Goal: Information Seeking & Learning: Learn about a topic

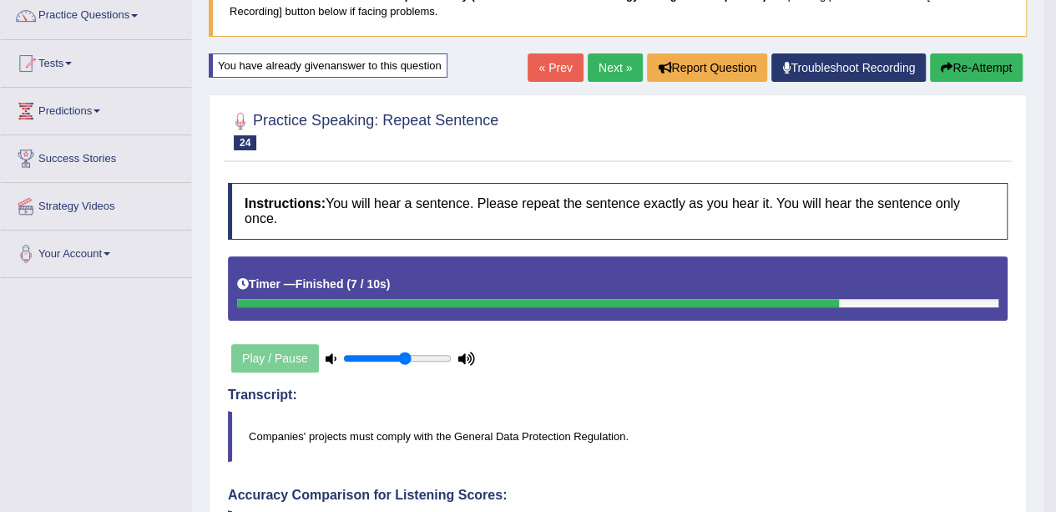
scroll to position [135, 0]
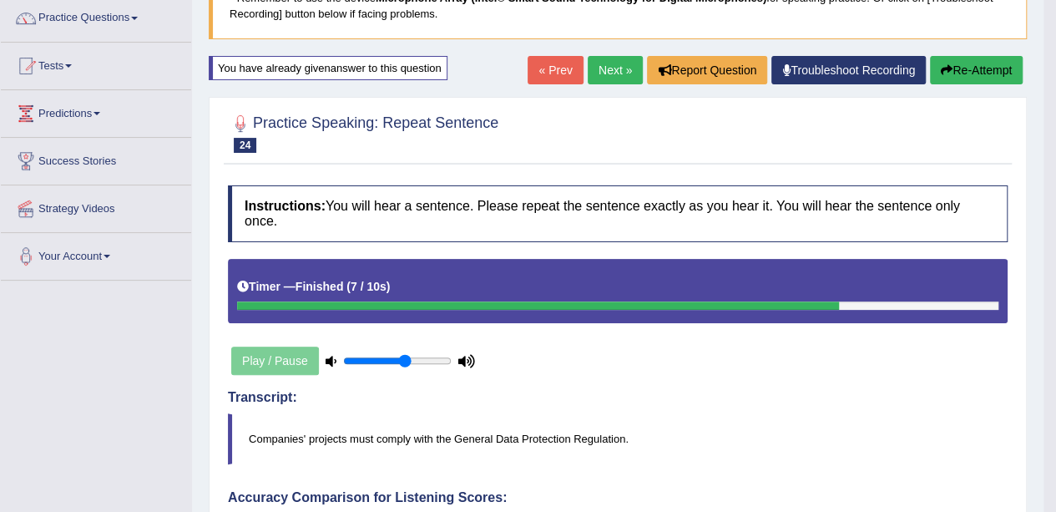
click at [977, 77] on button "Re-Attempt" at bounding box center [976, 70] width 93 height 28
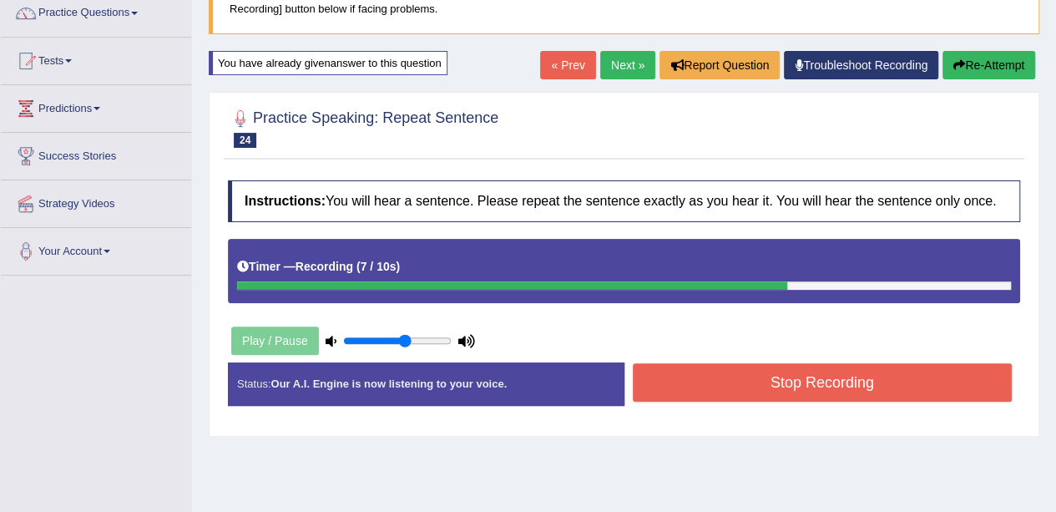
click at [980, 388] on button "Stop Recording" at bounding box center [823, 382] width 380 height 38
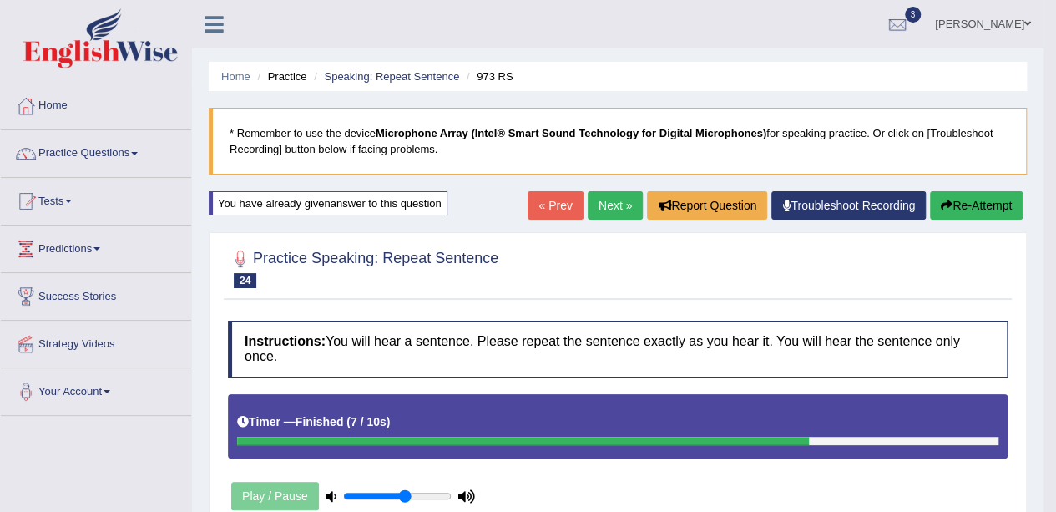
click at [972, 211] on button "Re-Attempt" at bounding box center [976, 205] width 93 height 28
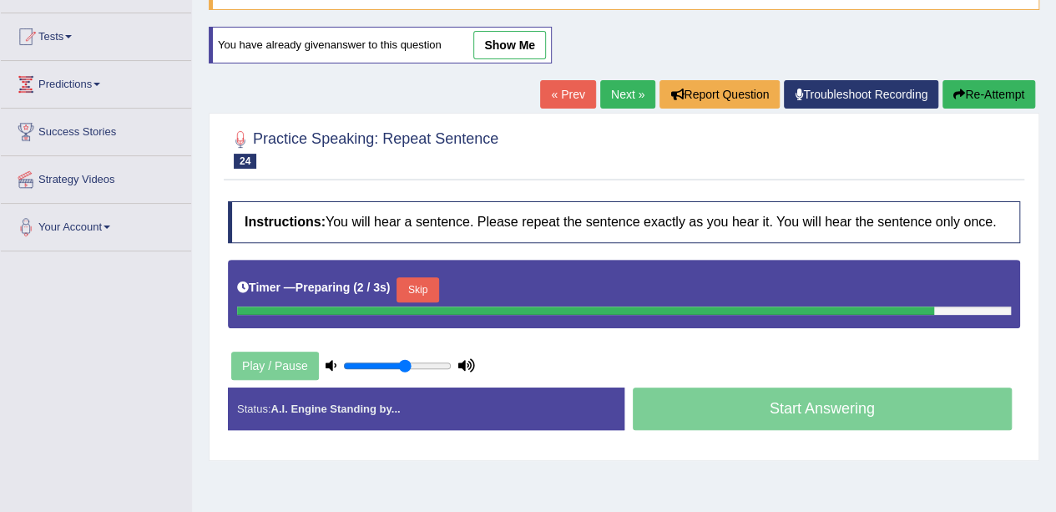
scroll to position [167, 0]
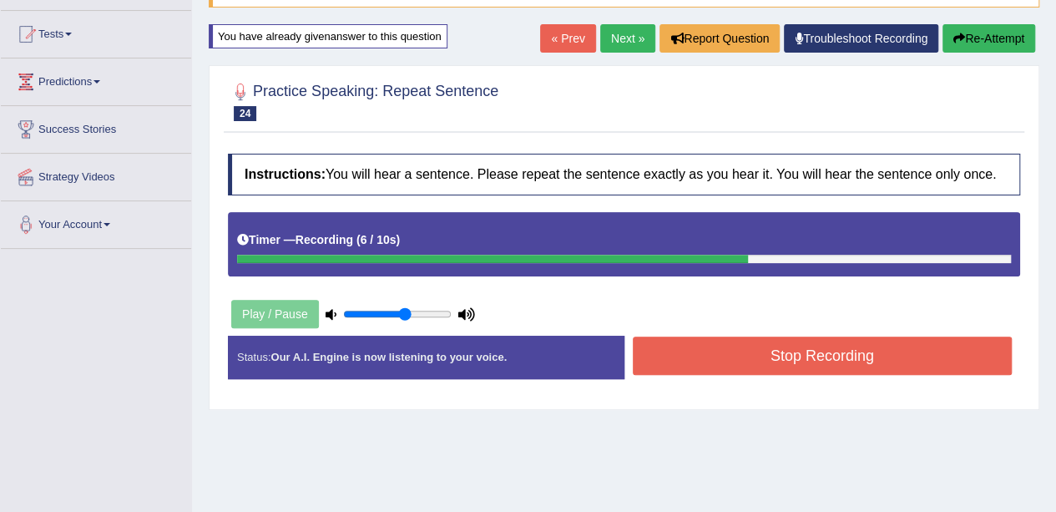
click at [729, 360] on button "Stop Recording" at bounding box center [823, 355] width 380 height 38
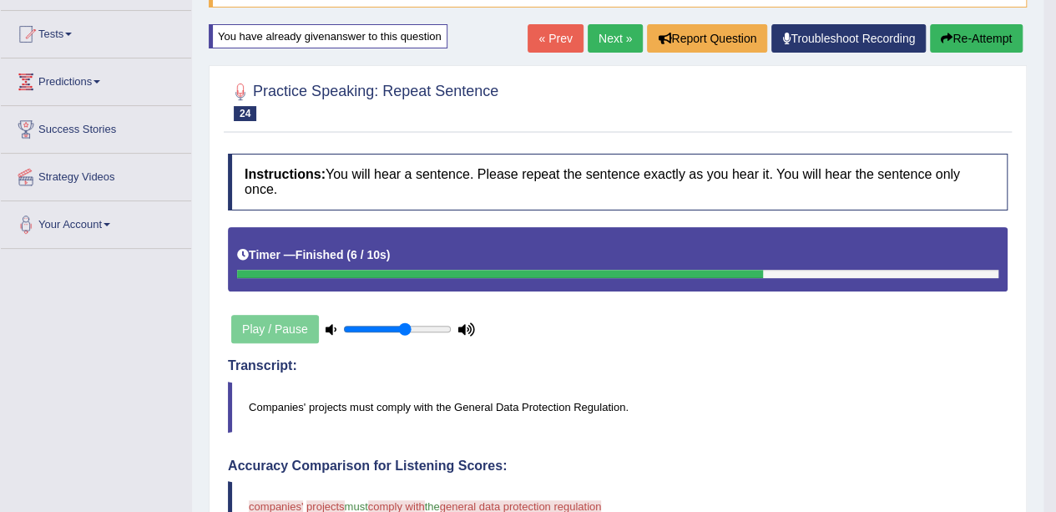
click at [966, 43] on button "Re-Attempt" at bounding box center [976, 38] width 93 height 28
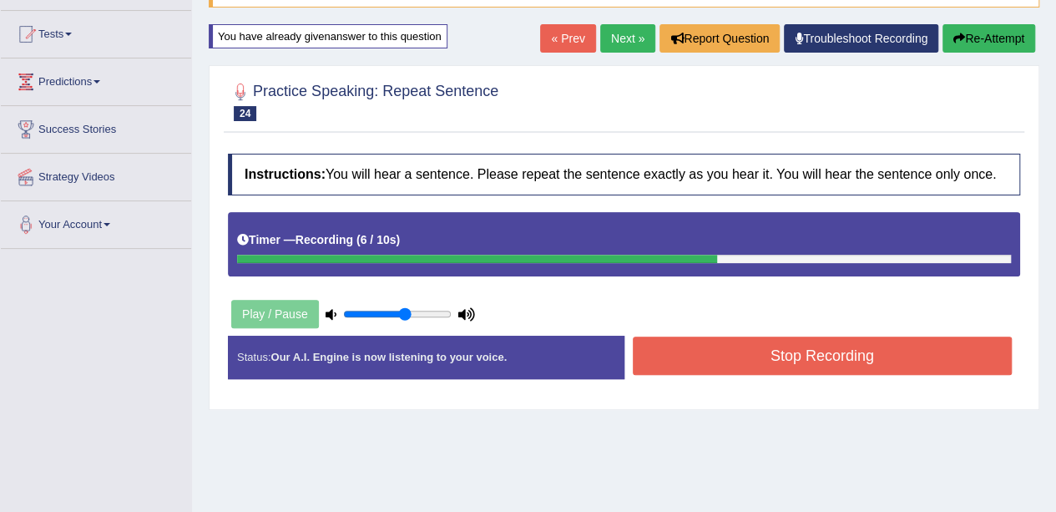
click at [801, 351] on button "Stop Recording" at bounding box center [823, 355] width 380 height 38
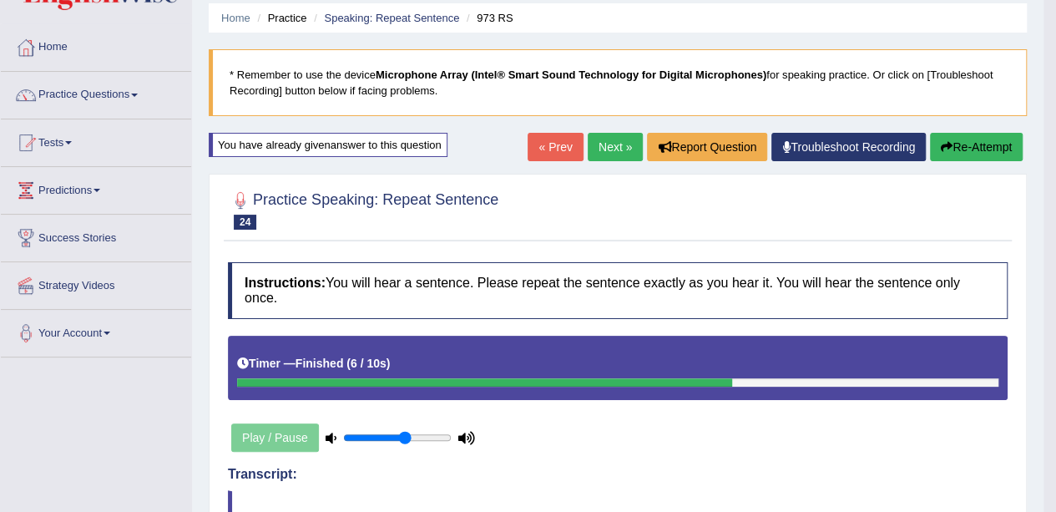
scroll to position [52, 0]
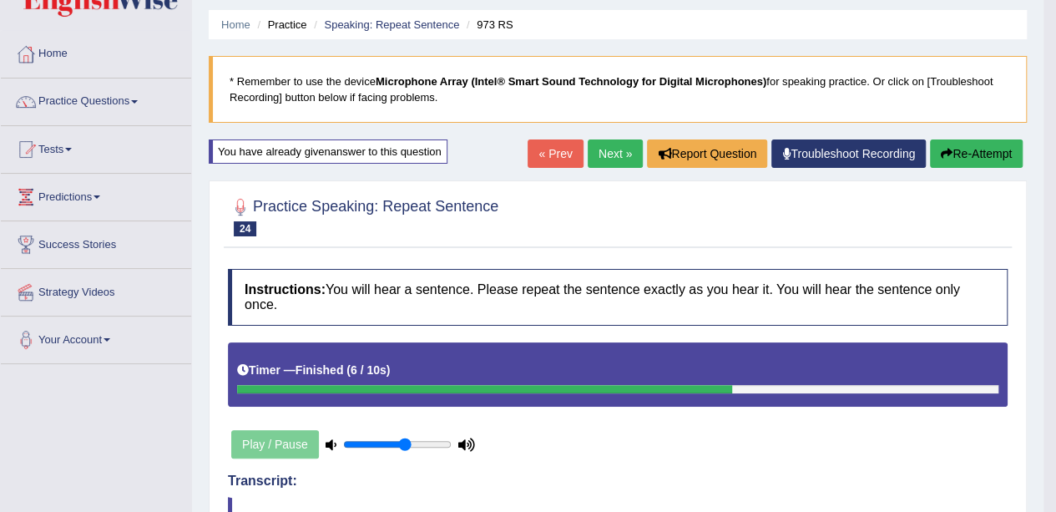
click at [1003, 164] on button "Re-Attempt" at bounding box center [976, 153] width 93 height 28
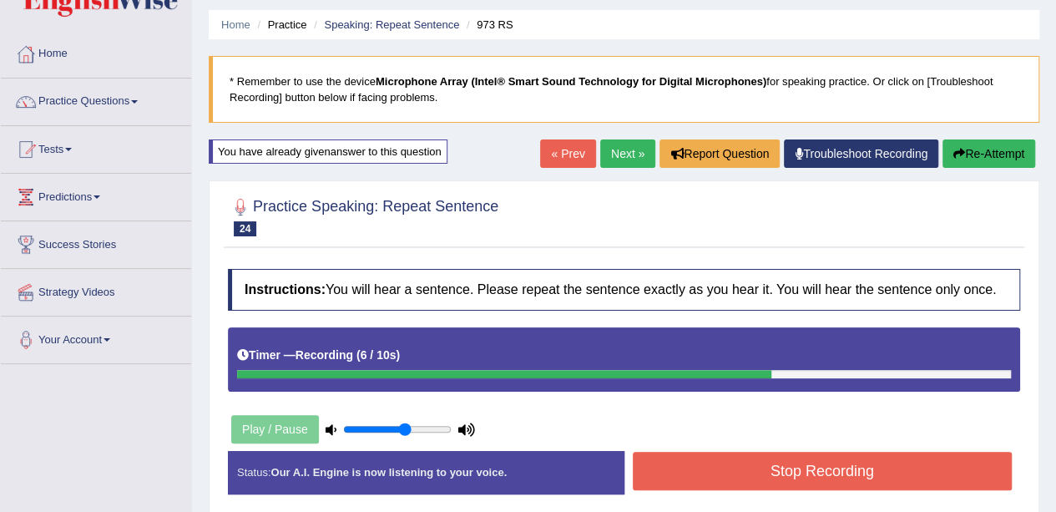
click at [891, 473] on button "Stop Recording" at bounding box center [823, 471] width 380 height 38
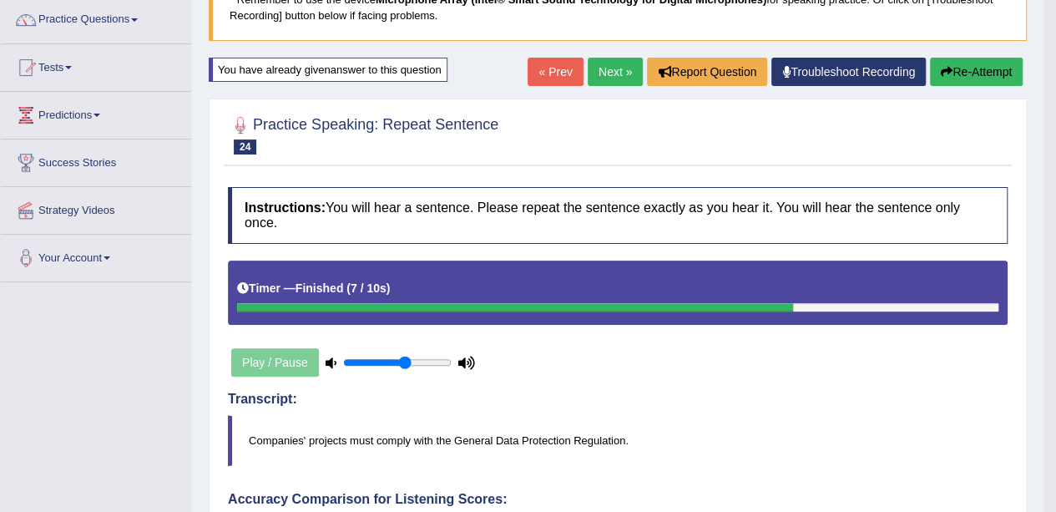
scroll to position [52, 0]
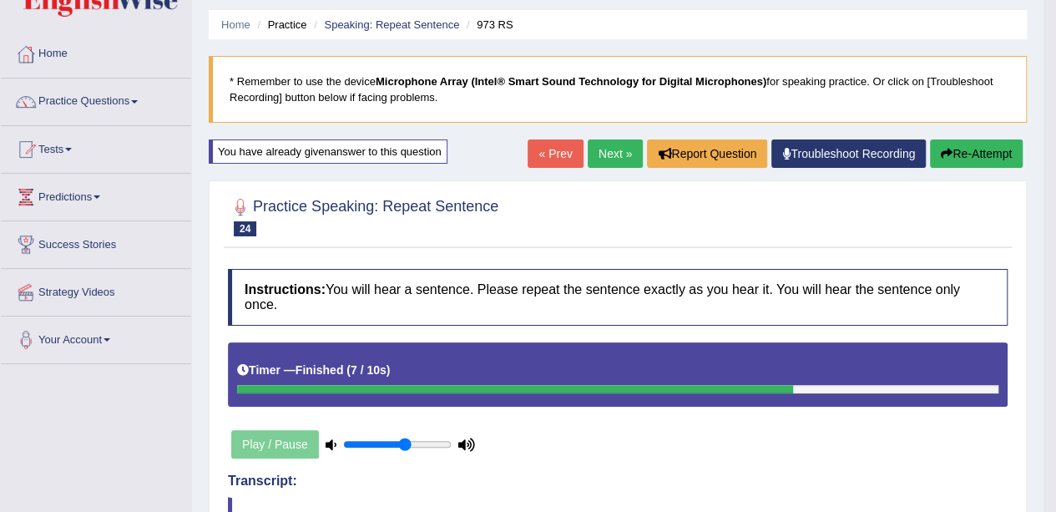
click at [975, 153] on button "Re-Attempt" at bounding box center [976, 153] width 93 height 28
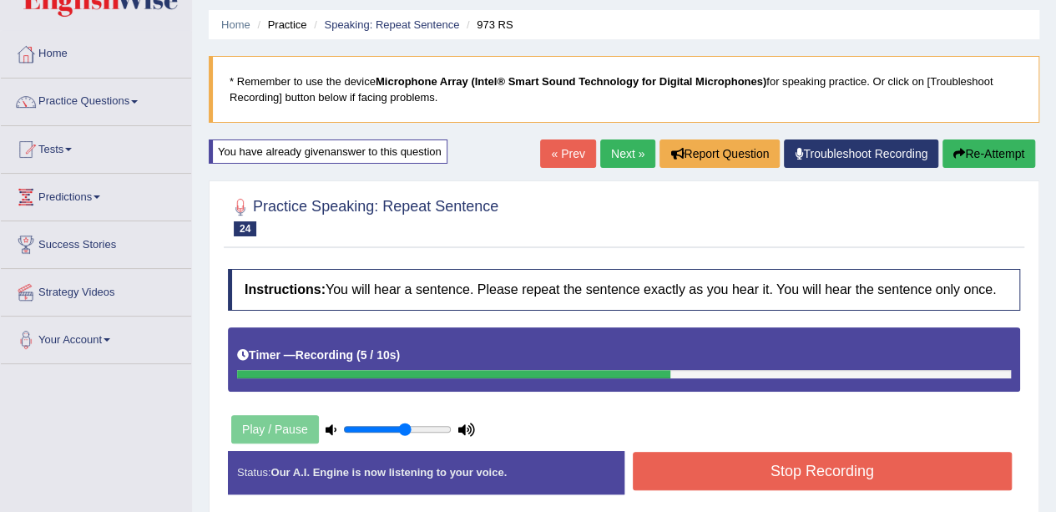
click at [917, 479] on button "Stop Recording" at bounding box center [823, 471] width 380 height 38
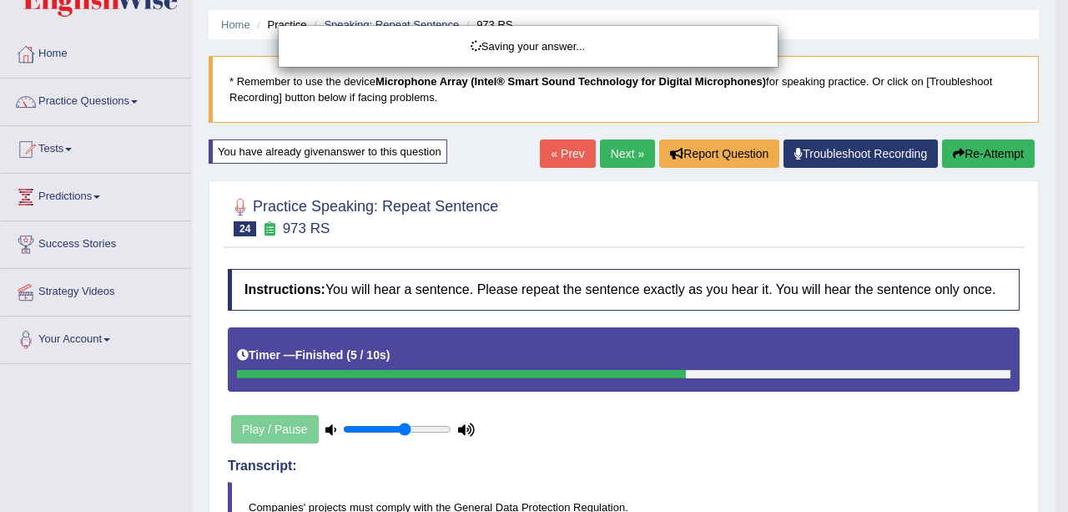
click at [516, 53] on div "Saving your answer..." at bounding box center [528, 46] width 474 height 16
drag, startPoint x: 449, startPoint y: 48, endPoint x: 461, endPoint y: 58, distance: 14.9
click at [449, 48] on div "Saving your answer..." at bounding box center [528, 46] width 474 height 16
drag, startPoint x: 1033, startPoint y: 83, endPoint x: 1067, endPoint y: 108, distance: 41.9
click at [1055, 107] on div "Saving your answer..." at bounding box center [534, 256] width 1068 height 512
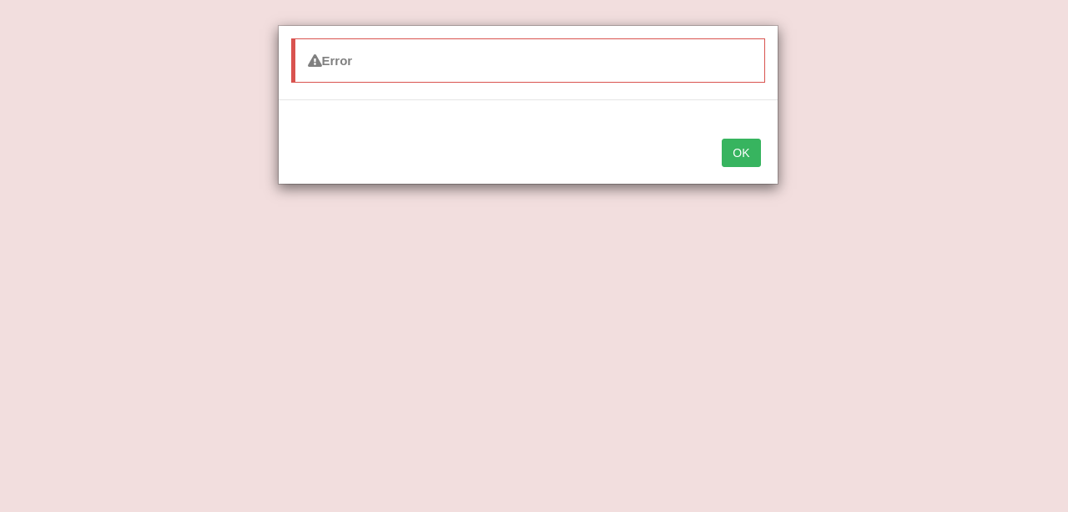
click at [746, 140] on button "OK" at bounding box center [741, 153] width 38 height 28
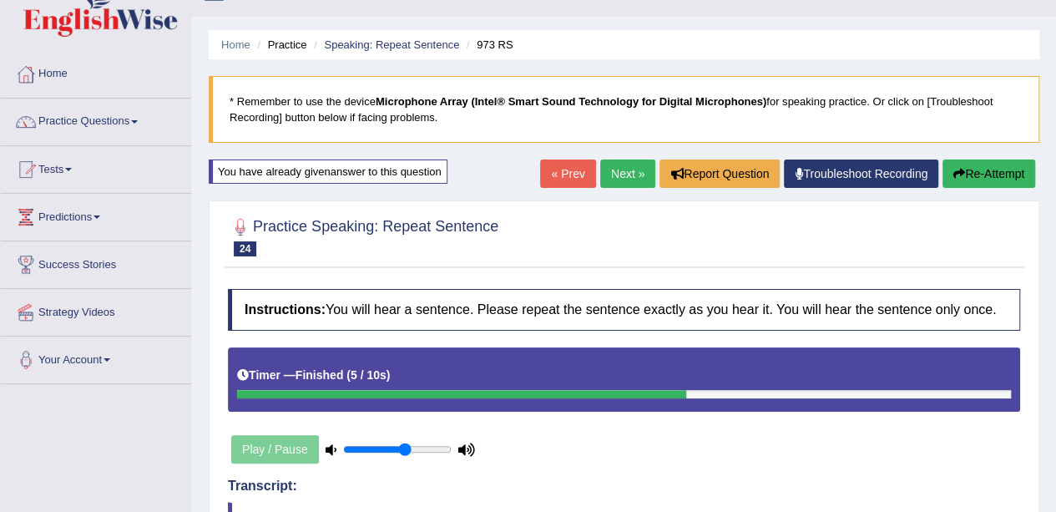
scroll to position [30, 0]
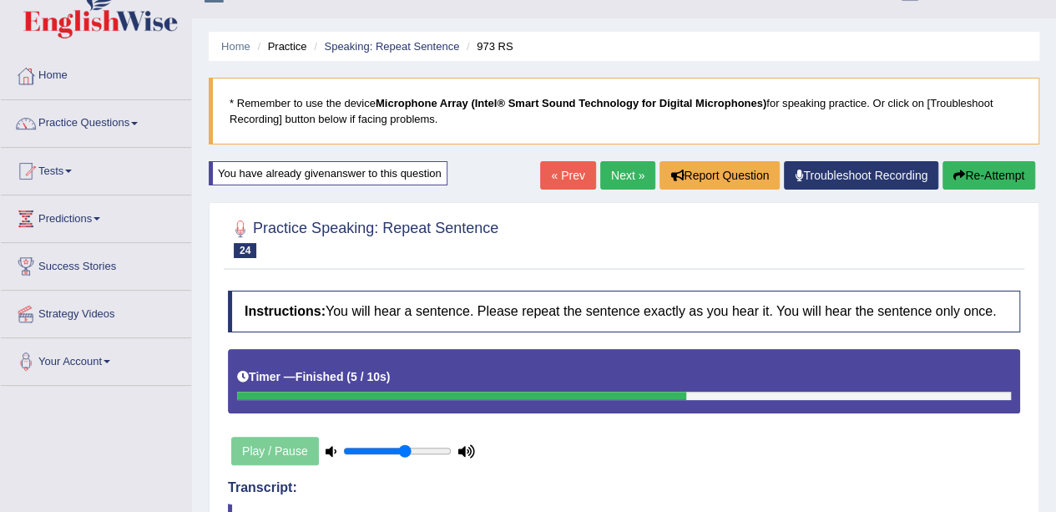
click at [990, 168] on button "Re-Attempt" at bounding box center [988, 175] width 93 height 28
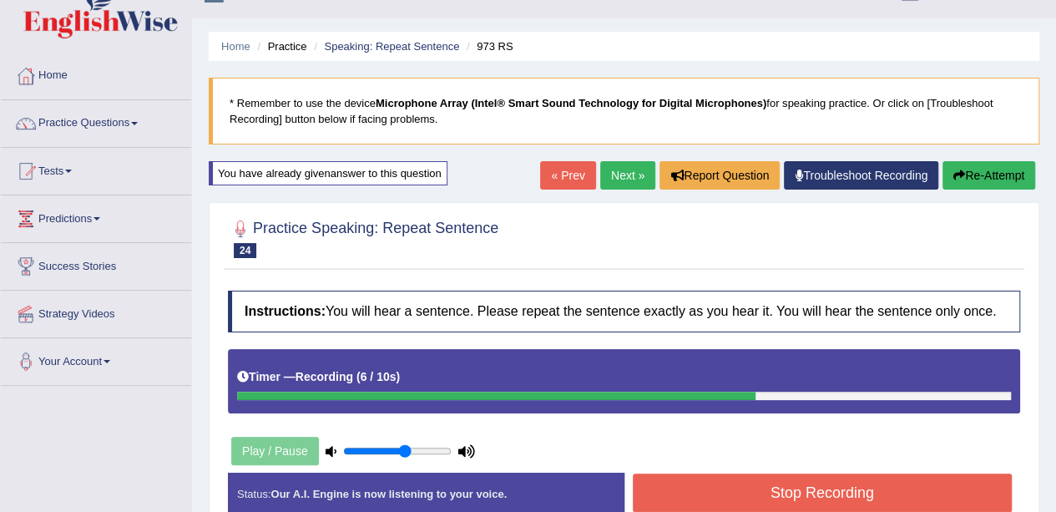
click at [835, 482] on button "Stop Recording" at bounding box center [823, 492] width 380 height 38
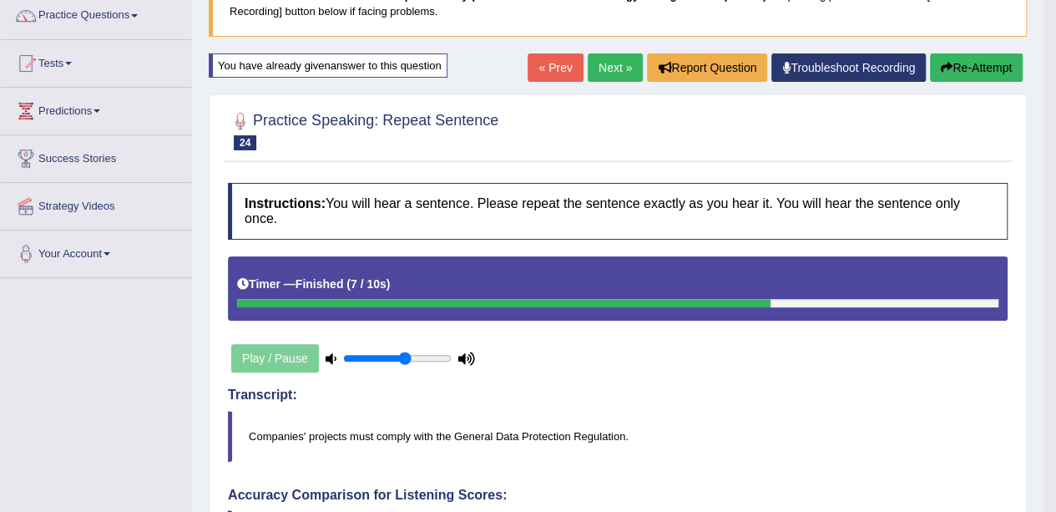
scroll to position [114, 0]
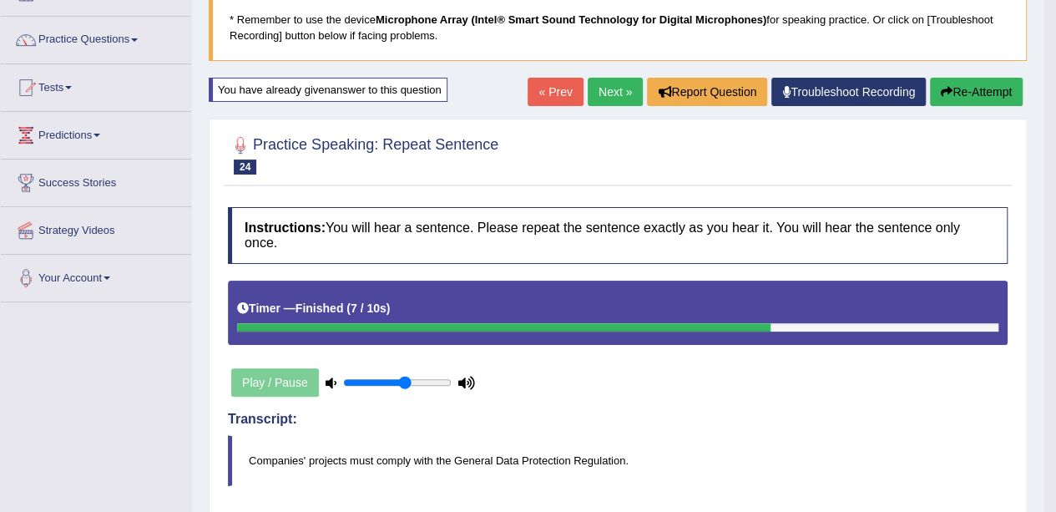
click at [985, 99] on button "Re-Attempt" at bounding box center [976, 92] width 93 height 28
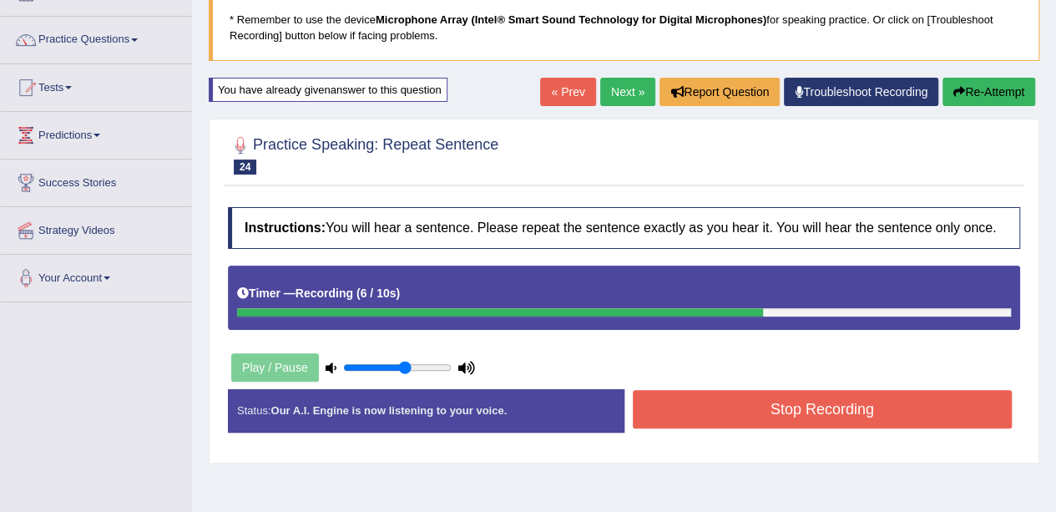
click at [820, 409] on button "Stop Recording" at bounding box center [823, 409] width 380 height 38
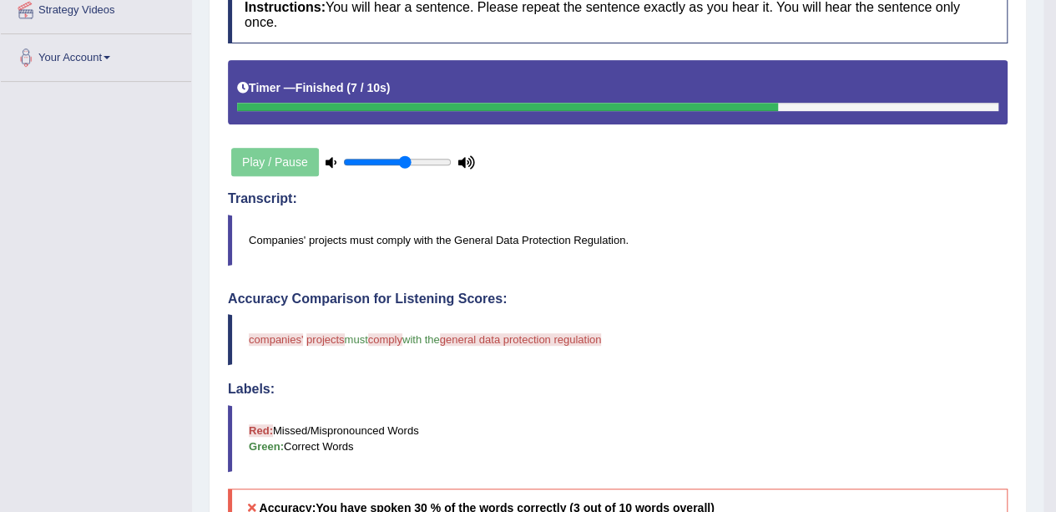
scroll to position [167, 0]
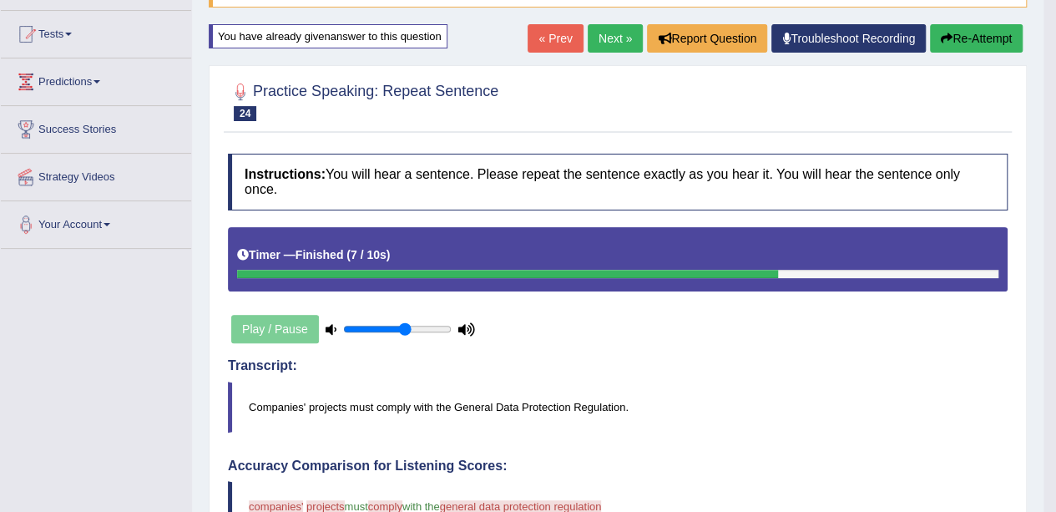
click at [976, 41] on button "Re-Attempt" at bounding box center [976, 38] width 93 height 28
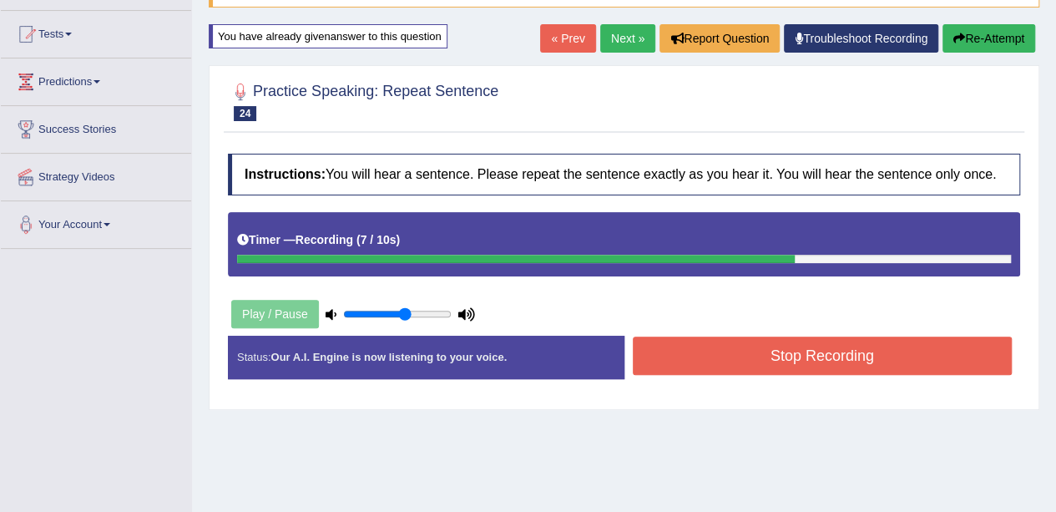
click at [941, 374] on div "Stop Recording" at bounding box center [822, 357] width 396 height 43
click at [941, 356] on button "Stop Recording" at bounding box center [823, 355] width 380 height 38
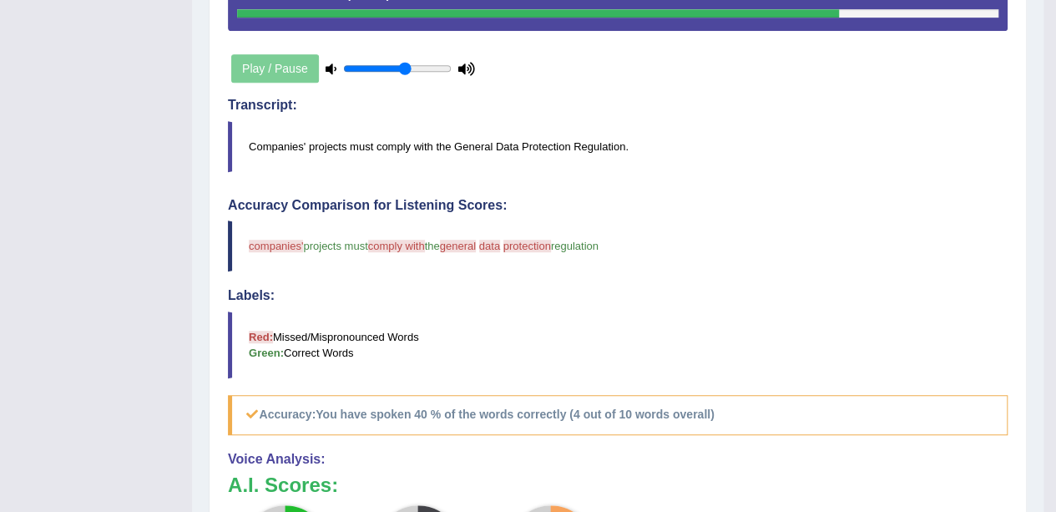
scroll to position [167, 0]
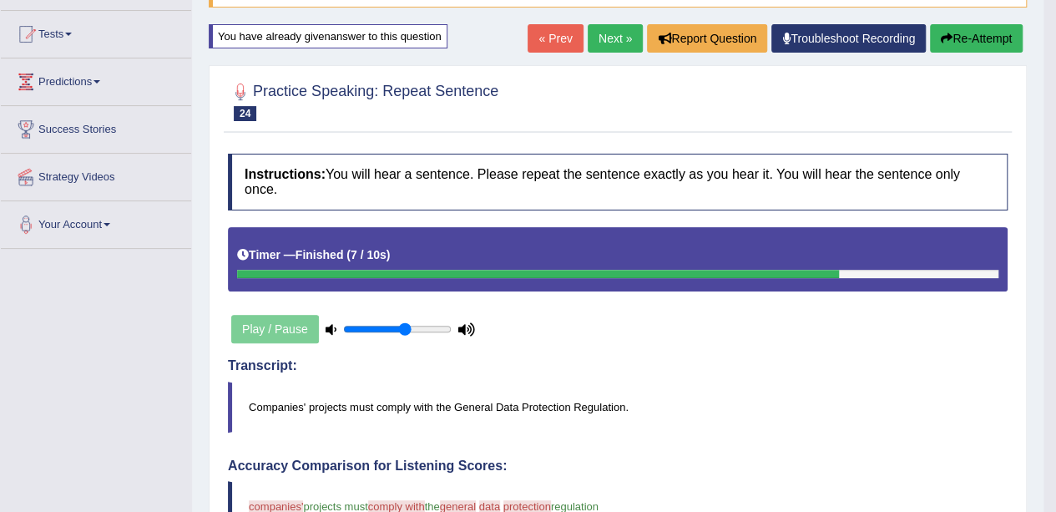
click at [609, 46] on link "Next »" at bounding box center [615, 38] width 55 height 28
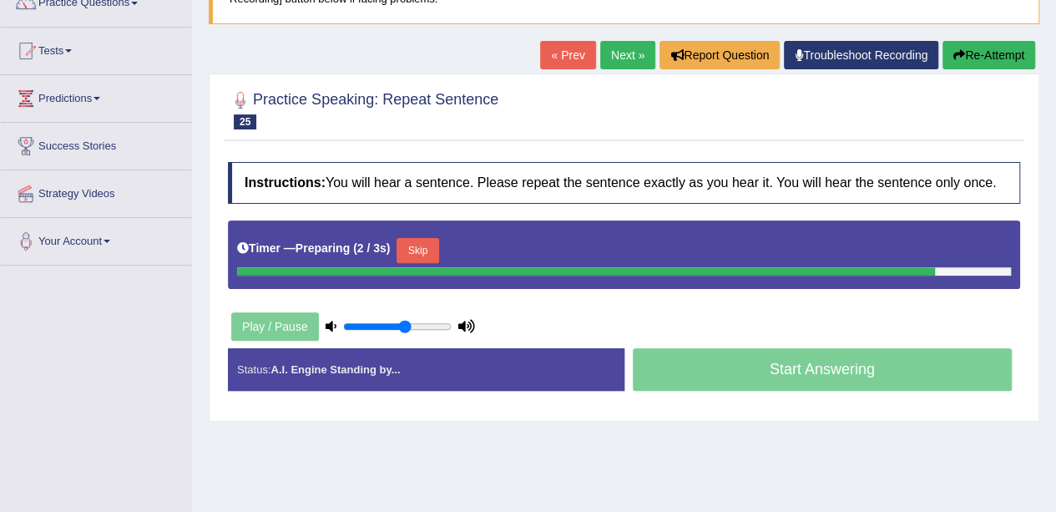
scroll to position [167, 0]
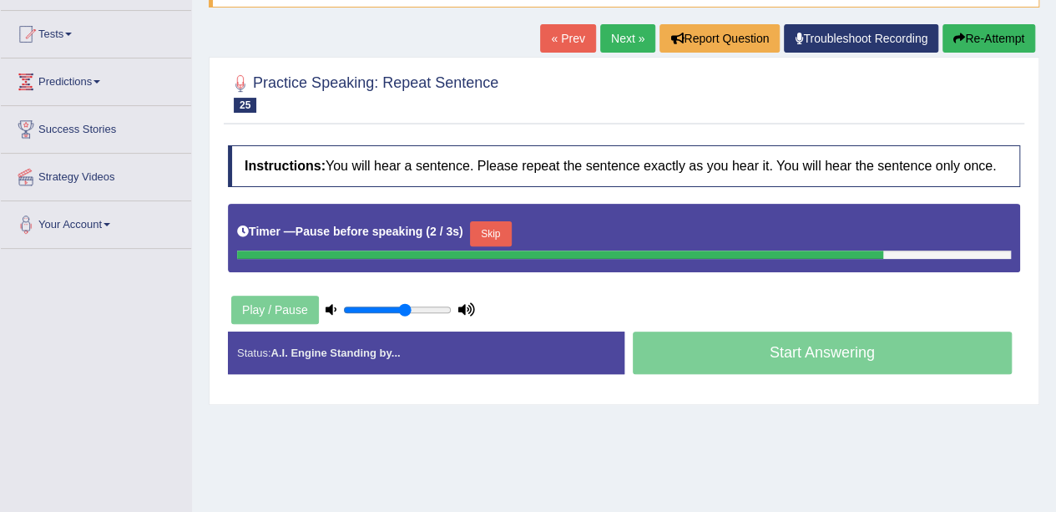
click at [992, 27] on button "Re-Attempt" at bounding box center [988, 38] width 93 height 28
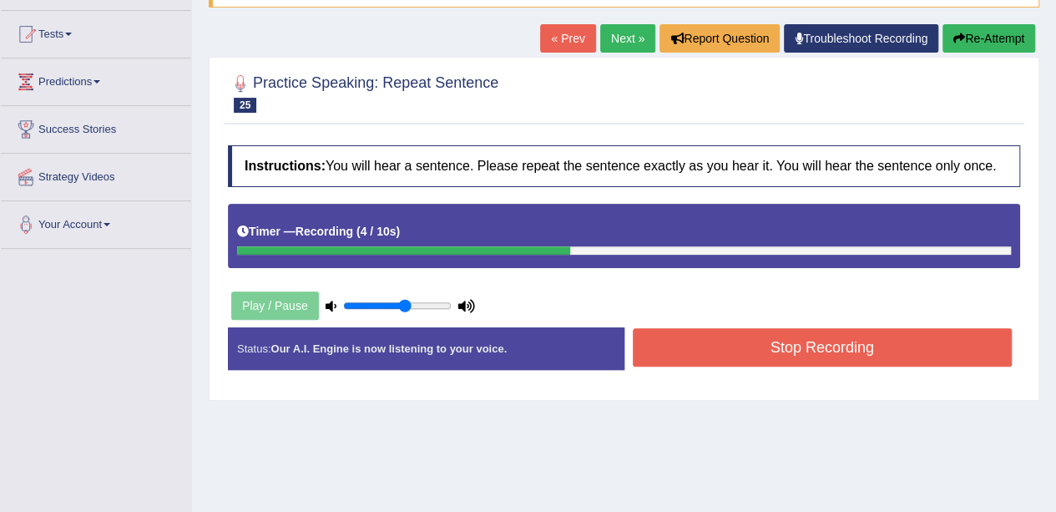
click at [810, 338] on button "Stop Recording" at bounding box center [823, 347] width 380 height 38
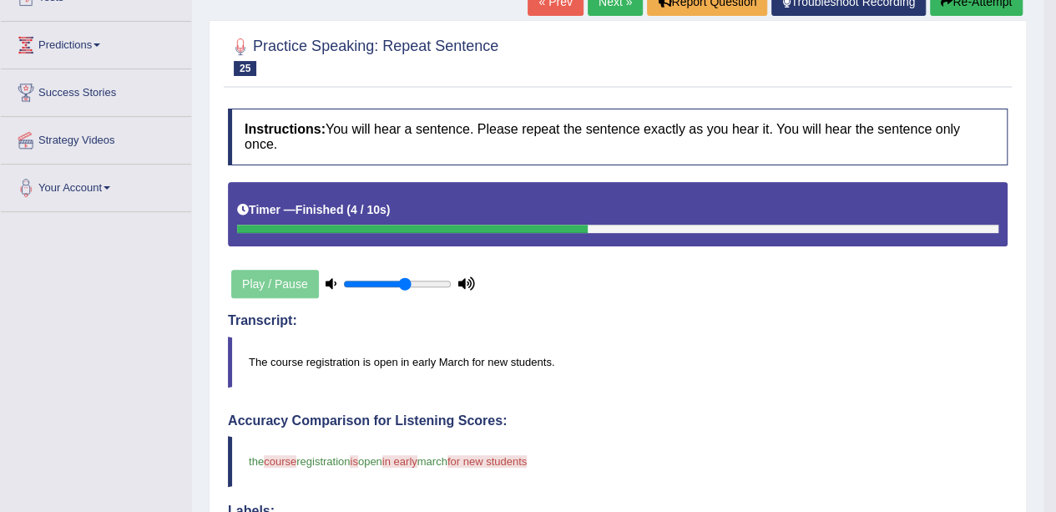
scroll to position [167, 0]
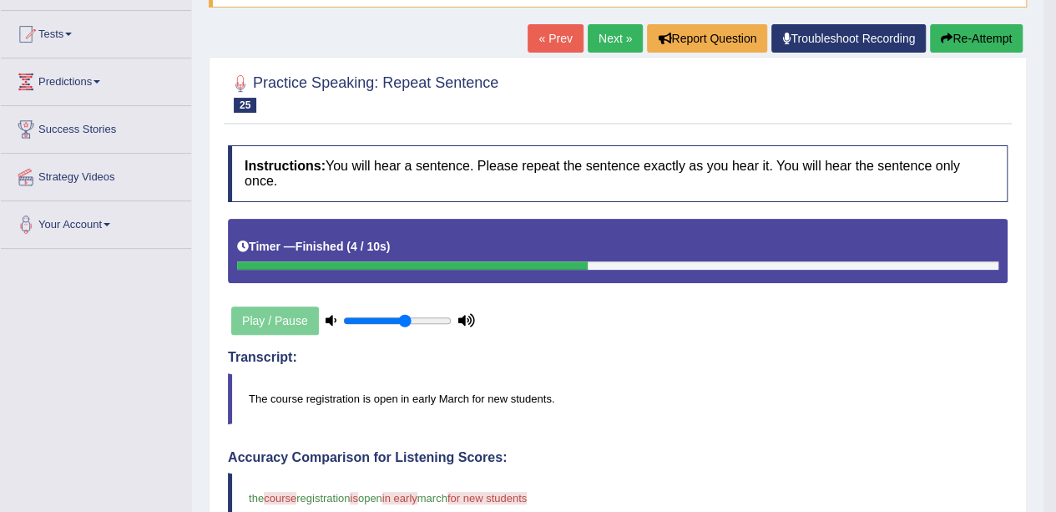
click at [982, 43] on button "Re-Attempt" at bounding box center [976, 38] width 93 height 28
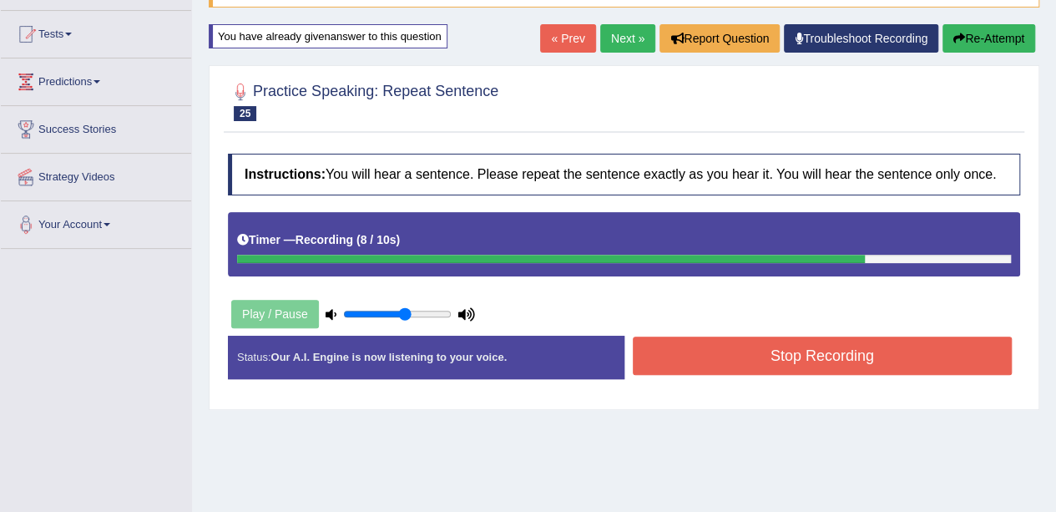
click at [739, 356] on button "Stop Recording" at bounding box center [823, 355] width 380 height 38
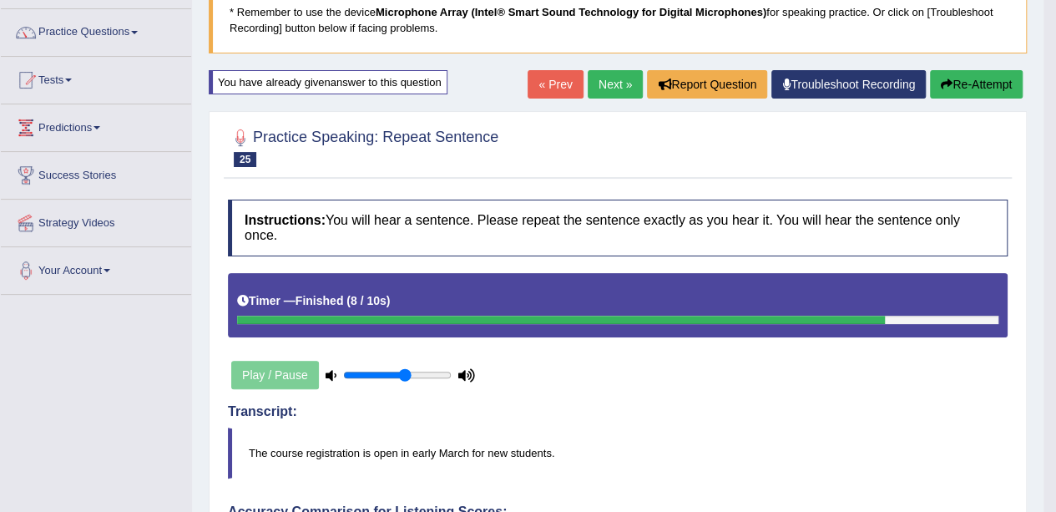
scroll to position [83, 0]
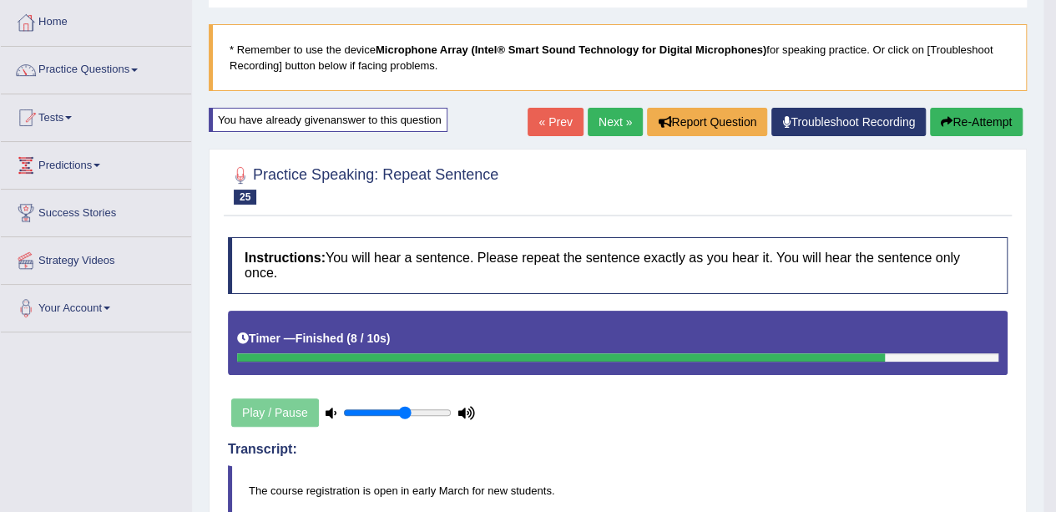
click at [951, 116] on button "Re-Attempt" at bounding box center [976, 122] width 93 height 28
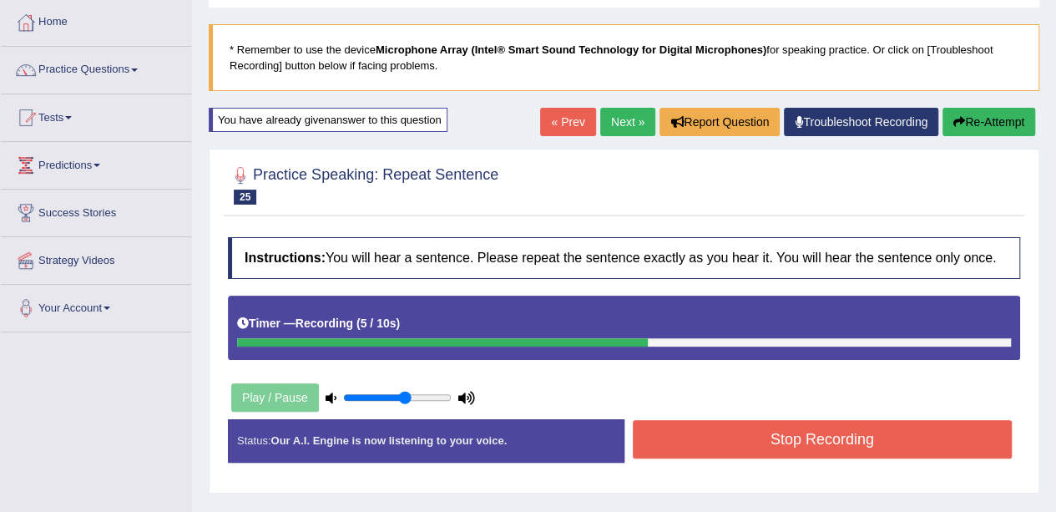
click at [860, 428] on button "Stop Recording" at bounding box center [823, 439] width 380 height 38
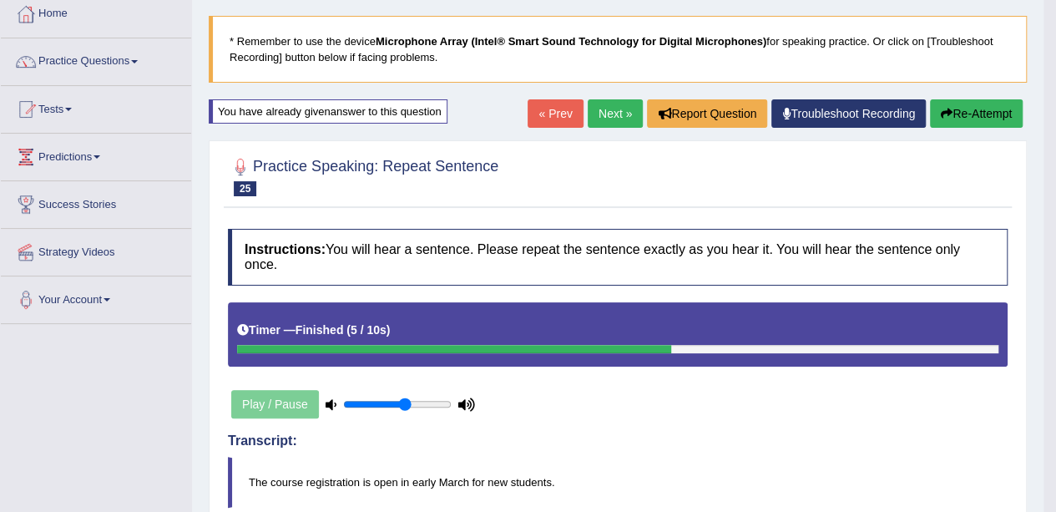
scroll to position [83, 0]
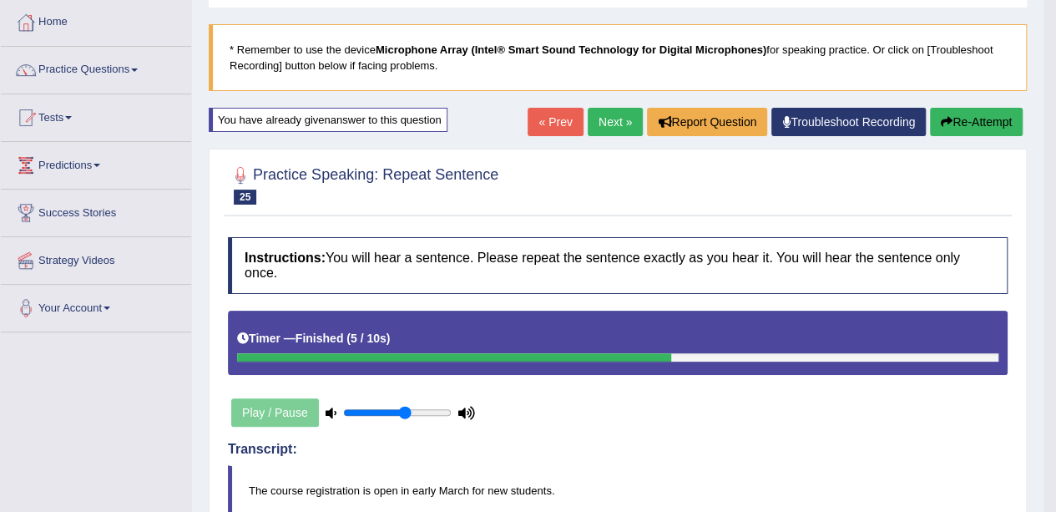
click at [602, 119] on link "Next »" at bounding box center [615, 122] width 55 height 28
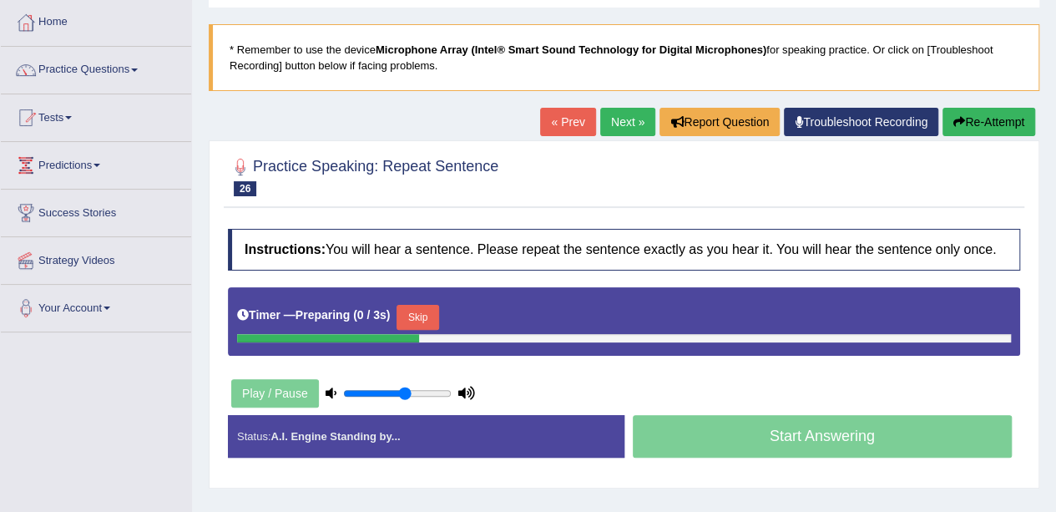
scroll to position [167, 0]
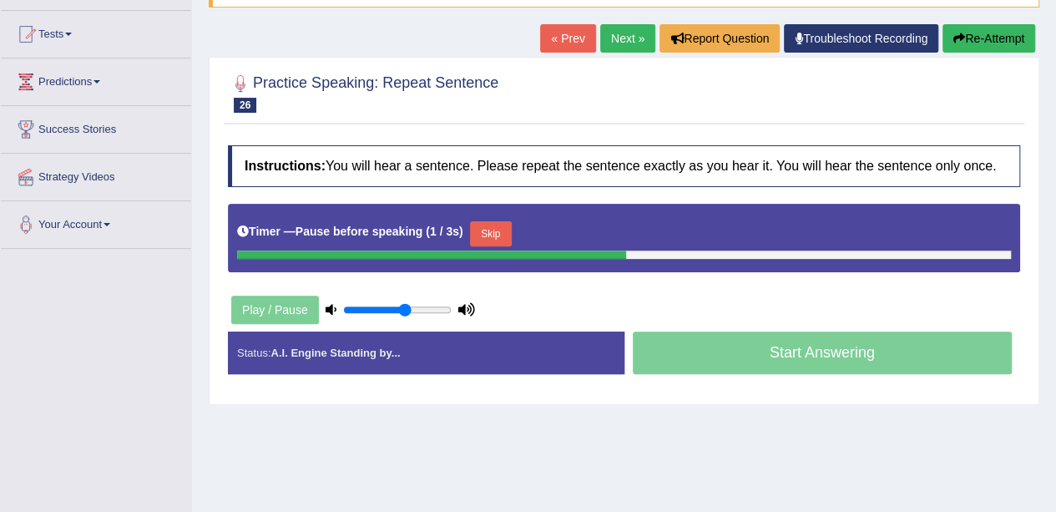
click at [1018, 51] on button "Re-Attempt" at bounding box center [988, 38] width 93 height 28
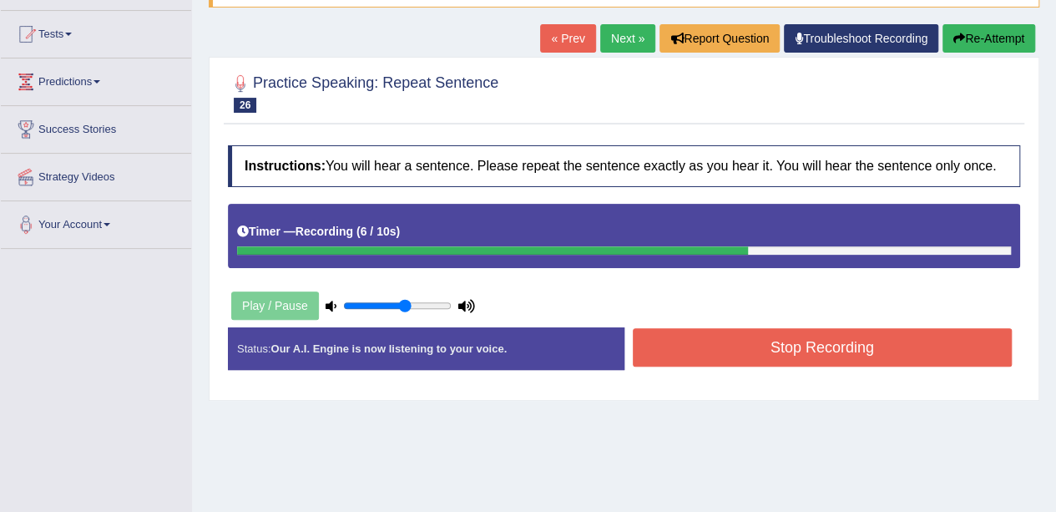
click at [695, 340] on button "Stop Recording" at bounding box center [823, 347] width 380 height 38
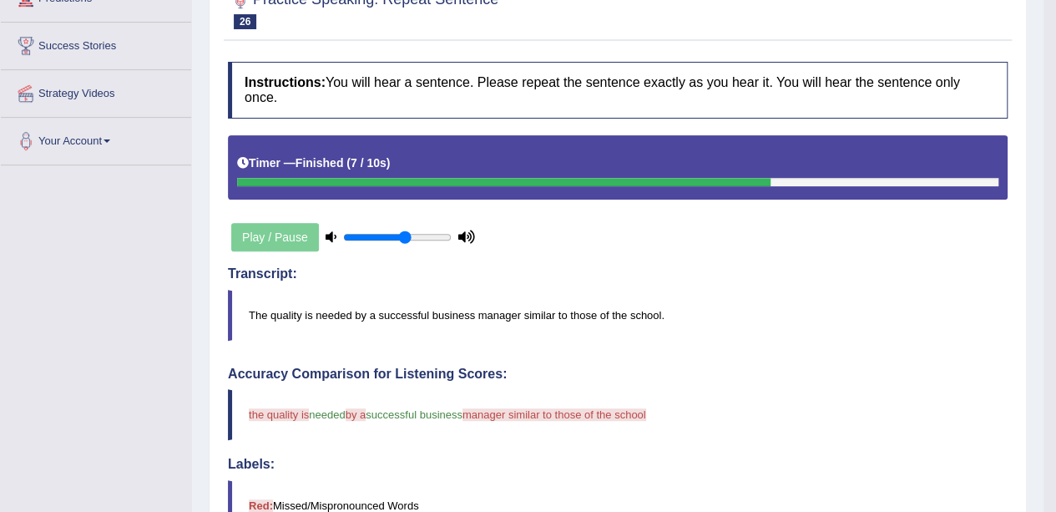
scroll to position [167, 0]
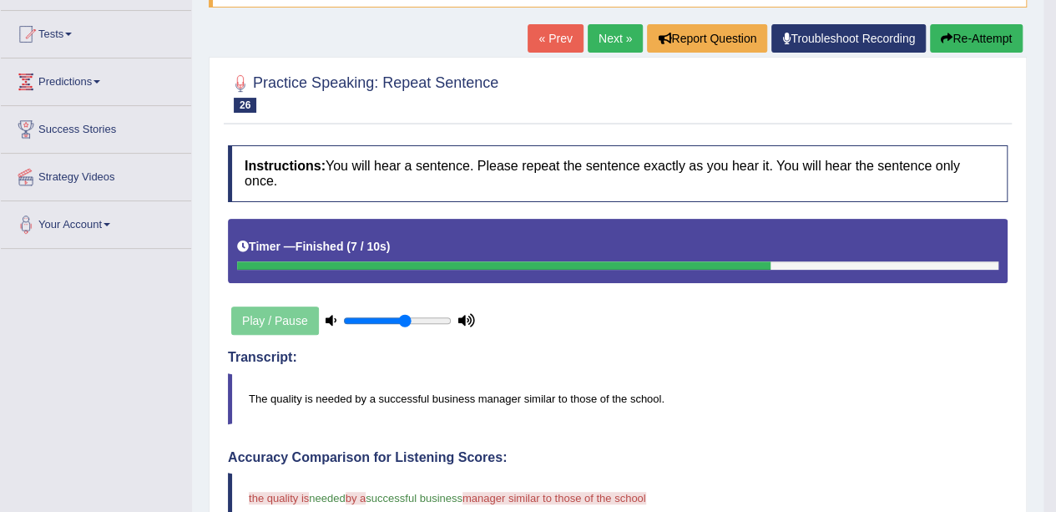
click at [976, 42] on button "Re-Attempt" at bounding box center [976, 38] width 93 height 28
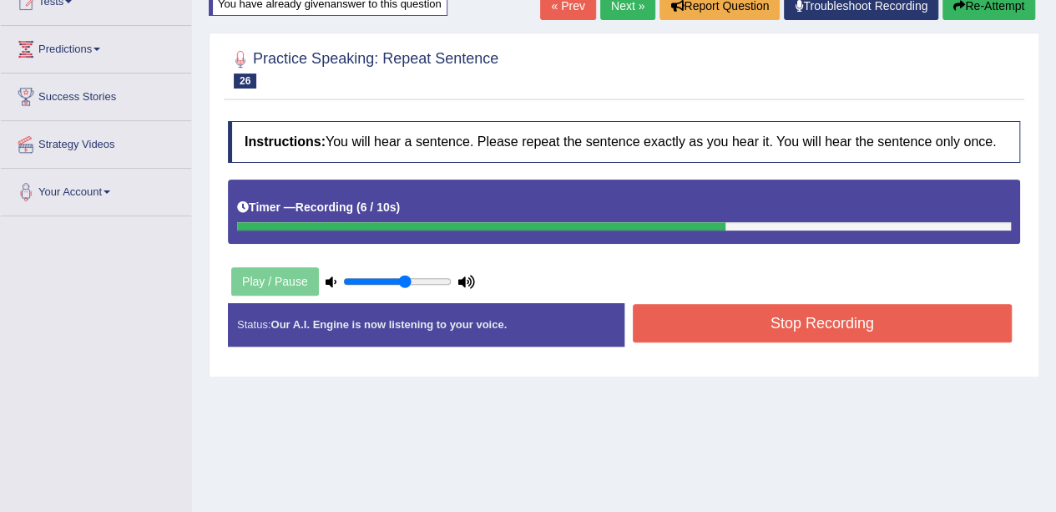
scroll to position [250, 0]
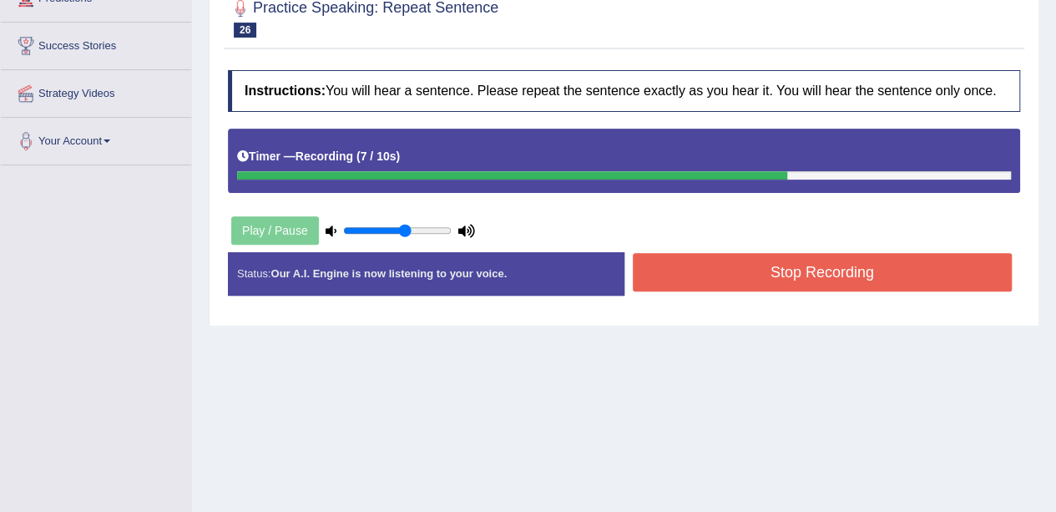
click at [858, 281] on button "Stop Recording" at bounding box center [823, 272] width 380 height 38
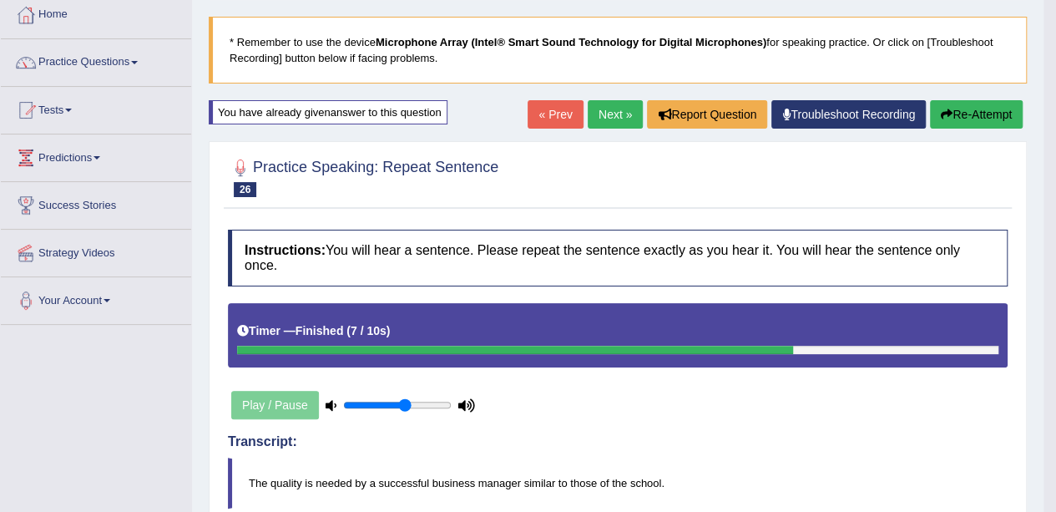
scroll to position [83, 0]
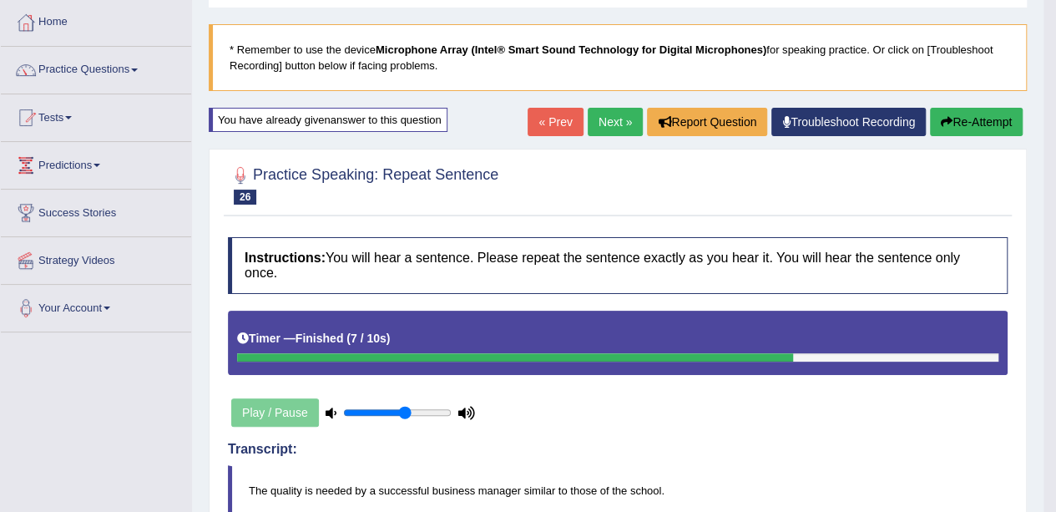
click at [960, 111] on button "Re-Attempt" at bounding box center [976, 122] width 93 height 28
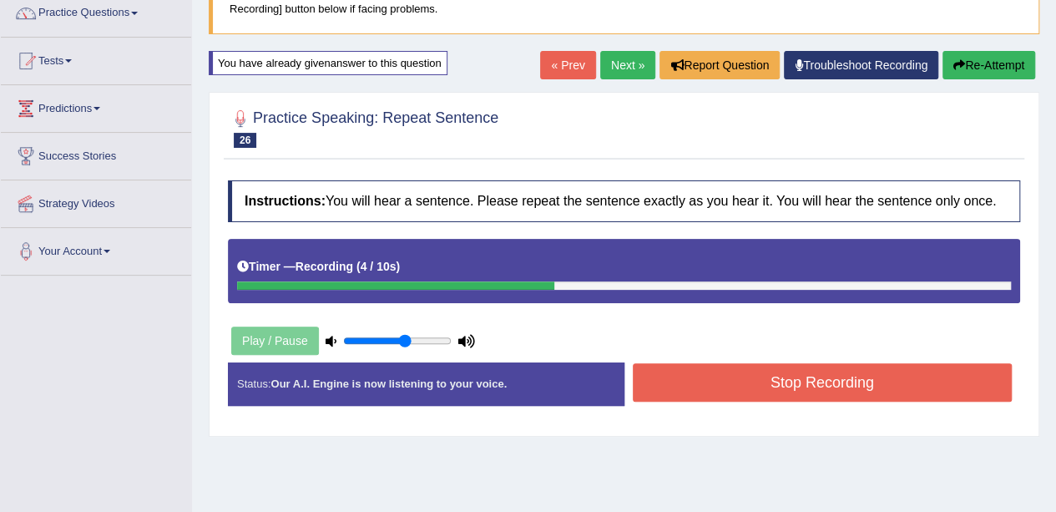
scroll to position [167, 0]
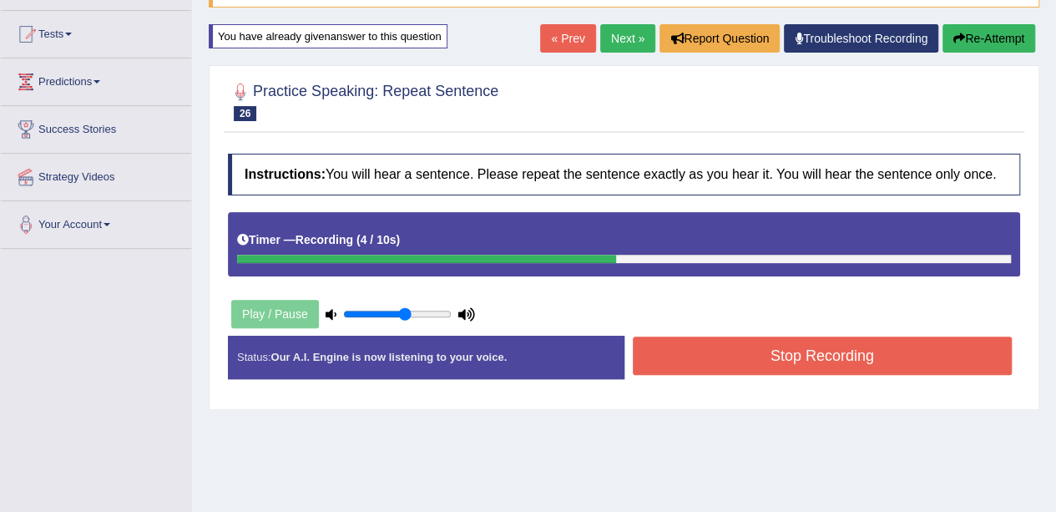
drag, startPoint x: 845, startPoint y: 362, endPoint x: 851, endPoint y: 355, distance: 10.0
click at [849, 358] on button "Stop Recording" at bounding box center [823, 355] width 380 height 38
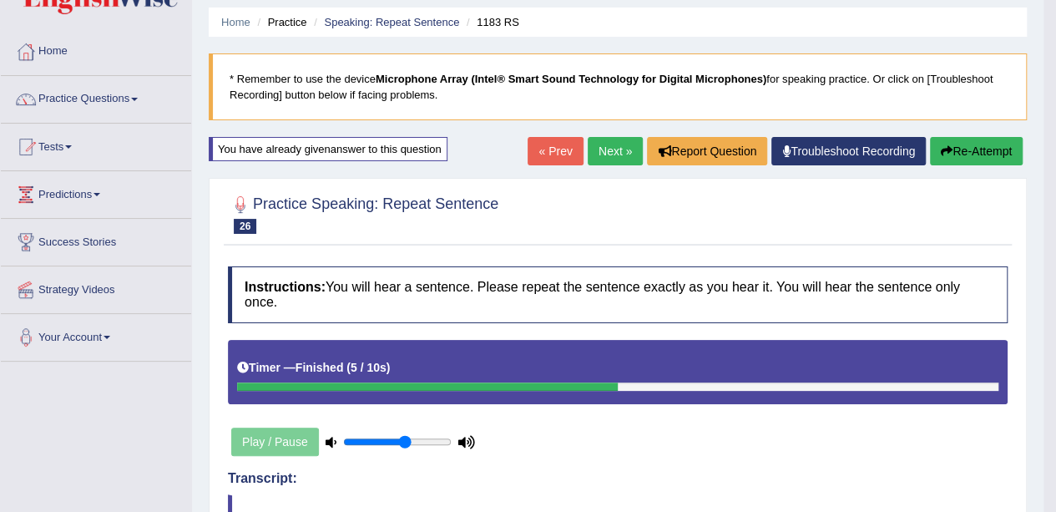
scroll to position [52, 0]
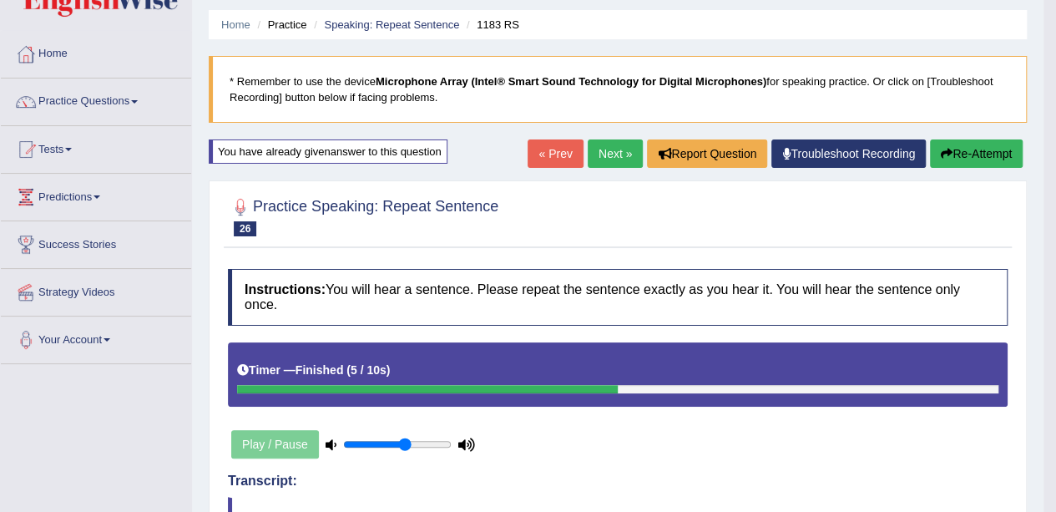
click at [1001, 146] on button "Re-Attempt" at bounding box center [976, 153] width 93 height 28
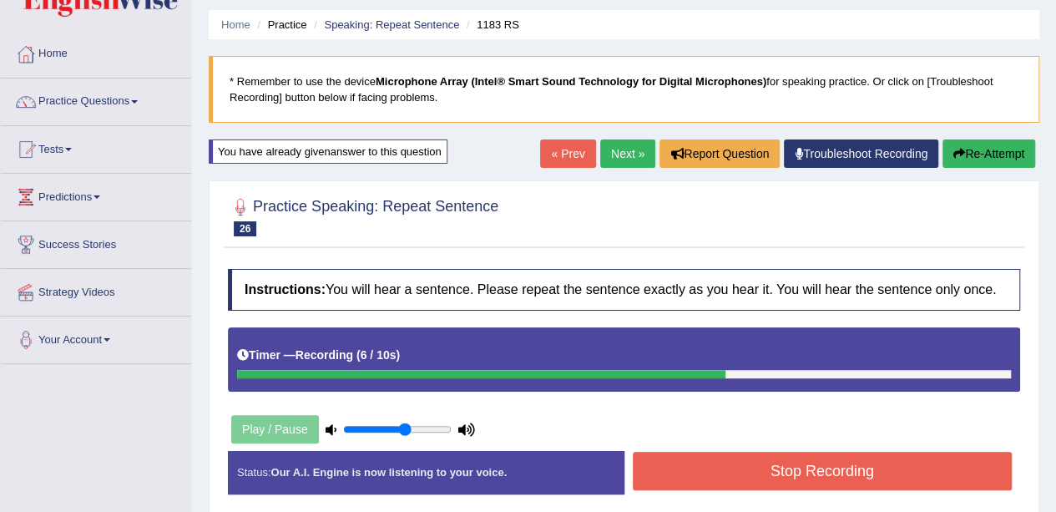
click at [686, 452] on button "Stop Recording" at bounding box center [823, 471] width 380 height 38
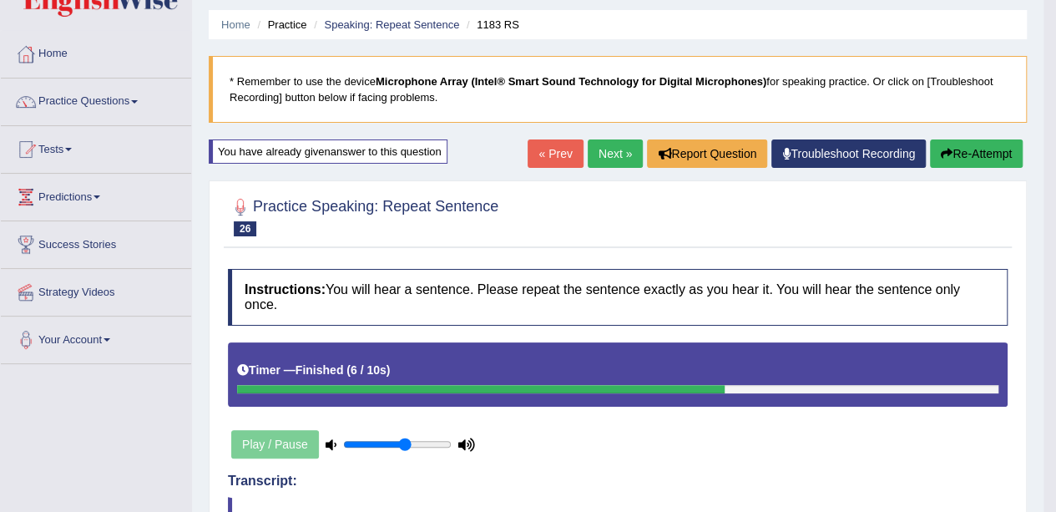
scroll to position [52, 0]
click at [953, 153] on button "Re-Attempt" at bounding box center [976, 153] width 93 height 28
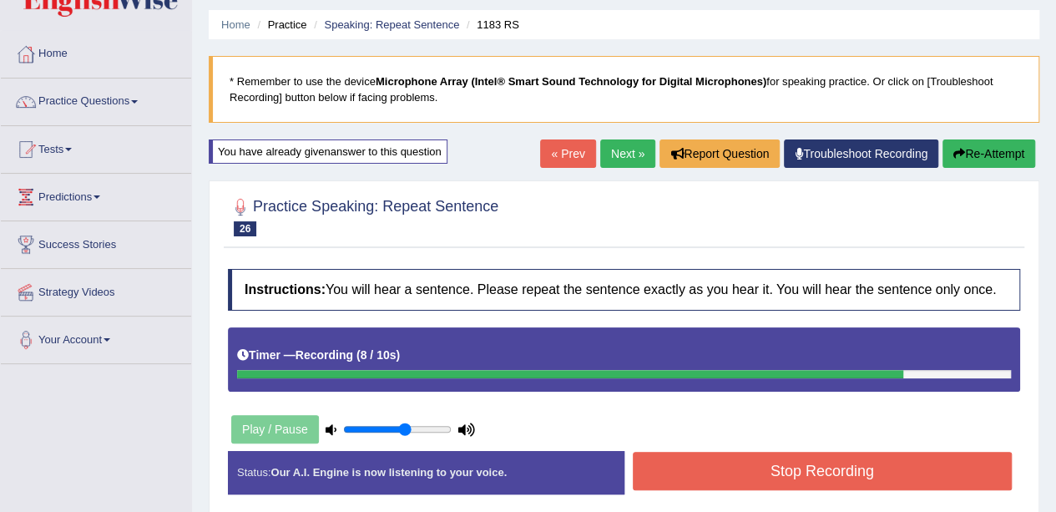
click at [688, 488] on div "Stop Recording" at bounding box center [822, 473] width 396 height 43
click at [696, 442] on div "Instructions: You will hear a sentence. Please repeat the sentence exactly as y…" at bounding box center [624, 387] width 800 height 255
click at [691, 446] on div "Instructions: You will hear a sentence. Please repeat the sentence exactly as y…" at bounding box center [624, 387] width 800 height 255
click at [684, 464] on button "Stop Recording" at bounding box center [823, 471] width 380 height 38
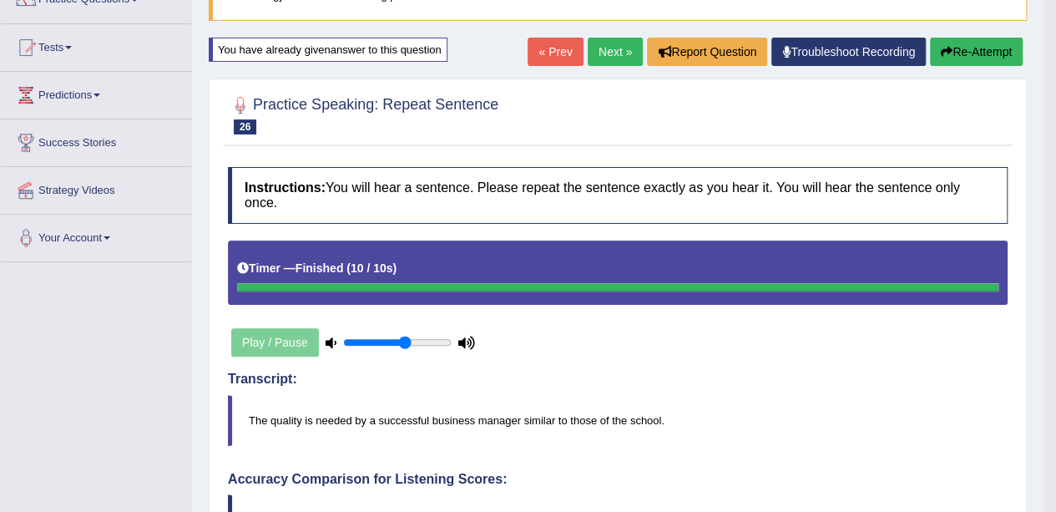
scroll to position [135, 0]
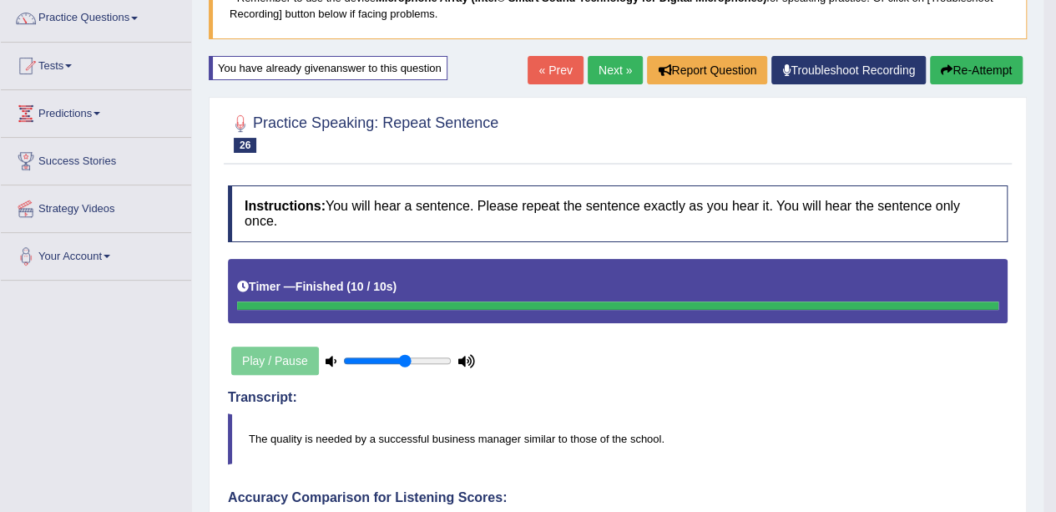
click at [598, 79] on link "Next »" at bounding box center [615, 70] width 55 height 28
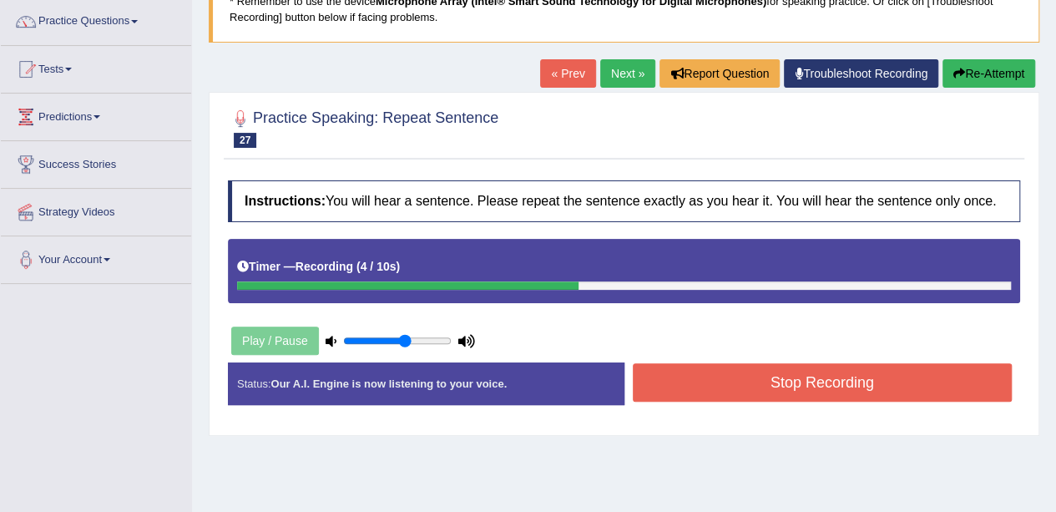
scroll to position [167, 0]
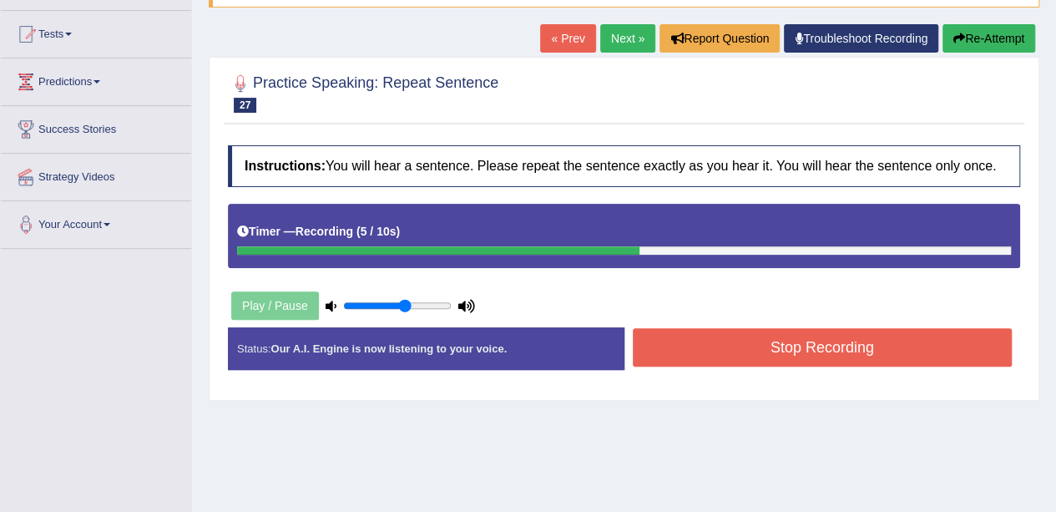
click at [667, 339] on button "Stop Recording" at bounding box center [823, 347] width 380 height 38
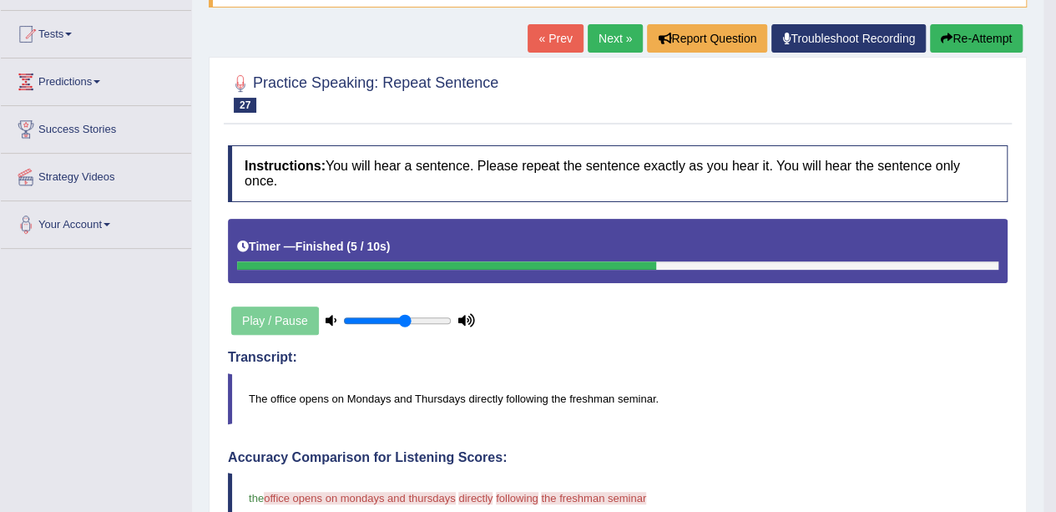
click at [941, 33] on icon "button" at bounding box center [947, 39] width 12 height 12
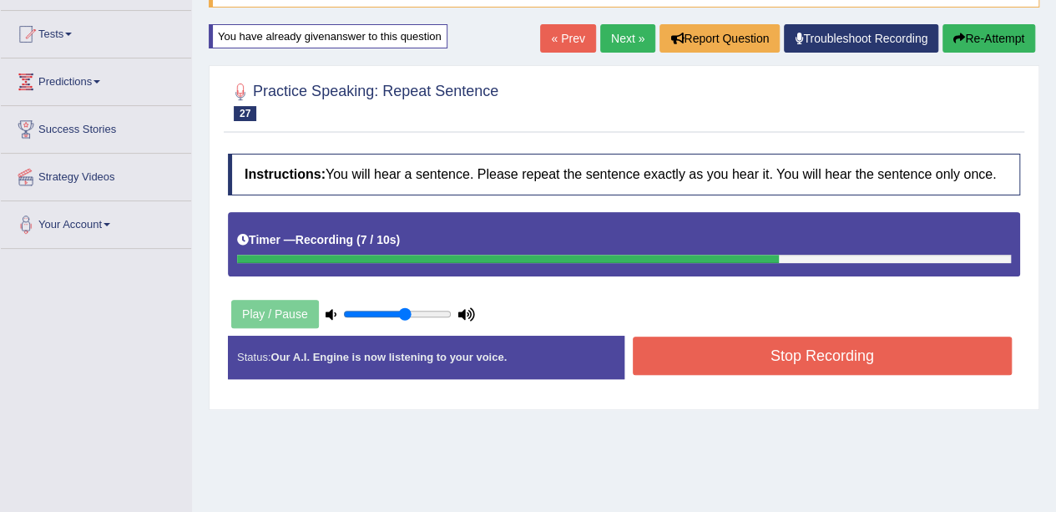
click at [860, 360] on button "Stop Recording" at bounding box center [823, 355] width 380 height 38
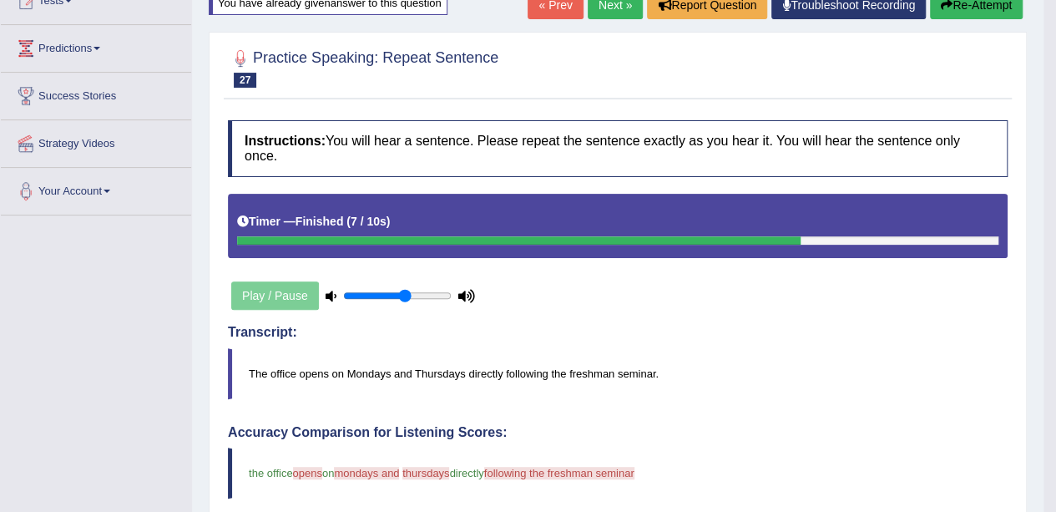
scroll to position [167, 0]
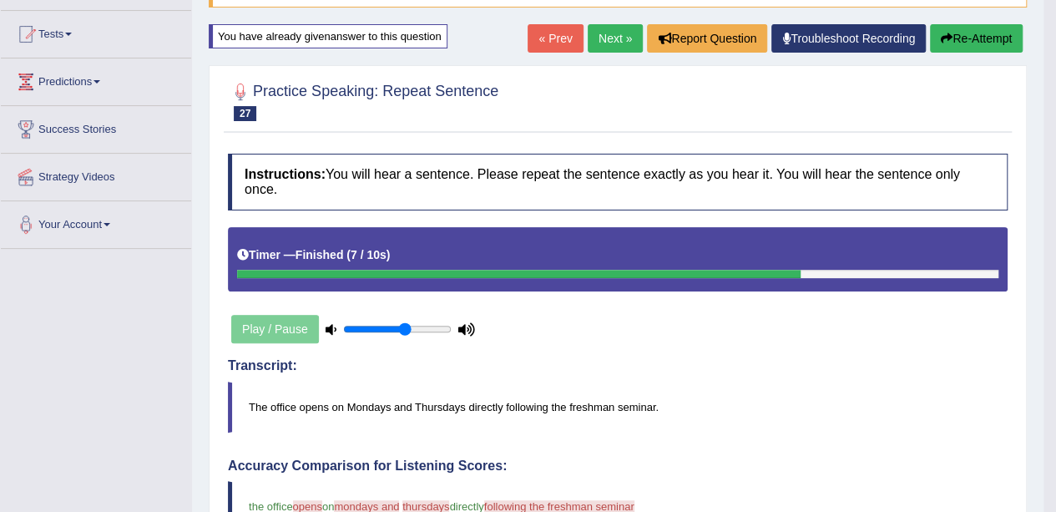
click at [990, 35] on button "Re-Attempt" at bounding box center [976, 38] width 93 height 28
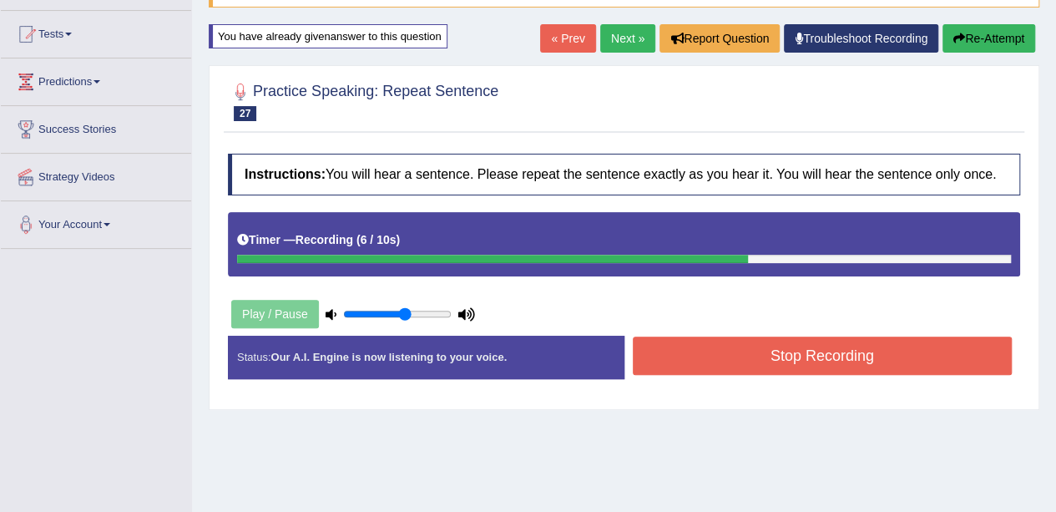
click at [810, 366] on button "Stop Recording" at bounding box center [823, 355] width 380 height 38
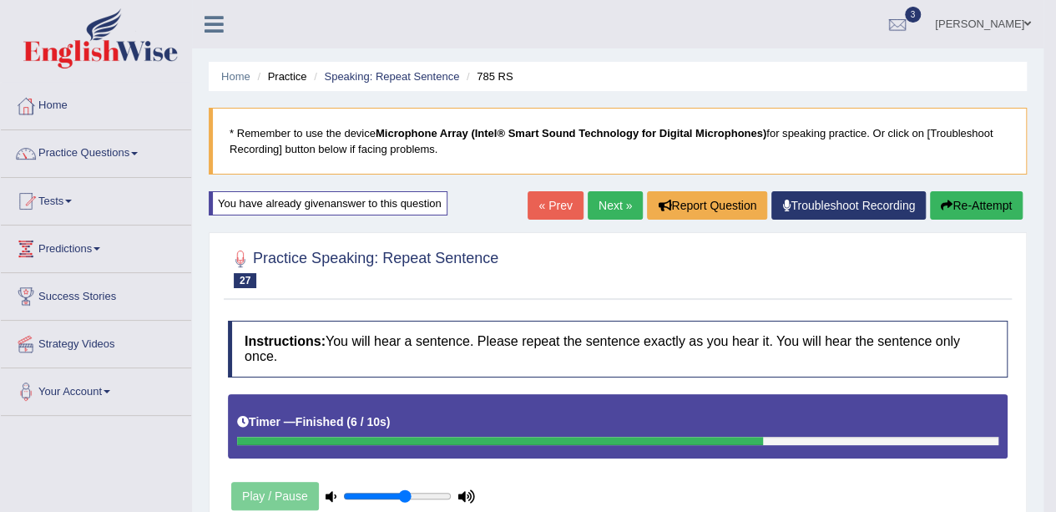
click at [973, 204] on button "Re-Attempt" at bounding box center [976, 205] width 93 height 28
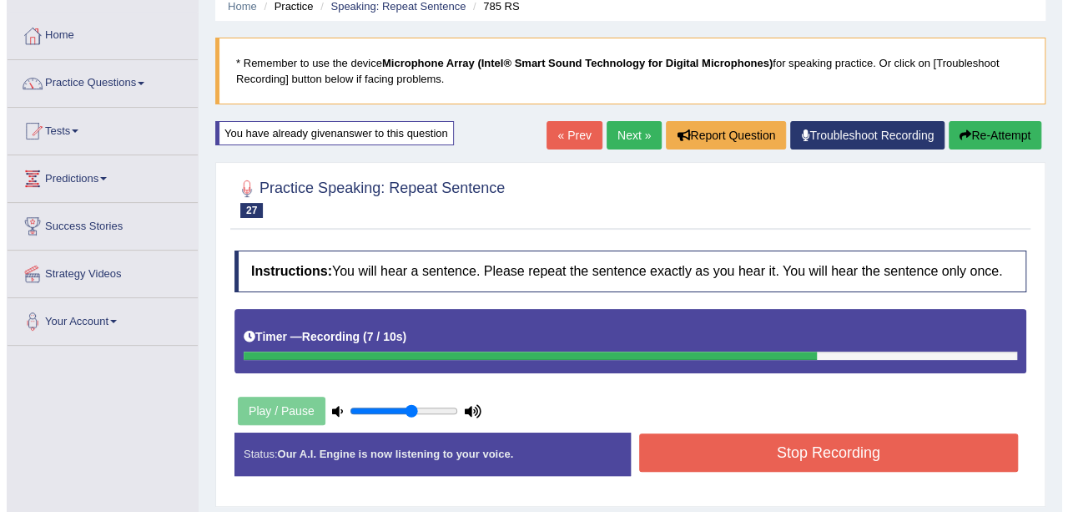
scroll to position [167, 0]
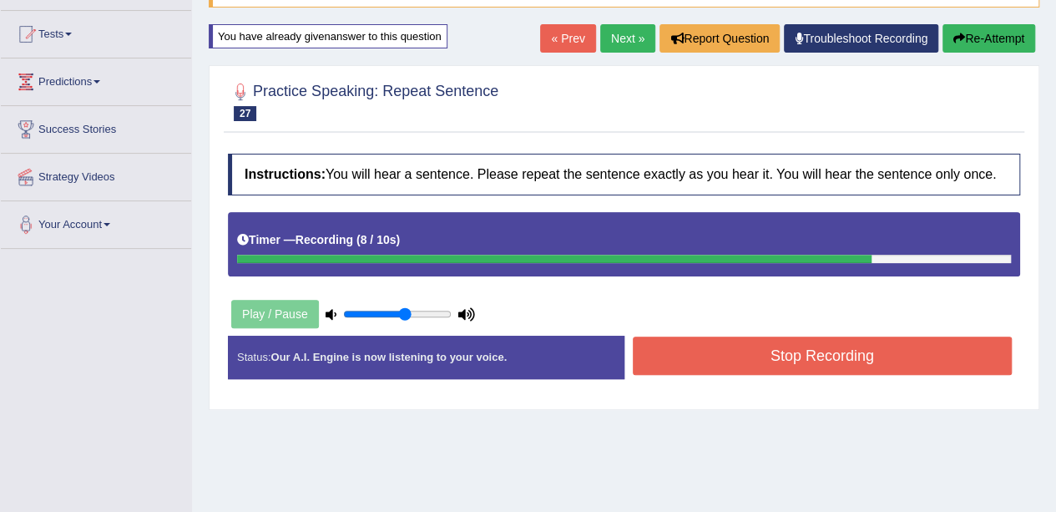
click at [855, 362] on button "Stop Recording" at bounding box center [823, 355] width 380 height 38
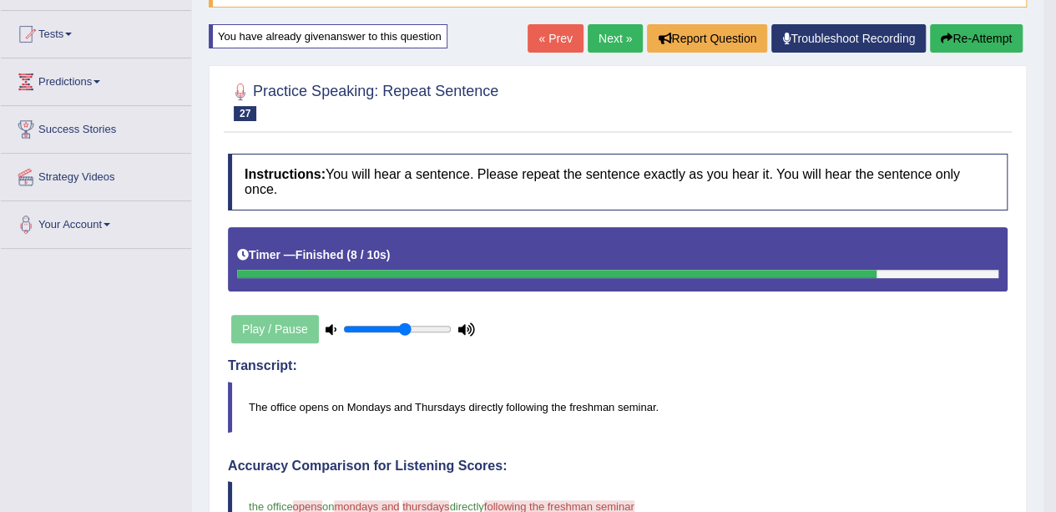
click at [970, 37] on button "Re-Attempt" at bounding box center [976, 38] width 93 height 28
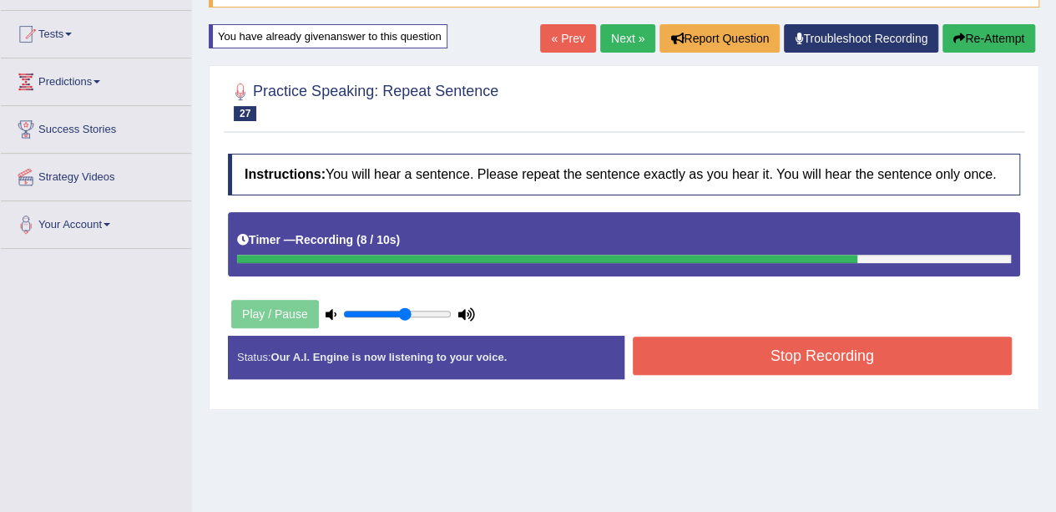
click at [863, 356] on button "Stop Recording" at bounding box center [823, 355] width 380 height 38
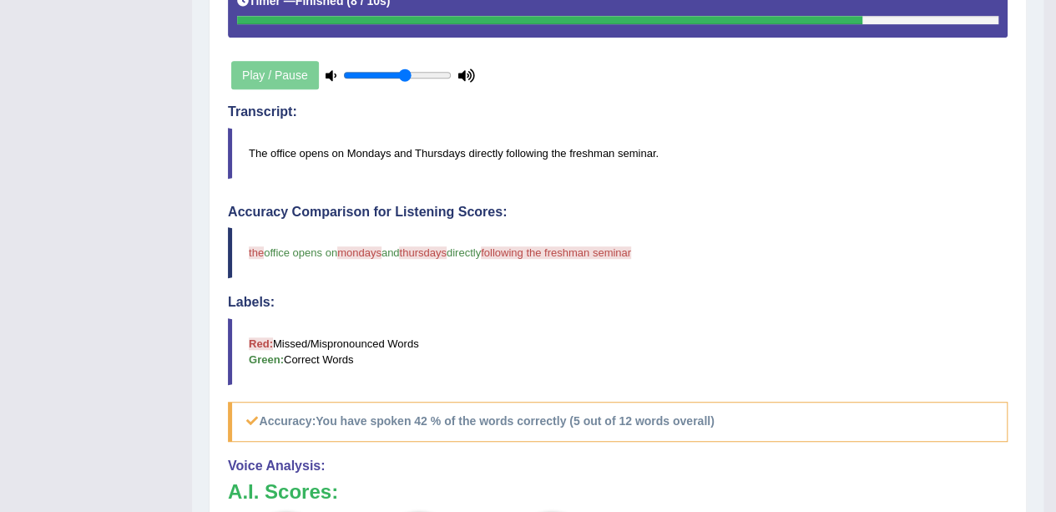
scroll to position [167, 0]
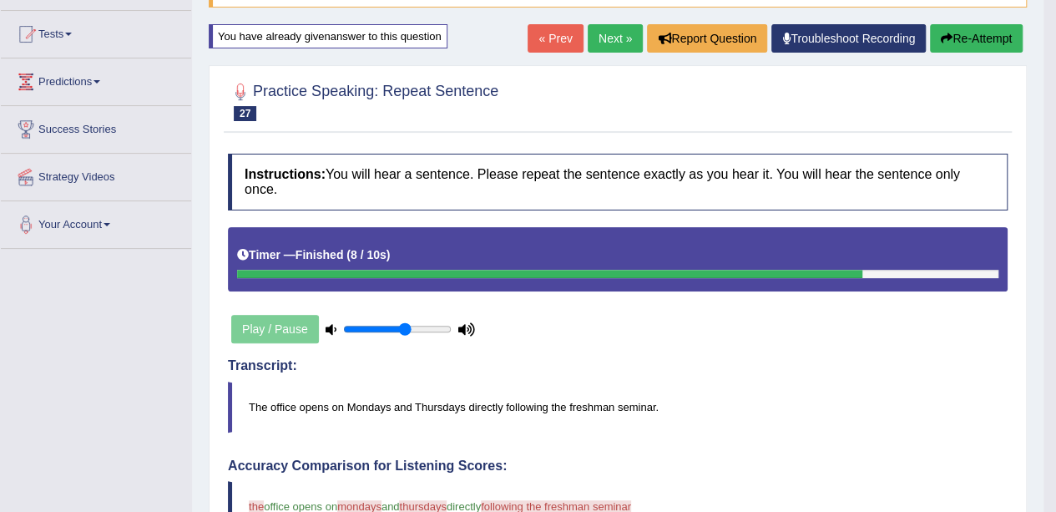
click at [971, 46] on button "Re-Attempt" at bounding box center [976, 38] width 93 height 28
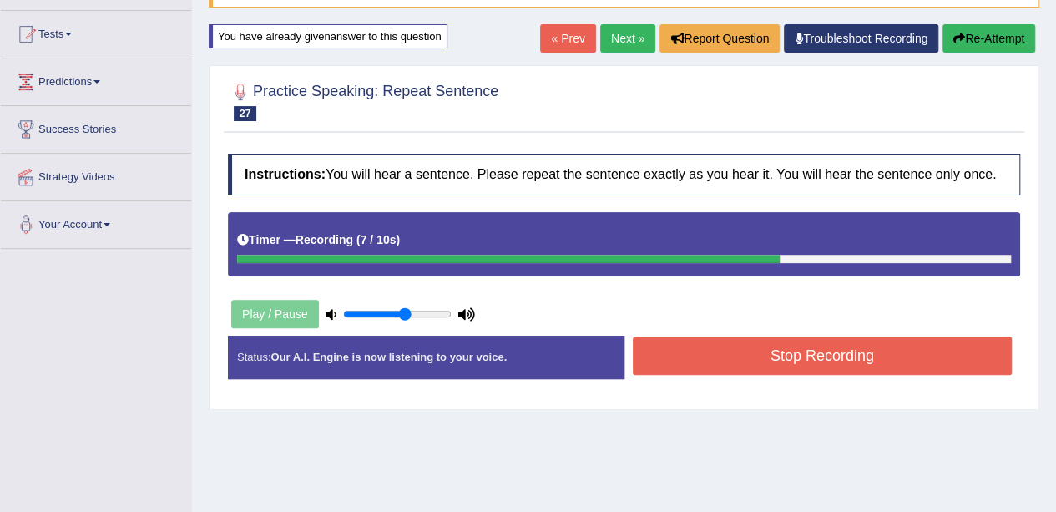
click at [780, 350] on button "Stop Recording" at bounding box center [823, 355] width 380 height 38
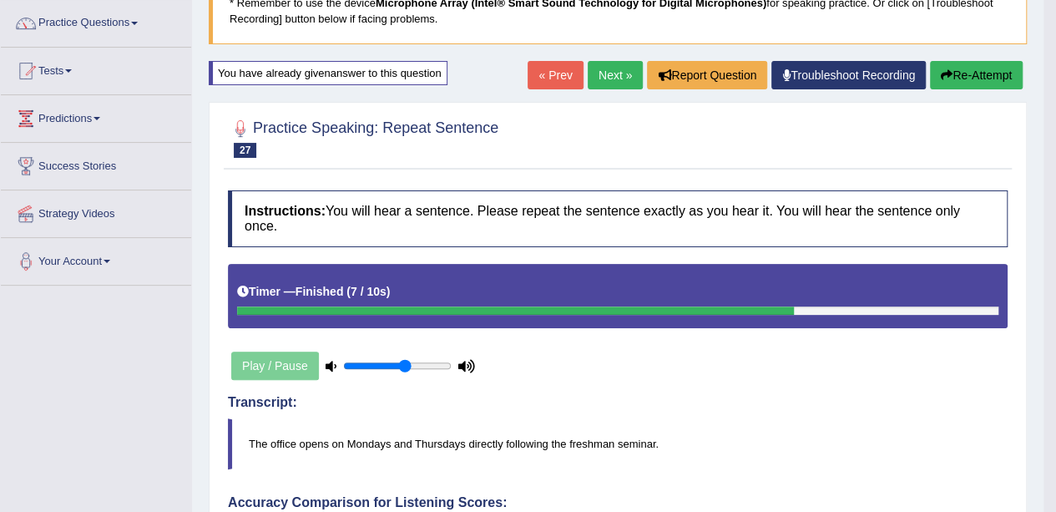
scroll to position [83, 0]
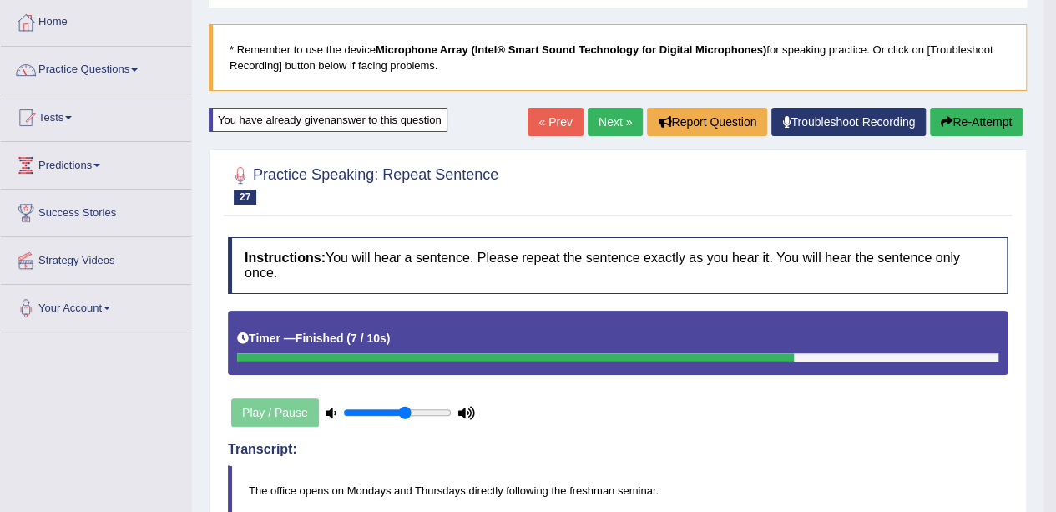
click at [976, 129] on button "Re-Attempt" at bounding box center [976, 122] width 93 height 28
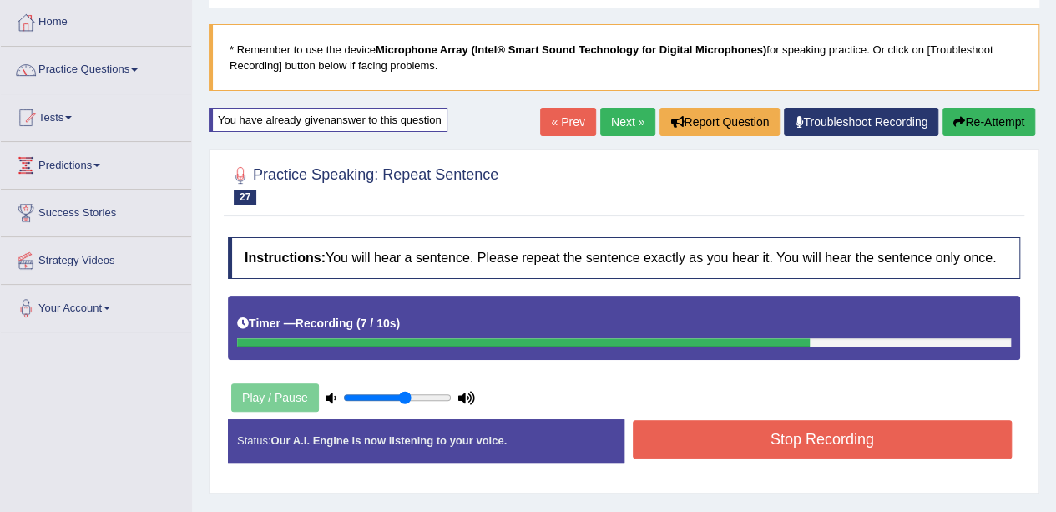
click at [859, 436] on button "Stop Recording" at bounding box center [823, 439] width 380 height 38
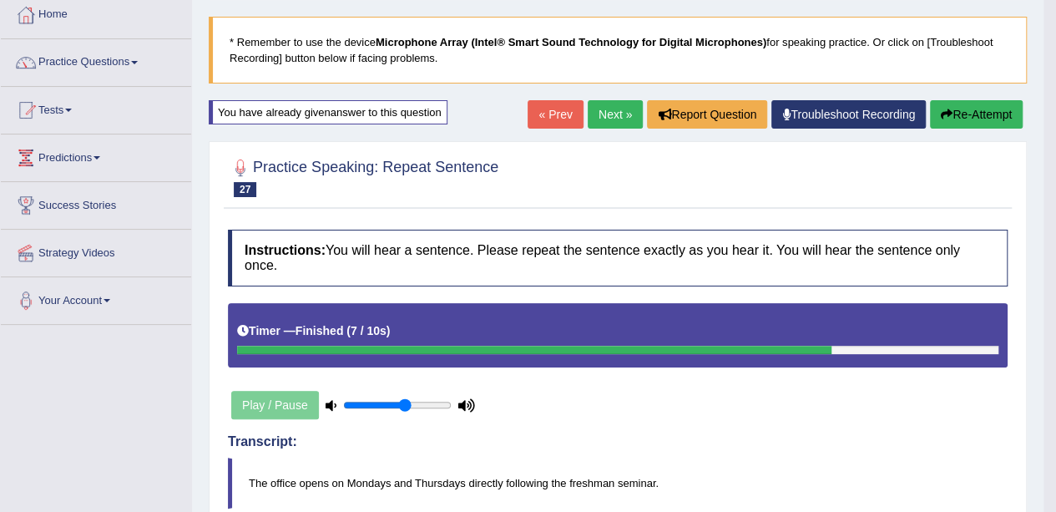
scroll to position [83, 0]
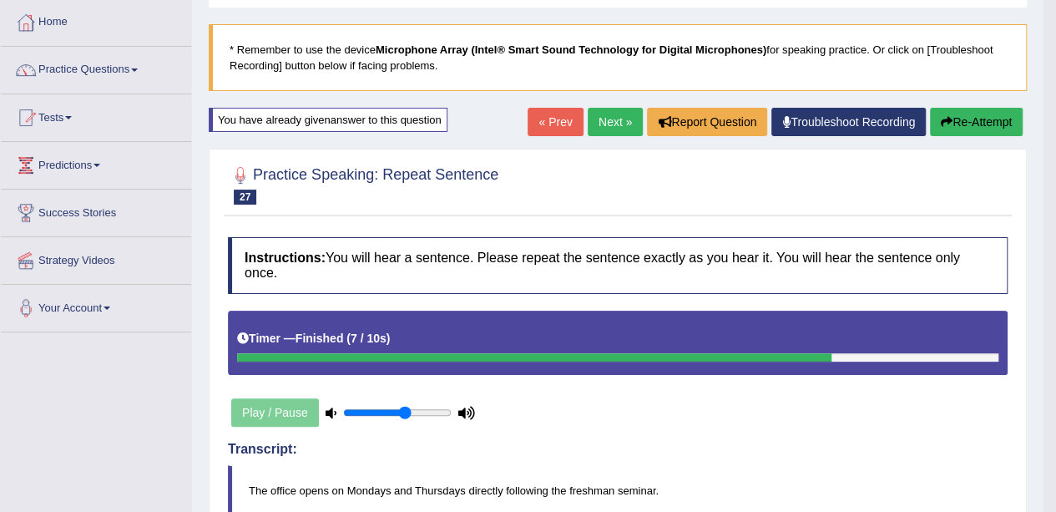
click at [596, 124] on link "Next »" at bounding box center [615, 122] width 55 height 28
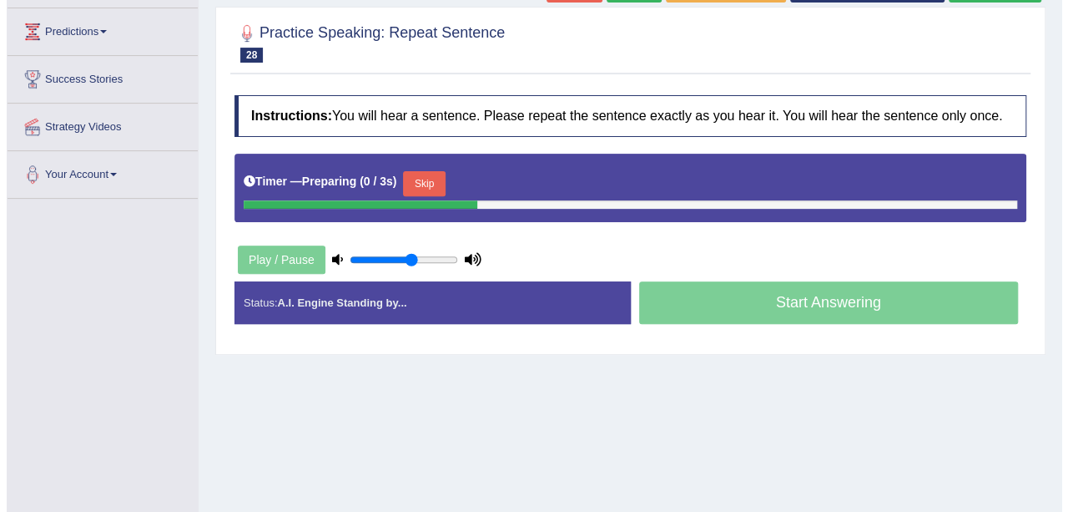
scroll to position [250, 0]
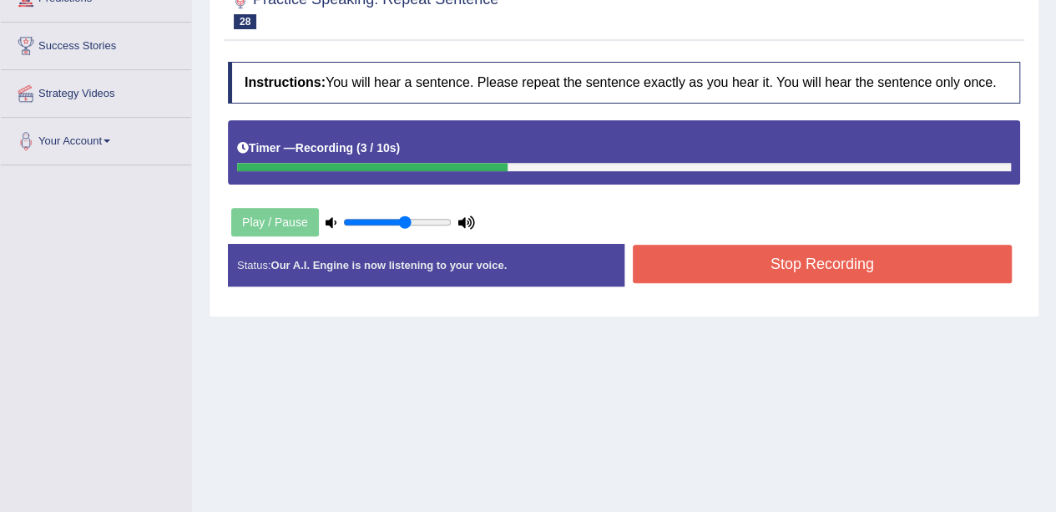
click at [726, 265] on button "Stop Recording" at bounding box center [823, 264] width 380 height 38
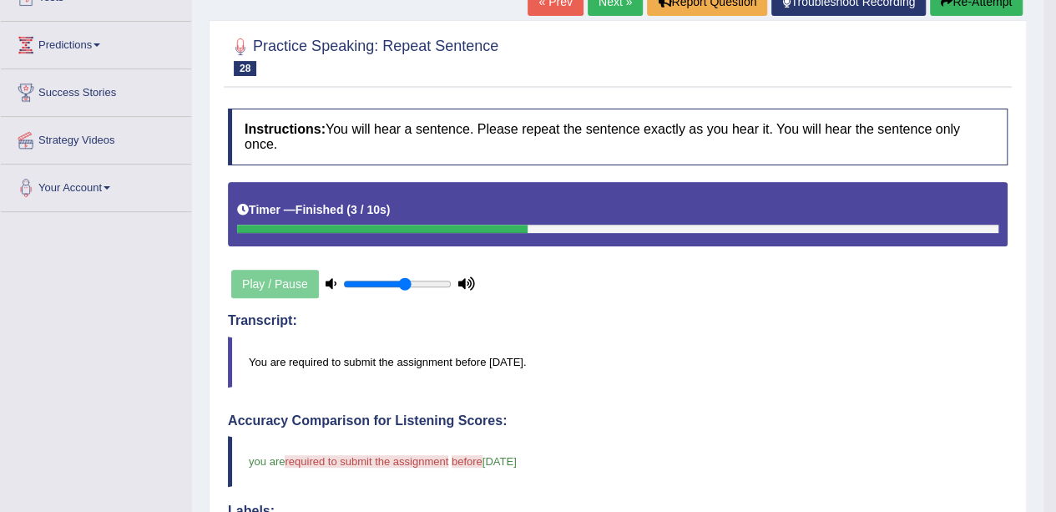
scroll to position [167, 0]
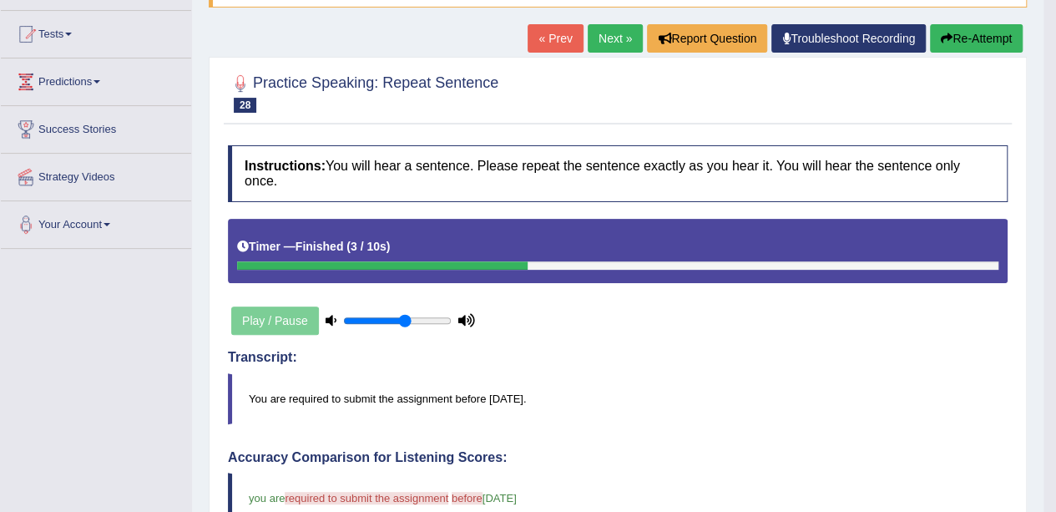
click at [981, 45] on button "Re-Attempt" at bounding box center [976, 38] width 93 height 28
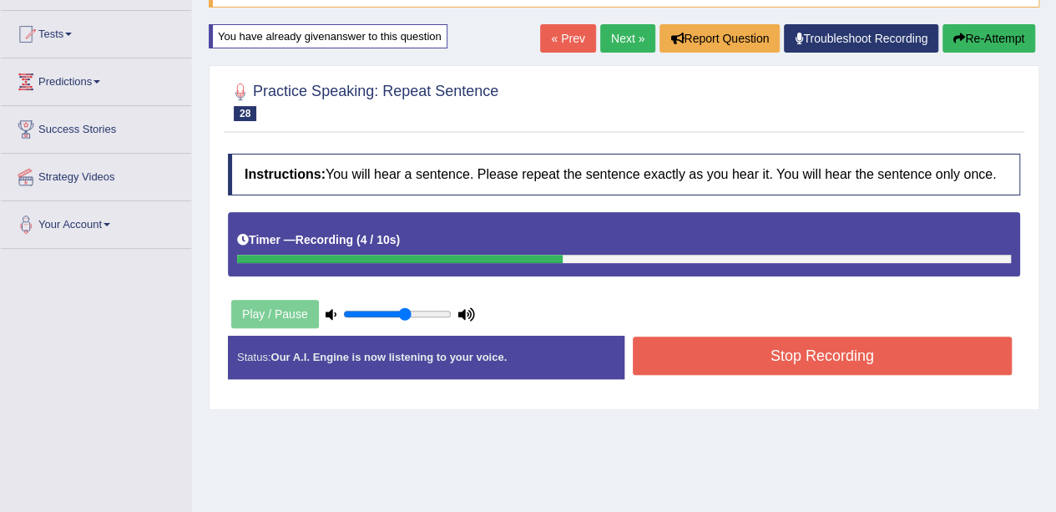
click at [852, 373] on div "Stop Recording" at bounding box center [822, 357] width 396 height 43
click at [856, 358] on button "Stop Recording" at bounding box center [823, 355] width 380 height 38
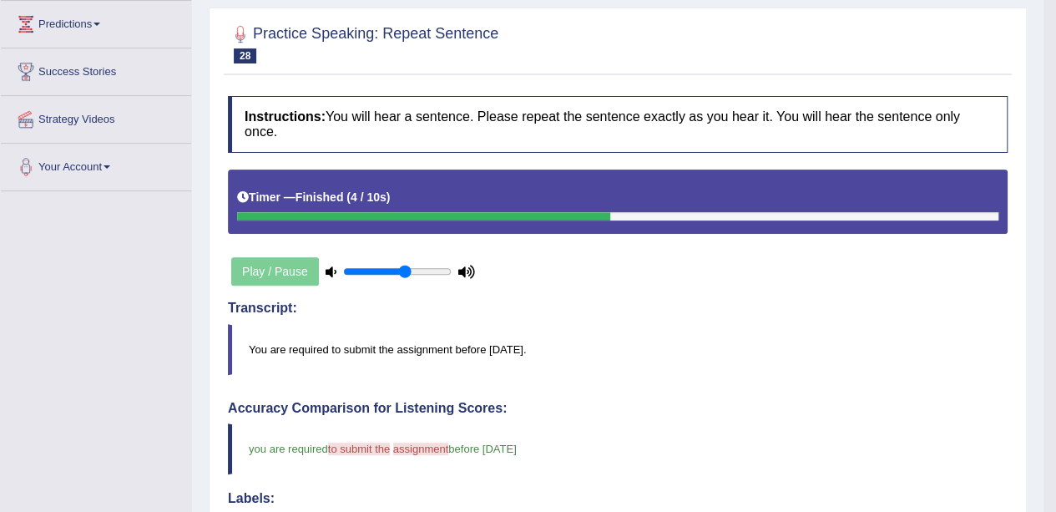
scroll to position [167, 0]
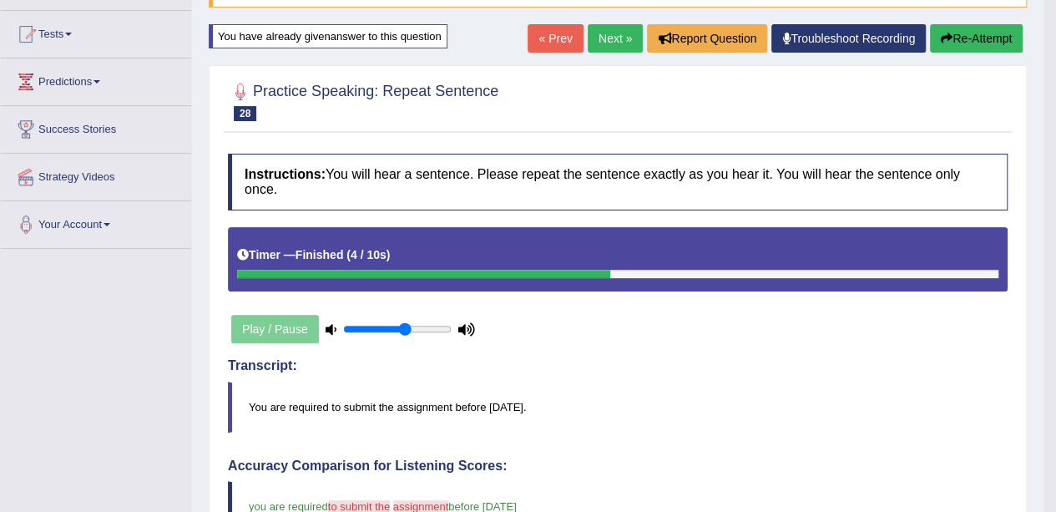
click at [609, 33] on link "Next »" at bounding box center [615, 38] width 55 height 28
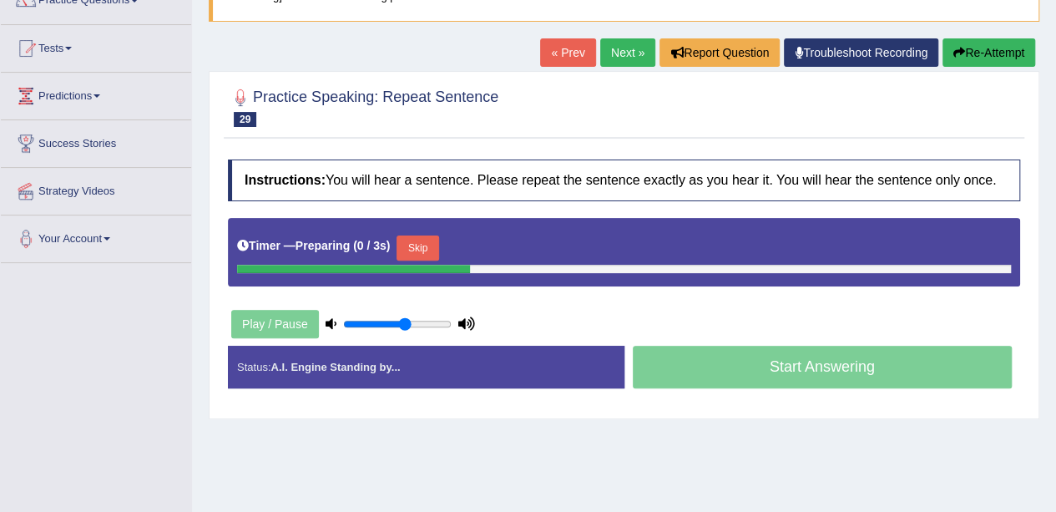
scroll to position [167, 0]
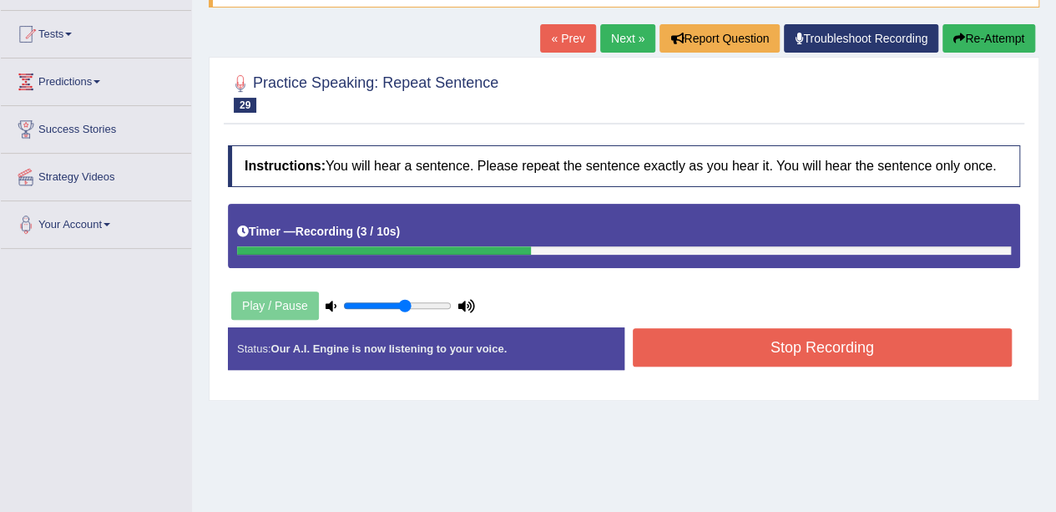
click at [673, 346] on button "Stop Recording" at bounding box center [823, 347] width 380 height 38
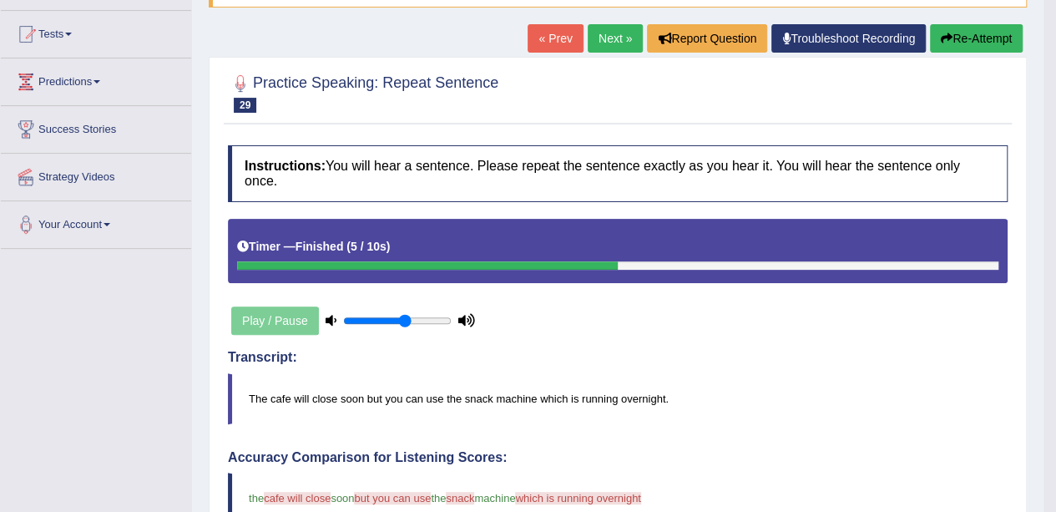
click at [976, 39] on button "Re-Attempt" at bounding box center [976, 38] width 93 height 28
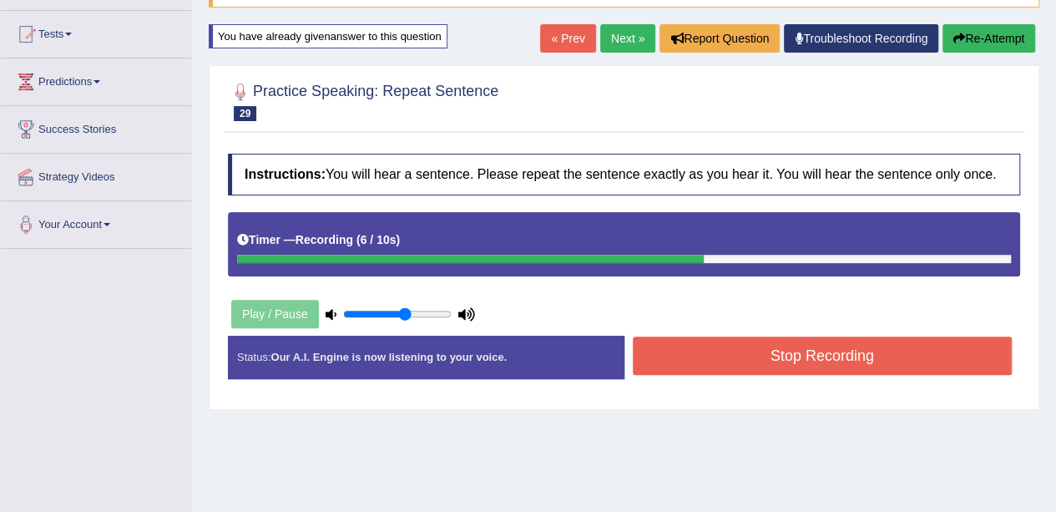
click at [861, 356] on button "Stop Recording" at bounding box center [823, 355] width 380 height 38
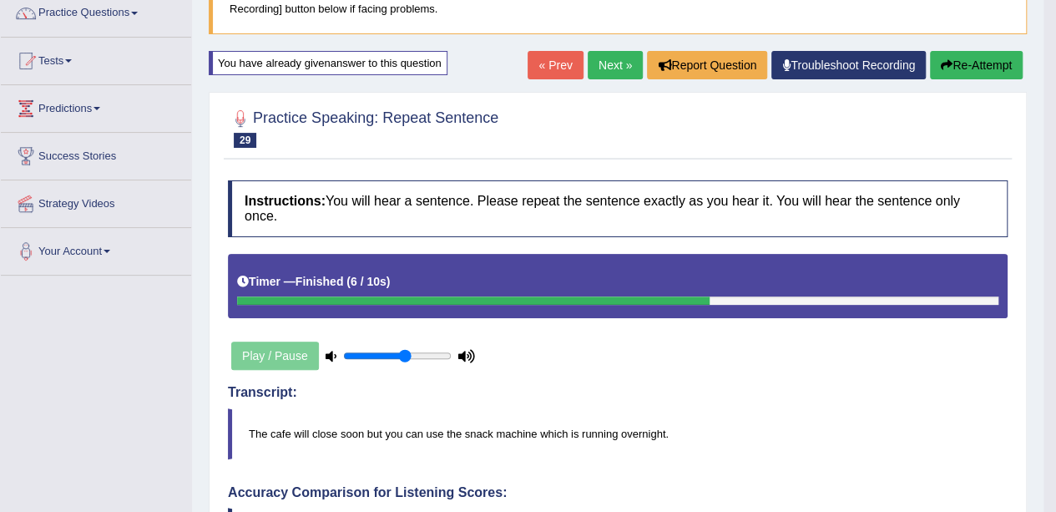
scroll to position [167, 0]
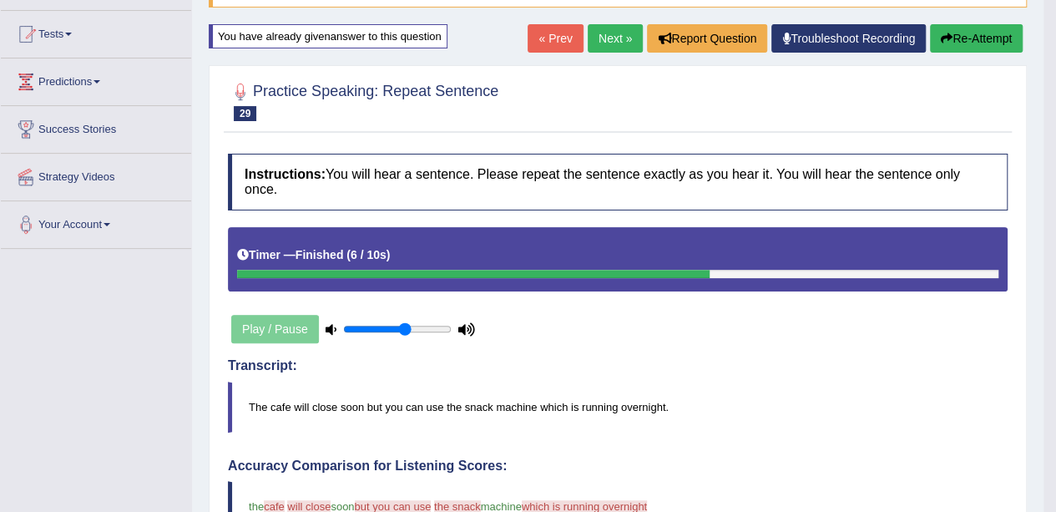
click at [976, 45] on button "Re-Attempt" at bounding box center [976, 38] width 93 height 28
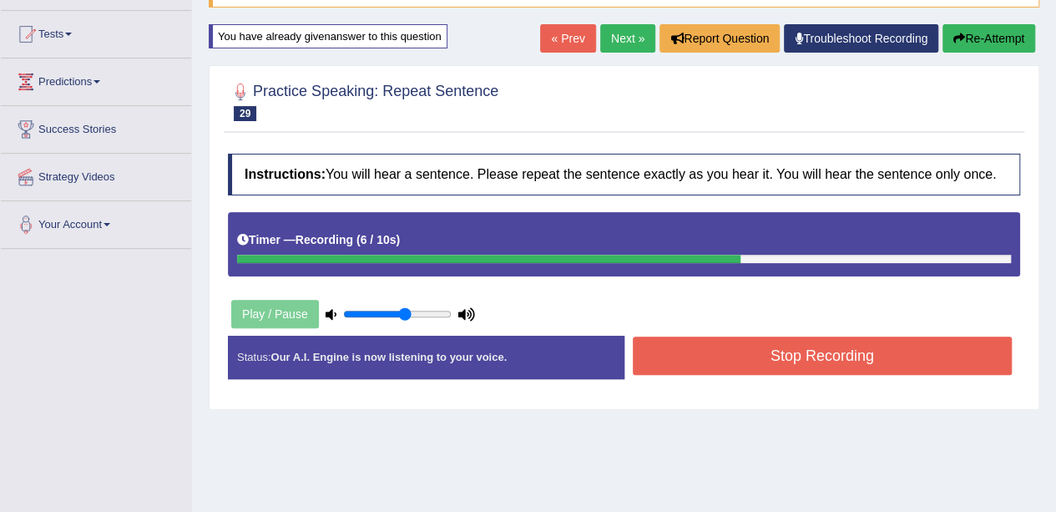
click at [907, 346] on button "Stop Recording" at bounding box center [823, 355] width 380 height 38
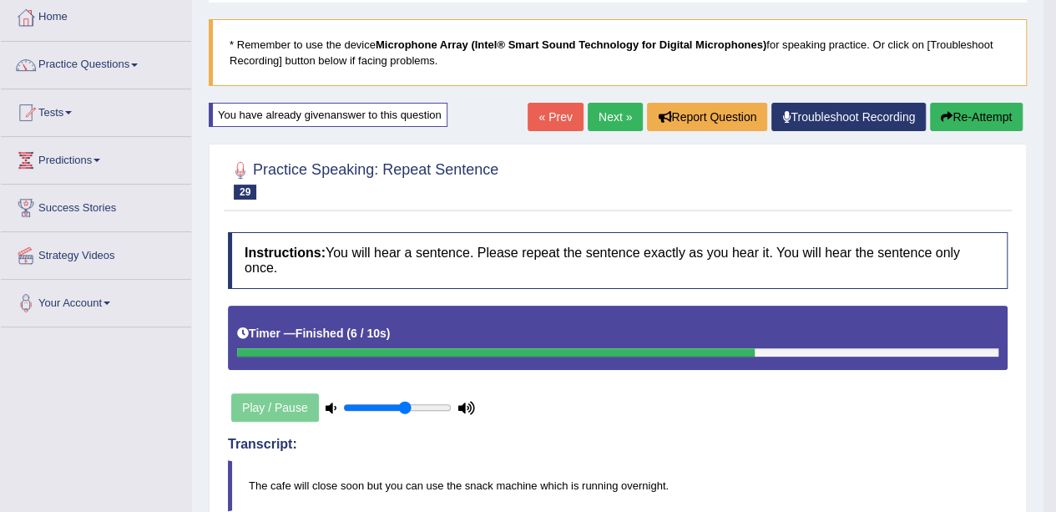
scroll to position [83, 0]
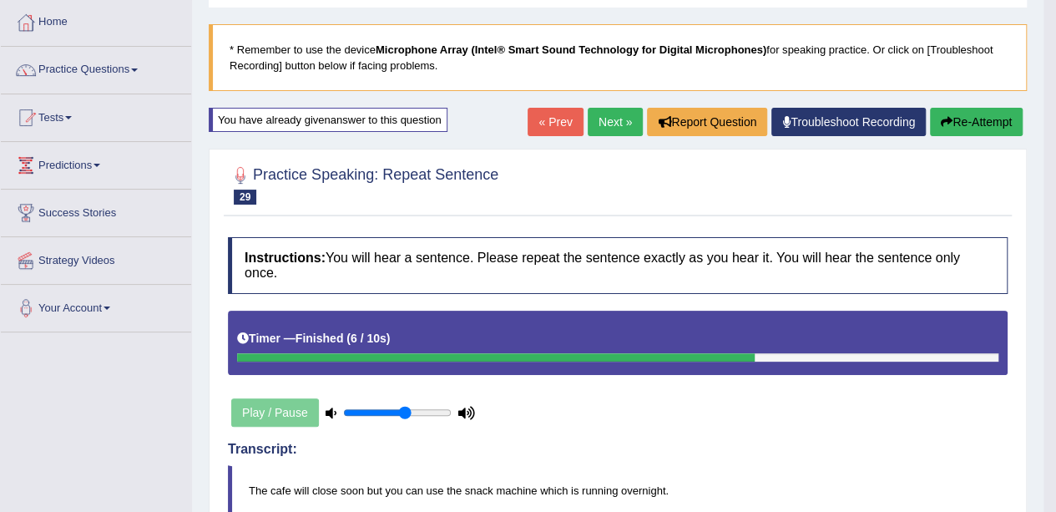
click at [986, 125] on button "Re-Attempt" at bounding box center [976, 122] width 93 height 28
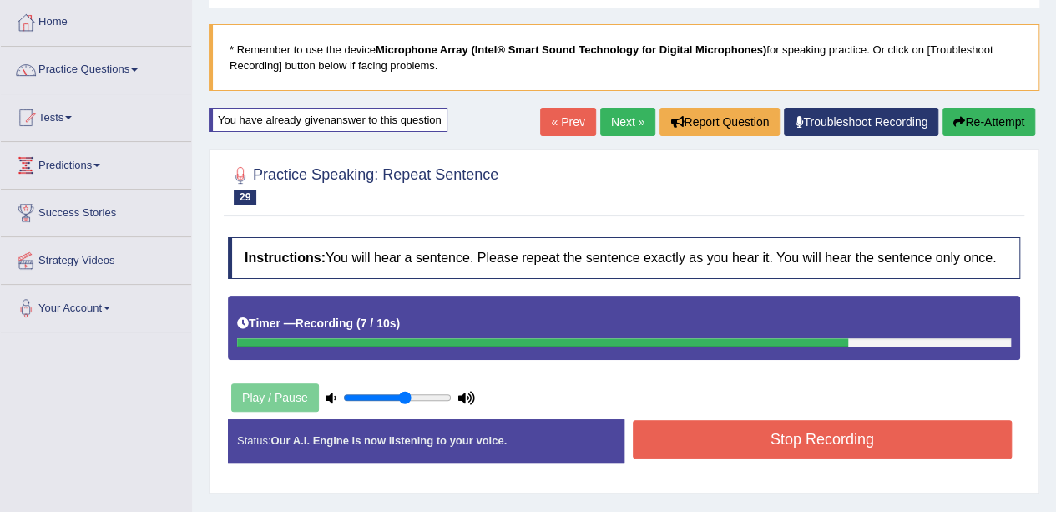
click at [732, 453] on button "Stop Recording" at bounding box center [823, 439] width 380 height 38
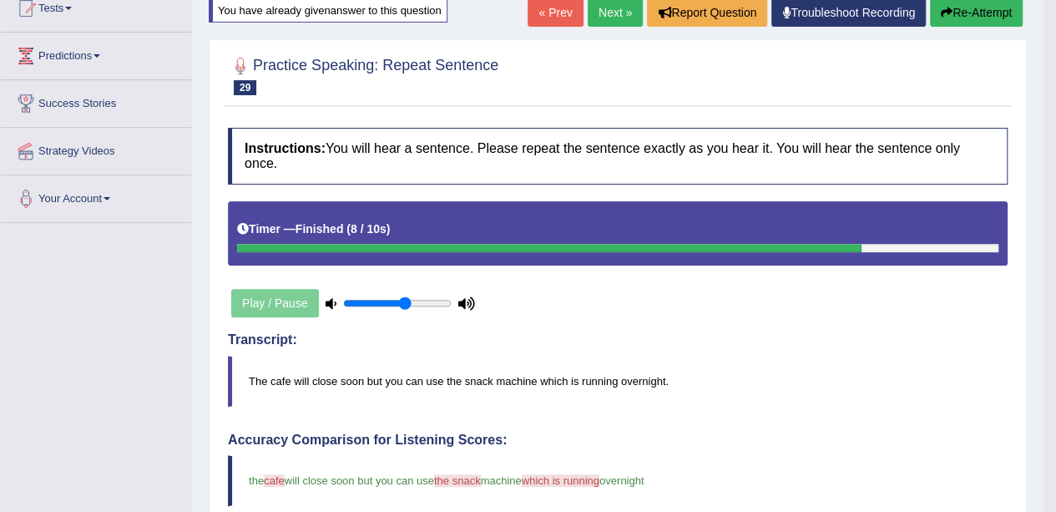
scroll to position [167, 0]
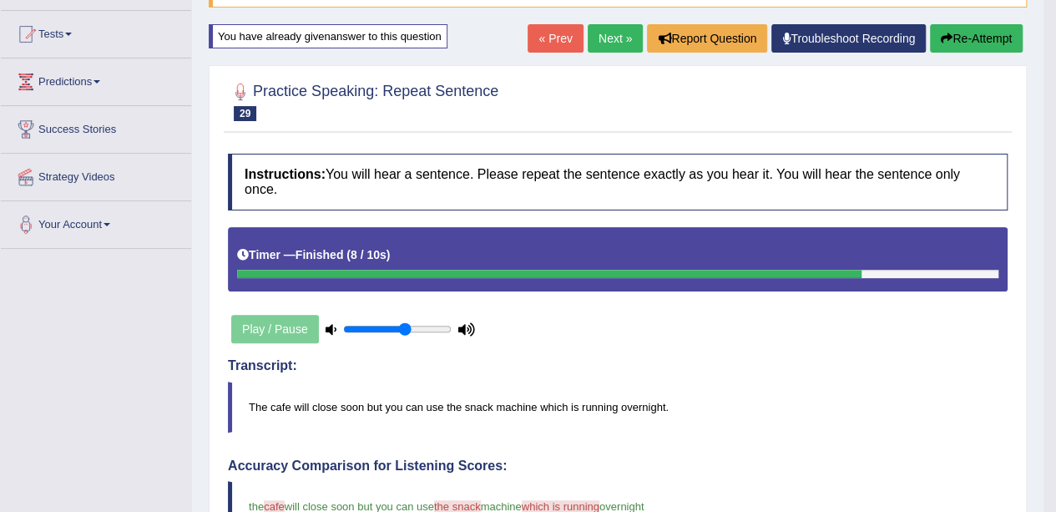
click at [951, 47] on button "Re-Attempt" at bounding box center [976, 38] width 93 height 28
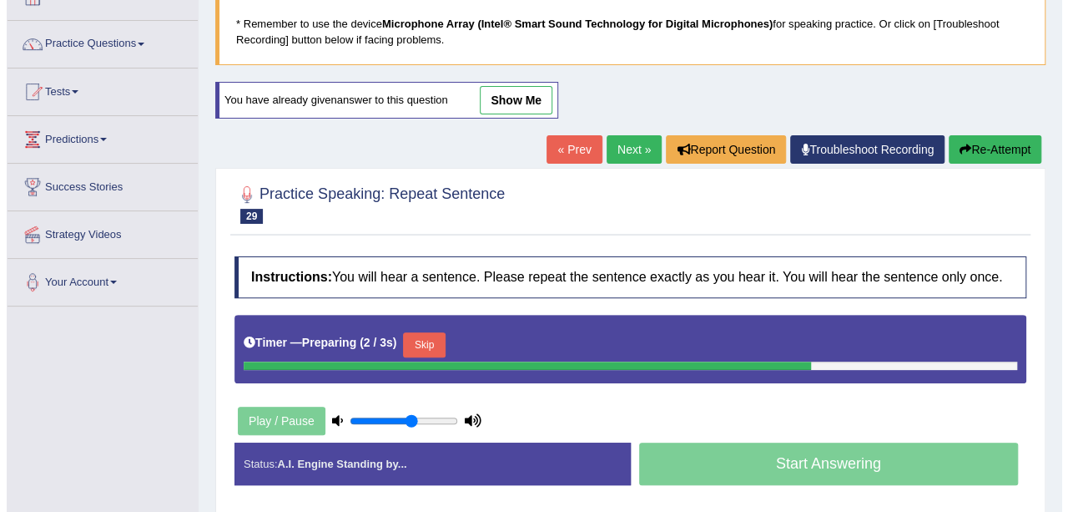
scroll to position [83, 0]
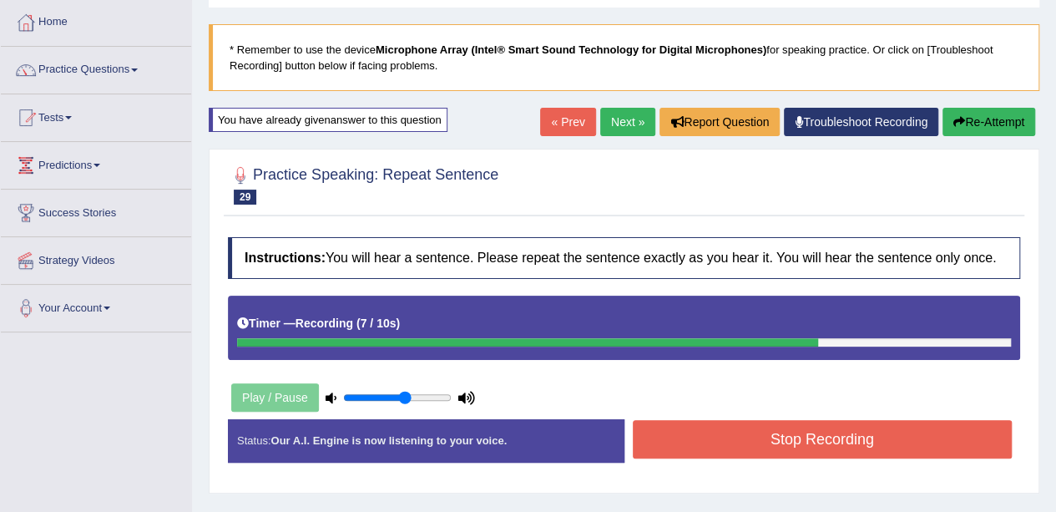
click at [762, 448] on button "Stop Recording" at bounding box center [823, 439] width 380 height 38
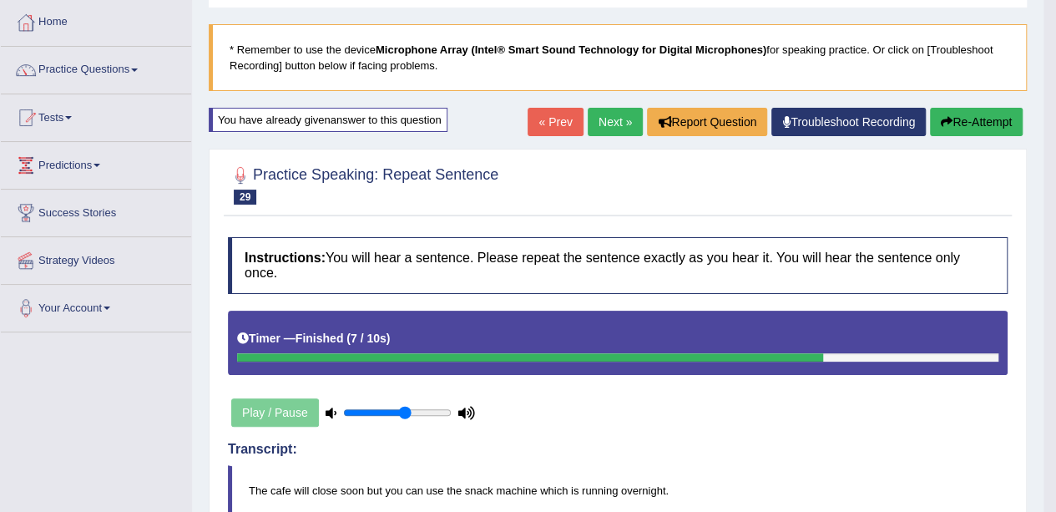
click at [588, 114] on link "Next »" at bounding box center [615, 122] width 55 height 28
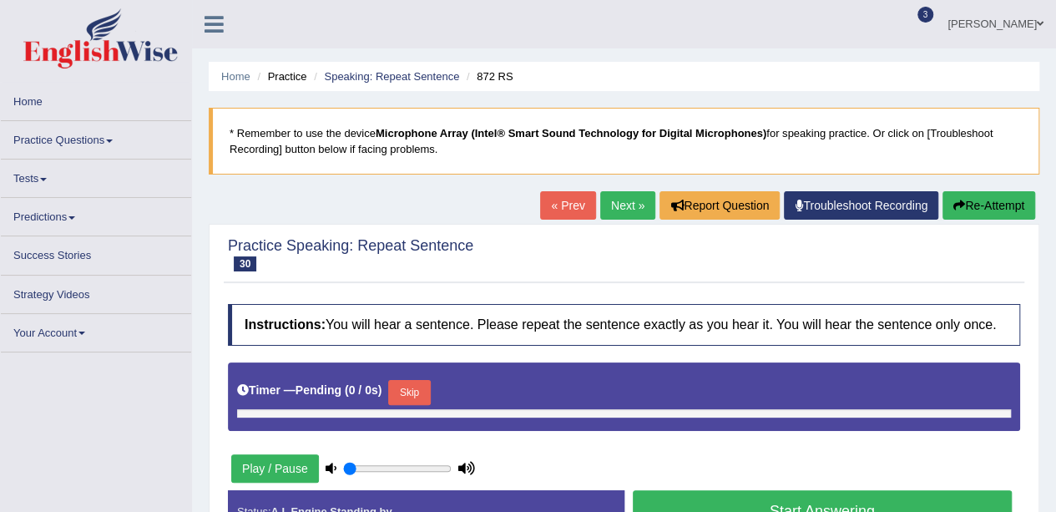
type input "0.6"
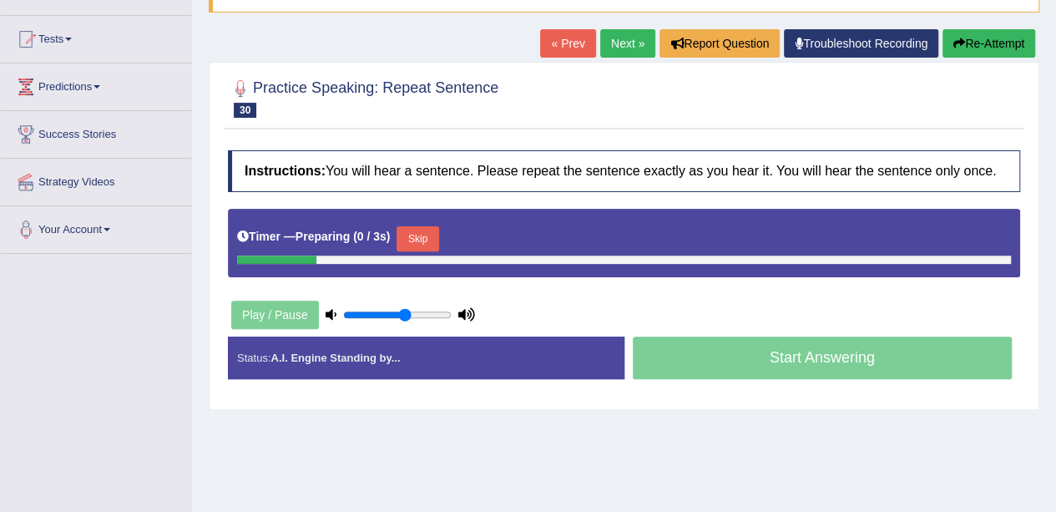
scroll to position [167, 0]
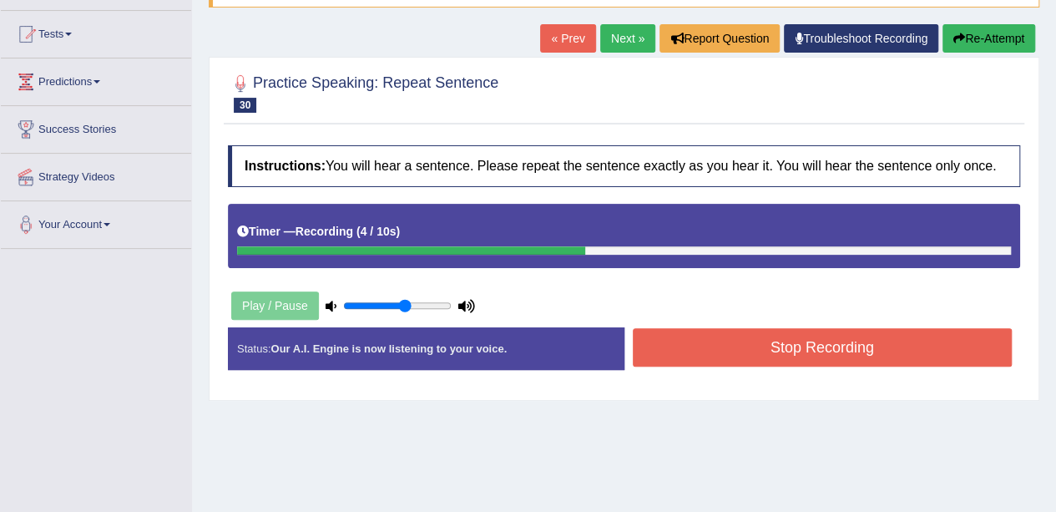
click at [762, 320] on div "Instructions: You will hear a sentence. Please repeat the sentence exactly as y…" at bounding box center [624, 264] width 800 height 255
click at [755, 339] on button "Stop Recording" at bounding box center [823, 347] width 380 height 38
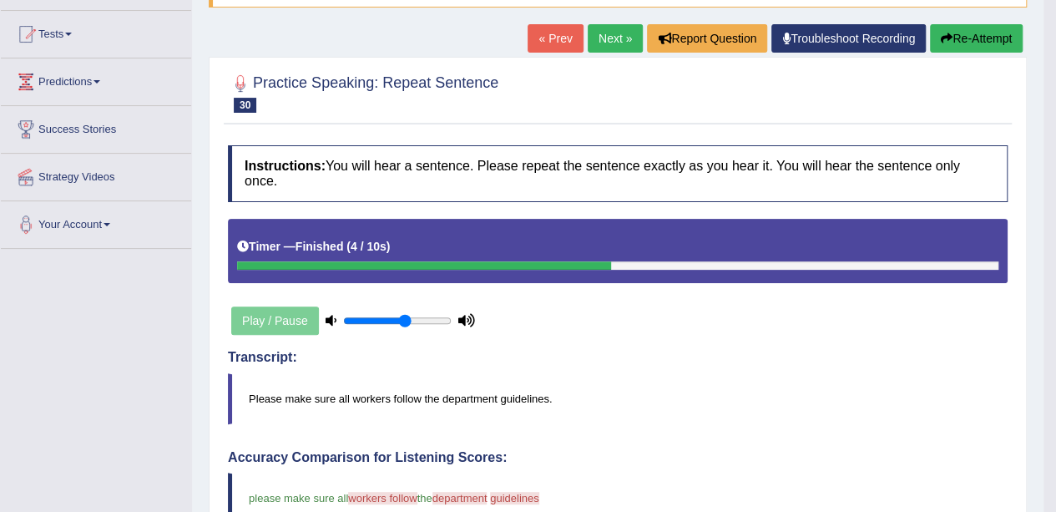
click at [601, 42] on link "Next »" at bounding box center [615, 38] width 55 height 28
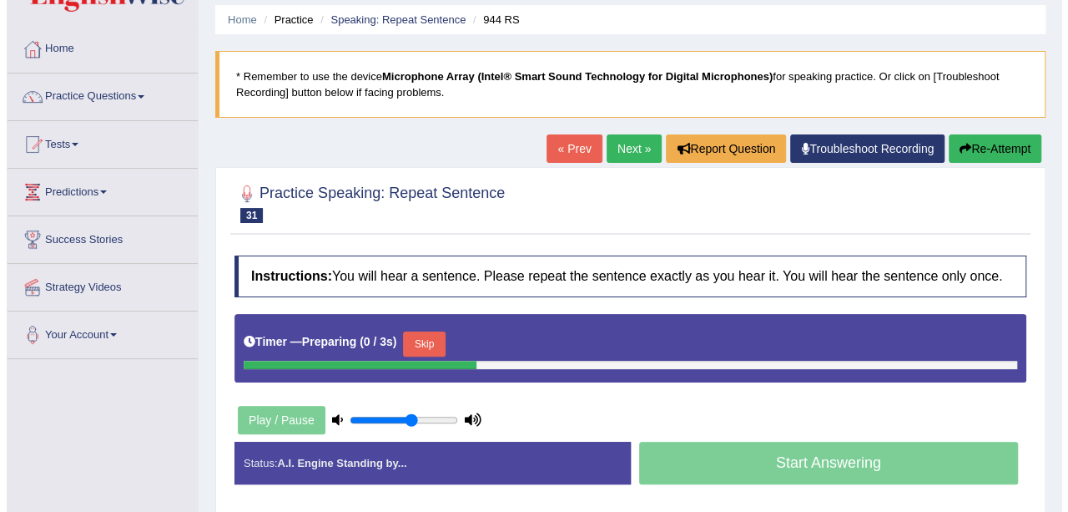
scroll to position [83, 0]
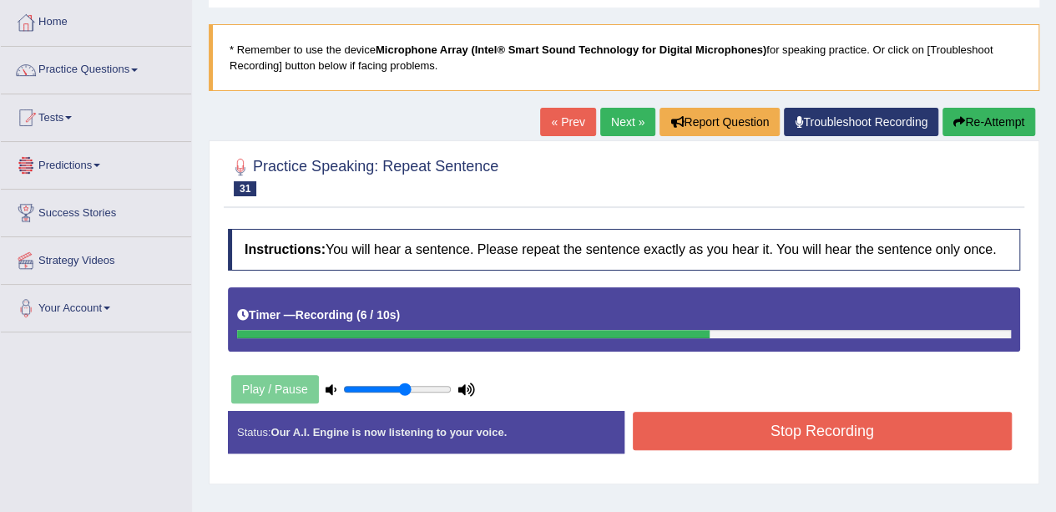
click at [790, 441] on button "Stop Recording" at bounding box center [823, 430] width 380 height 38
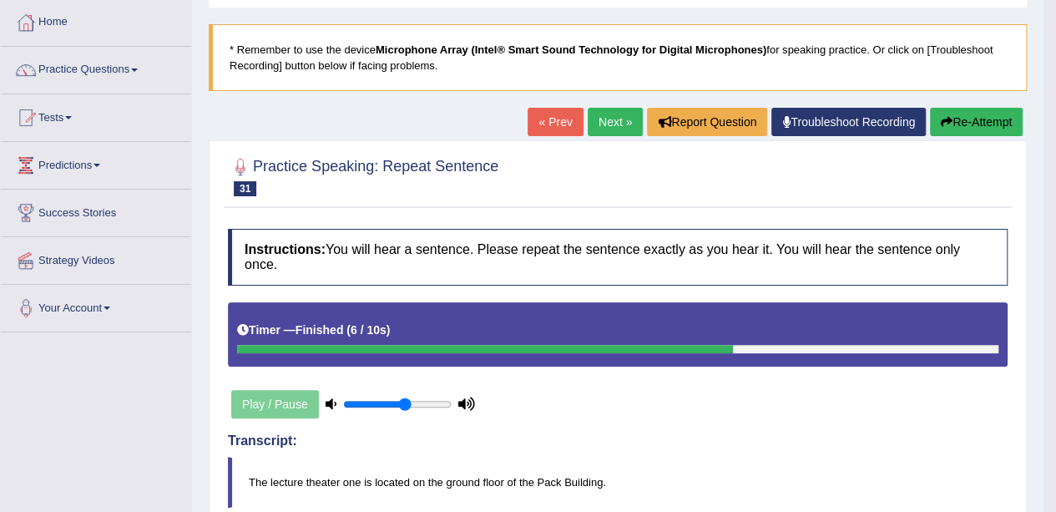
click at [973, 118] on button "Re-Attempt" at bounding box center [976, 122] width 93 height 28
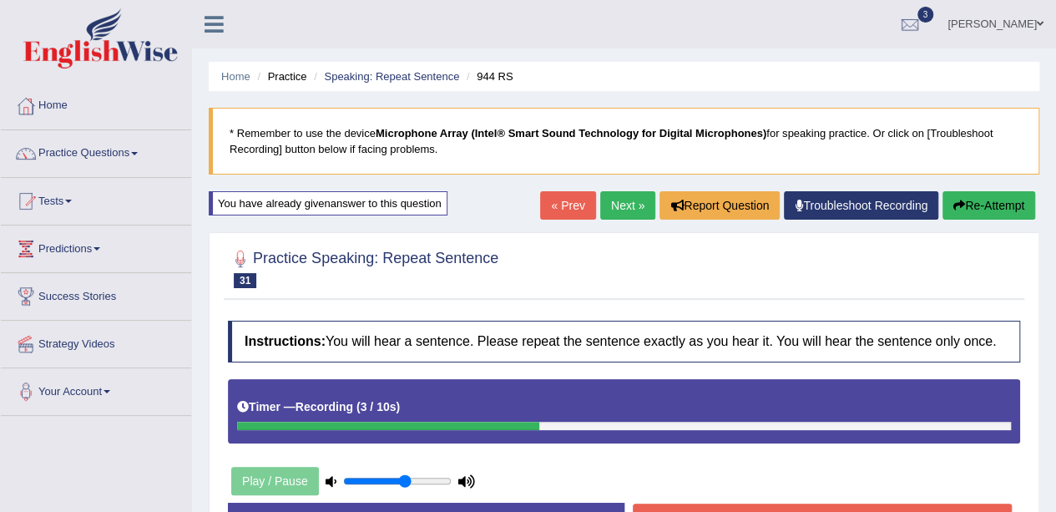
scroll to position [83, 0]
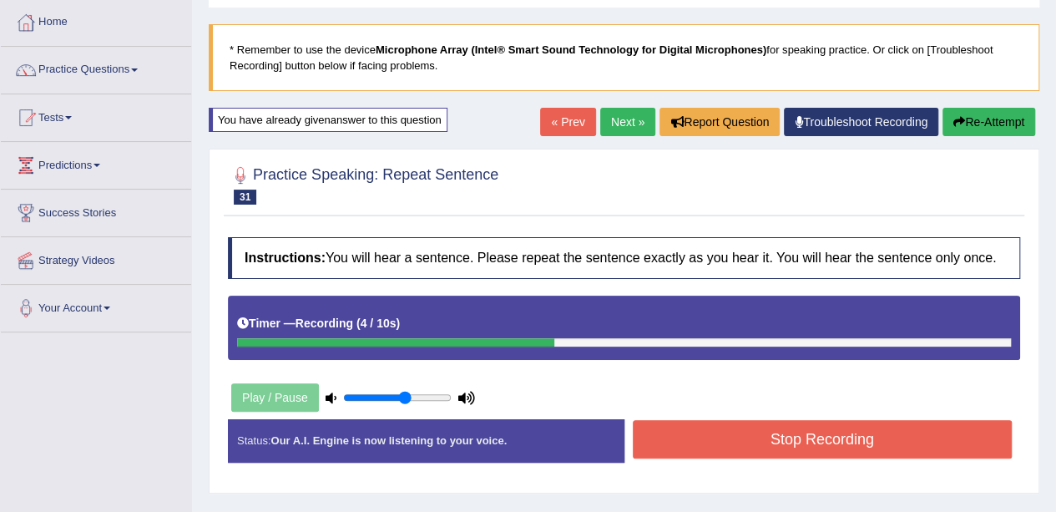
click at [806, 408] on div "Instructions: You will hear a sentence. Please repeat the sentence exactly as y…" at bounding box center [624, 356] width 800 height 255
click at [802, 434] on button "Stop Recording" at bounding box center [823, 439] width 380 height 38
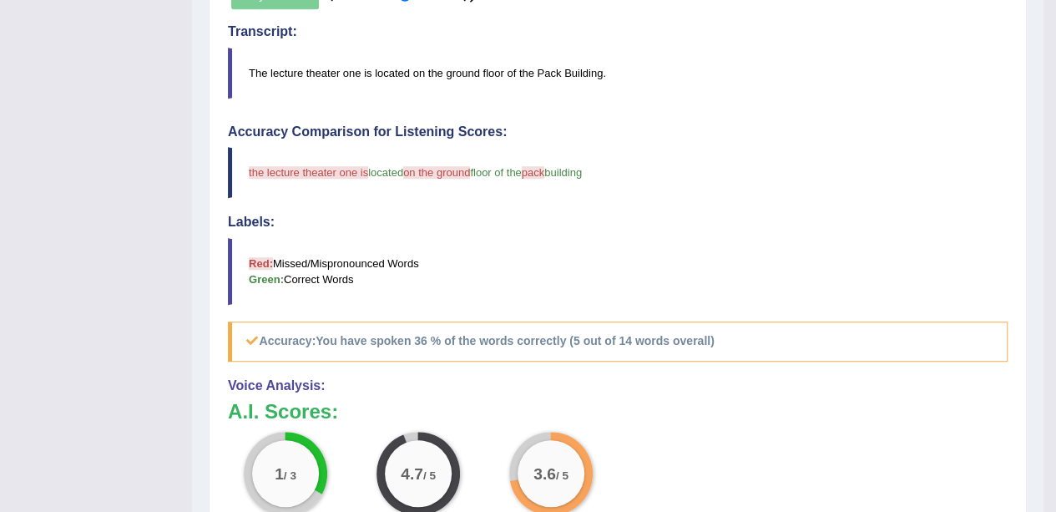
scroll to position [167, 0]
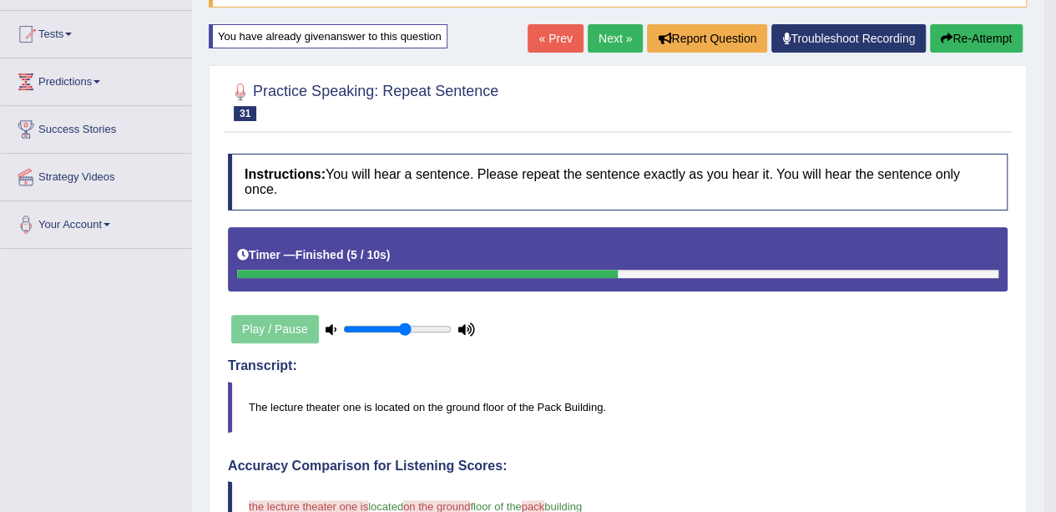
click at [996, 38] on button "Re-Attempt" at bounding box center [976, 38] width 93 height 28
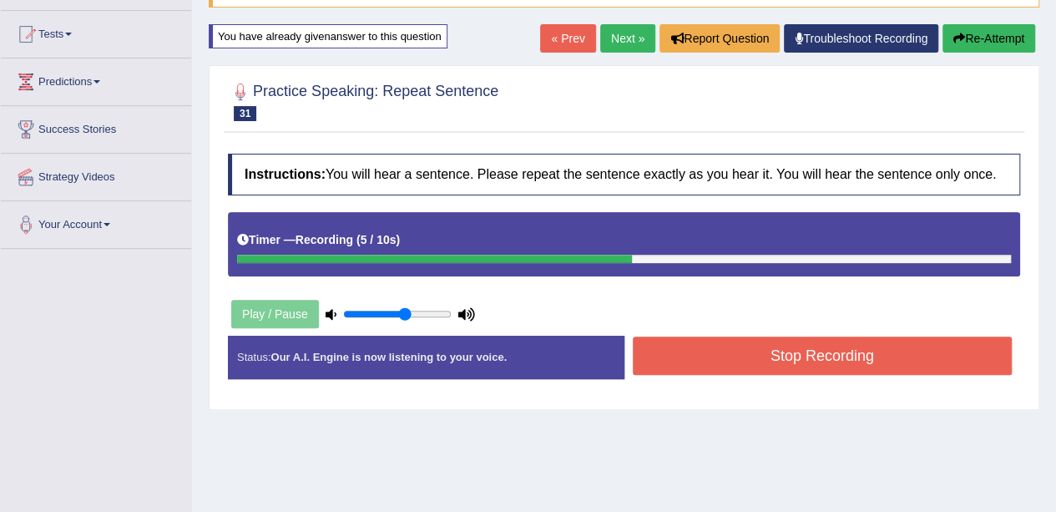
click at [895, 349] on button "Stop Recording" at bounding box center [823, 355] width 380 height 38
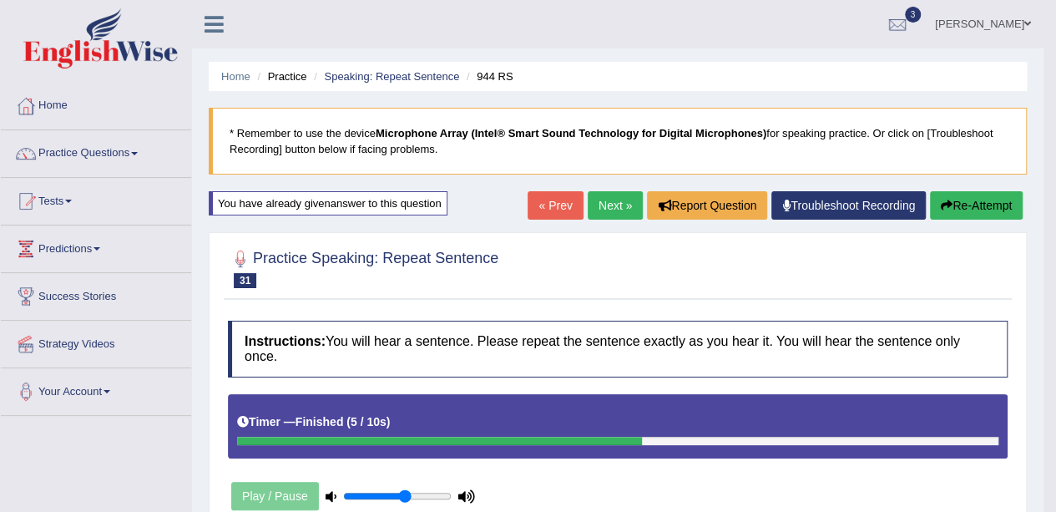
click at [978, 198] on button "Re-Attempt" at bounding box center [976, 205] width 93 height 28
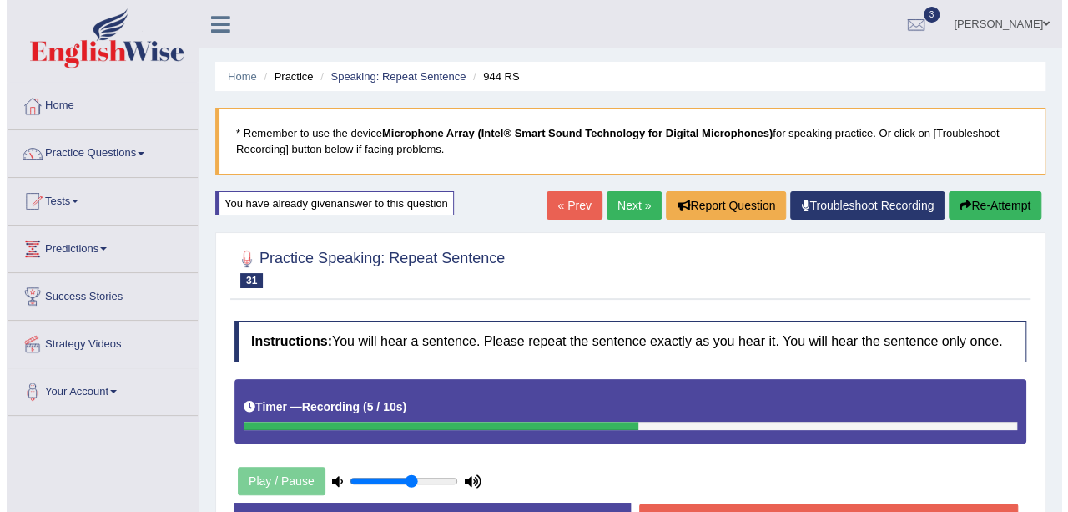
scroll to position [83, 0]
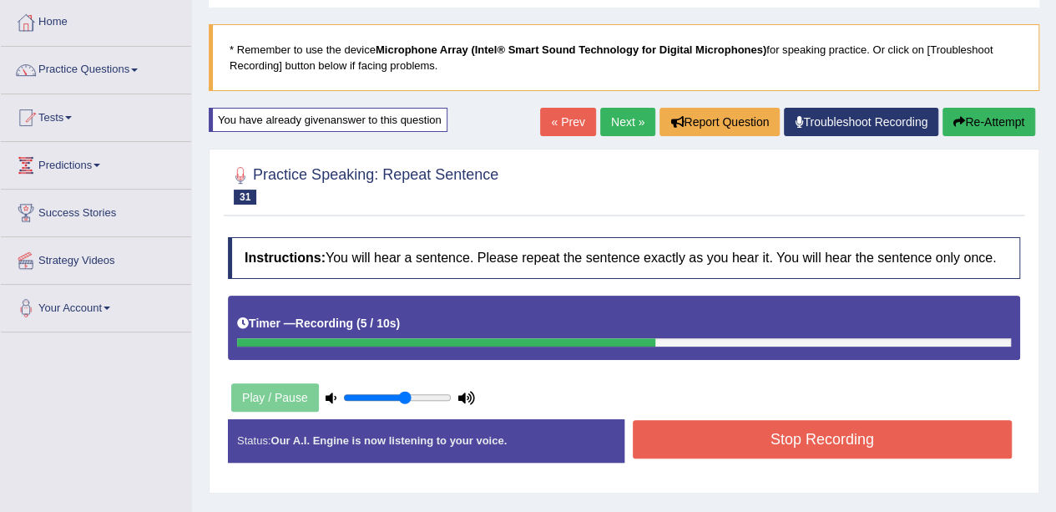
click at [868, 432] on button "Stop Recording" at bounding box center [823, 439] width 380 height 38
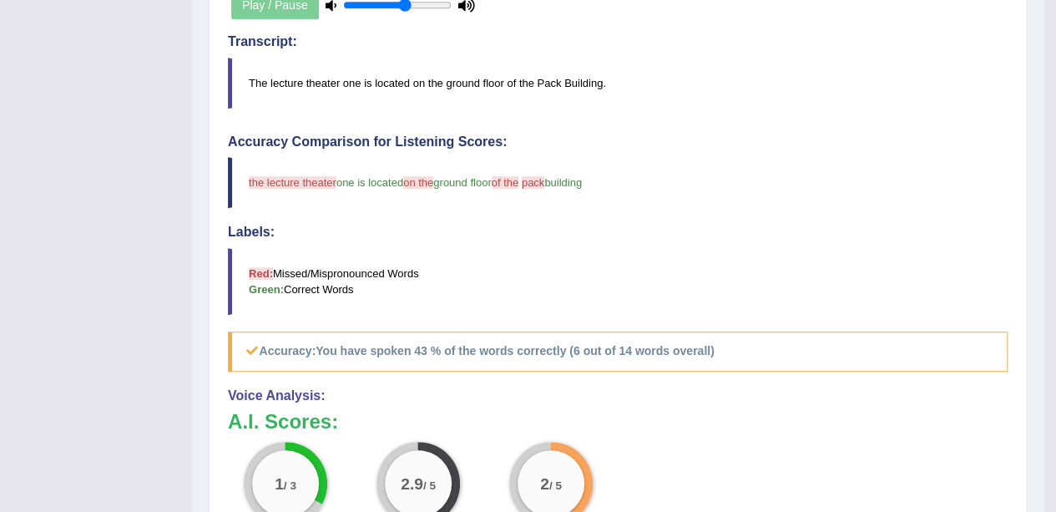
scroll to position [167, 0]
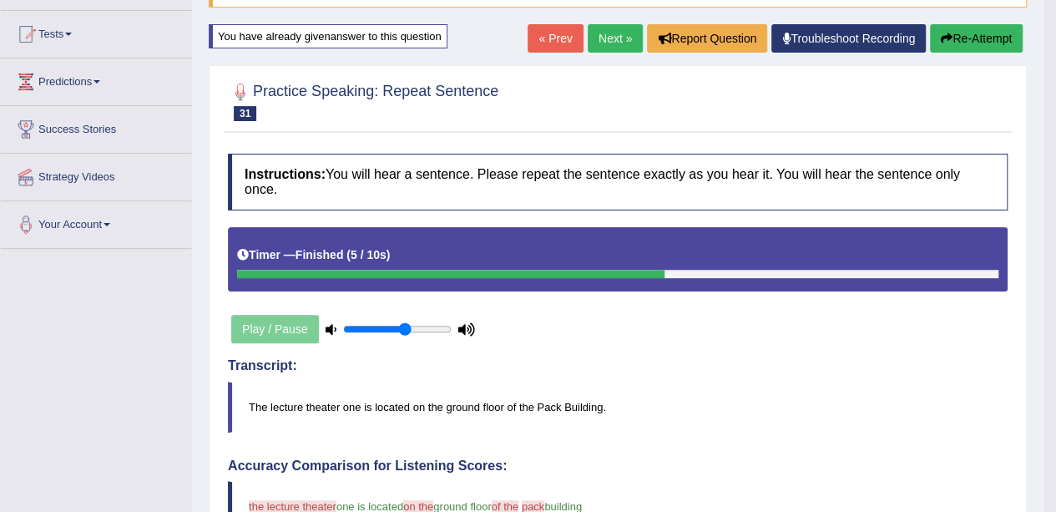
click at [609, 39] on link "Next »" at bounding box center [615, 38] width 55 height 28
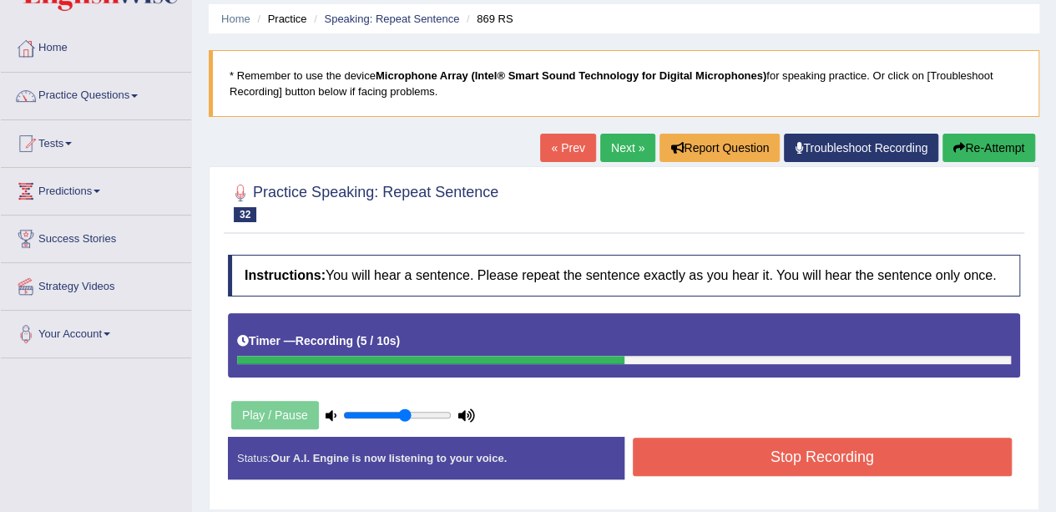
scroll to position [83, 0]
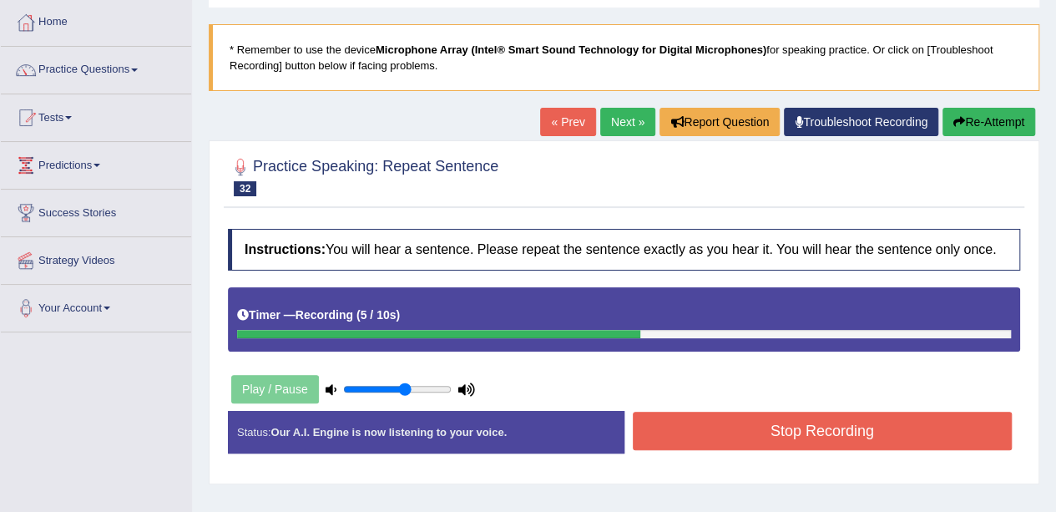
click at [714, 422] on button "Stop Recording" at bounding box center [823, 430] width 380 height 38
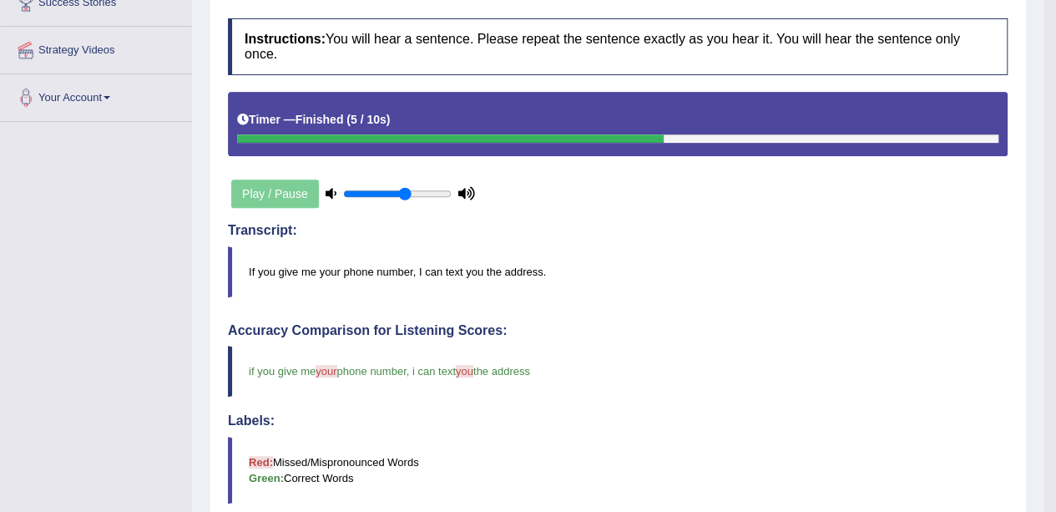
scroll to position [127, 0]
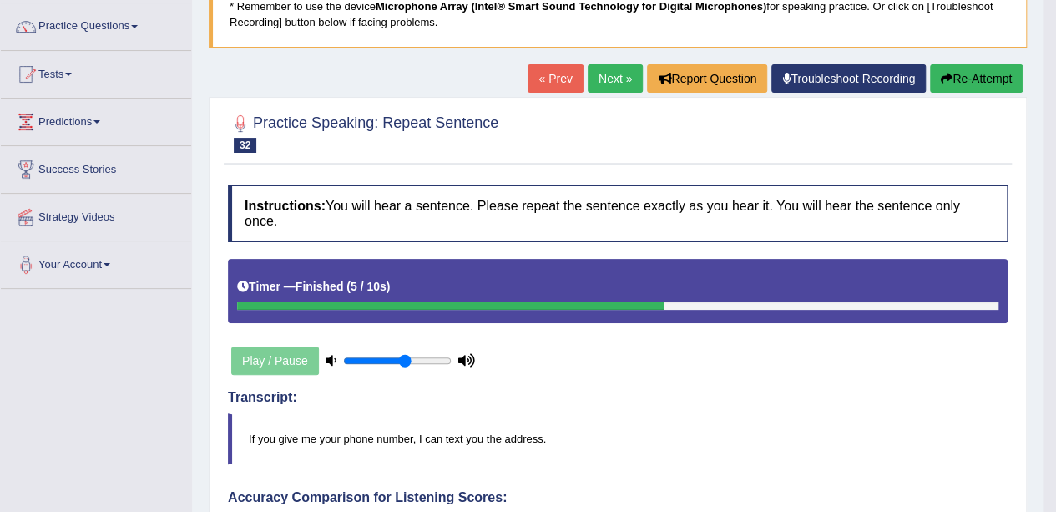
click at [598, 78] on link "Next »" at bounding box center [615, 78] width 55 height 28
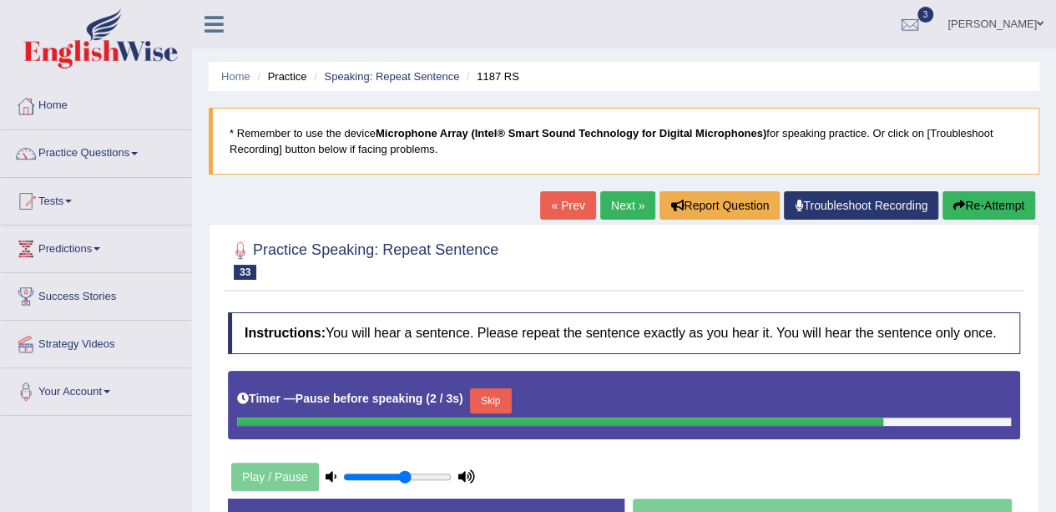
click at [998, 204] on button "Re-Attempt" at bounding box center [988, 205] width 93 height 28
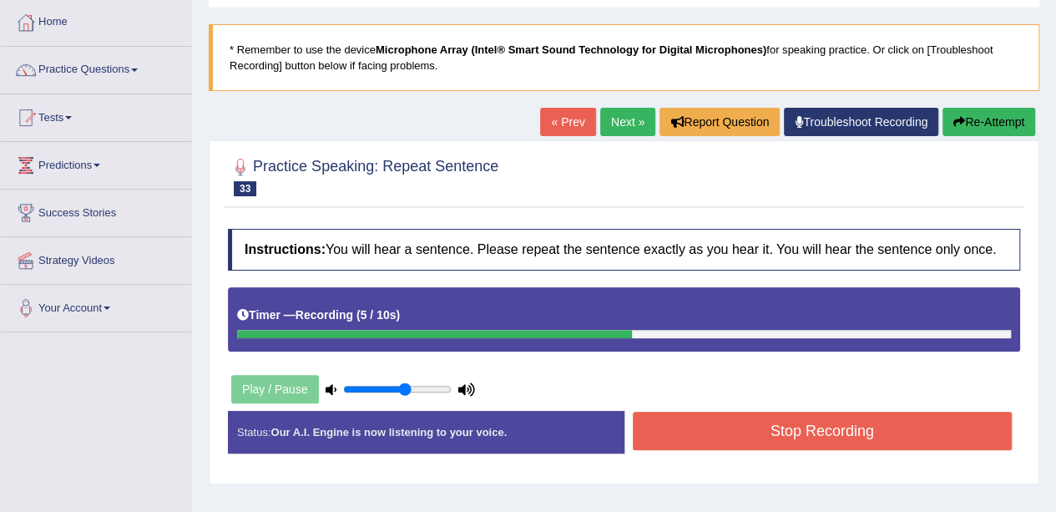
scroll to position [167, 0]
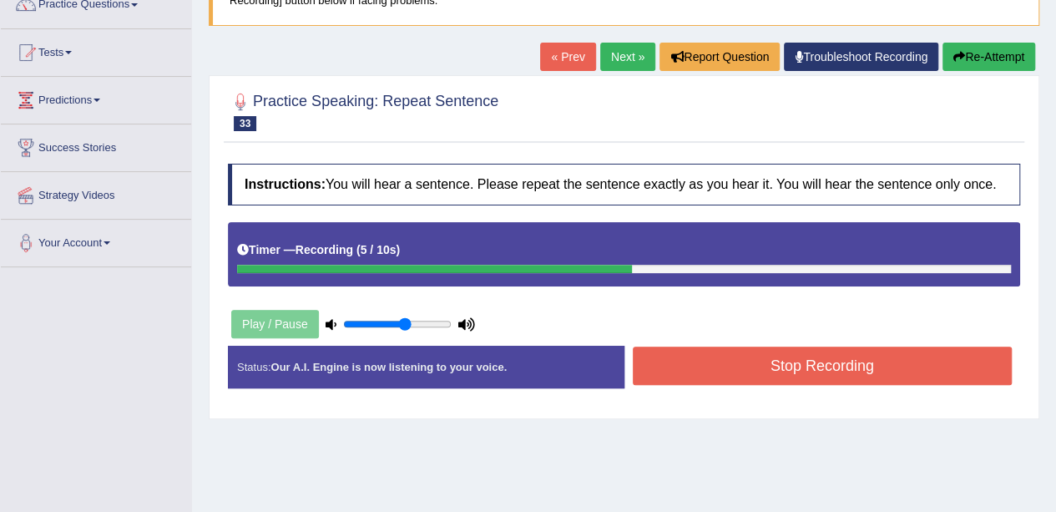
click at [738, 434] on div "Home Practice Speaking: Repeat Sentence 1187 RS * Remember to use the device Mi…" at bounding box center [624, 268] width 864 height 835
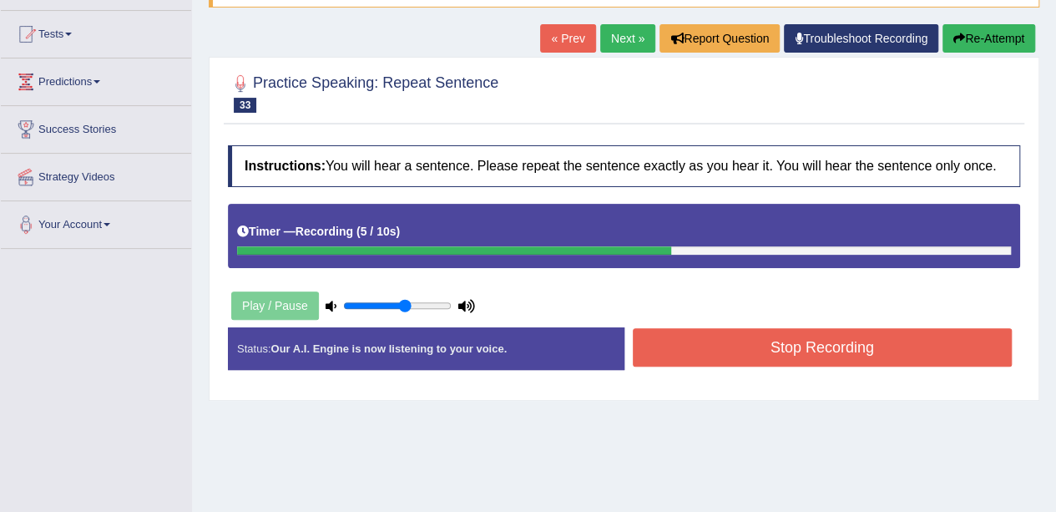
click at [803, 349] on button "Stop Recording" at bounding box center [823, 347] width 380 height 38
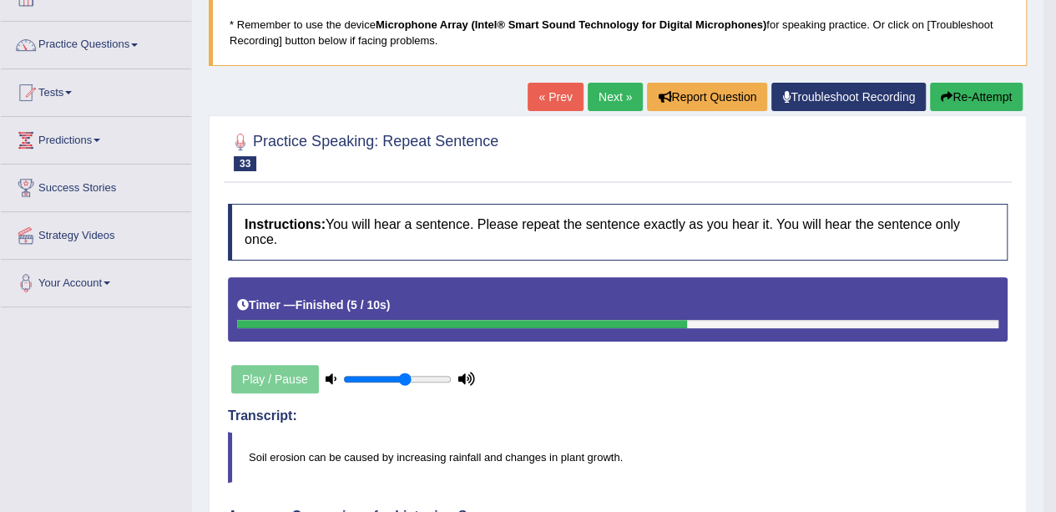
scroll to position [83, 0]
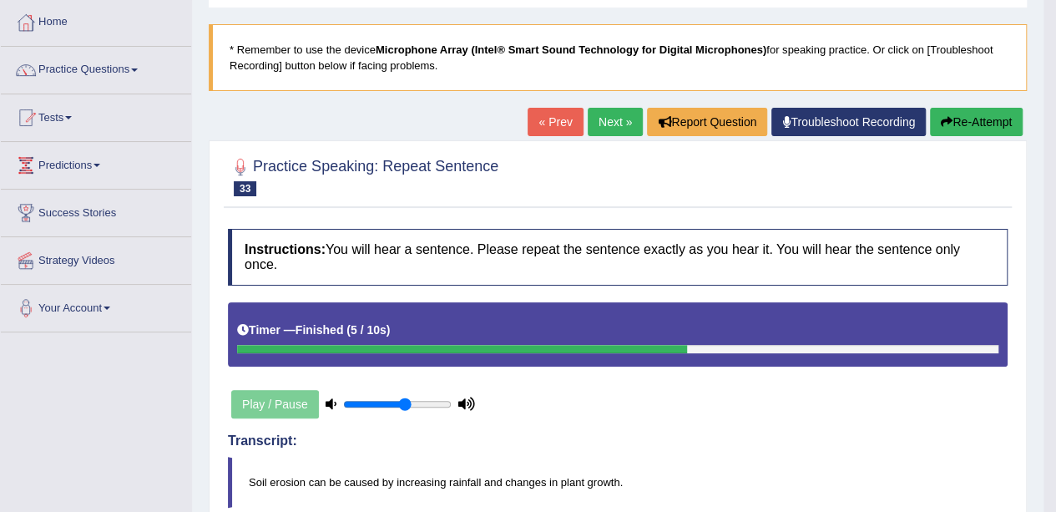
click at [616, 112] on link "Next »" at bounding box center [615, 122] width 55 height 28
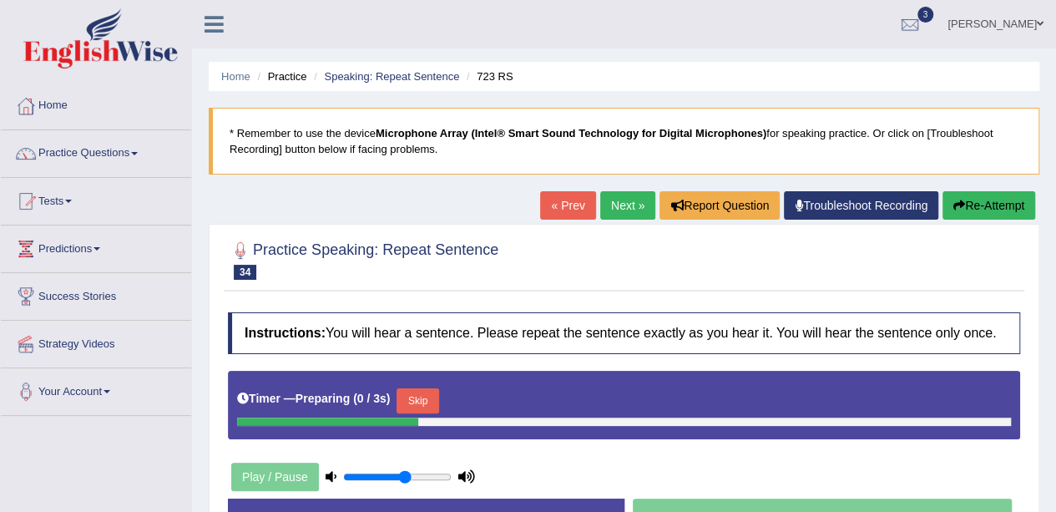
scroll to position [83, 0]
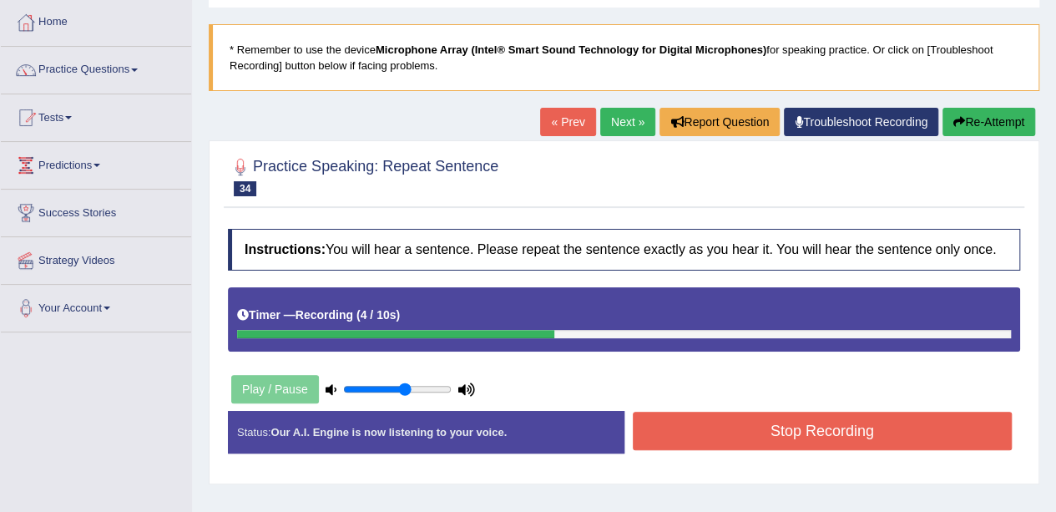
click at [790, 445] on button "Stop Recording" at bounding box center [823, 430] width 380 height 38
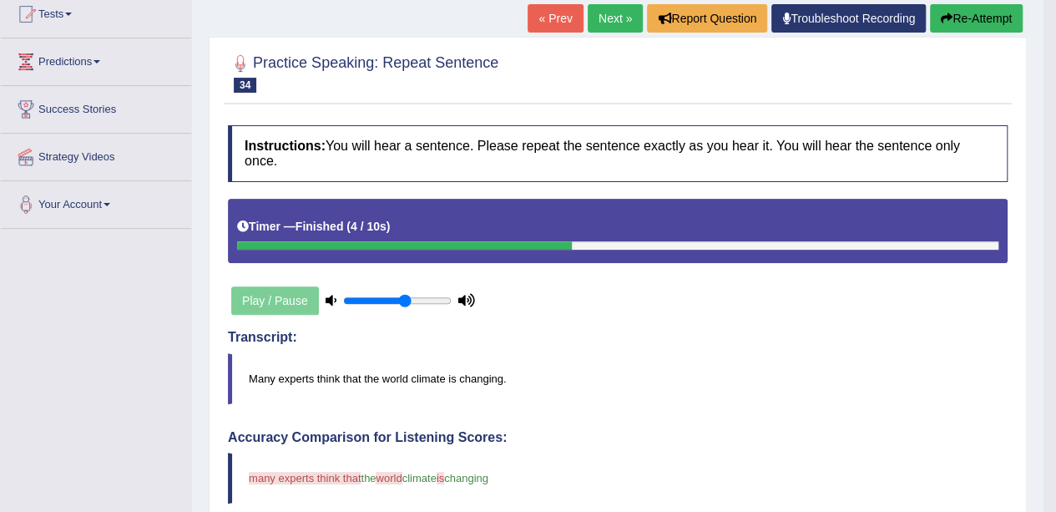
scroll to position [167, 0]
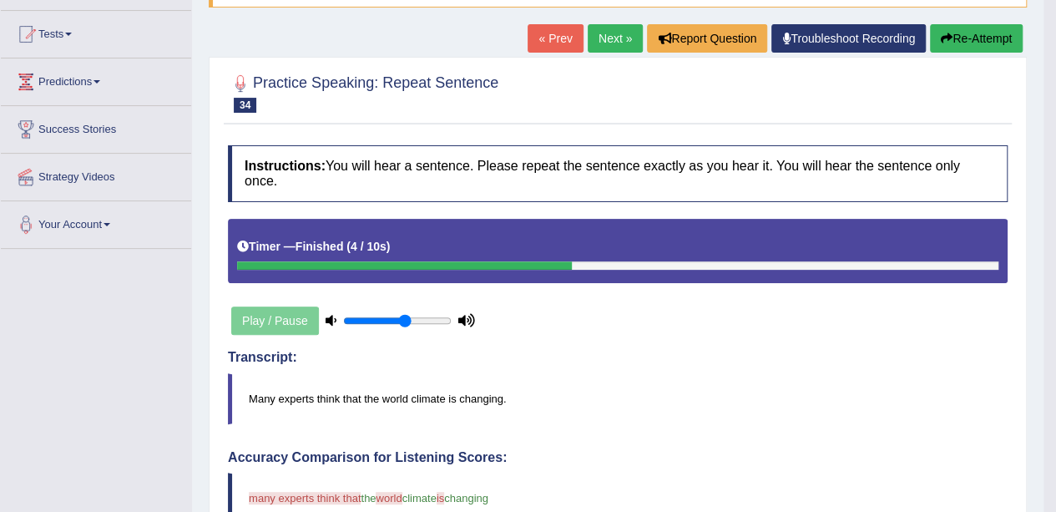
click at [974, 39] on button "Re-Attempt" at bounding box center [976, 38] width 93 height 28
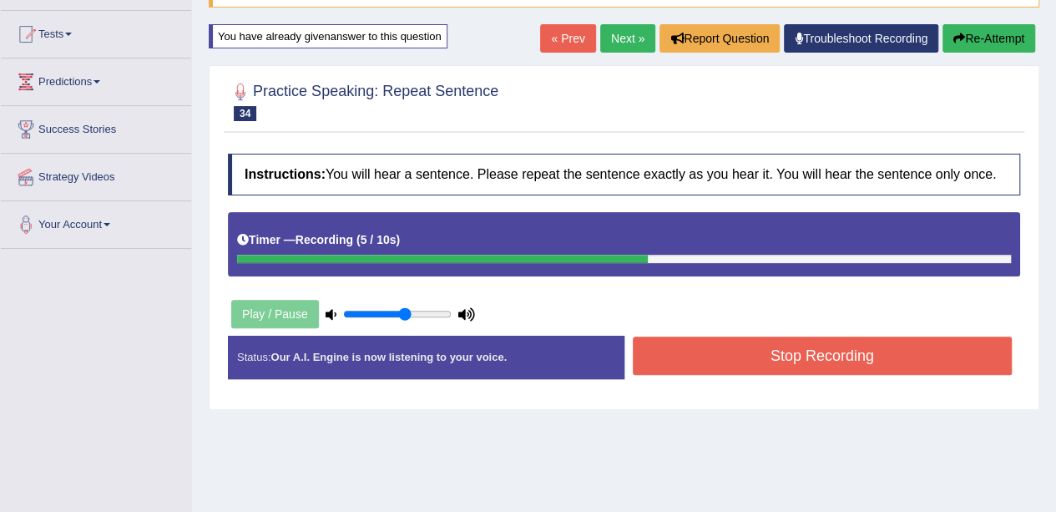
click at [787, 350] on button "Stop Recording" at bounding box center [823, 355] width 380 height 38
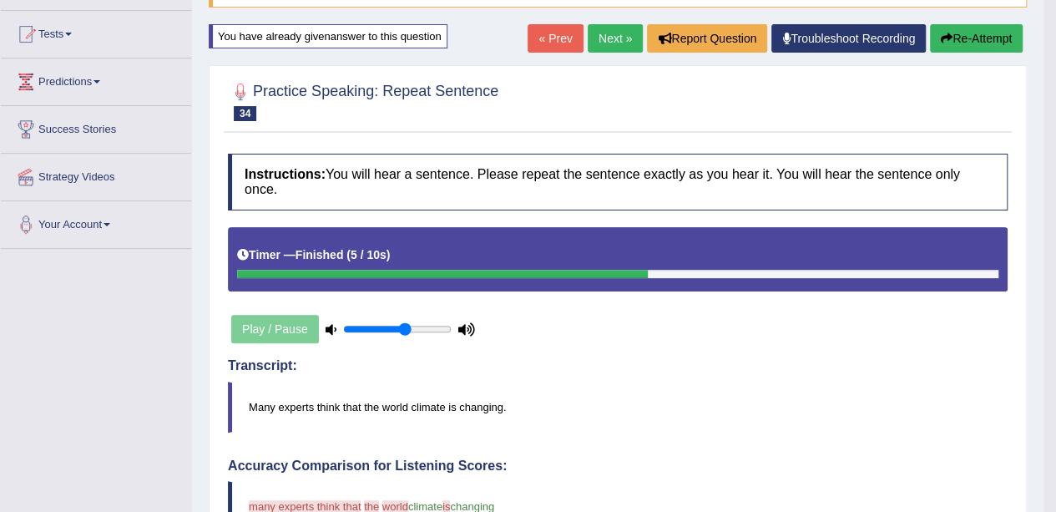
click at [966, 29] on button "Re-Attempt" at bounding box center [976, 38] width 93 height 28
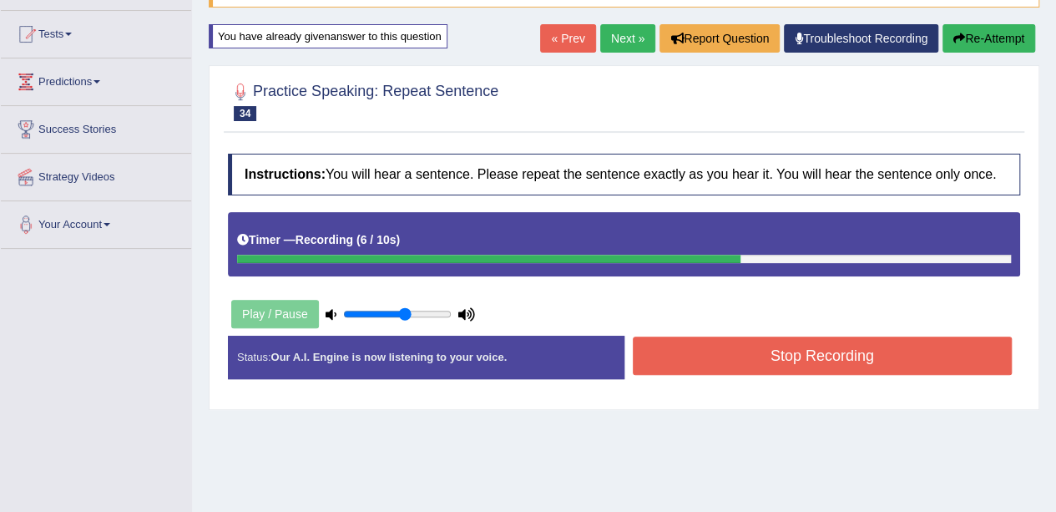
click at [760, 357] on button "Stop Recording" at bounding box center [823, 355] width 380 height 38
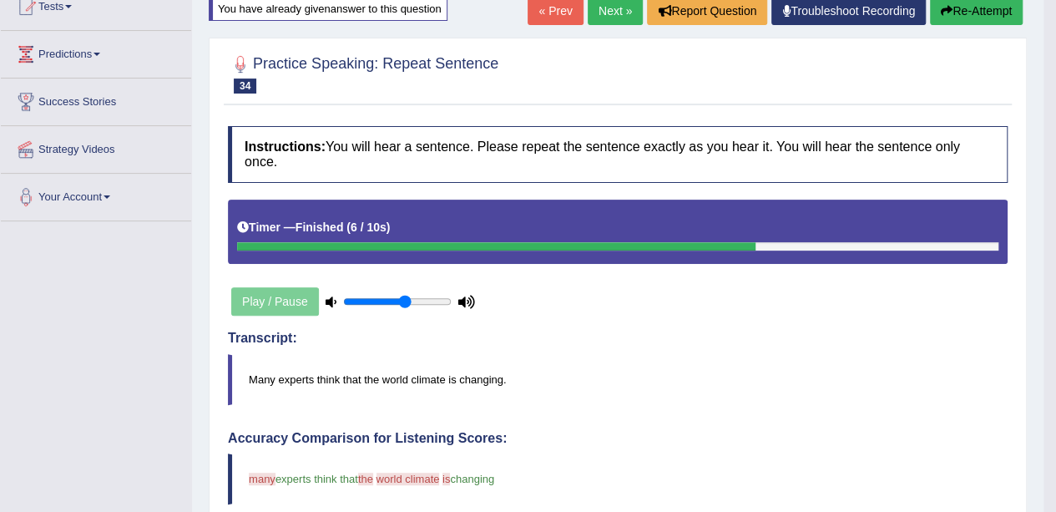
scroll to position [167, 0]
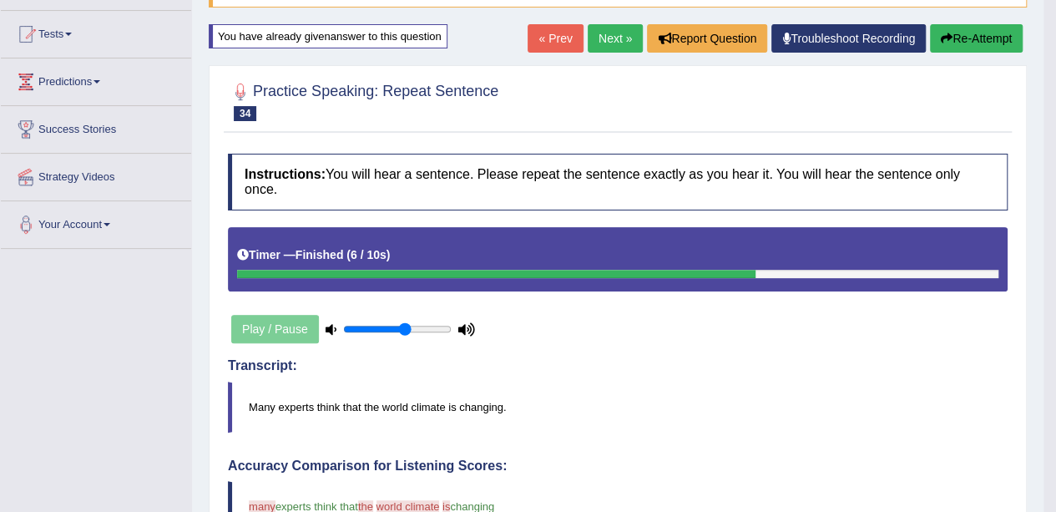
click at [988, 29] on button "Re-Attempt" at bounding box center [976, 38] width 93 height 28
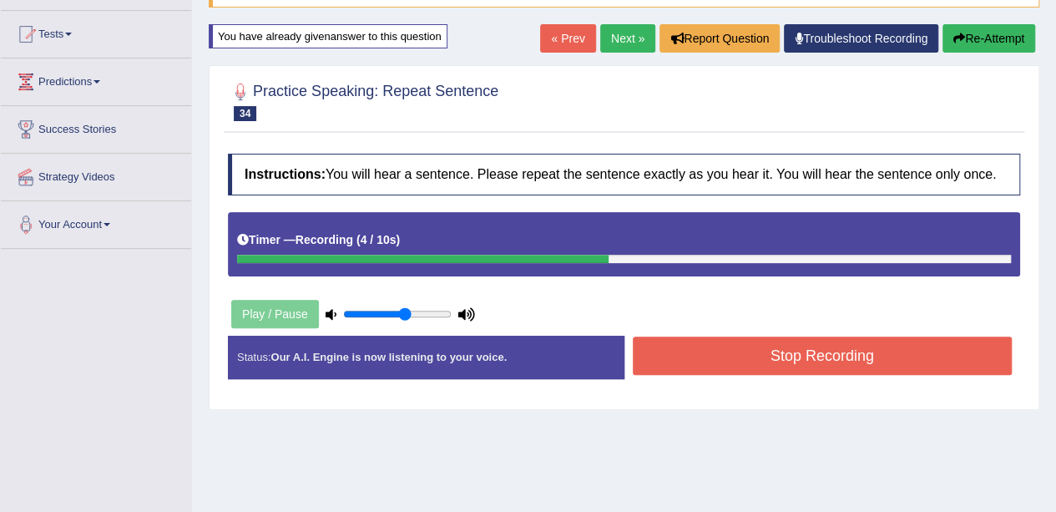
click at [897, 348] on button "Stop Recording" at bounding box center [823, 355] width 380 height 38
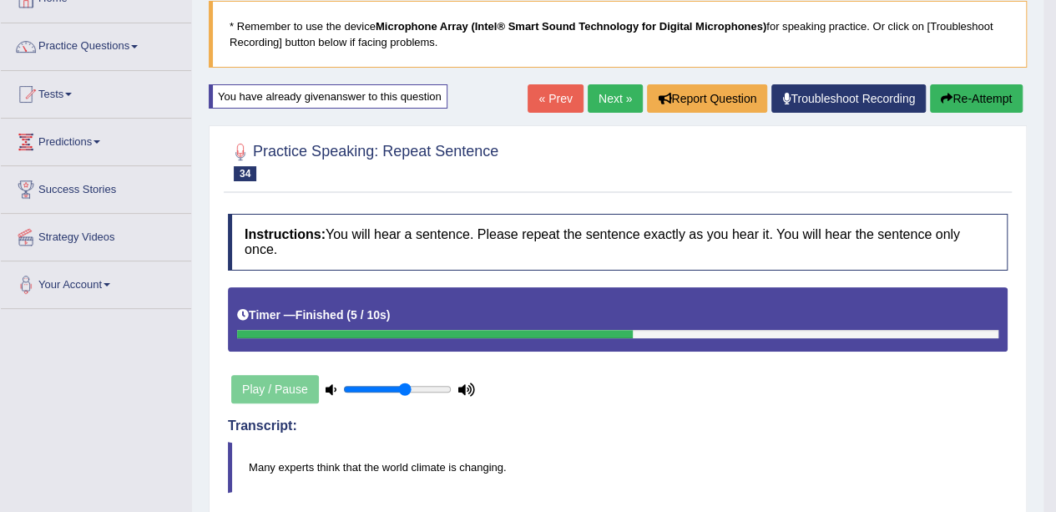
scroll to position [83, 0]
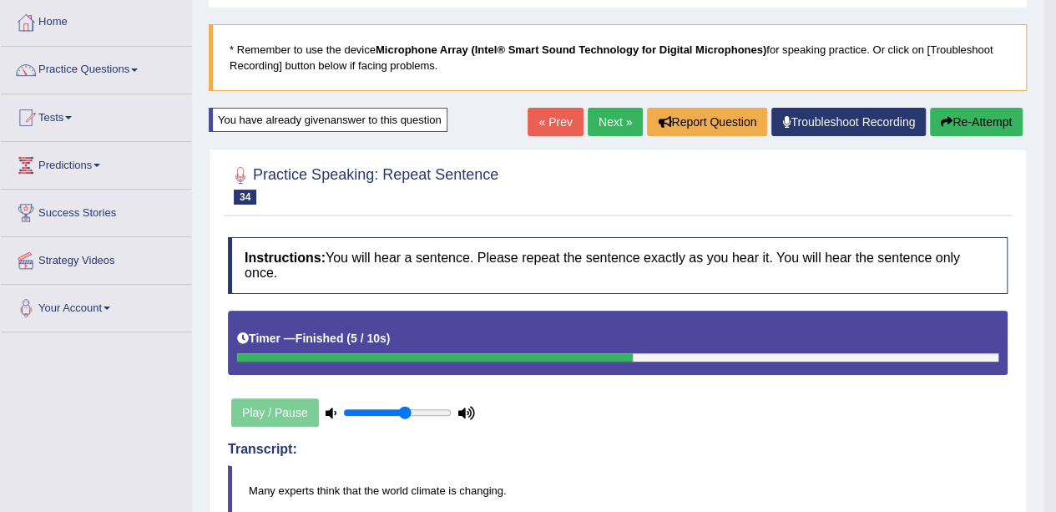
click at [616, 124] on link "Next »" at bounding box center [615, 122] width 55 height 28
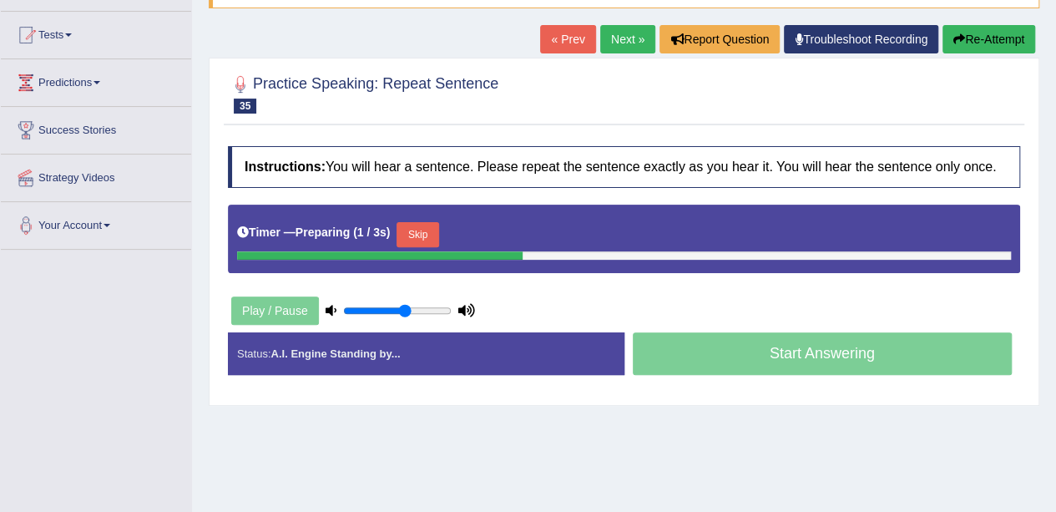
scroll to position [167, 0]
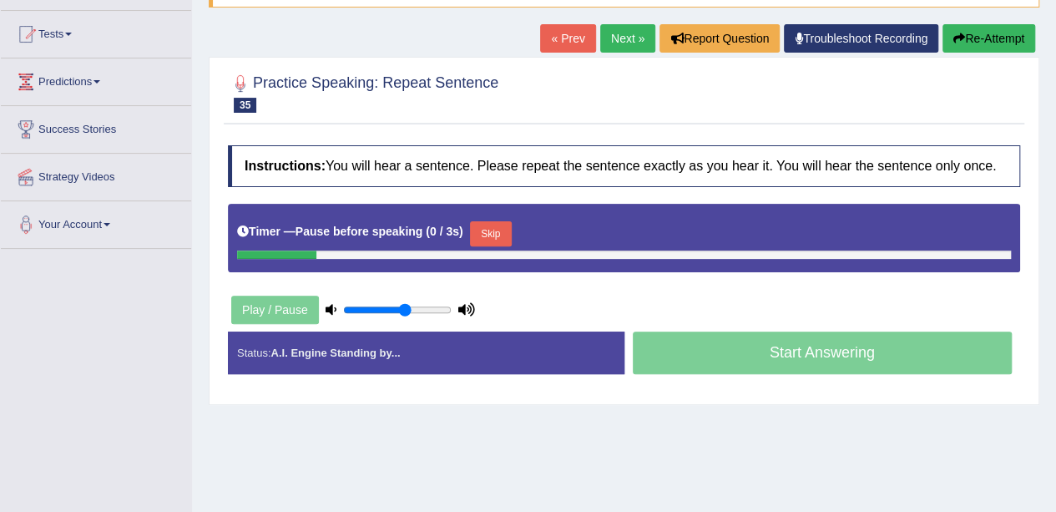
click at [1007, 33] on button "Re-Attempt" at bounding box center [988, 38] width 93 height 28
click at [275, 308] on div "Play / Pause" at bounding box center [353, 310] width 250 height 42
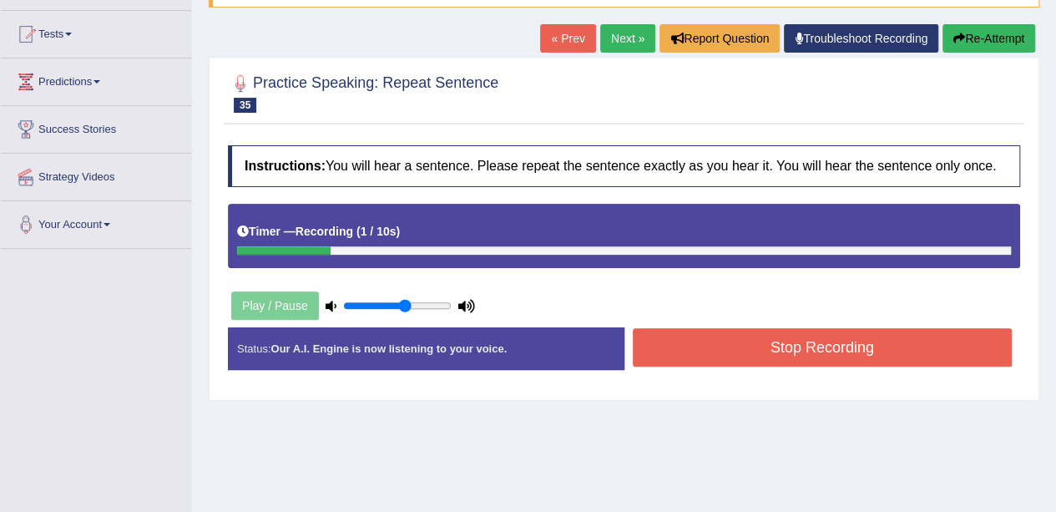
click at [719, 335] on button "Stop Recording" at bounding box center [823, 347] width 380 height 38
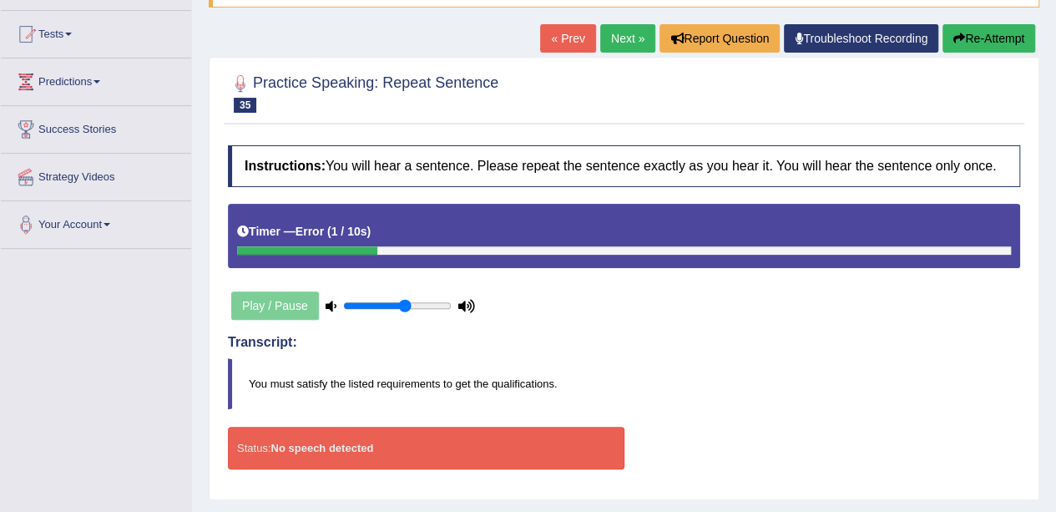
click at [637, 48] on link "Next »" at bounding box center [627, 38] width 55 height 28
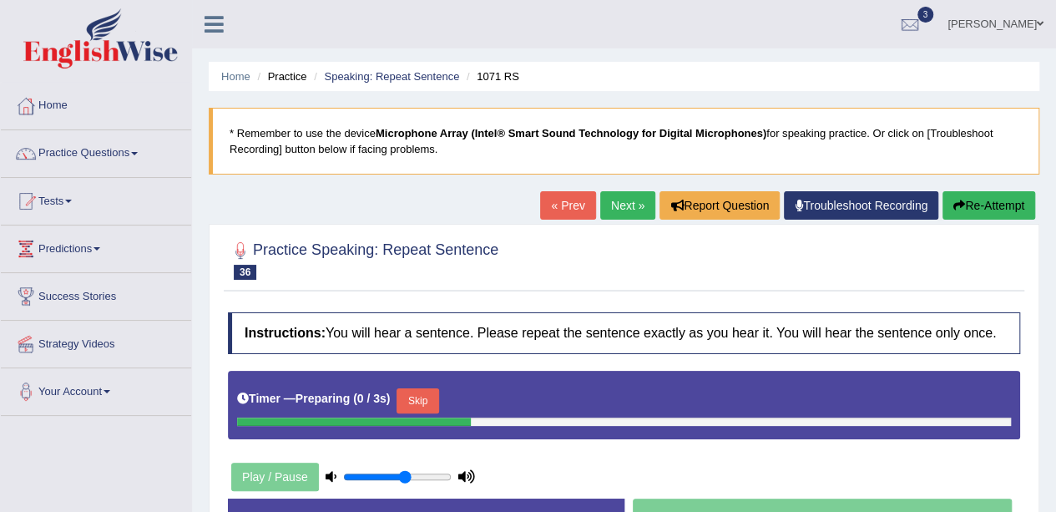
scroll to position [167, 0]
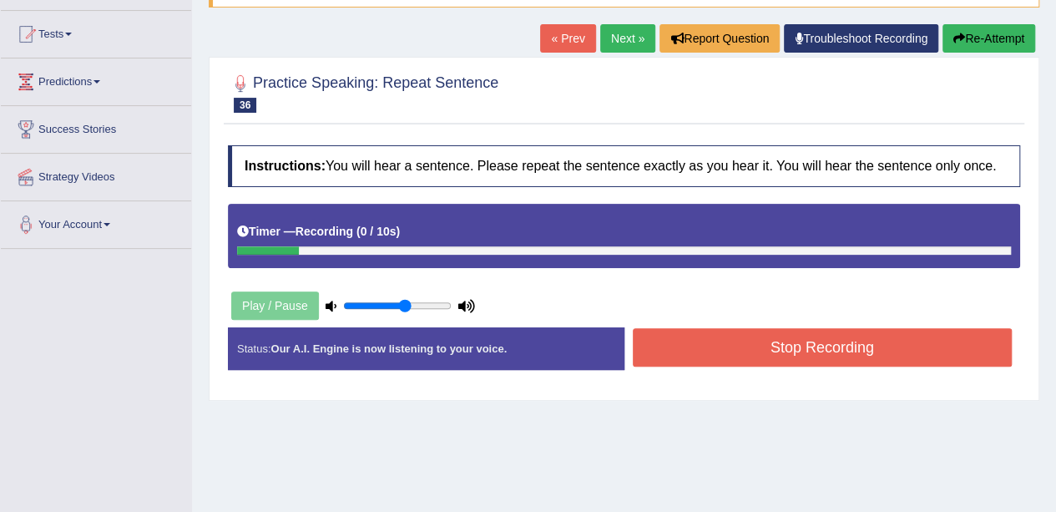
click at [958, 46] on button "Re-Attempt" at bounding box center [988, 38] width 93 height 28
drag, startPoint x: 856, startPoint y: 346, endPoint x: 858, endPoint y: 338, distance: 8.5
click at [858, 338] on button "Stop Recording" at bounding box center [823, 347] width 380 height 38
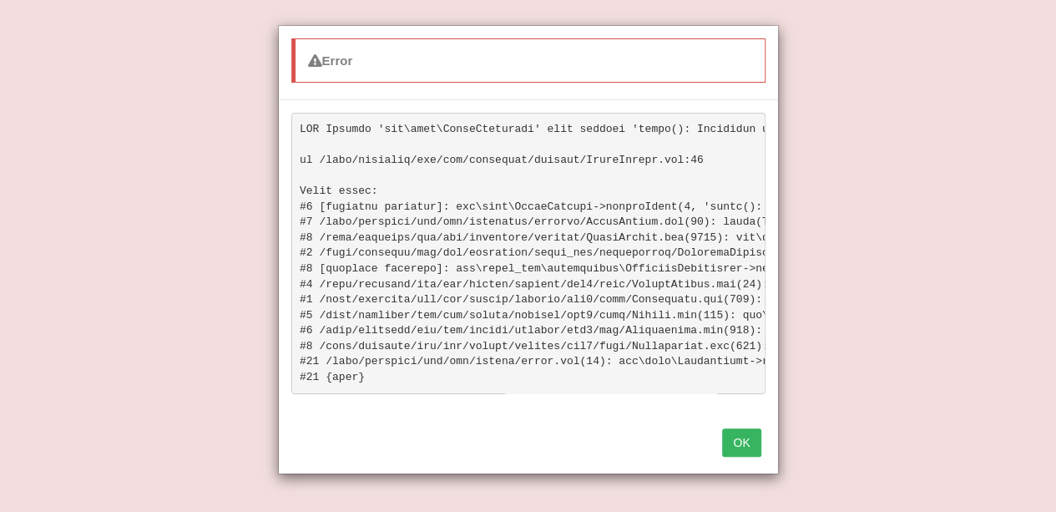
scroll to position [334, 0]
click at [733, 457] on button "OK" at bounding box center [741, 442] width 38 height 28
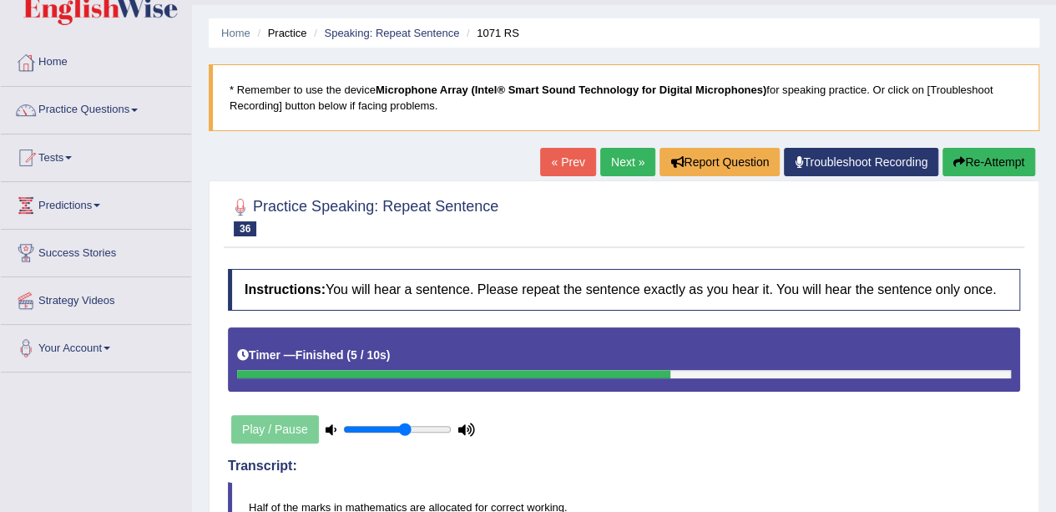
scroll to position [0, 0]
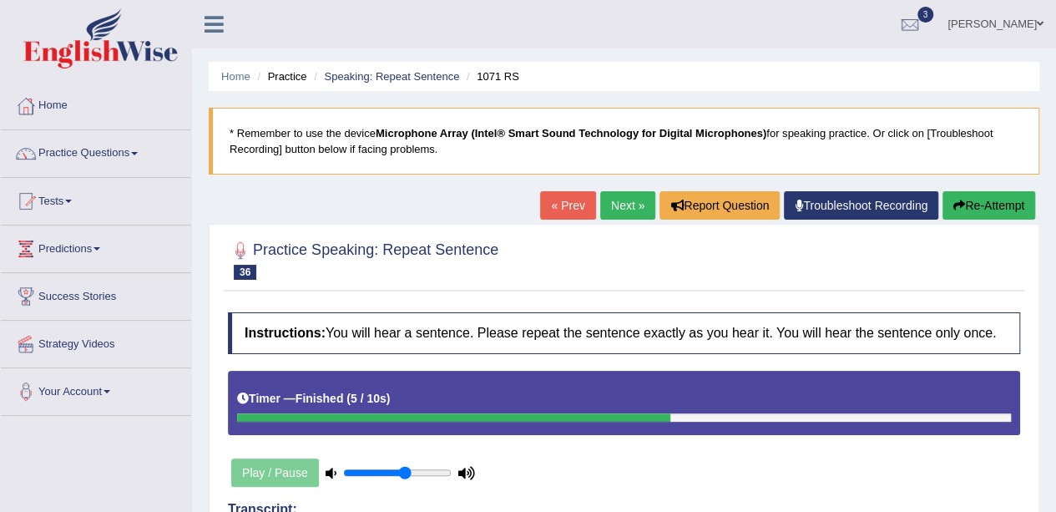
click at [217, 24] on icon at bounding box center [213, 24] width 19 height 22
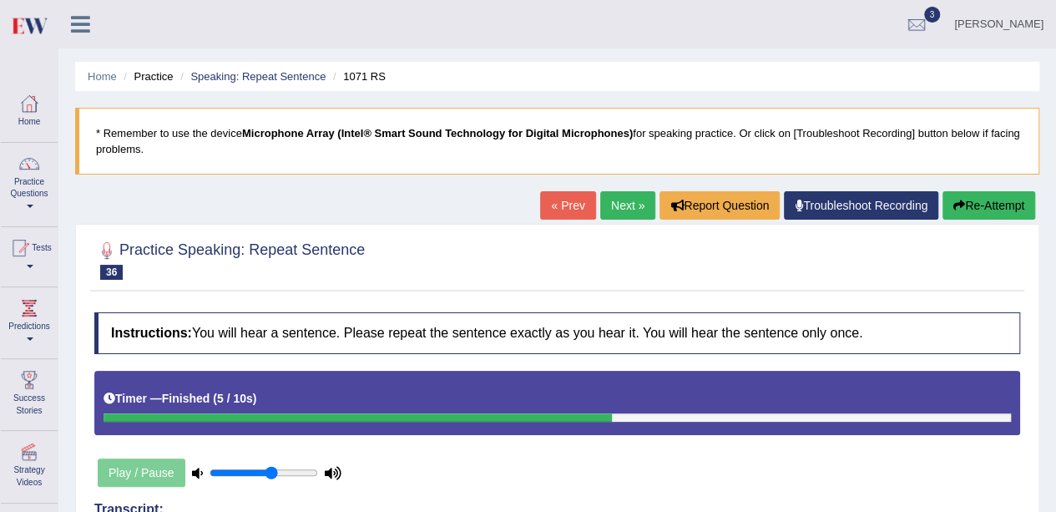
click at [75, 24] on icon at bounding box center [80, 24] width 19 height 22
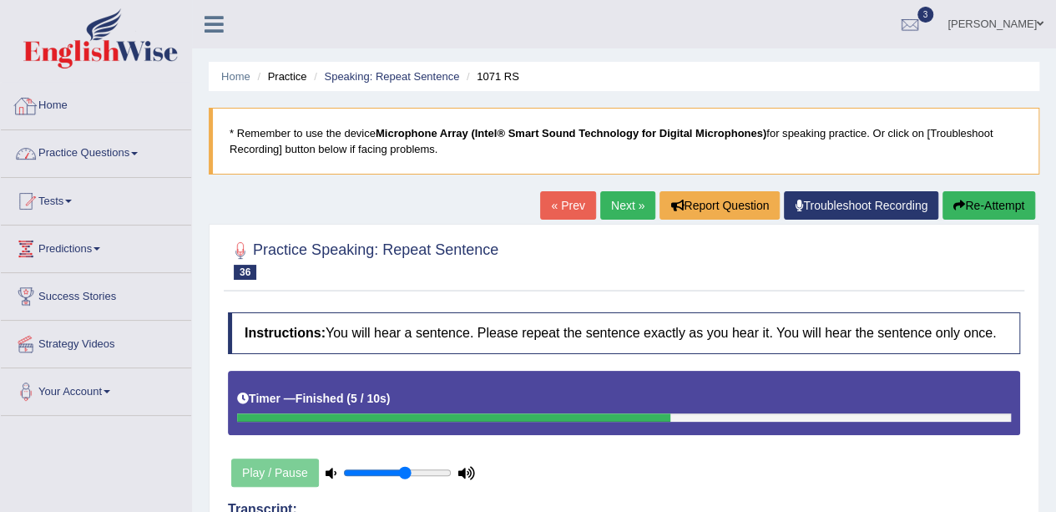
click at [92, 158] on link "Practice Questions" at bounding box center [96, 151] width 190 height 42
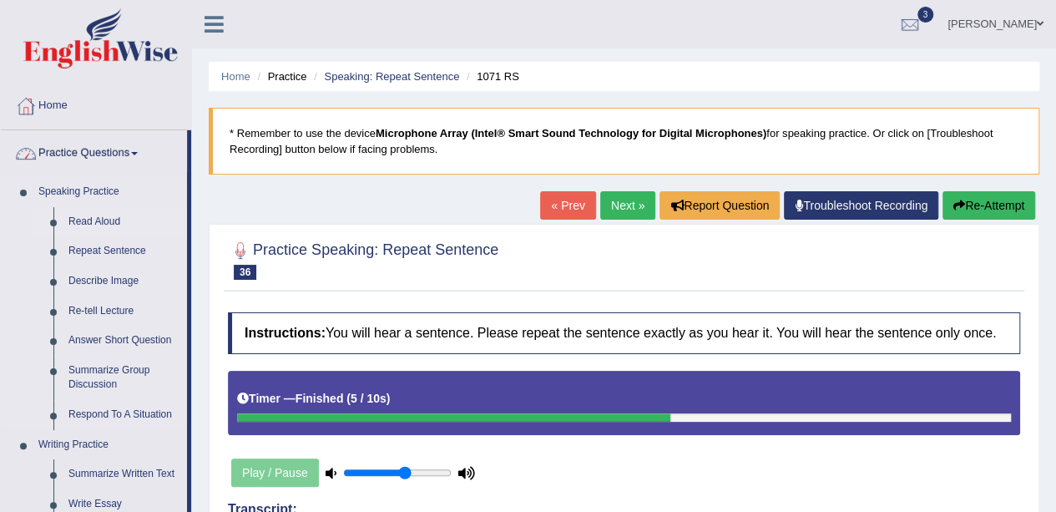
click at [114, 223] on link "Read Aloud" at bounding box center [124, 222] width 126 height 30
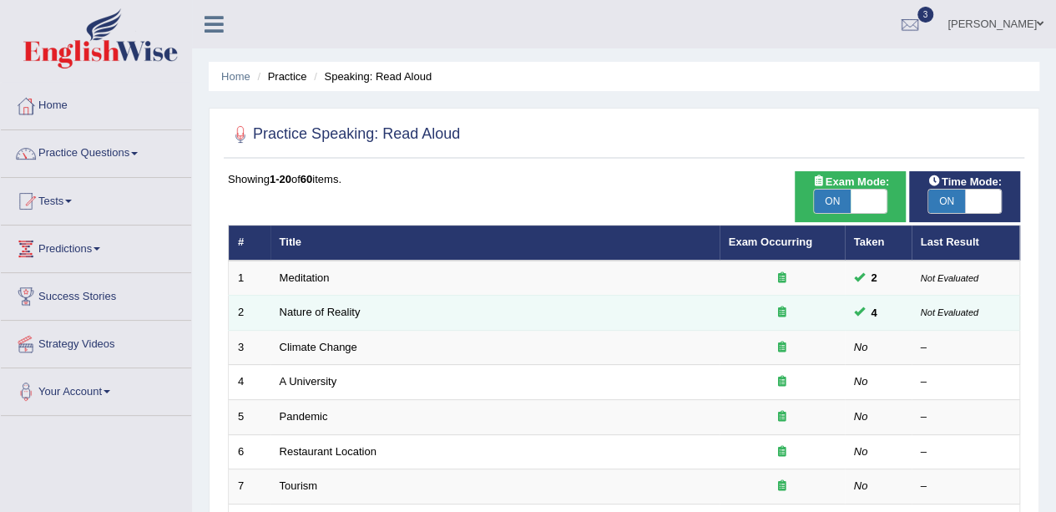
scroll to position [83, 0]
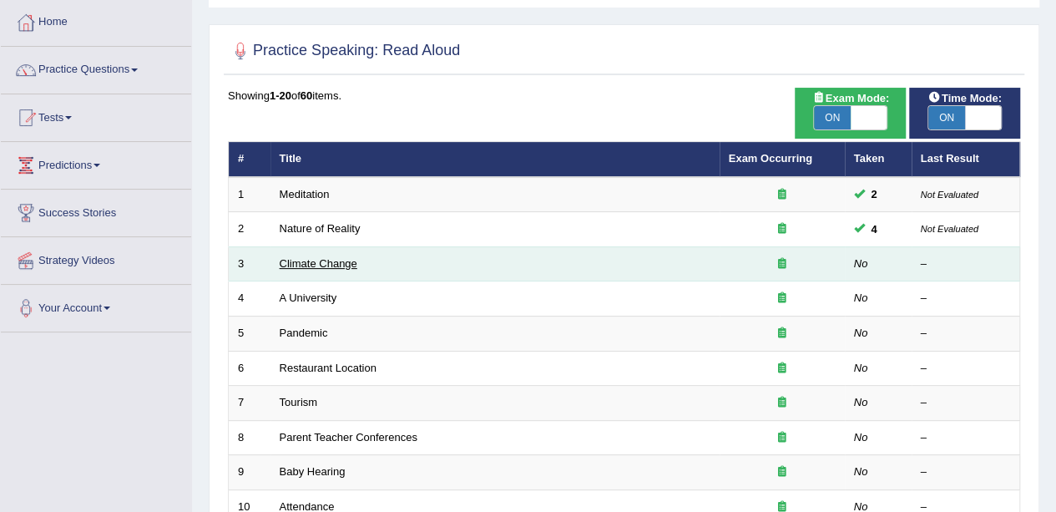
click at [299, 258] on link "Climate Change" at bounding box center [319, 263] width 78 height 13
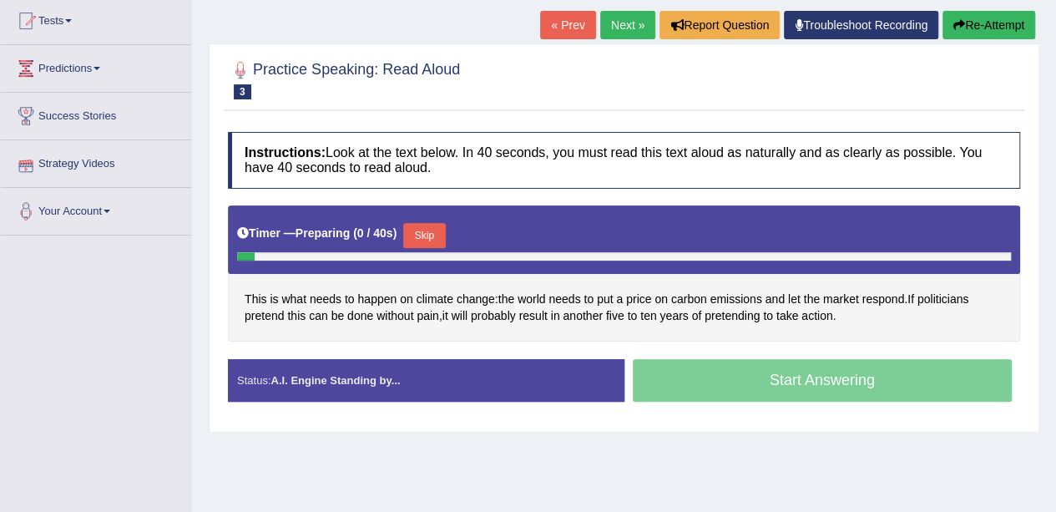
scroll to position [250, 0]
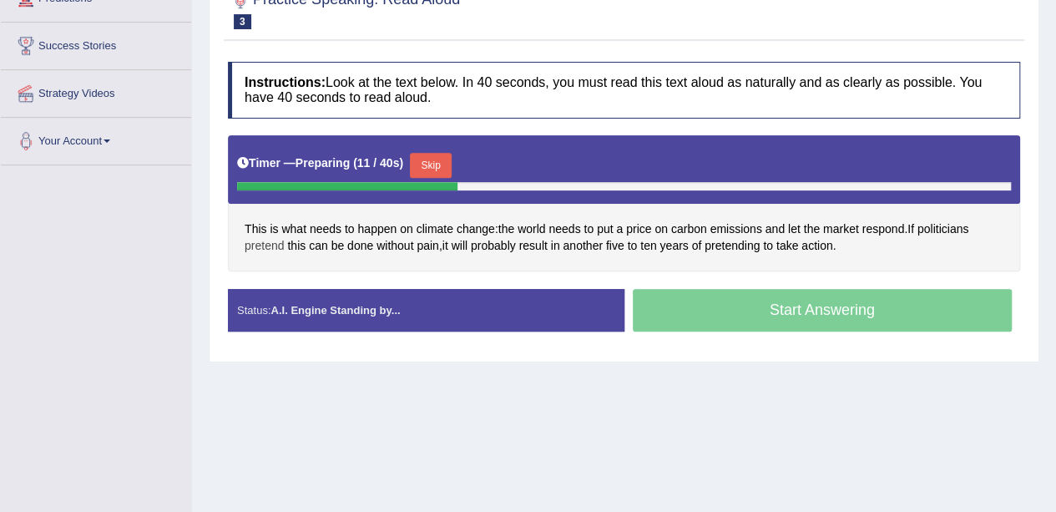
click at [266, 242] on span "pretend" at bounding box center [264, 246] width 39 height 18
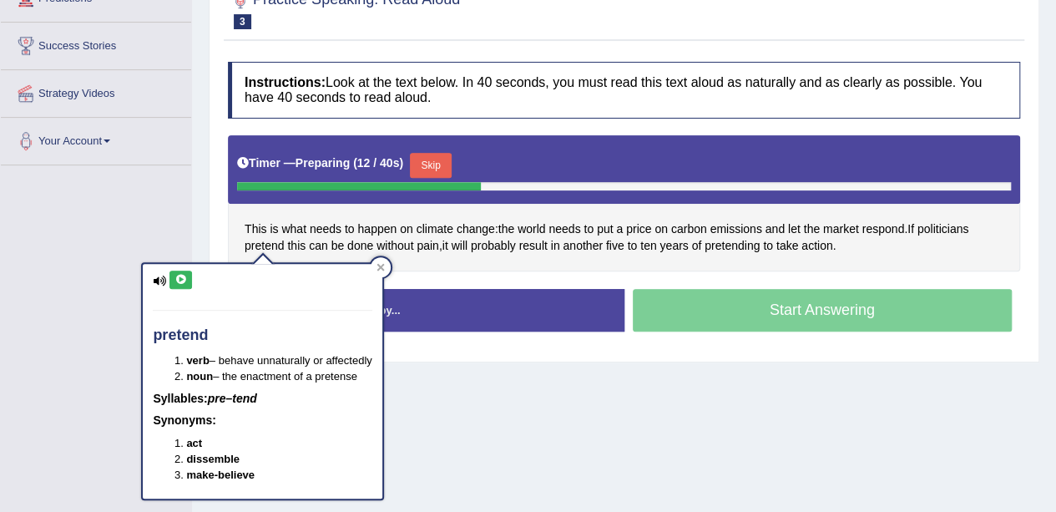
click at [179, 280] on icon at bounding box center [180, 280] width 13 height 10
click at [174, 276] on icon at bounding box center [180, 280] width 13 height 10
click at [380, 266] on icon at bounding box center [380, 267] width 8 height 8
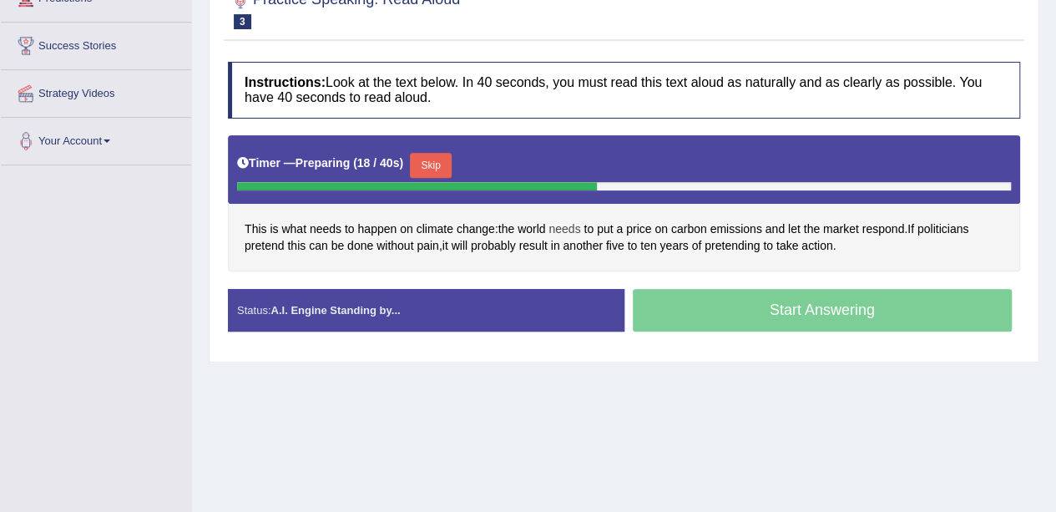
click at [566, 223] on span "needs" at bounding box center [564, 229] width 32 height 18
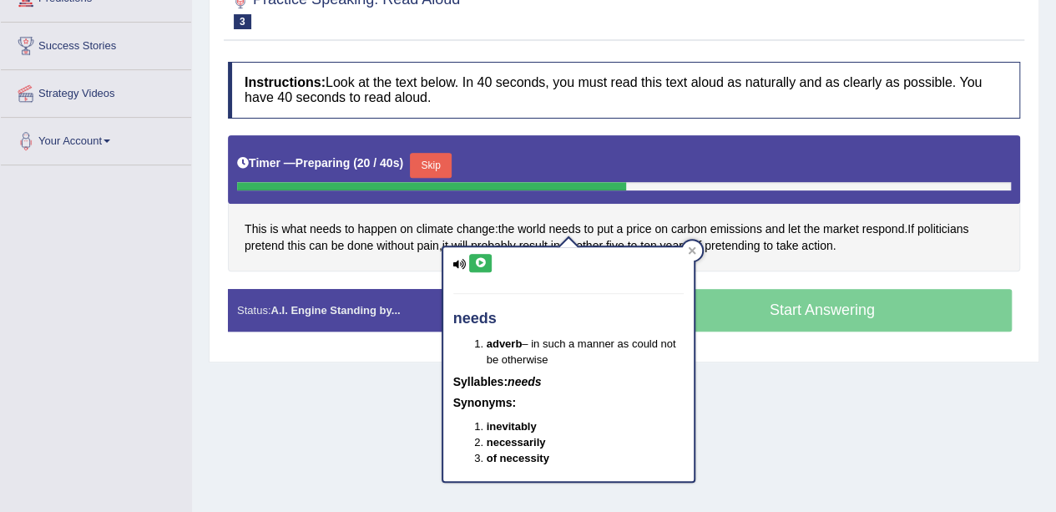
click at [482, 258] on icon at bounding box center [480, 263] width 13 height 10
click at [793, 238] on span "take" at bounding box center [787, 246] width 22 height 18
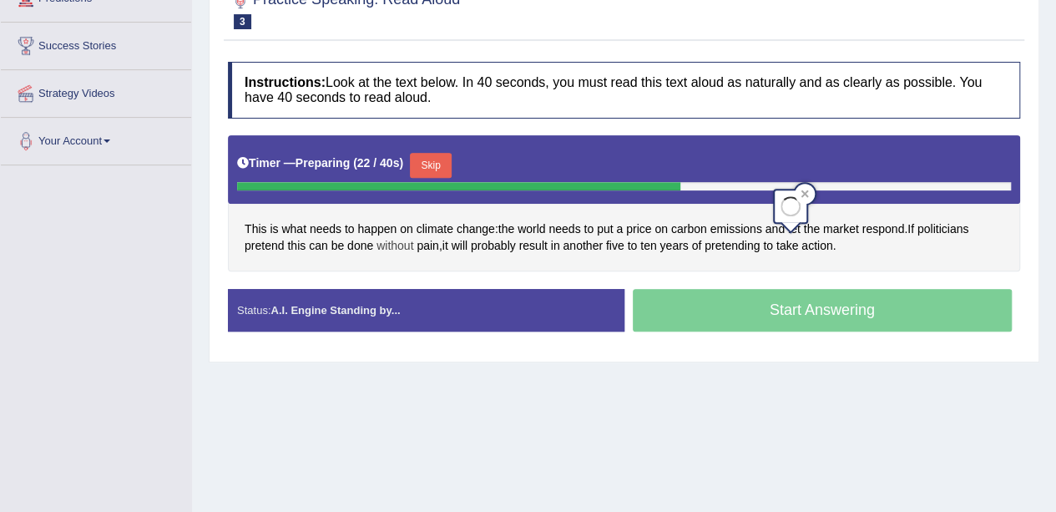
click at [391, 248] on span "without" at bounding box center [394, 246] width 37 height 18
click at [697, 250] on span "of" at bounding box center [697, 246] width 10 height 18
click at [846, 262] on div "This is what needs to happen on climate change : the world needs to put a price…" at bounding box center [624, 203] width 792 height 136
click at [796, 291] on div "Start Answering" at bounding box center [822, 312] width 396 height 47
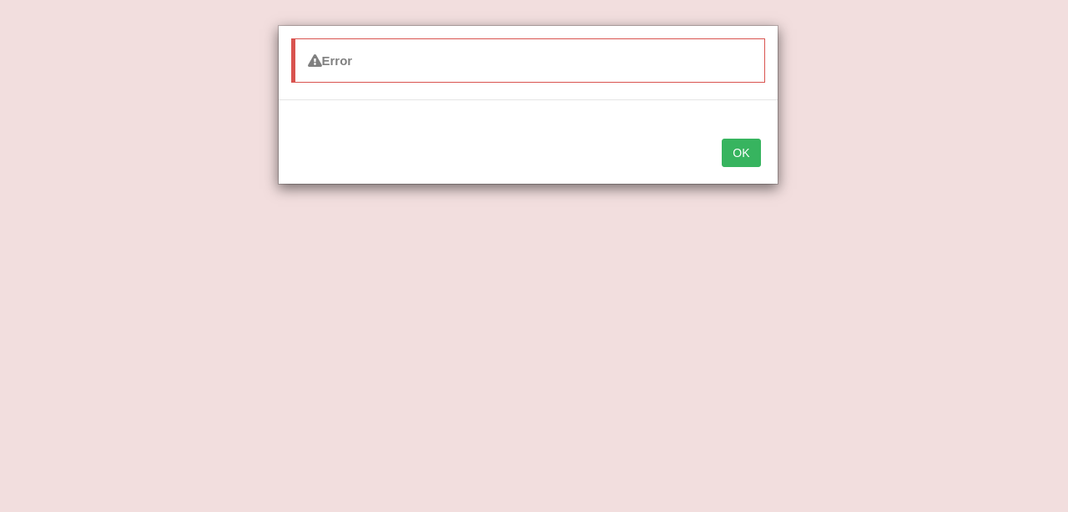
click at [728, 158] on button "OK" at bounding box center [741, 153] width 38 height 28
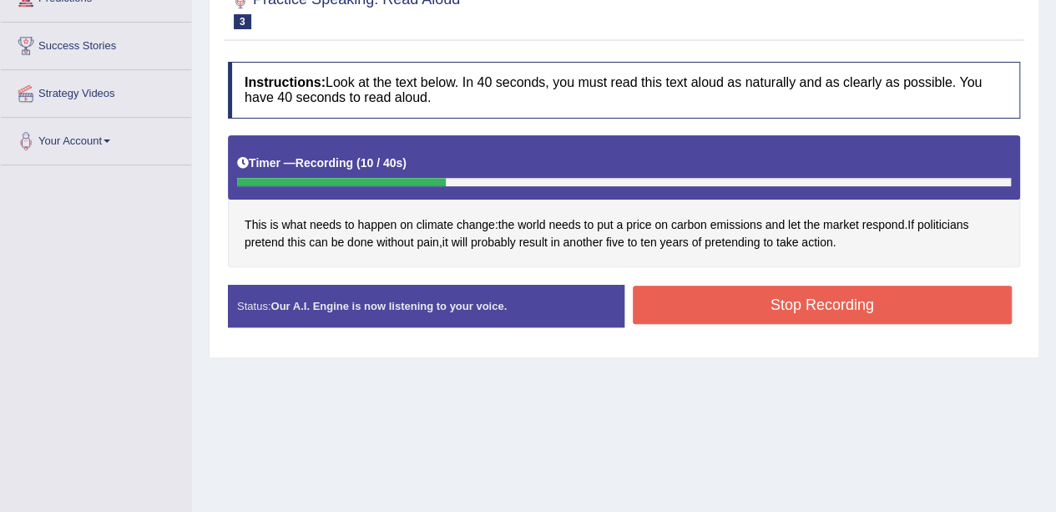
click at [780, 300] on button "Stop Recording" at bounding box center [823, 304] width 380 height 38
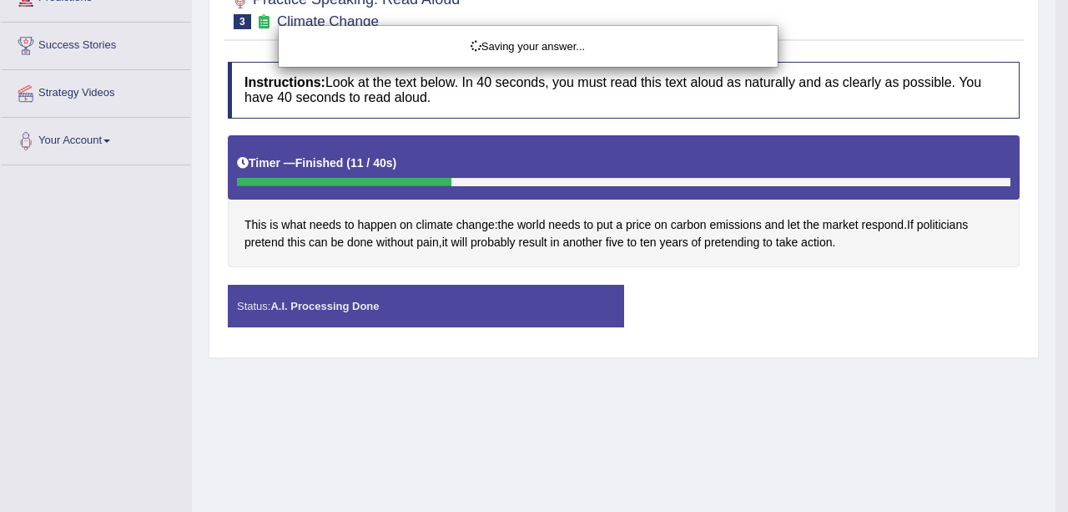
click at [603, 42] on div "Saving your answer..." at bounding box center [528, 46] width 474 height 16
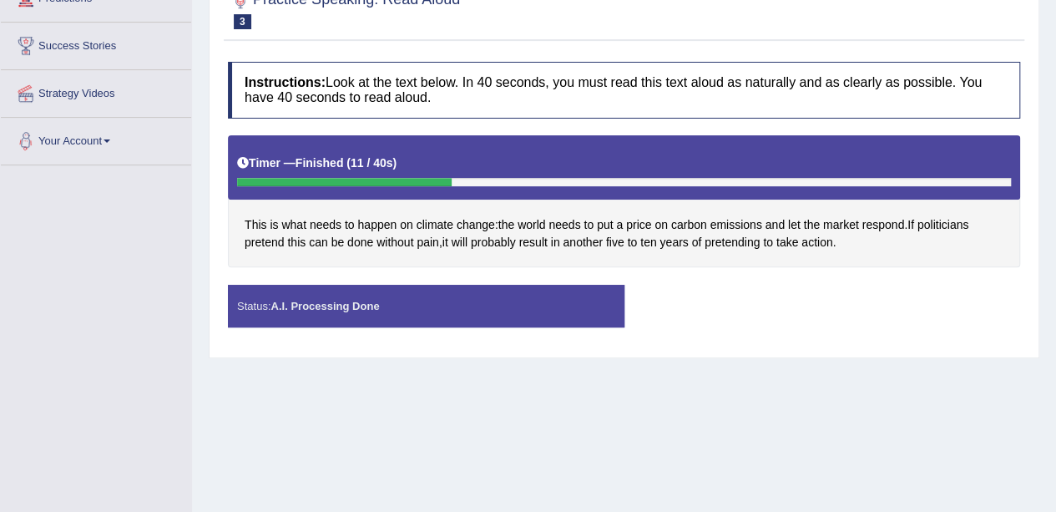
click at [110, 139] on span at bounding box center [106, 140] width 7 height 3
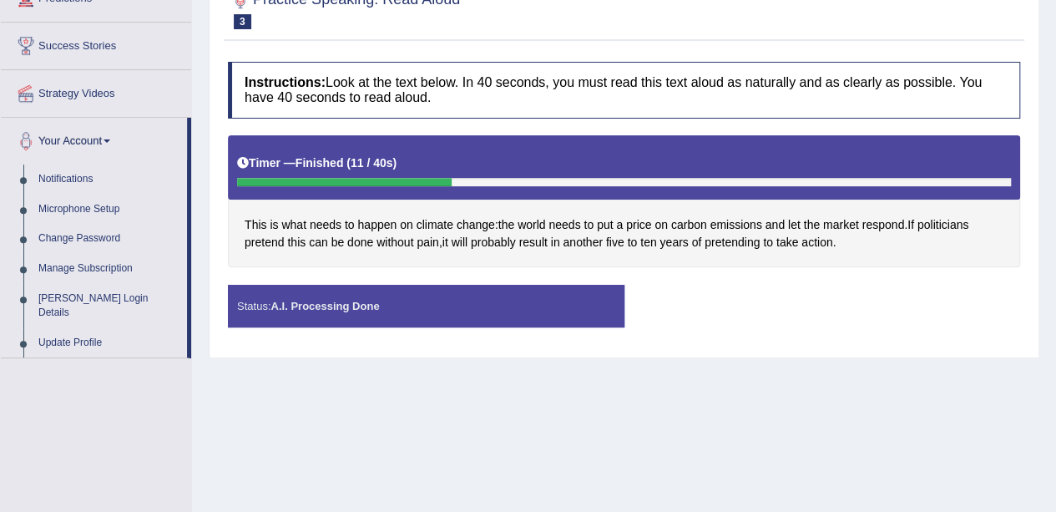
click at [110, 139] on span at bounding box center [106, 140] width 7 height 3
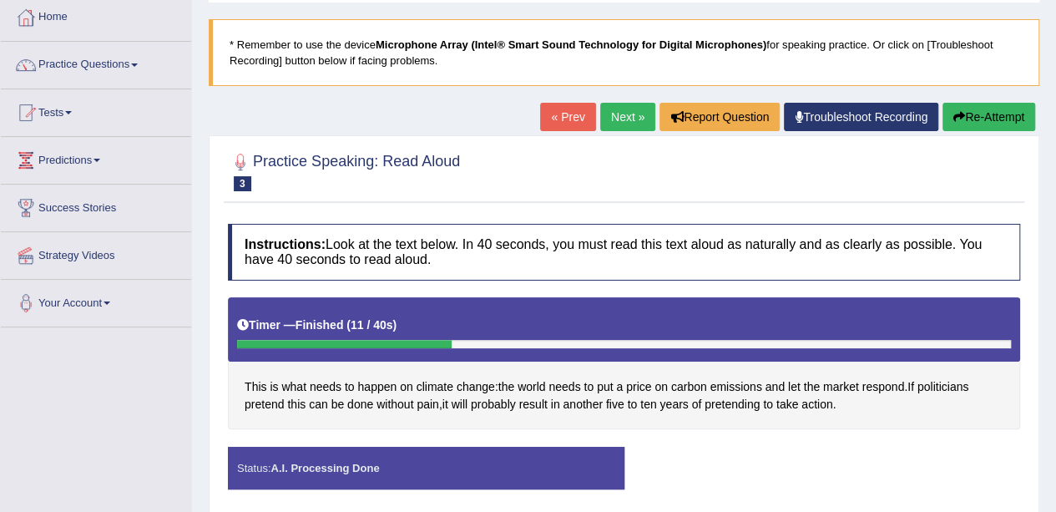
scroll to position [167, 0]
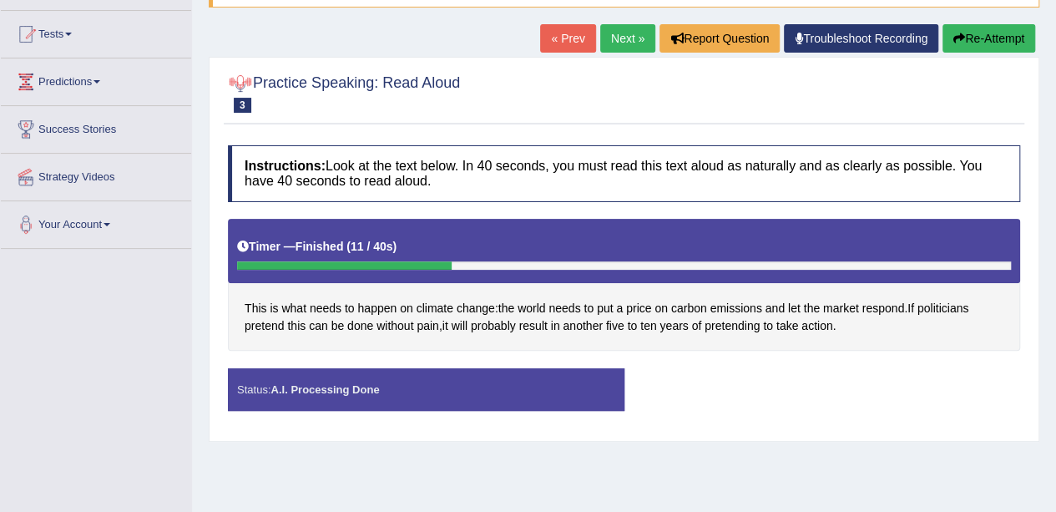
click at [1000, 39] on button "Re-Attempt" at bounding box center [988, 38] width 93 height 28
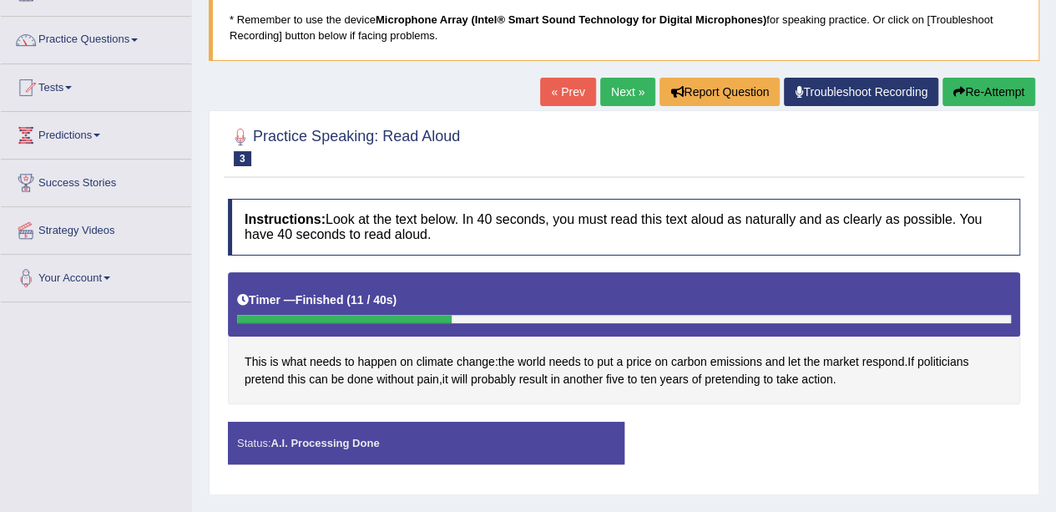
scroll to position [0, 0]
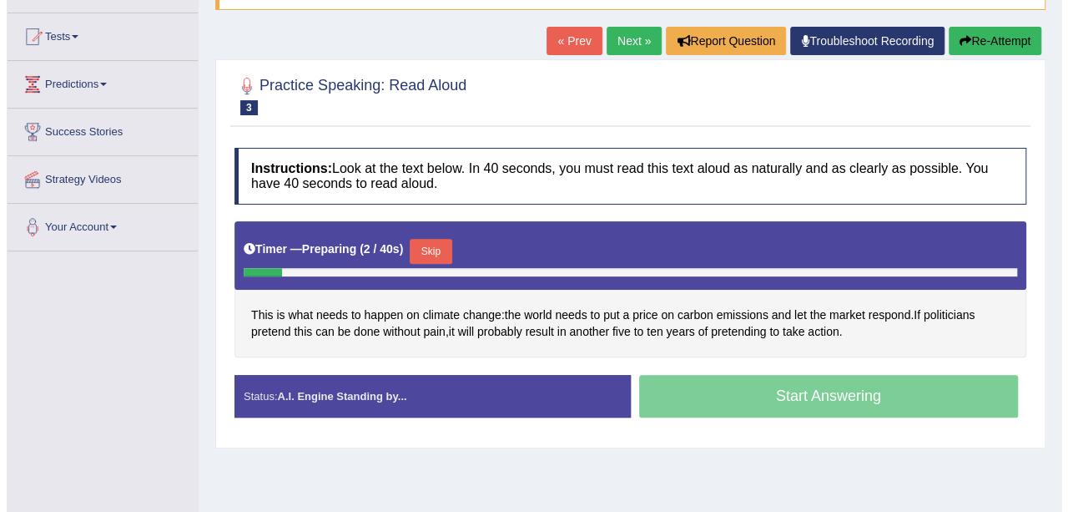
scroll to position [167, 0]
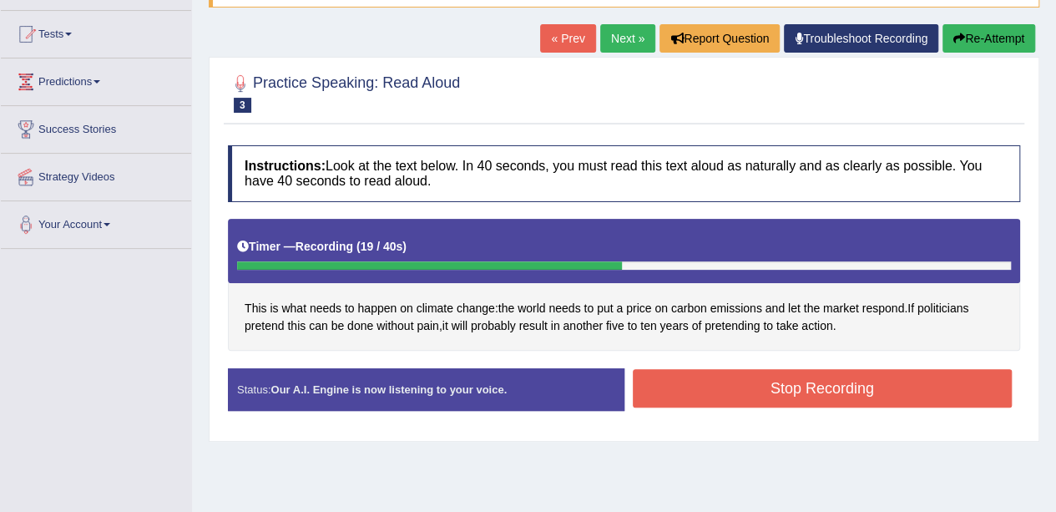
click at [692, 376] on button "Stop Recording" at bounding box center [823, 388] width 380 height 38
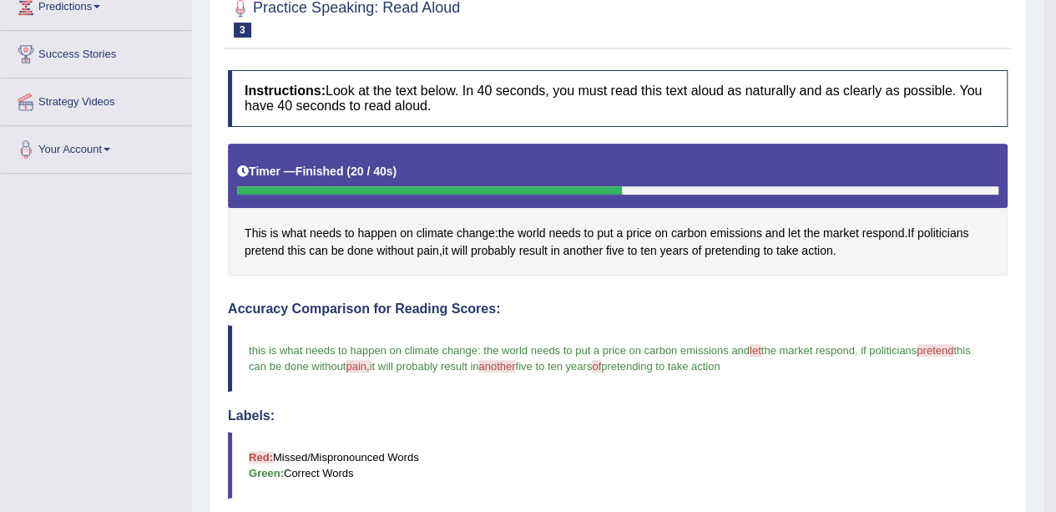
scroll to position [70, 0]
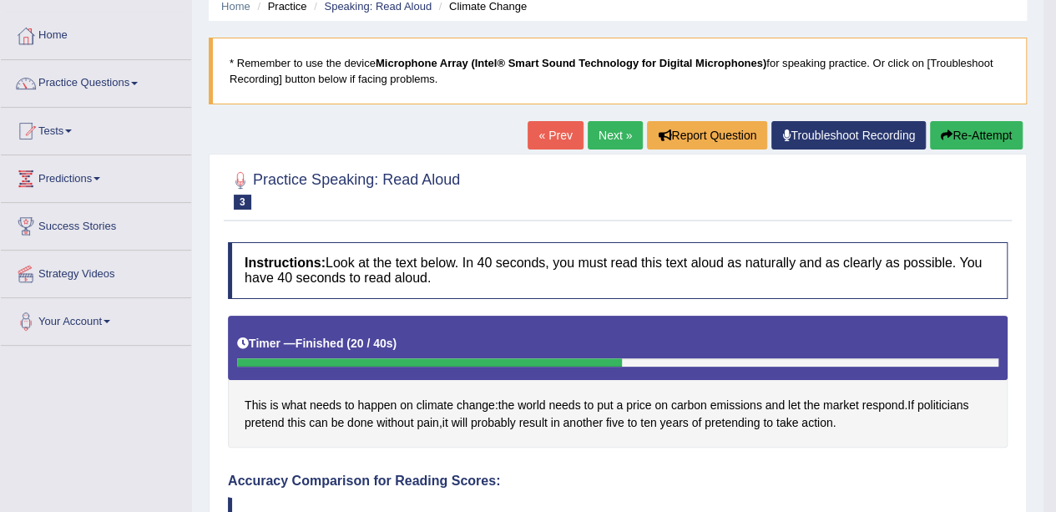
click at [599, 140] on link "Next »" at bounding box center [615, 135] width 55 height 28
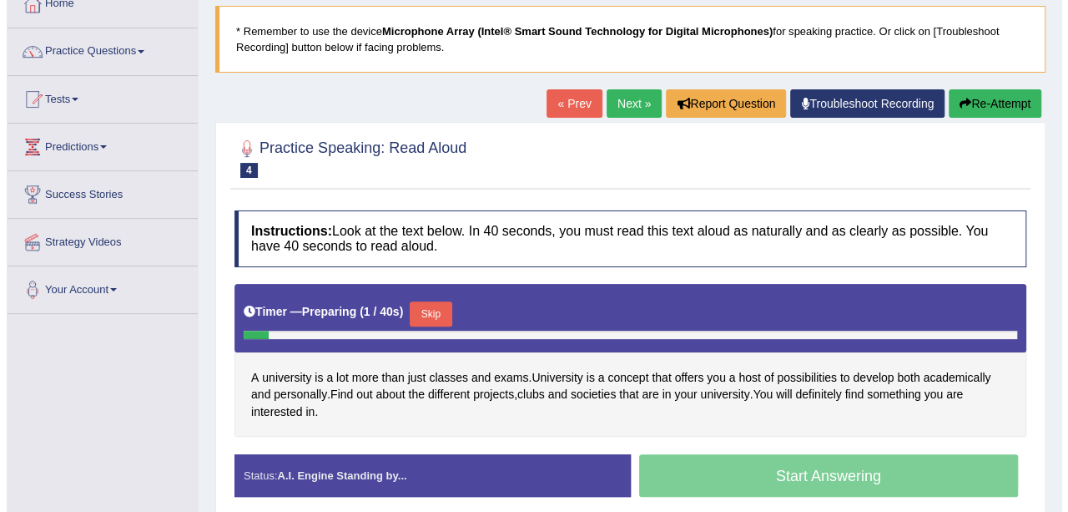
scroll to position [167, 0]
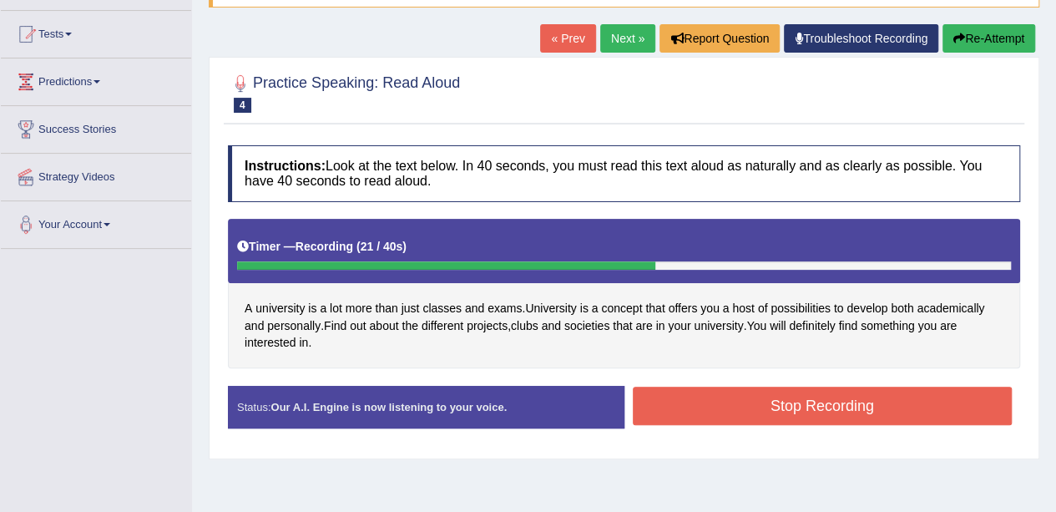
click at [791, 406] on button "Stop Recording" at bounding box center [823, 405] width 380 height 38
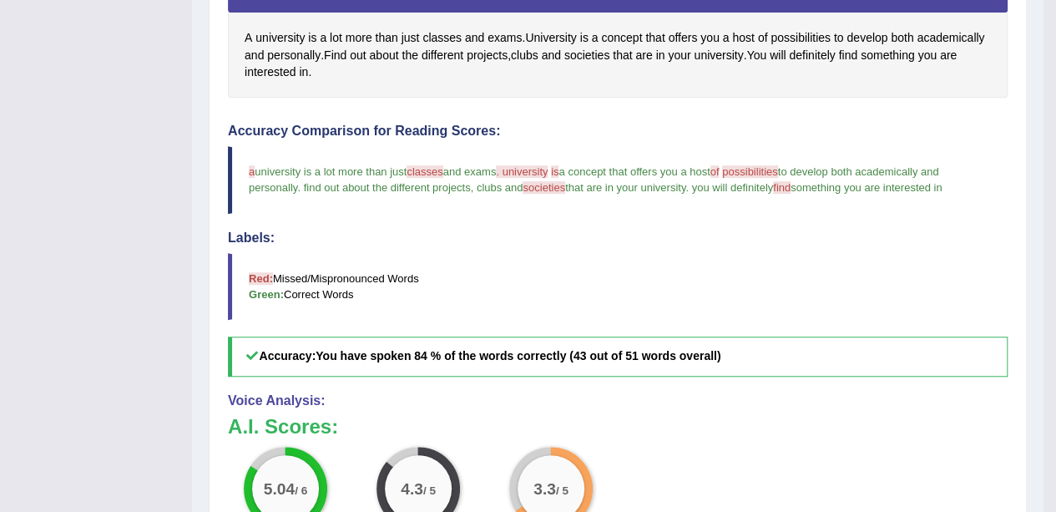
scroll to position [417, 0]
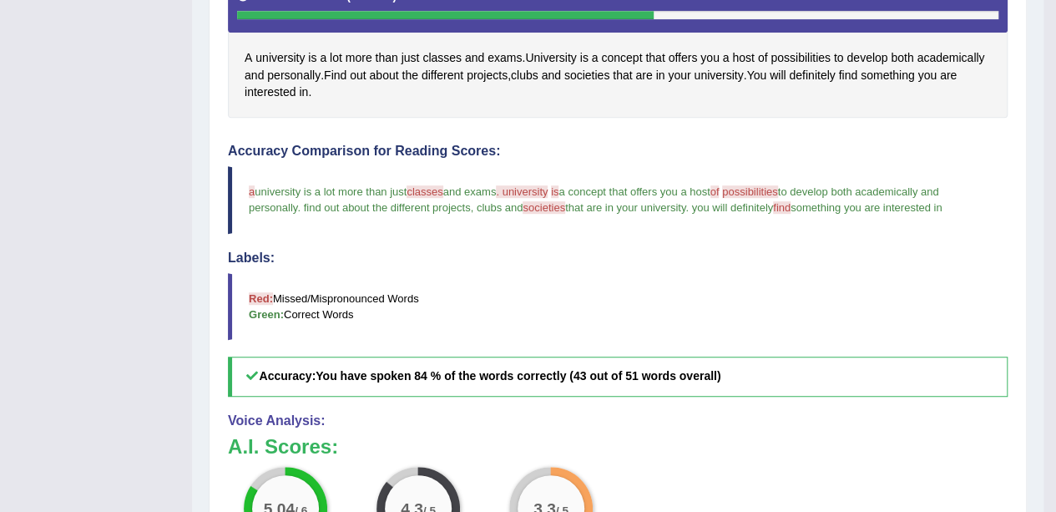
click at [558, 208] on span "societies" at bounding box center [543, 207] width 43 height 13
click at [597, 73] on span "societies" at bounding box center [586, 76] width 45 height 18
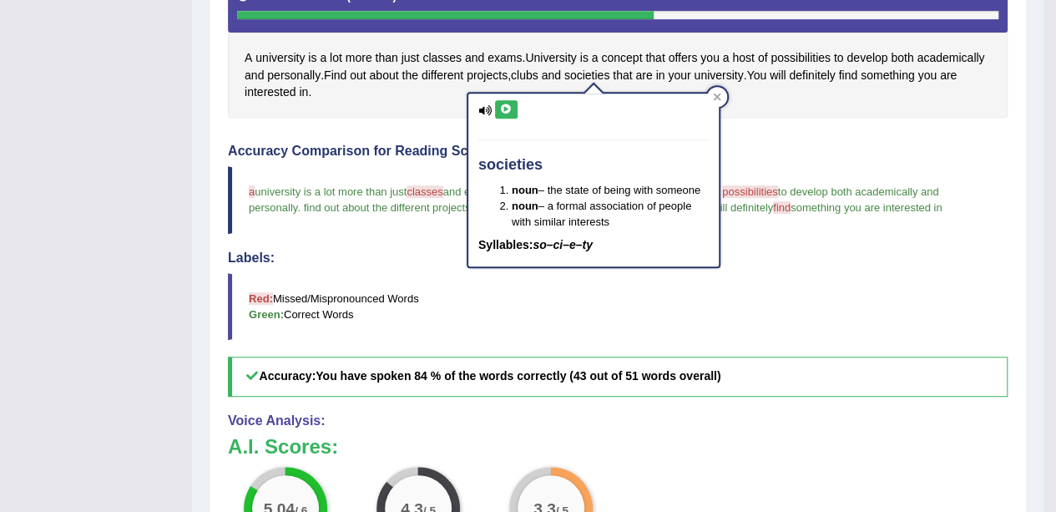
click at [501, 113] on icon at bounding box center [506, 109] width 13 height 10
click at [510, 108] on icon at bounding box center [506, 109] width 13 height 10
click at [780, 155] on div "Accuracy Comparison for Reading Scores: a university is a lot more than just cl…" at bounding box center [618, 270] width 780 height 253
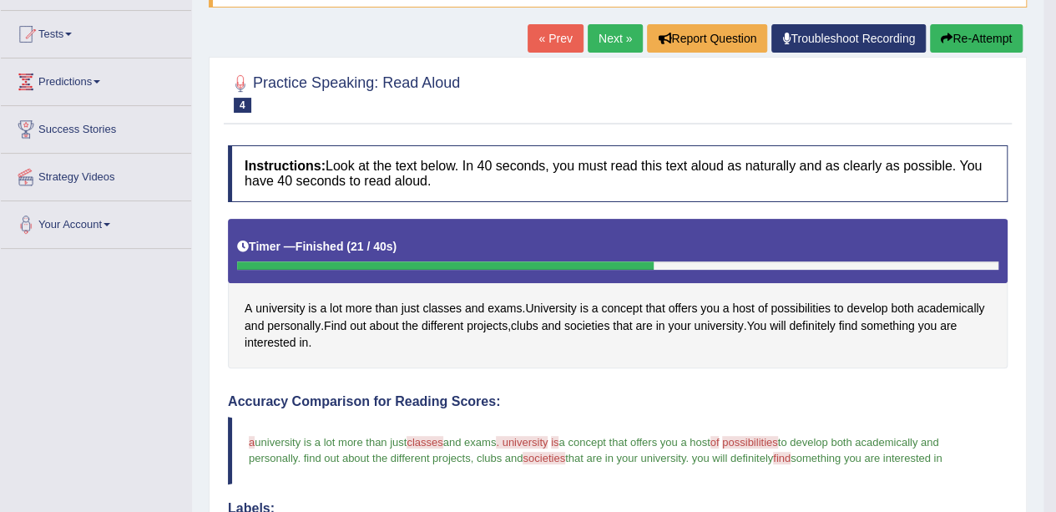
scroll to position [83, 0]
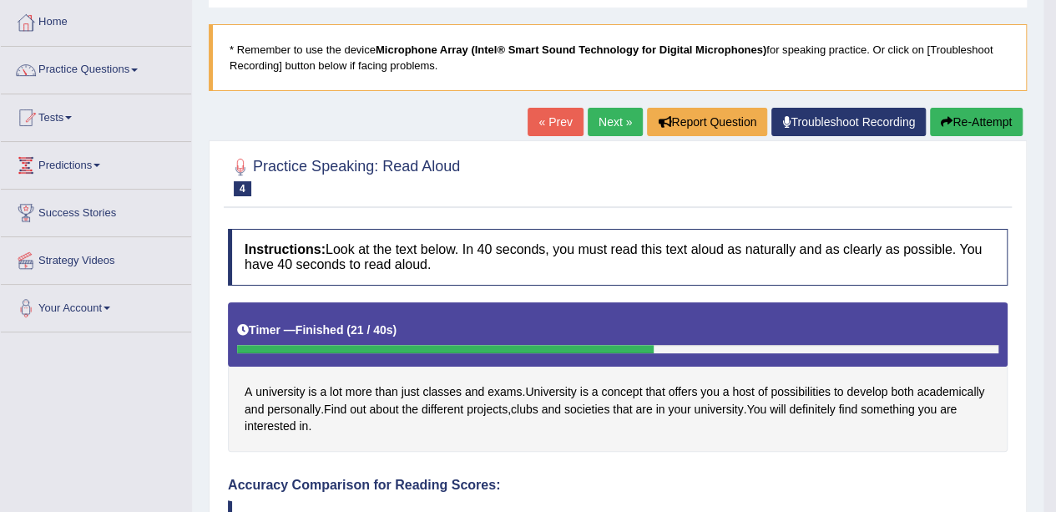
click at [960, 116] on button "Re-Attempt" at bounding box center [976, 122] width 93 height 28
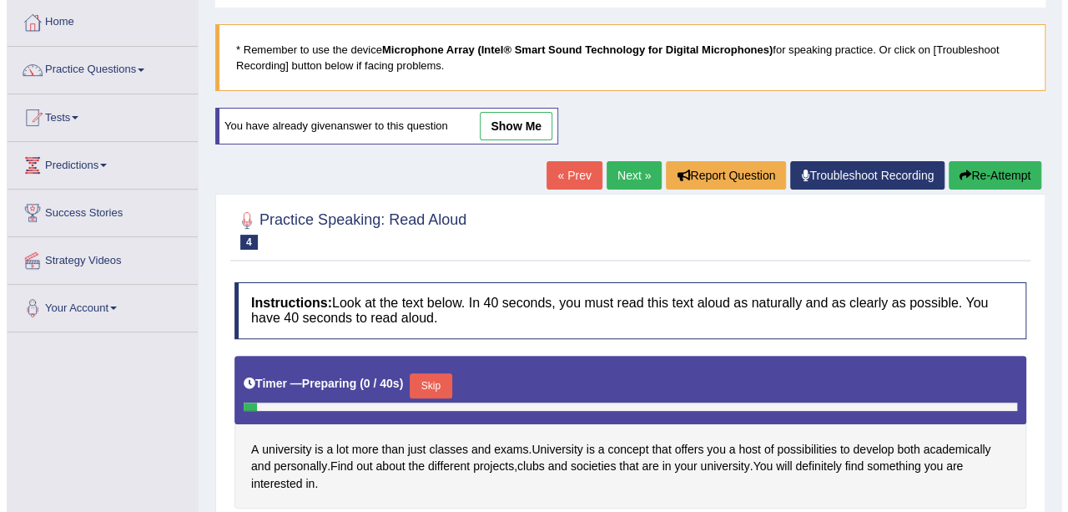
scroll to position [167, 0]
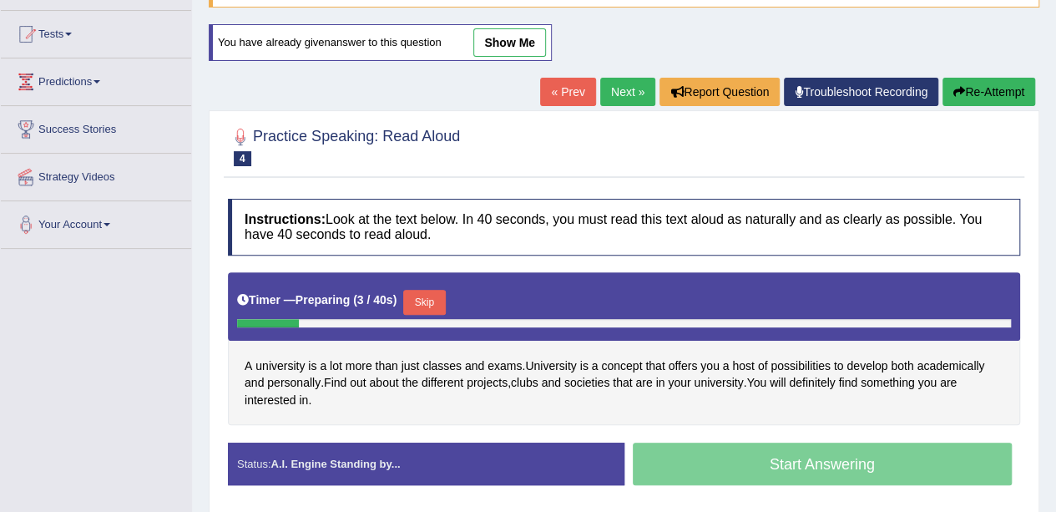
drag, startPoint x: 307, startPoint y: 319, endPoint x: 366, endPoint y: 317, distance: 58.4
click at [342, 319] on div at bounding box center [624, 323] width 774 height 8
click at [430, 290] on button "Skip" at bounding box center [424, 302] width 42 height 25
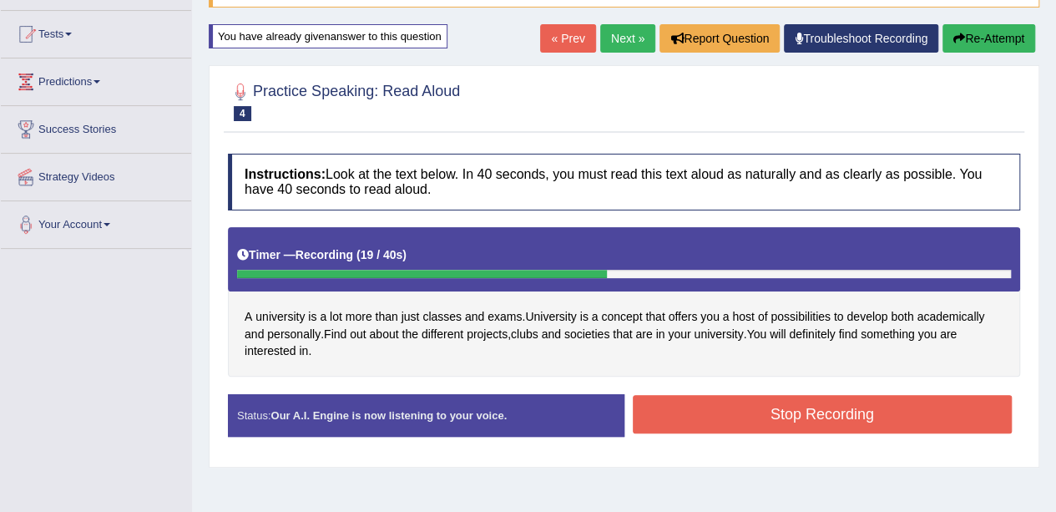
click at [643, 415] on button "Stop Recording" at bounding box center [823, 414] width 380 height 38
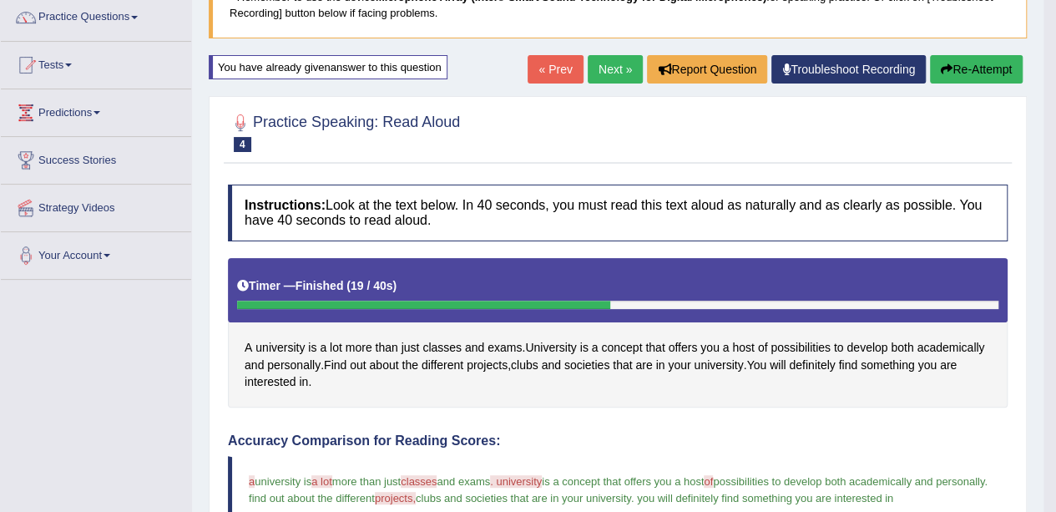
scroll to position [83, 0]
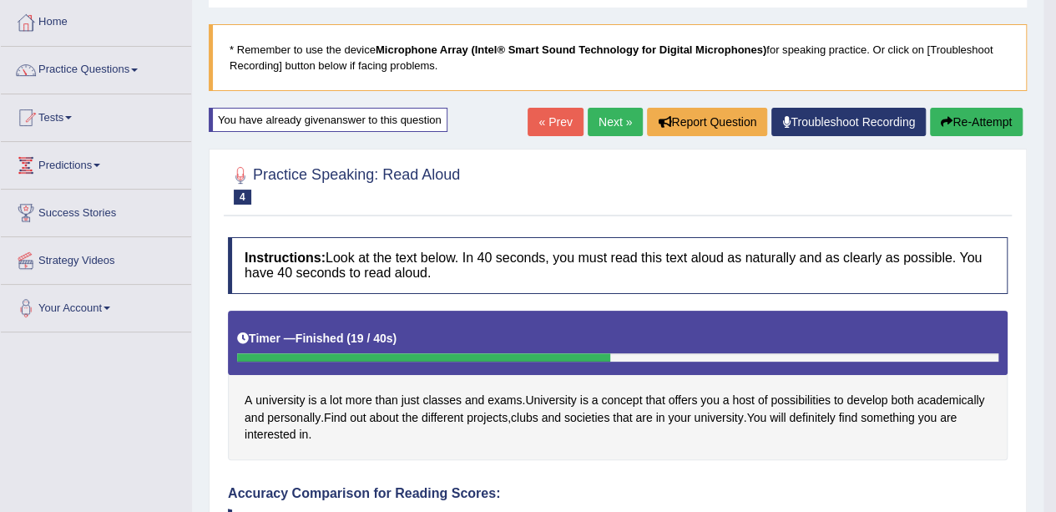
click at [998, 119] on button "Re-Attempt" at bounding box center [976, 122] width 93 height 28
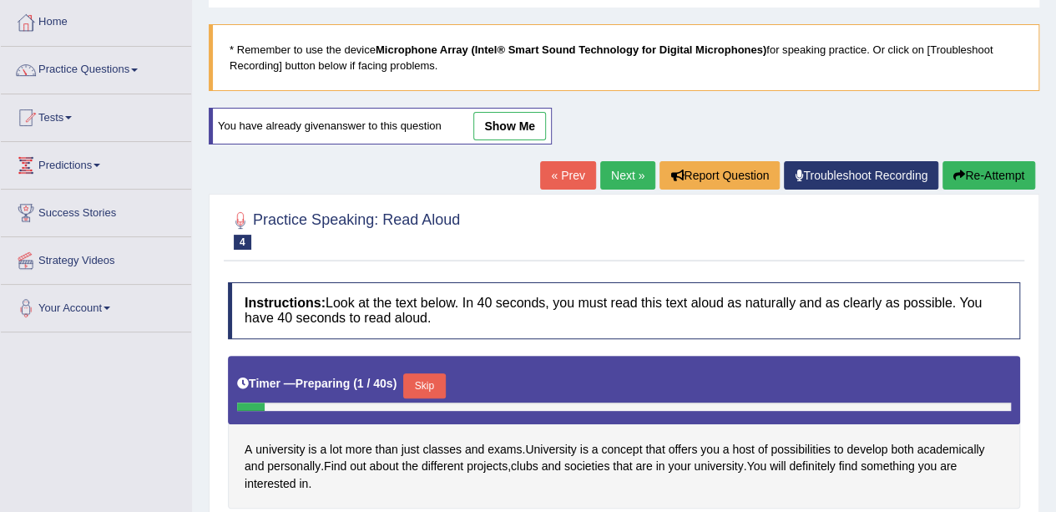
click at [436, 379] on button "Skip" at bounding box center [424, 385] width 42 height 25
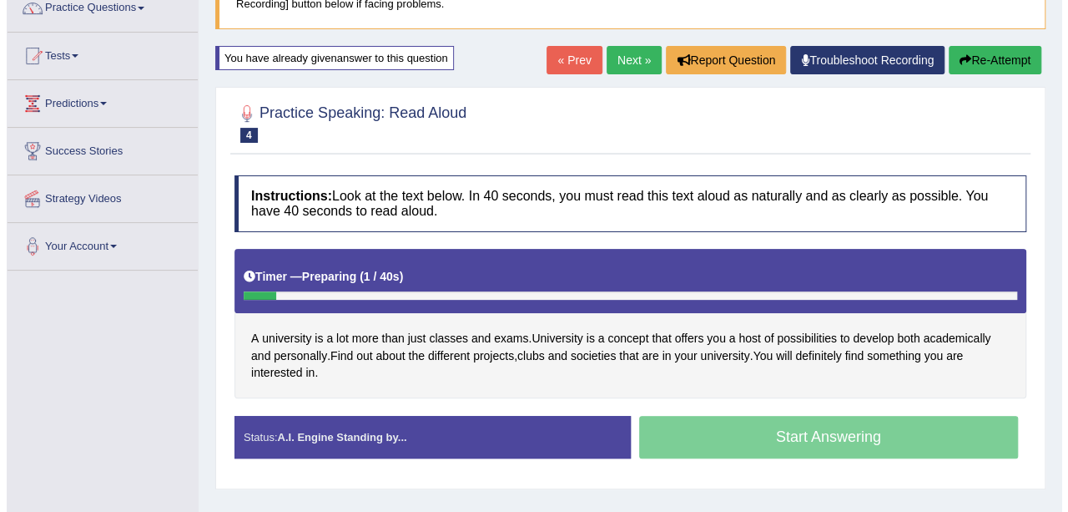
scroll to position [167, 0]
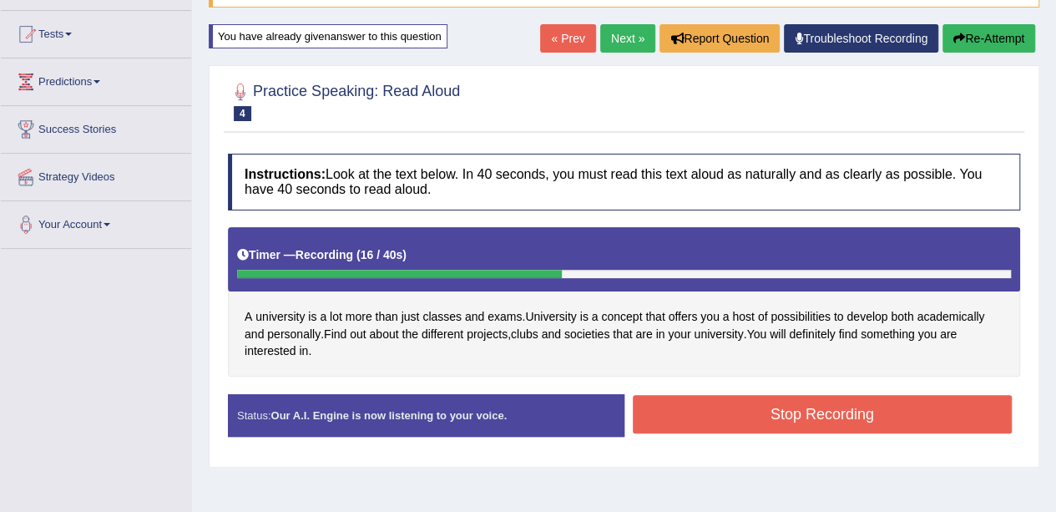
click at [775, 399] on button "Stop Recording" at bounding box center [823, 414] width 380 height 38
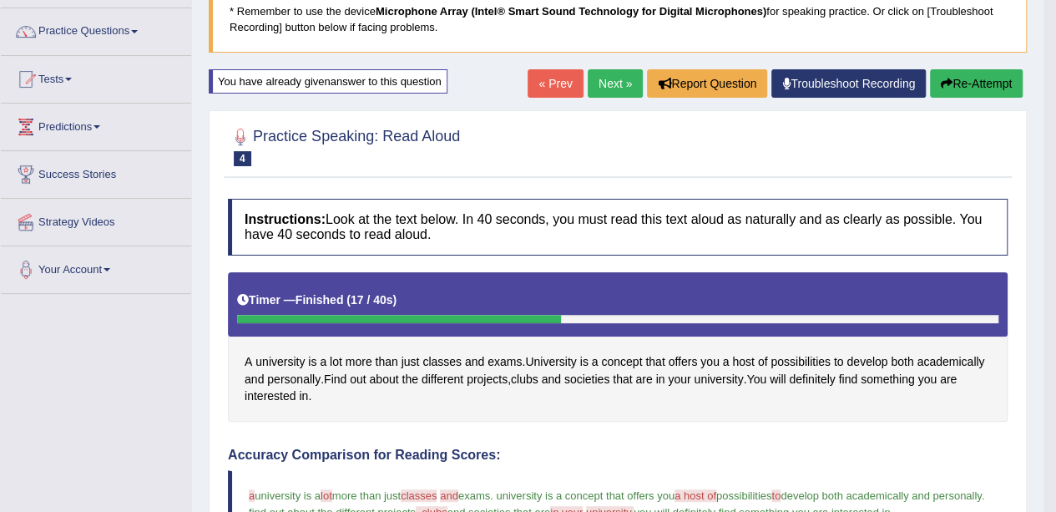
scroll to position [83, 0]
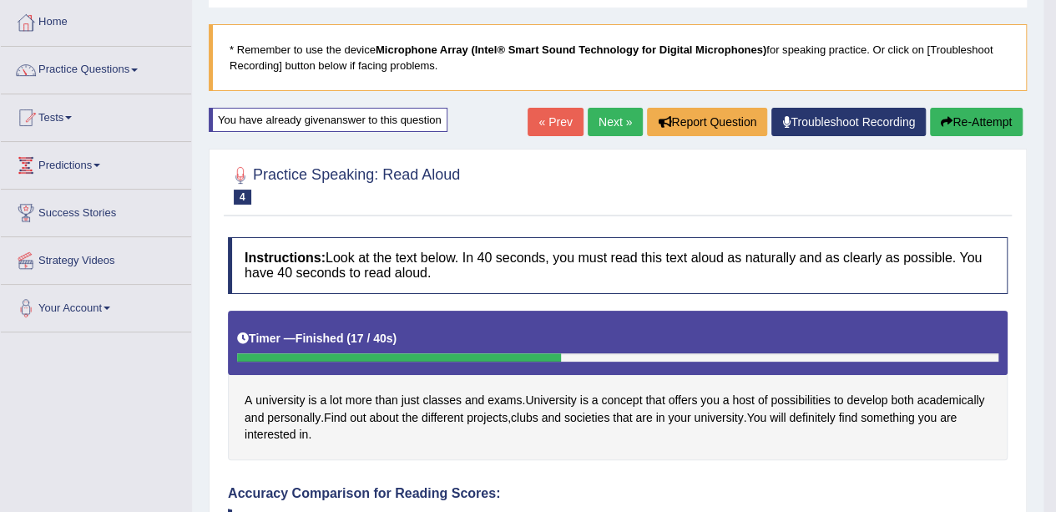
click at [953, 117] on button "Re-Attempt" at bounding box center [976, 122] width 93 height 28
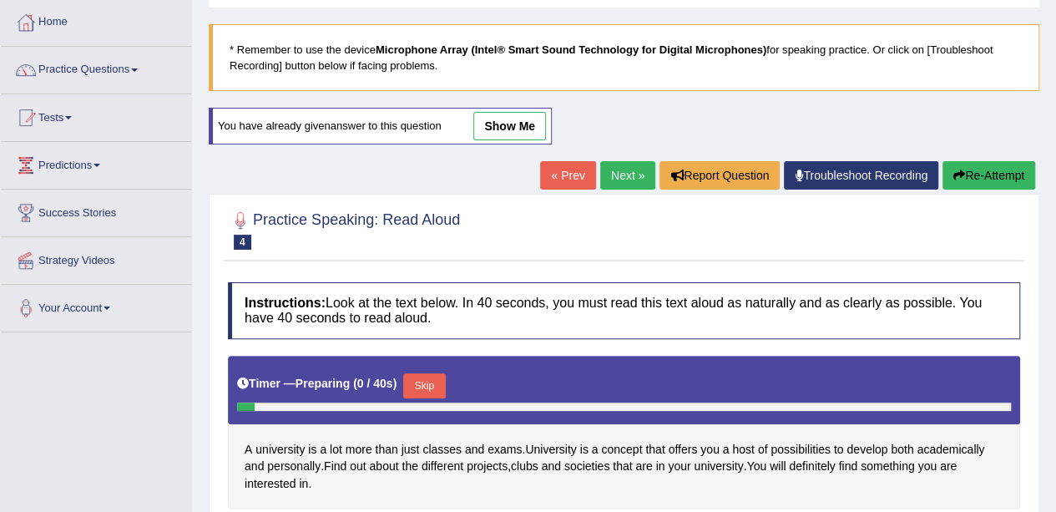
click at [438, 381] on button "Skip" at bounding box center [424, 385] width 42 height 25
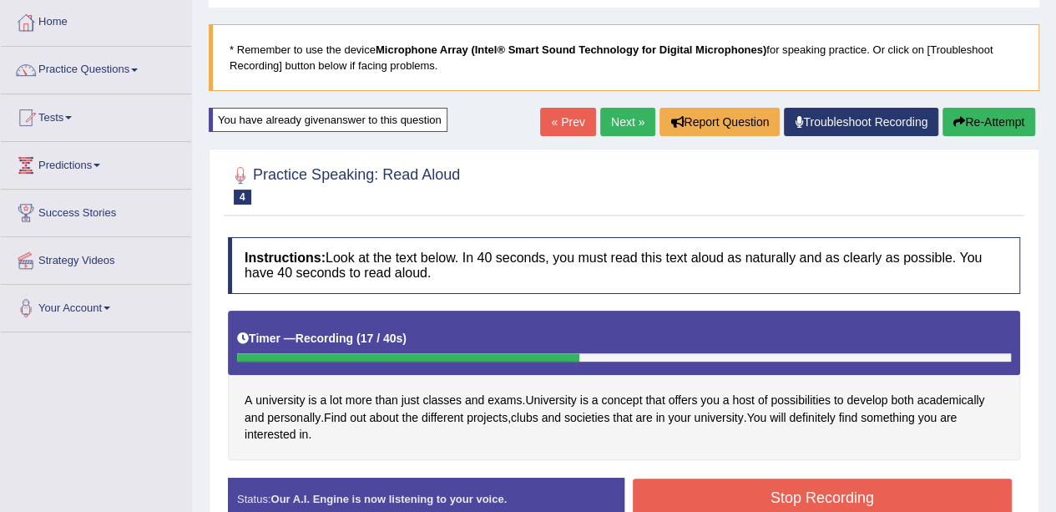
click at [715, 487] on button "Stop Recording" at bounding box center [823, 497] width 380 height 38
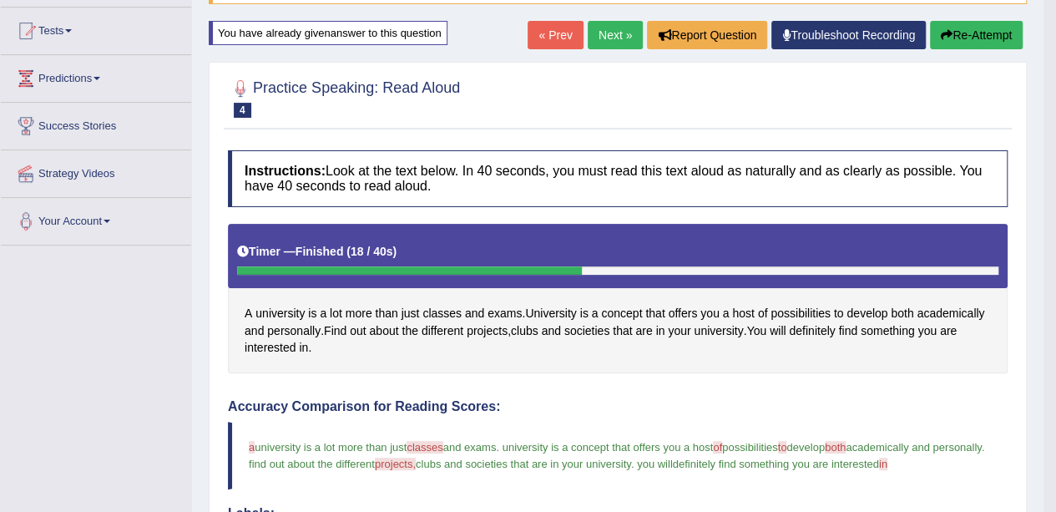
scroll to position [167, 0]
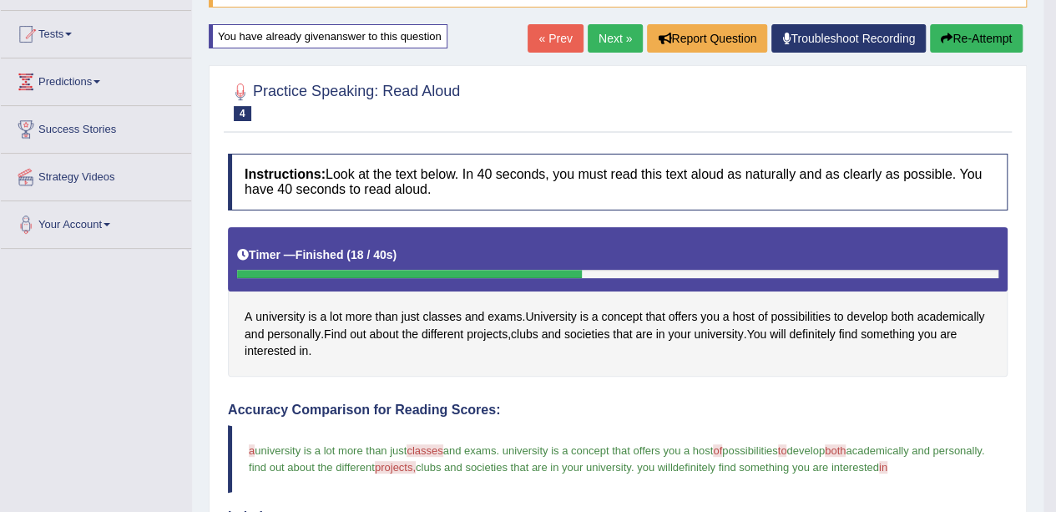
click at [964, 38] on button "Re-Attempt" at bounding box center [976, 38] width 93 height 28
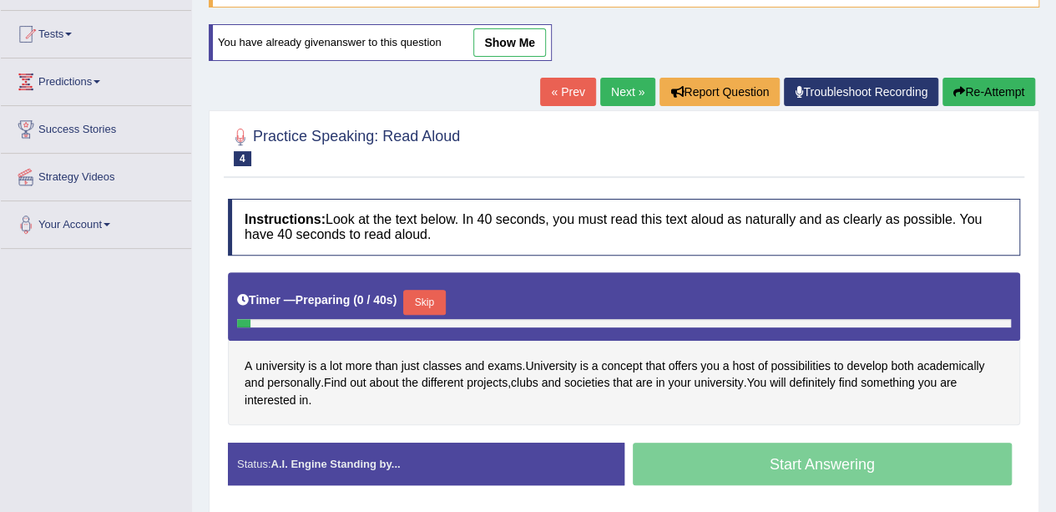
click at [421, 293] on button "Skip" at bounding box center [424, 302] width 42 height 25
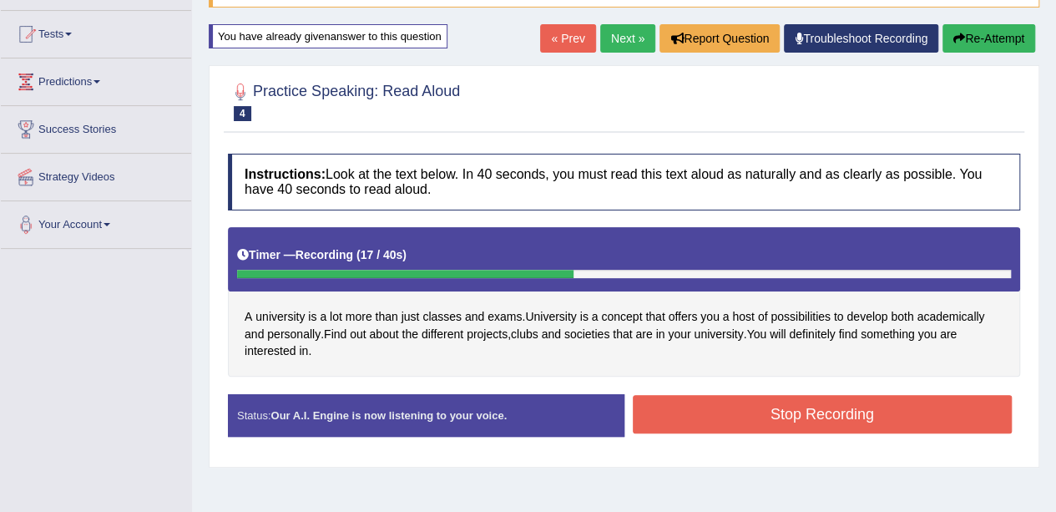
click at [783, 405] on button "Stop Recording" at bounding box center [823, 414] width 380 height 38
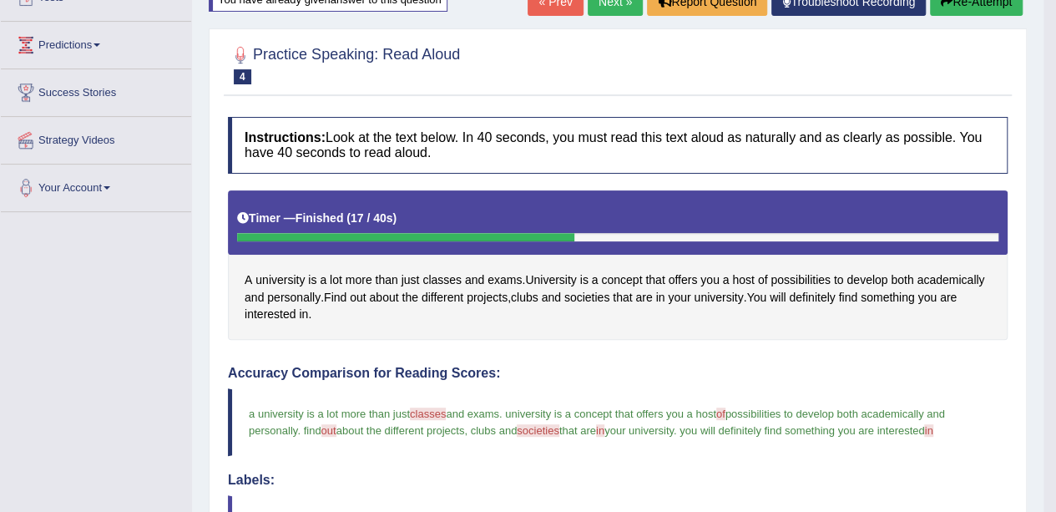
scroll to position [167, 0]
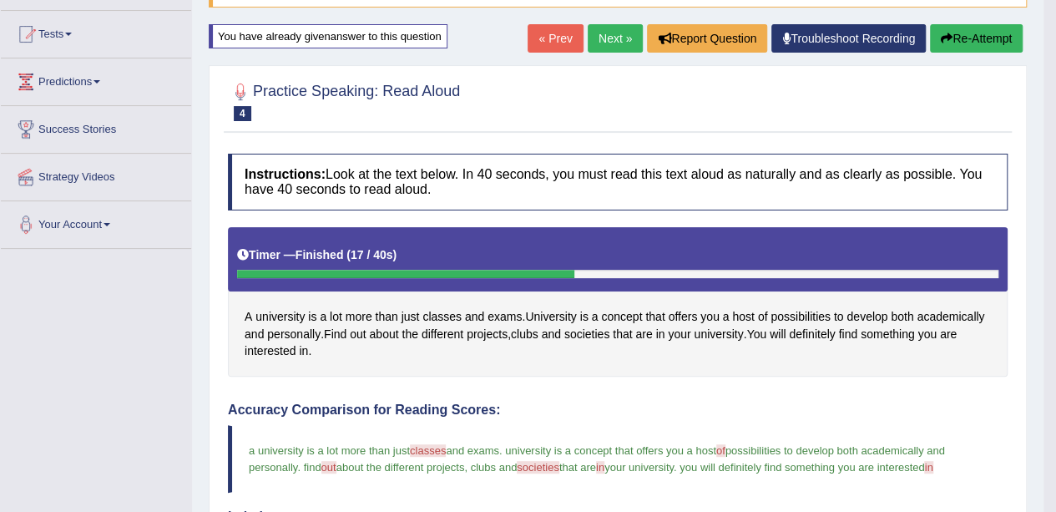
click at [616, 41] on link "Next »" at bounding box center [615, 38] width 55 height 28
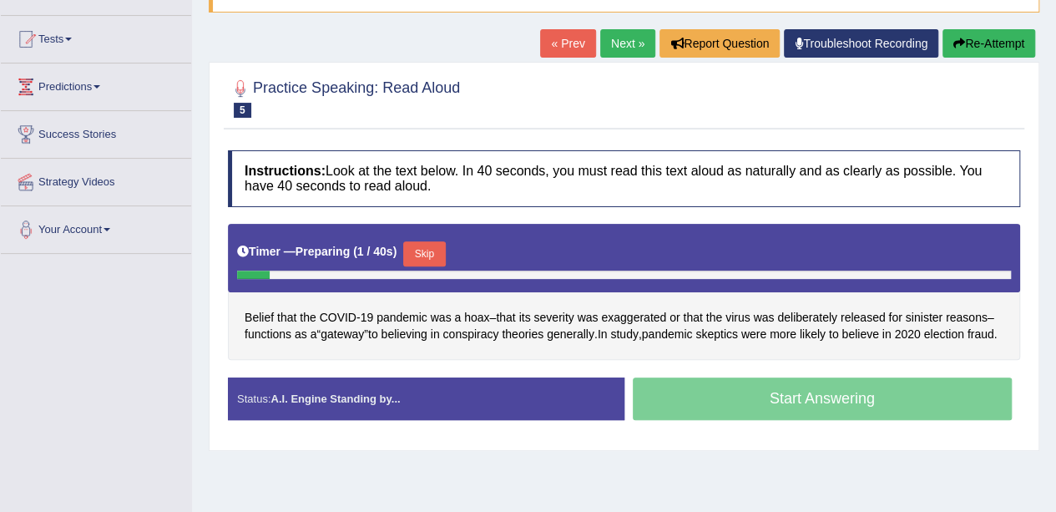
scroll to position [167, 0]
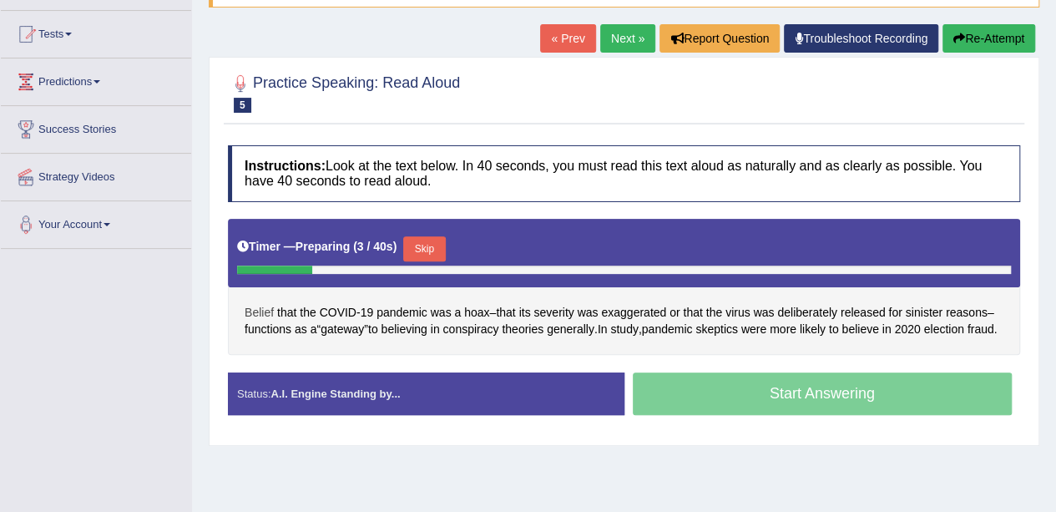
click at [264, 307] on span "Belief" at bounding box center [259, 313] width 29 height 18
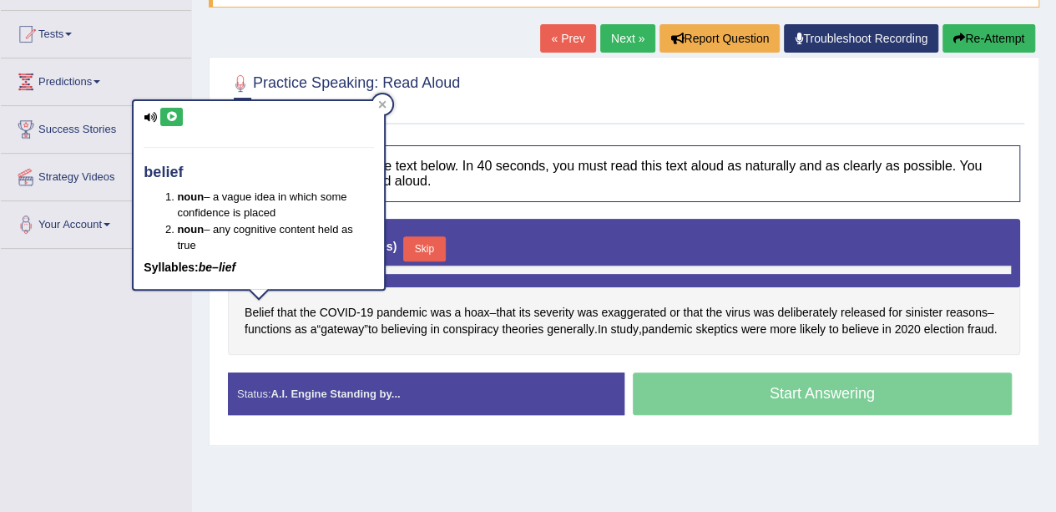
click at [169, 121] on button at bounding box center [171, 117] width 23 height 18
click at [639, 311] on span "exaggerated" at bounding box center [633, 313] width 65 height 18
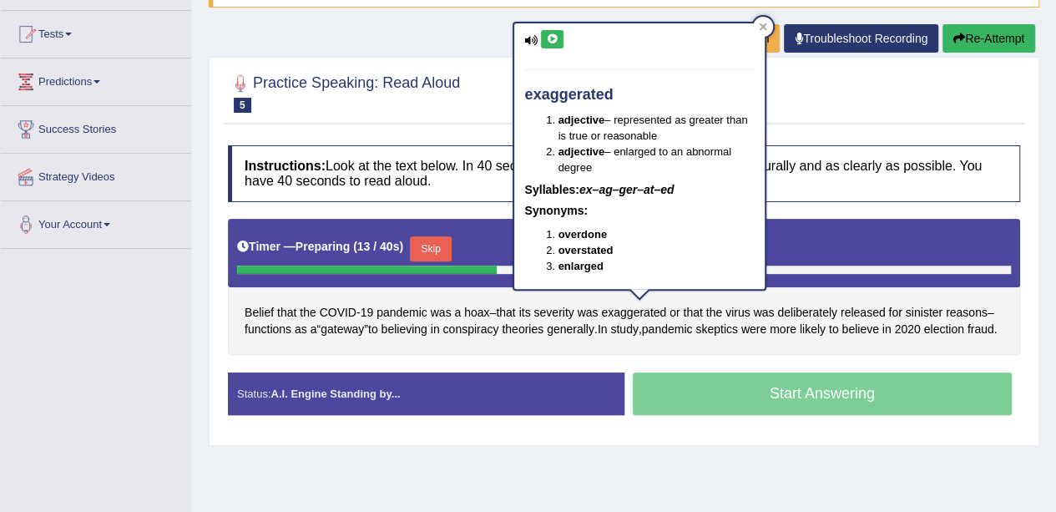
click at [552, 34] on icon at bounding box center [552, 39] width 13 height 10
click at [755, 26] on div at bounding box center [763, 27] width 20 height 20
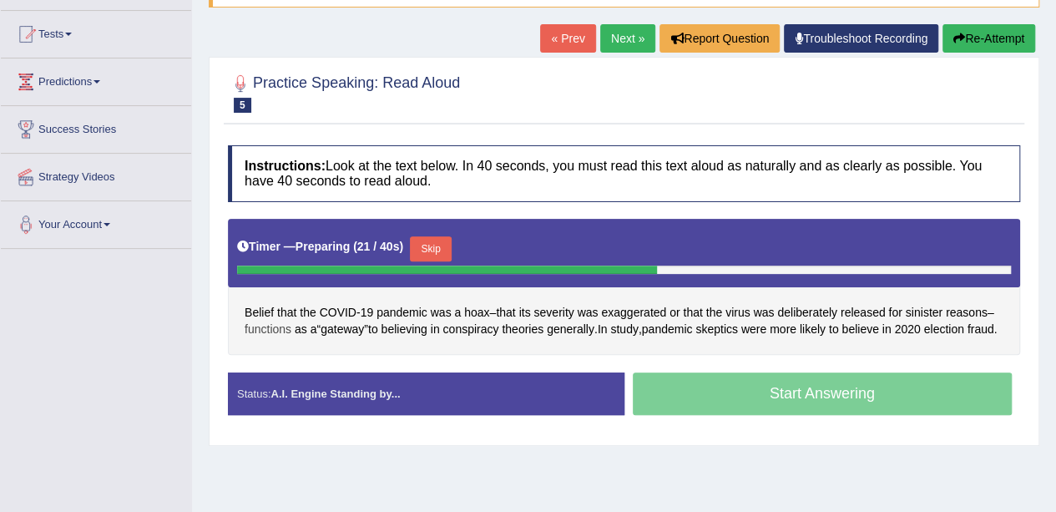
click at [284, 331] on span "functions" at bounding box center [268, 329] width 47 height 18
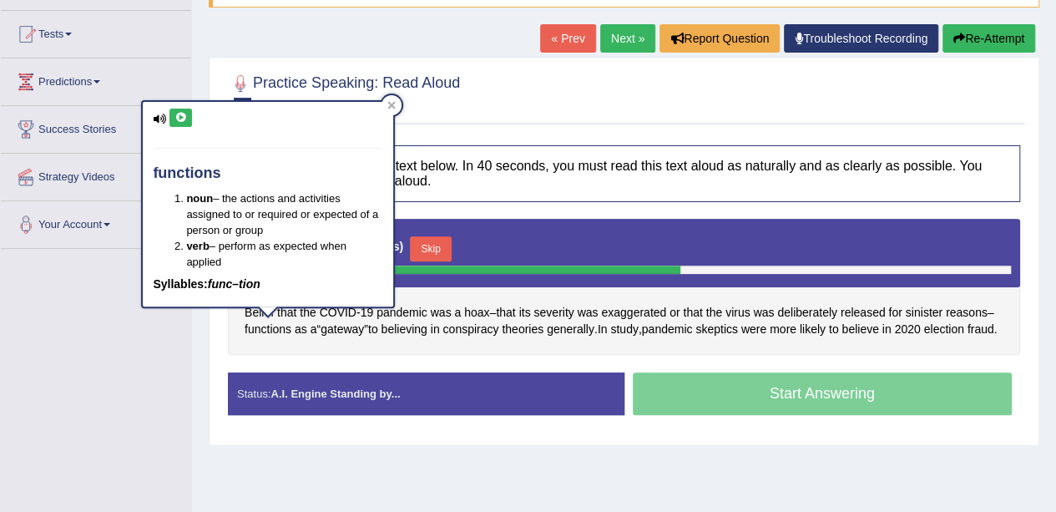
click at [177, 121] on icon at bounding box center [180, 118] width 13 height 10
click at [376, 343] on div "Belief that the COVID - 19 pandemic was a hoax – that its severity was exaggera…" at bounding box center [624, 287] width 792 height 136
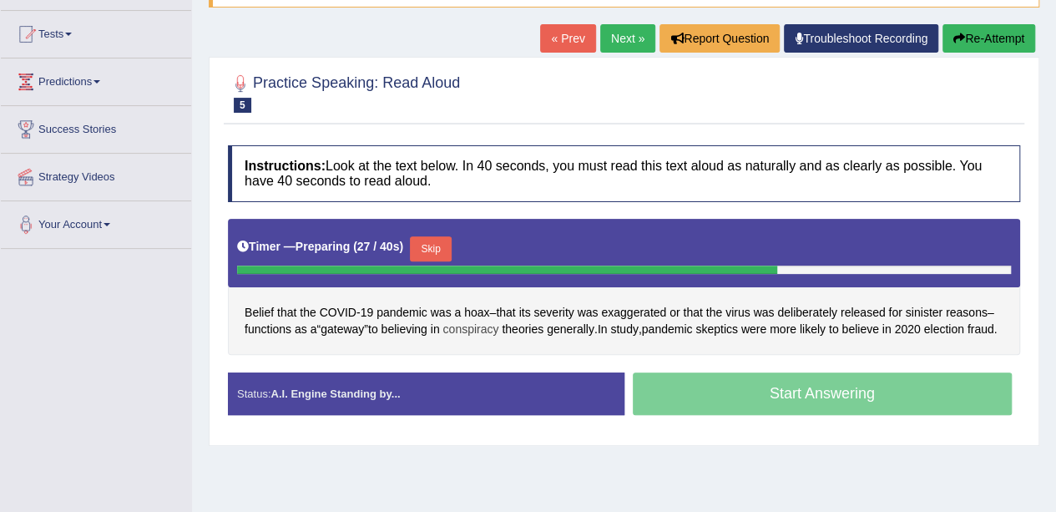
click at [484, 323] on span "conspiracy" at bounding box center [470, 329] width 56 height 18
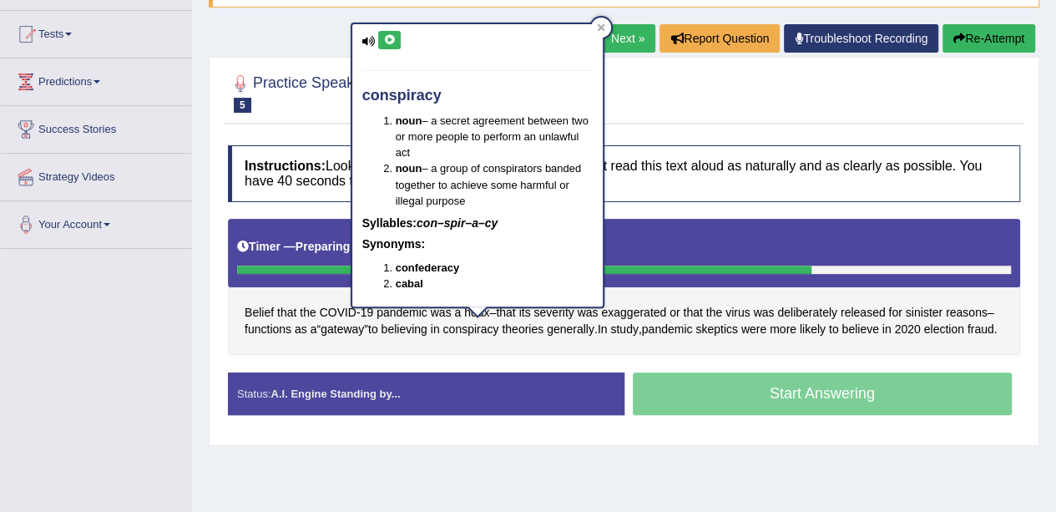
click at [386, 46] on button at bounding box center [389, 40] width 23 height 18
click at [676, 99] on div at bounding box center [624, 92] width 792 height 51
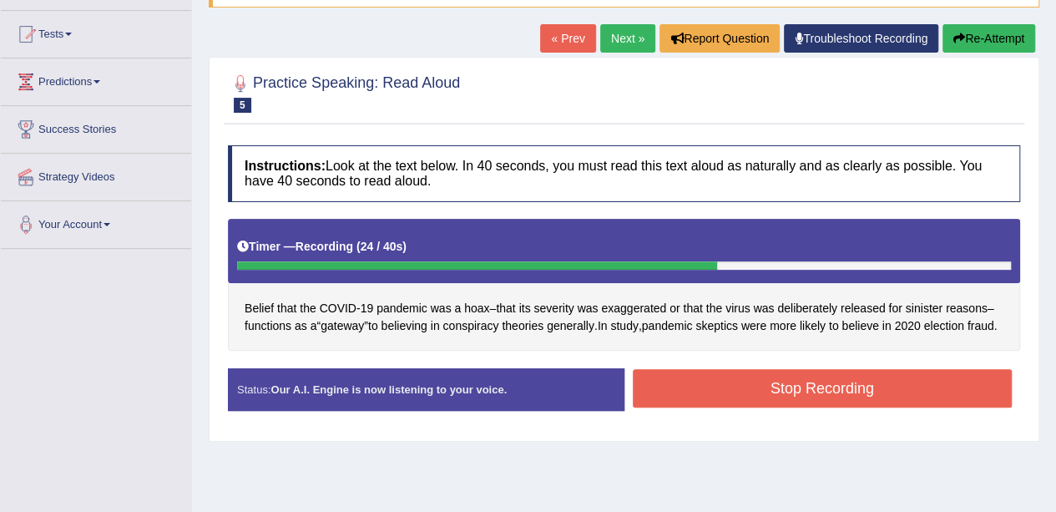
click at [683, 407] on button "Stop Recording" at bounding box center [823, 388] width 380 height 38
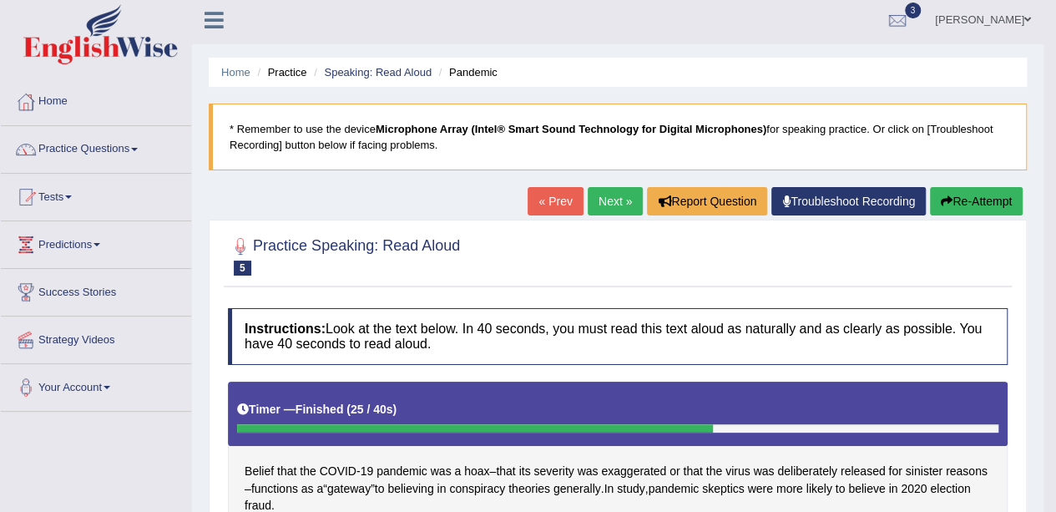
scroll to position [0, 0]
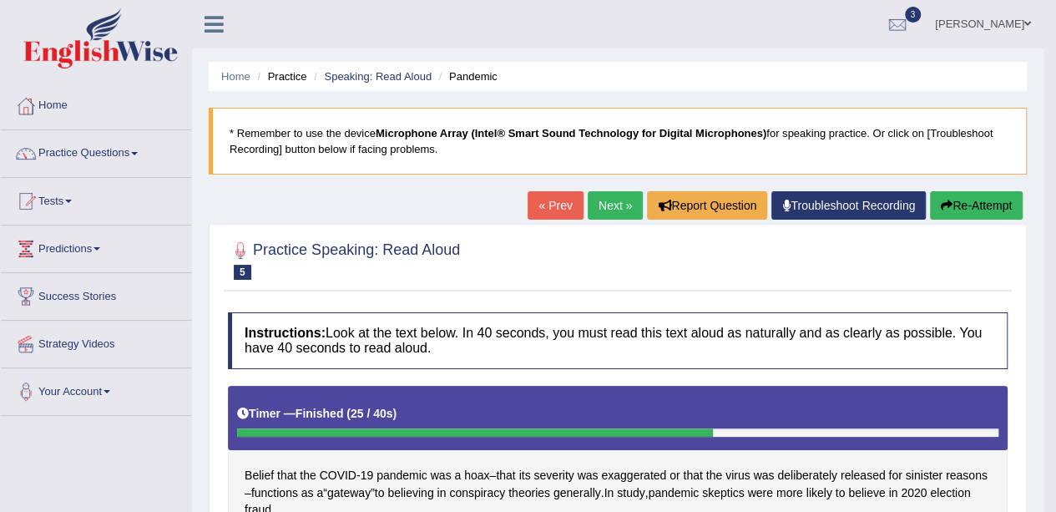
click at [989, 206] on button "Re-Attempt" at bounding box center [976, 205] width 93 height 28
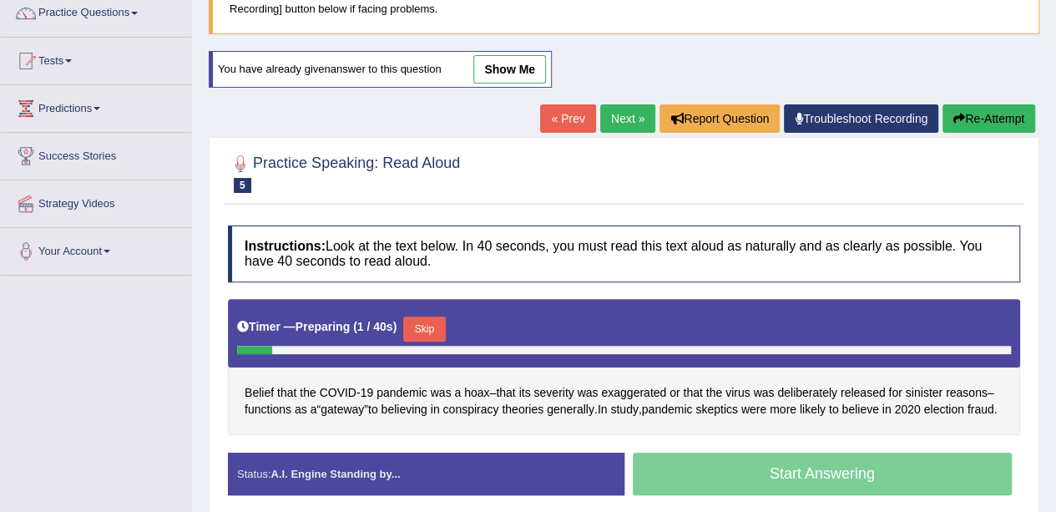
scroll to position [167, 0]
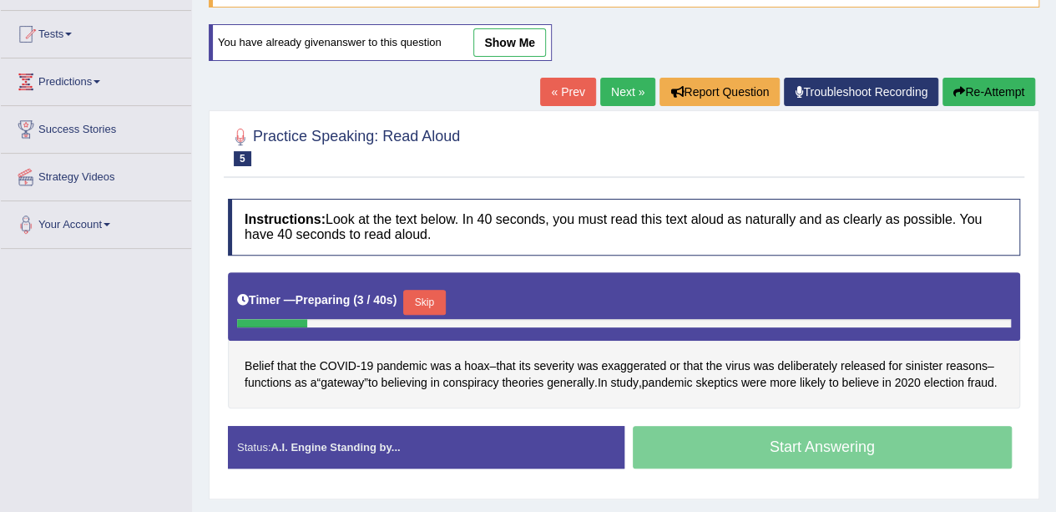
click at [432, 290] on button "Skip" at bounding box center [424, 302] width 42 height 25
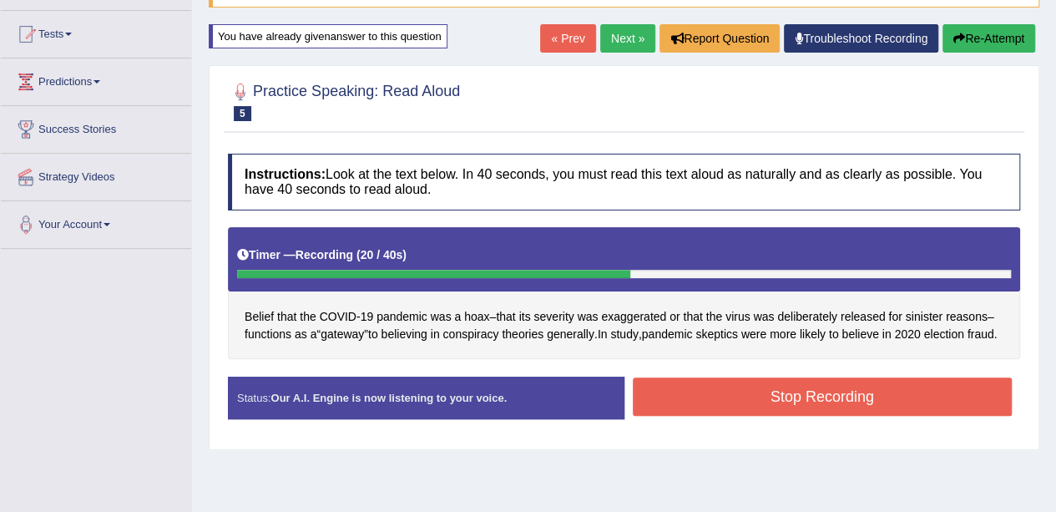
click at [862, 408] on button "Stop Recording" at bounding box center [823, 396] width 380 height 38
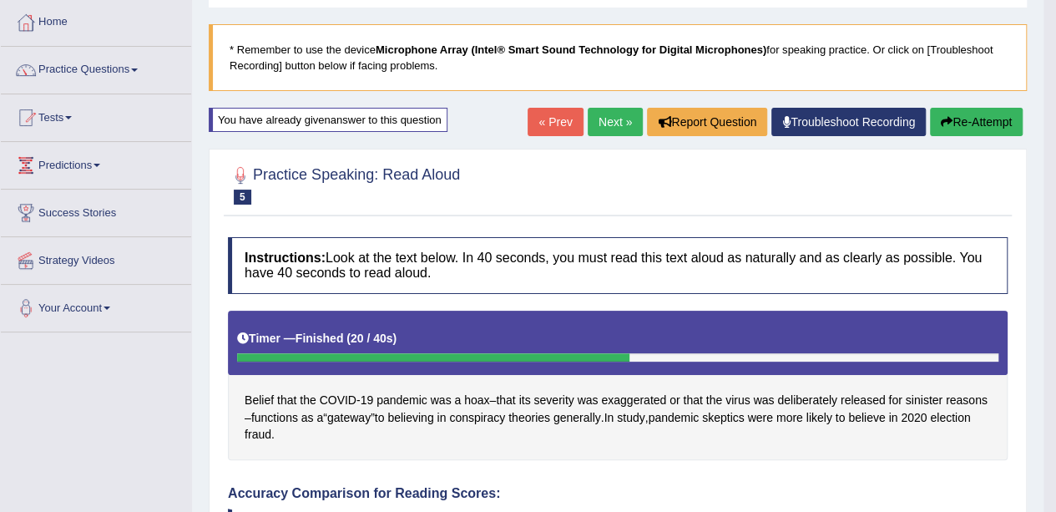
scroll to position [83, 0]
click at [990, 126] on button "Re-Attempt" at bounding box center [976, 122] width 93 height 28
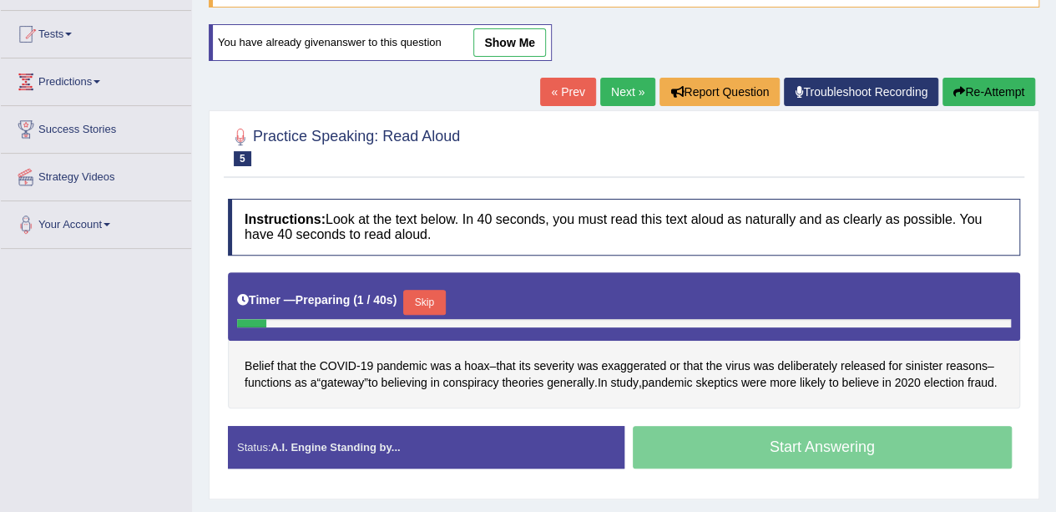
click at [434, 295] on button "Skip" at bounding box center [424, 302] width 42 height 25
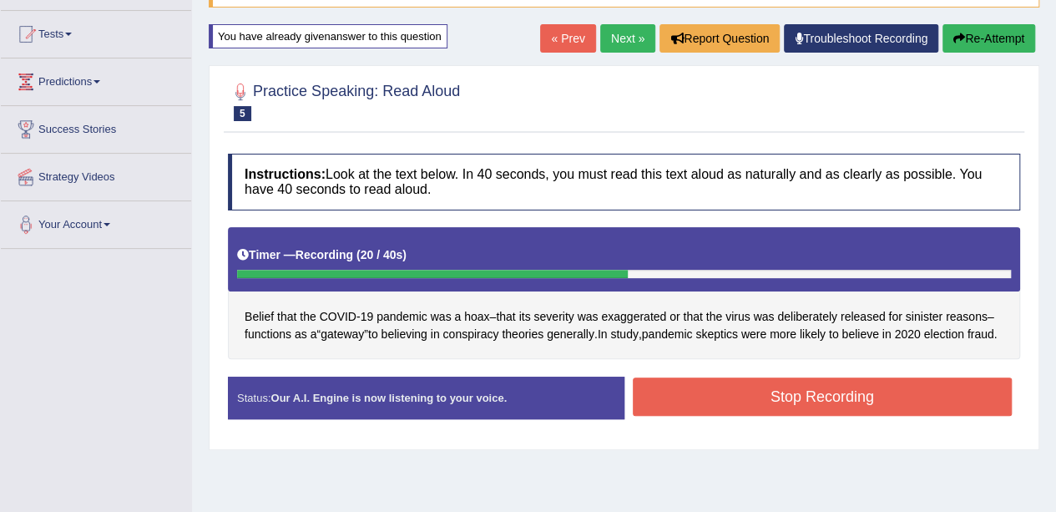
click at [816, 405] on button "Stop Recording" at bounding box center [823, 396] width 380 height 38
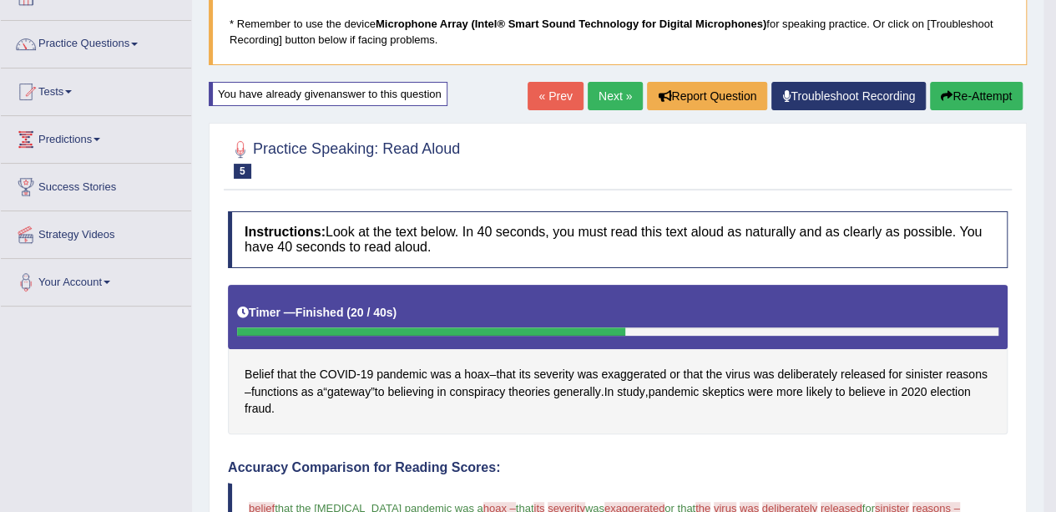
scroll to position [83, 0]
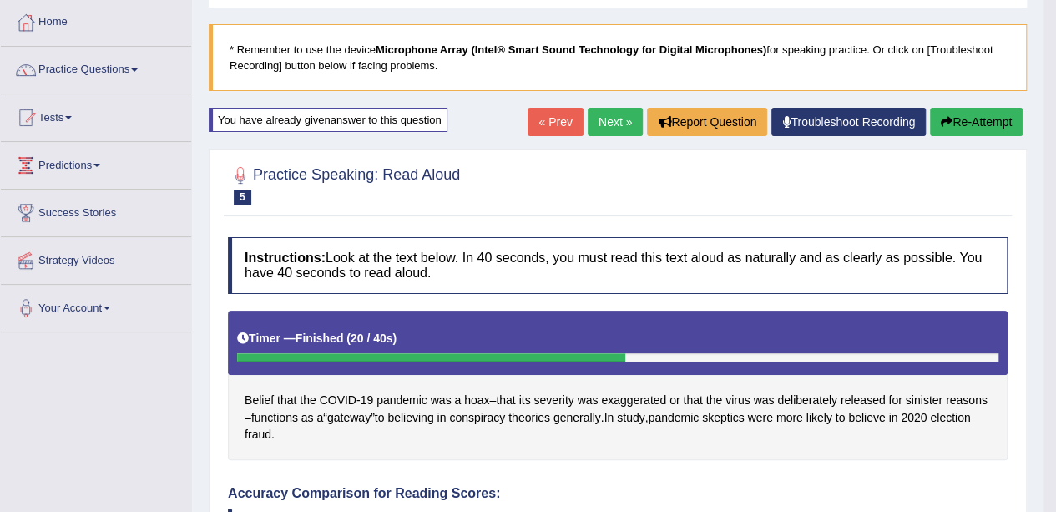
click at [612, 119] on link "Next »" at bounding box center [615, 122] width 55 height 28
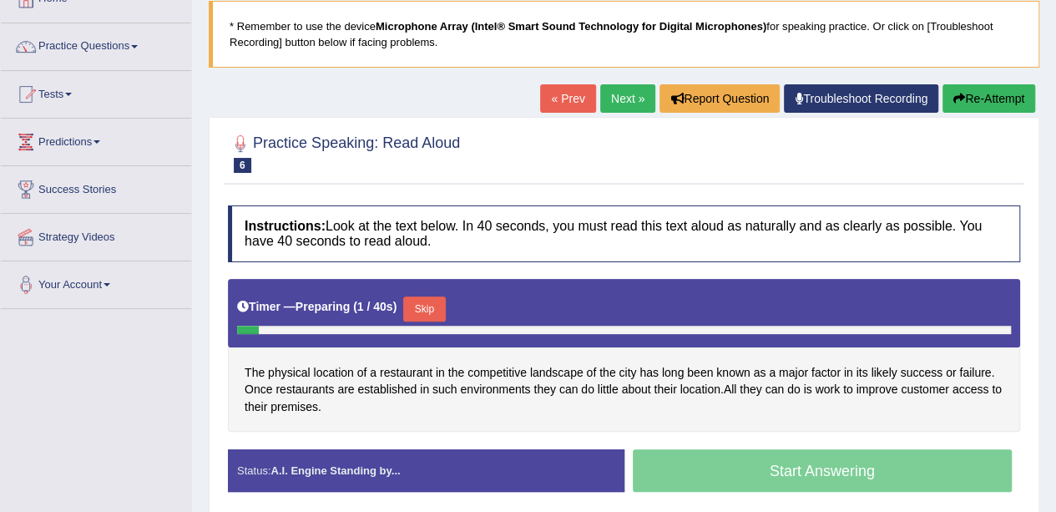
scroll to position [167, 0]
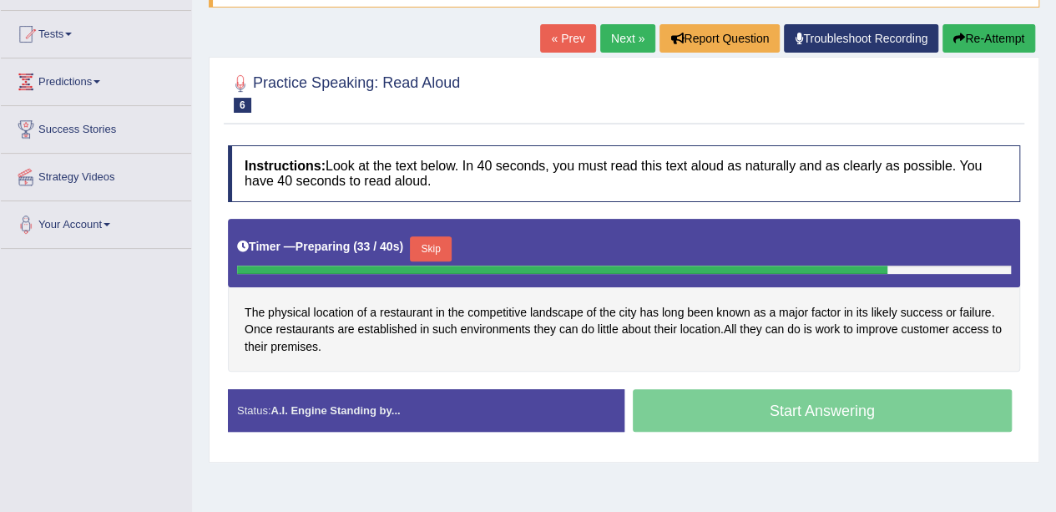
click at [438, 239] on button "Skip" at bounding box center [431, 248] width 42 height 25
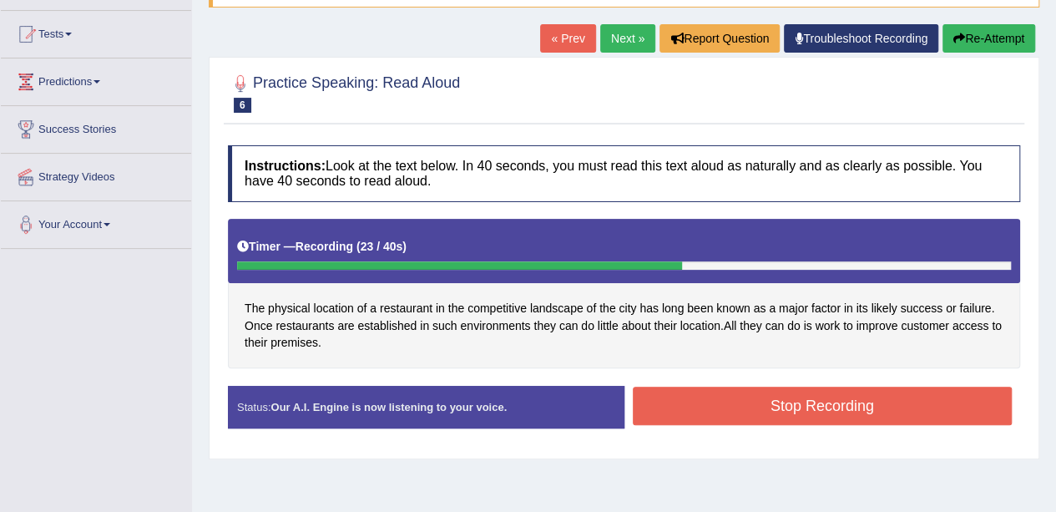
click at [691, 415] on button "Stop Recording" at bounding box center [823, 405] width 380 height 38
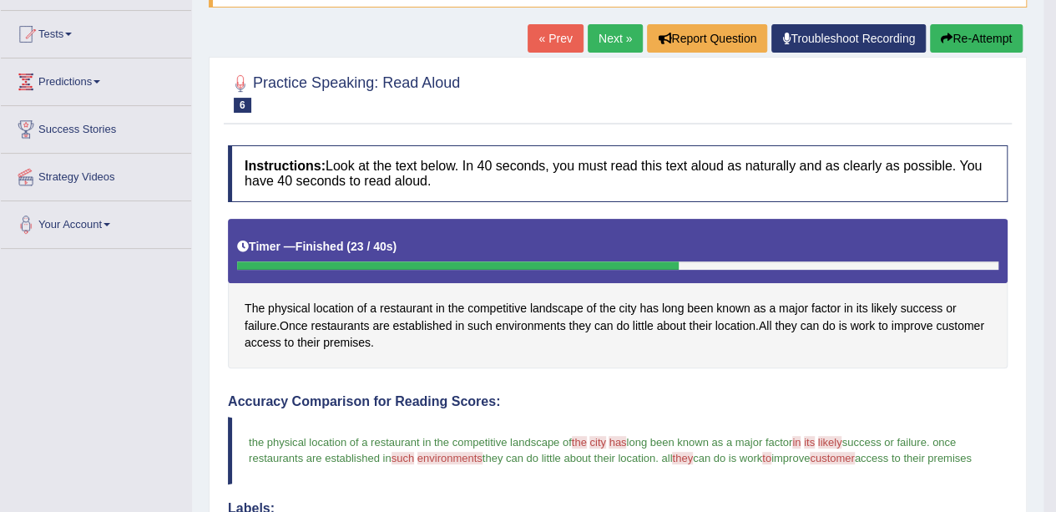
drag, startPoint x: 583, startPoint y: 24, endPoint x: 593, endPoint y: 33, distance: 14.2
click at [588, 24] on link "Next »" at bounding box center [615, 38] width 55 height 28
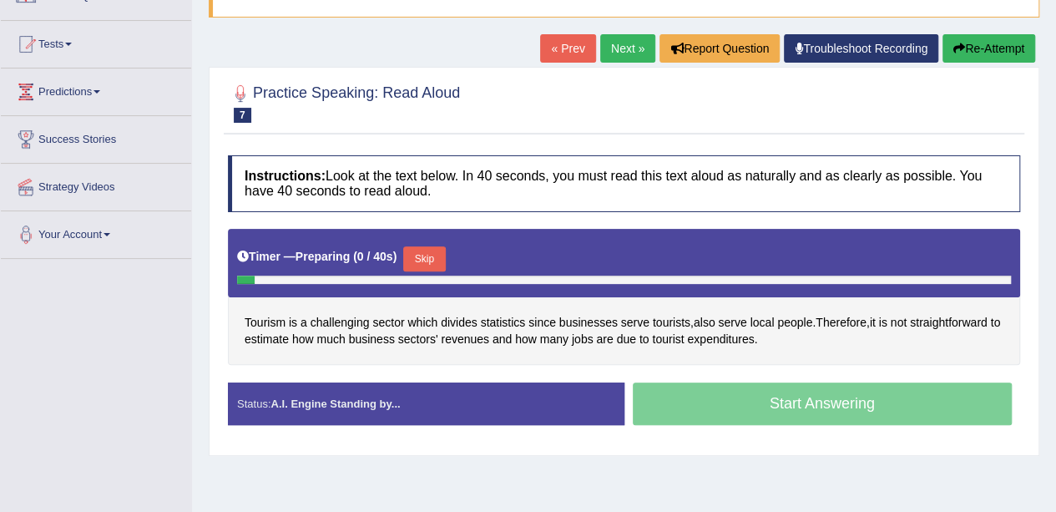
scroll to position [167, 0]
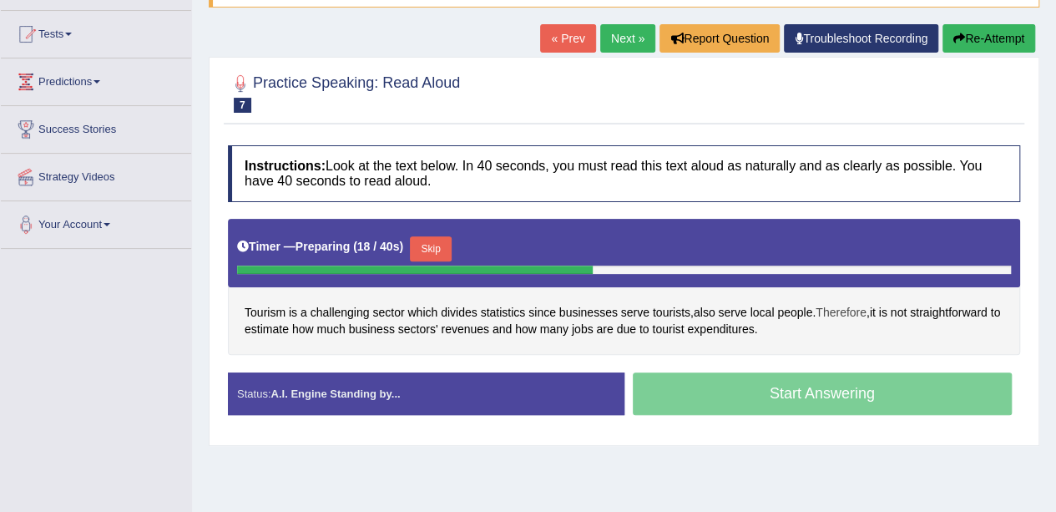
click at [850, 308] on span "Therefore" at bounding box center [840, 313] width 51 height 18
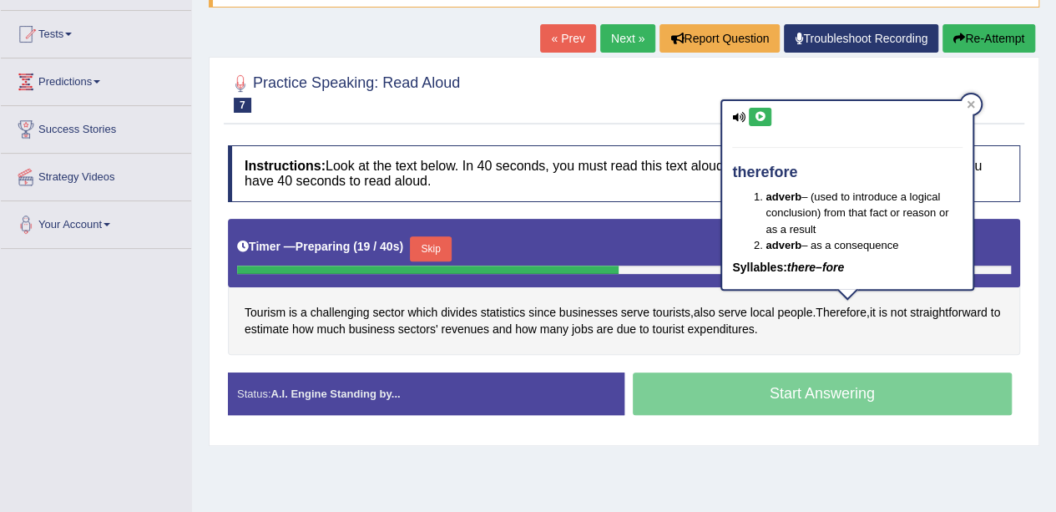
click at [757, 112] on icon at bounding box center [760, 117] width 13 height 10
click at [943, 310] on span "straightforward" at bounding box center [949, 313] width 78 height 18
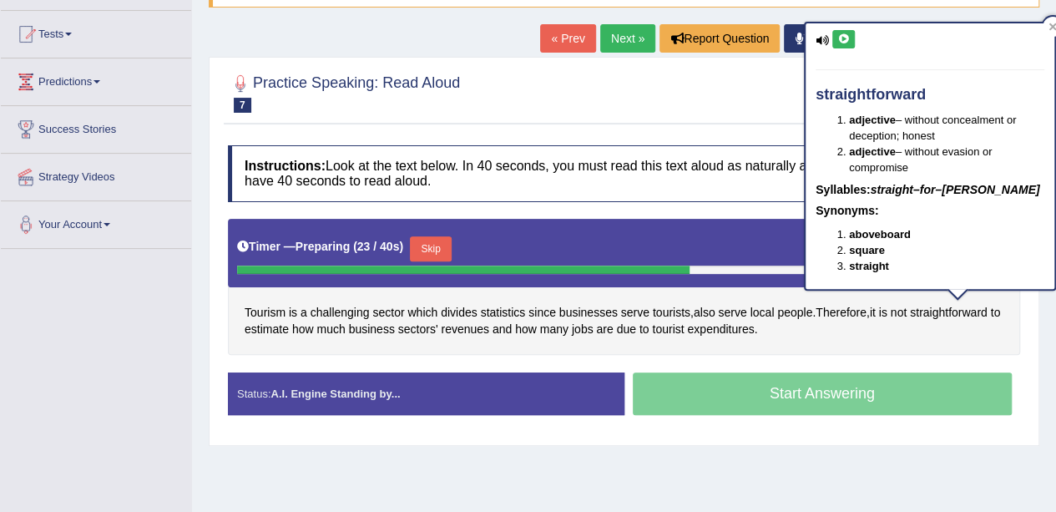
click at [845, 39] on icon at bounding box center [843, 39] width 13 height 10
click at [424, 340] on div "Tourism is a challenging sector which divides statistics since businesses serve…" at bounding box center [624, 287] width 792 height 136
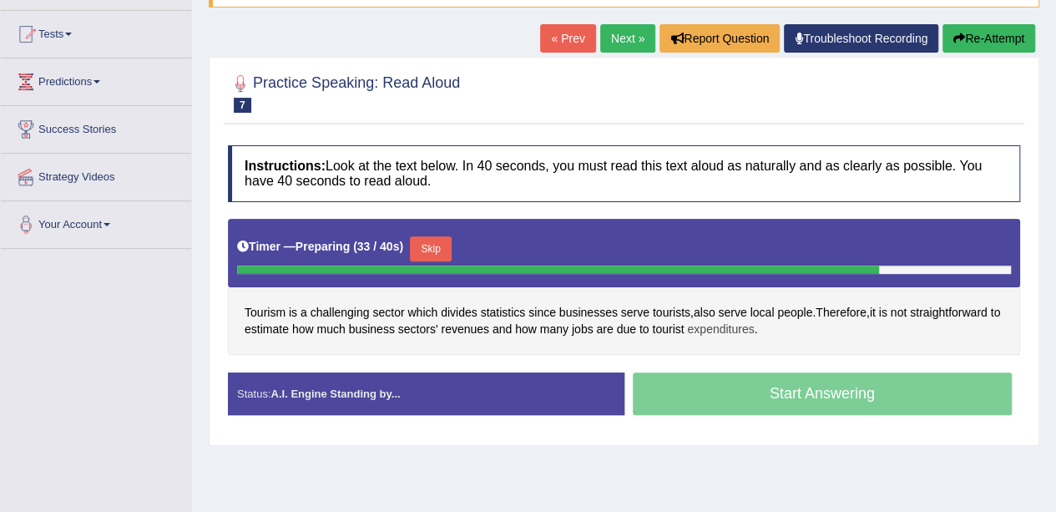
click at [736, 330] on span "expenditures" at bounding box center [720, 329] width 67 height 18
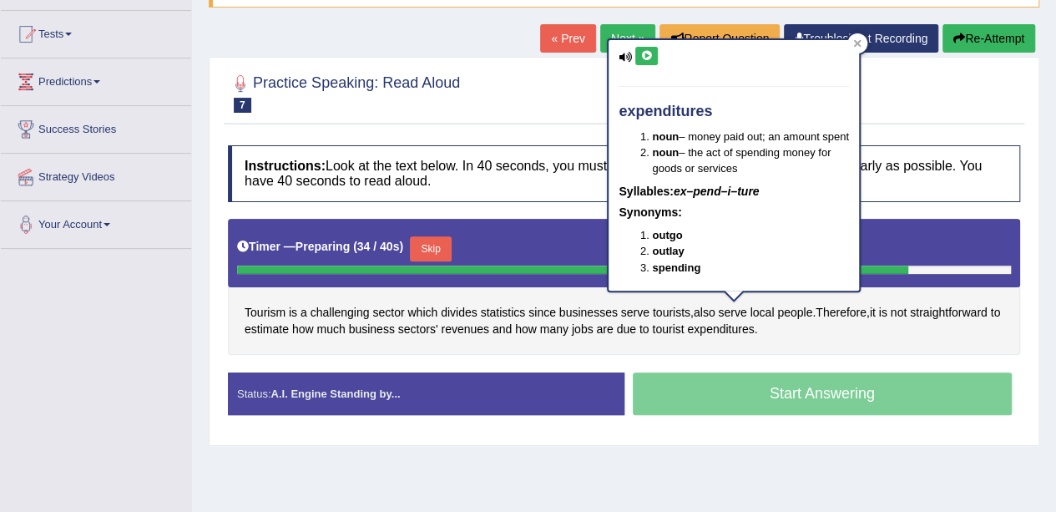
click at [651, 54] on icon at bounding box center [646, 56] width 13 height 10
click at [744, 341] on div "Tourism is a challenging sector which divides statistics since businesses serve…" at bounding box center [624, 287] width 792 height 136
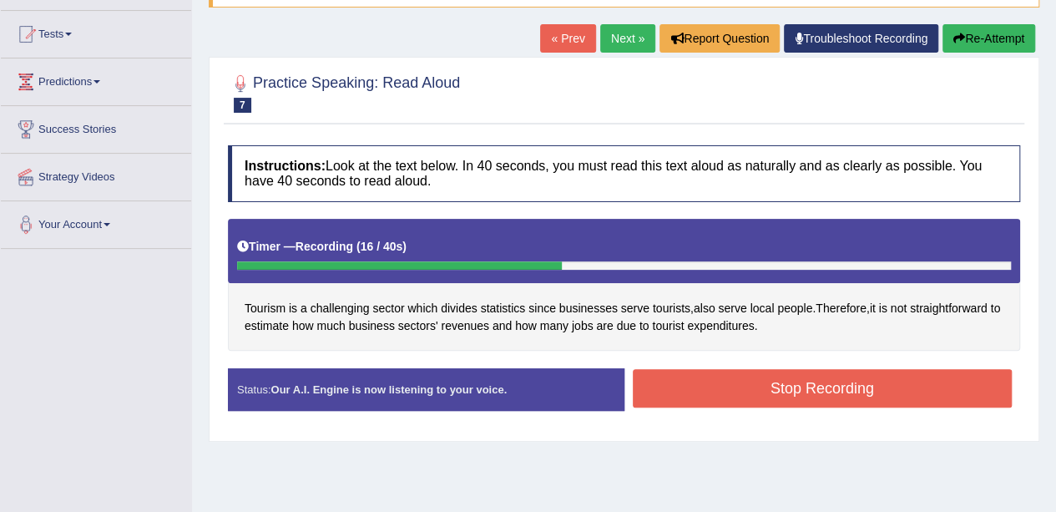
click at [736, 377] on button "Stop Recording" at bounding box center [823, 388] width 380 height 38
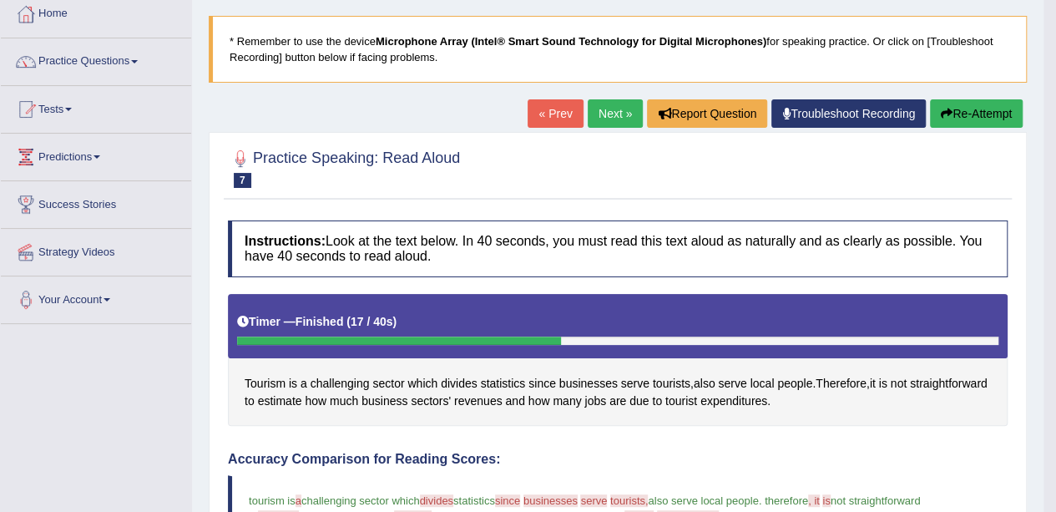
scroll to position [83, 0]
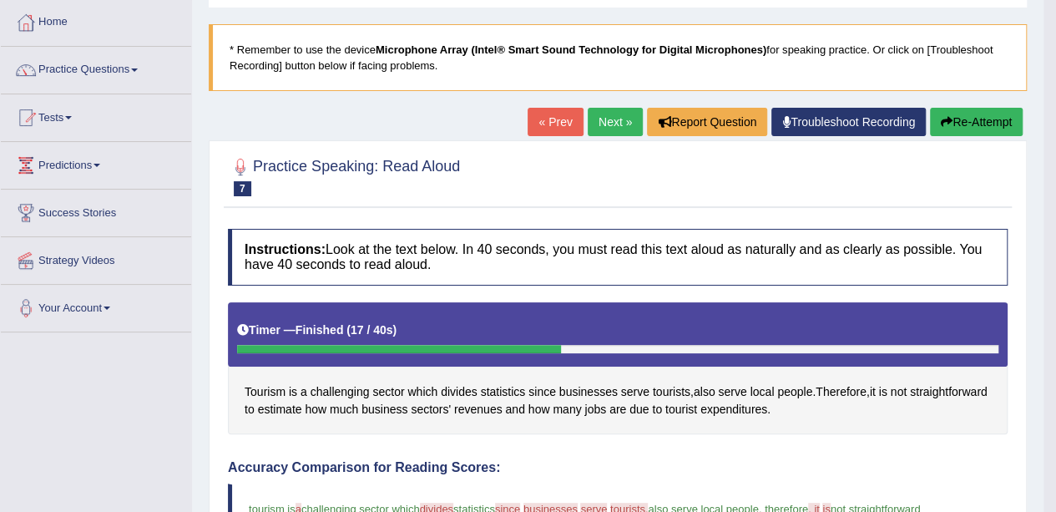
click at [600, 121] on link "Next »" at bounding box center [615, 122] width 55 height 28
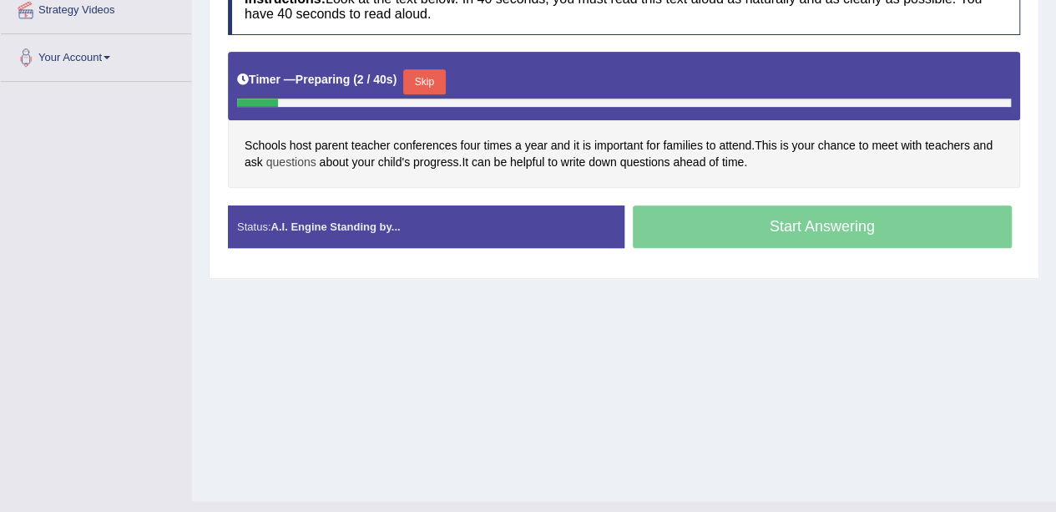
scroll to position [250, 0]
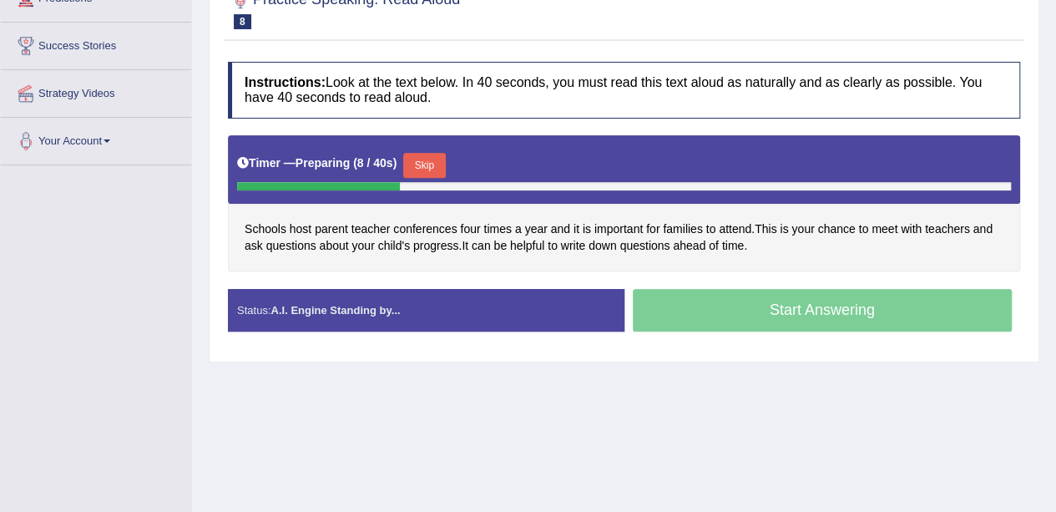
click at [426, 164] on button "Skip" at bounding box center [424, 165] width 42 height 25
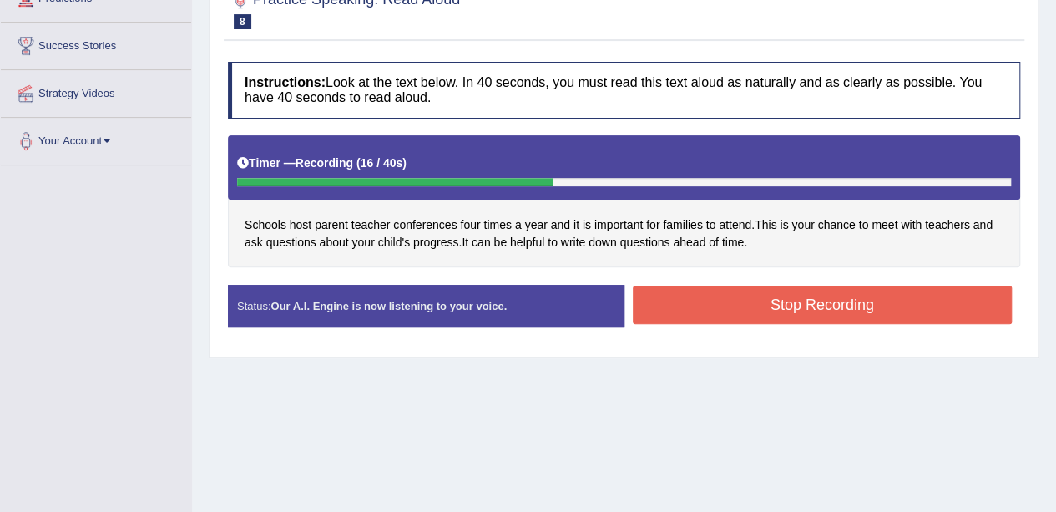
click at [724, 293] on button "Stop Recording" at bounding box center [823, 304] width 380 height 38
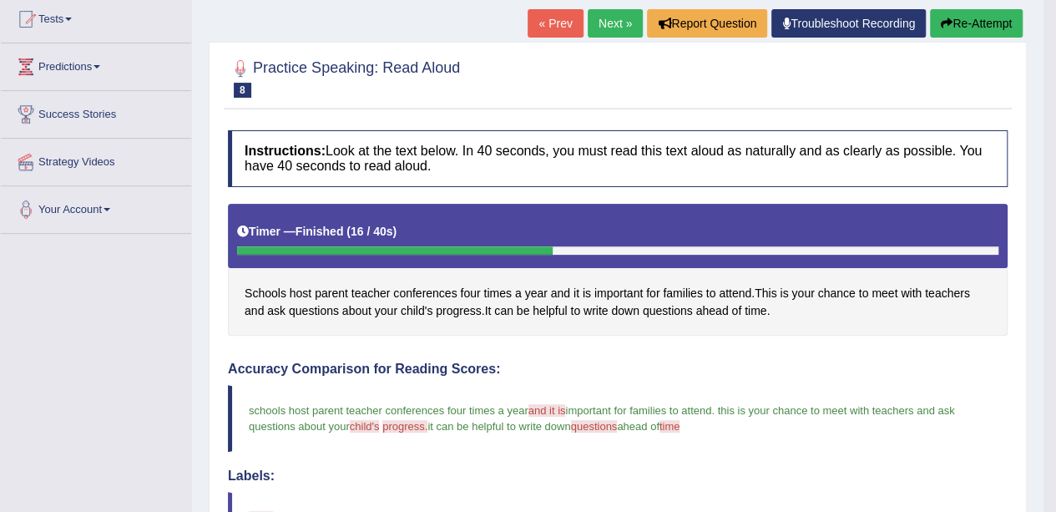
scroll to position [167, 0]
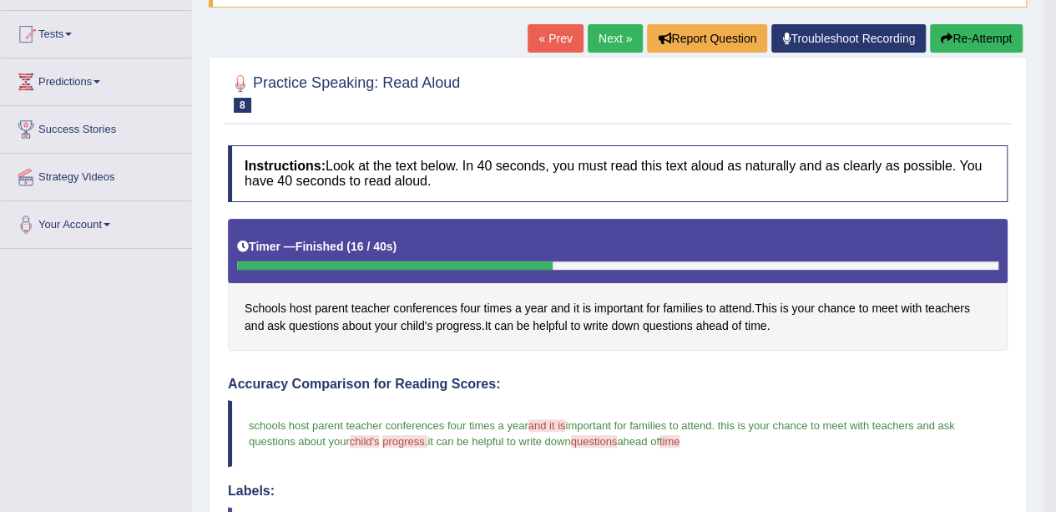
click at [612, 28] on link "Next »" at bounding box center [615, 38] width 55 height 28
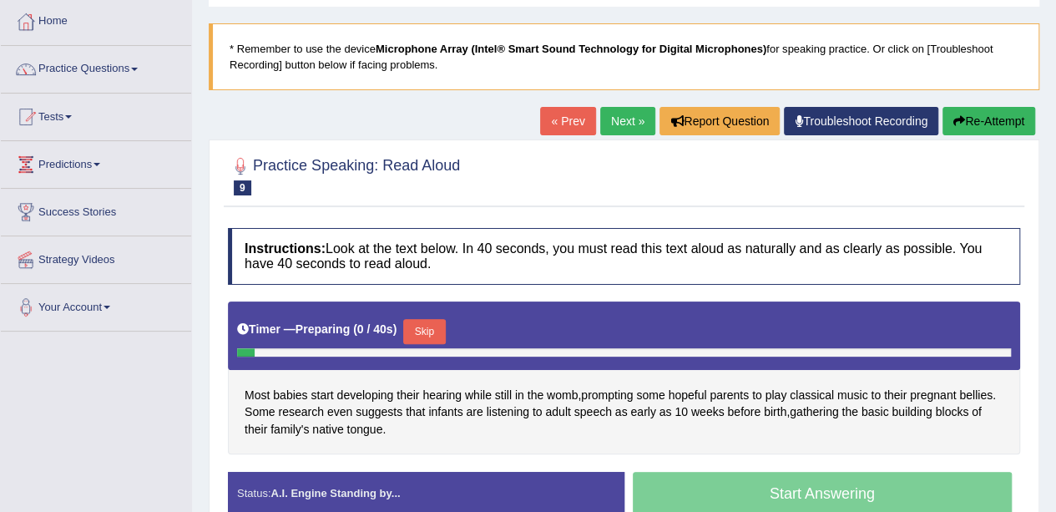
scroll to position [167, 0]
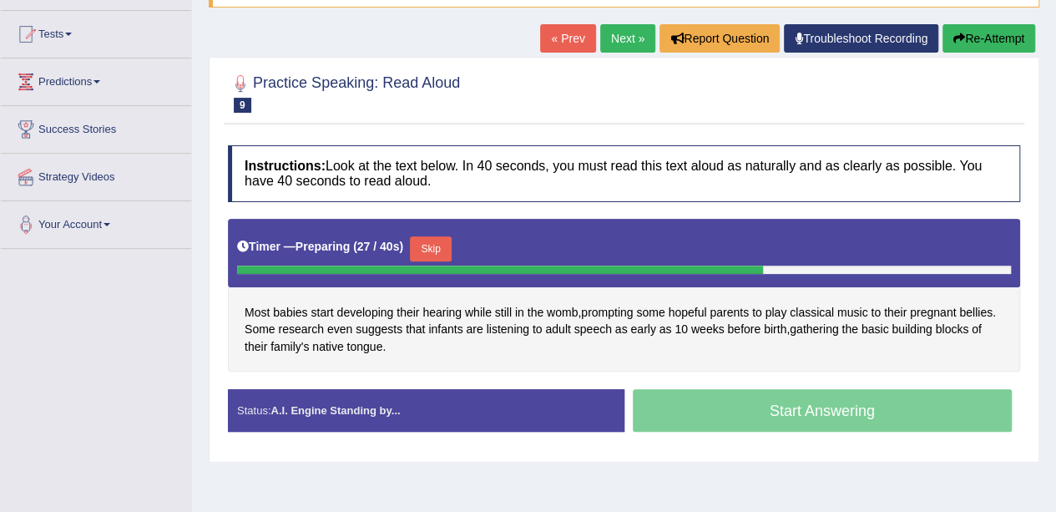
click at [451, 245] on button "Skip" at bounding box center [431, 248] width 42 height 25
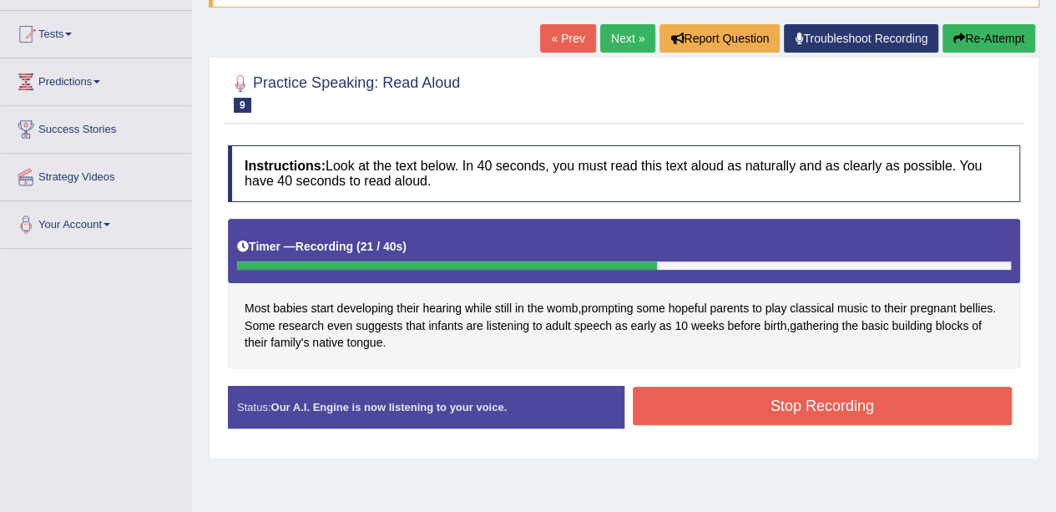
click at [748, 407] on button "Stop Recording" at bounding box center [823, 405] width 380 height 38
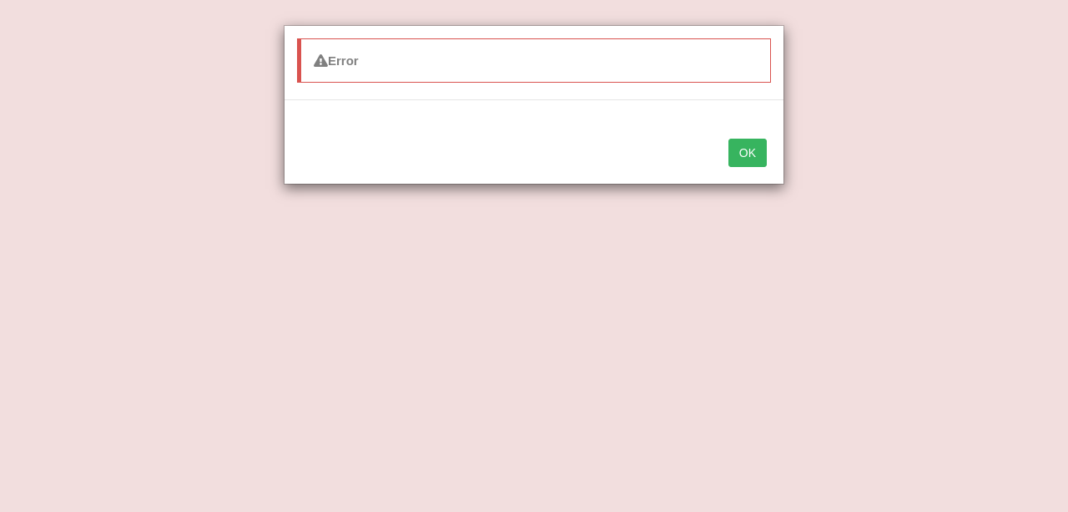
click at [758, 152] on button "OK" at bounding box center [748, 153] width 38 height 28
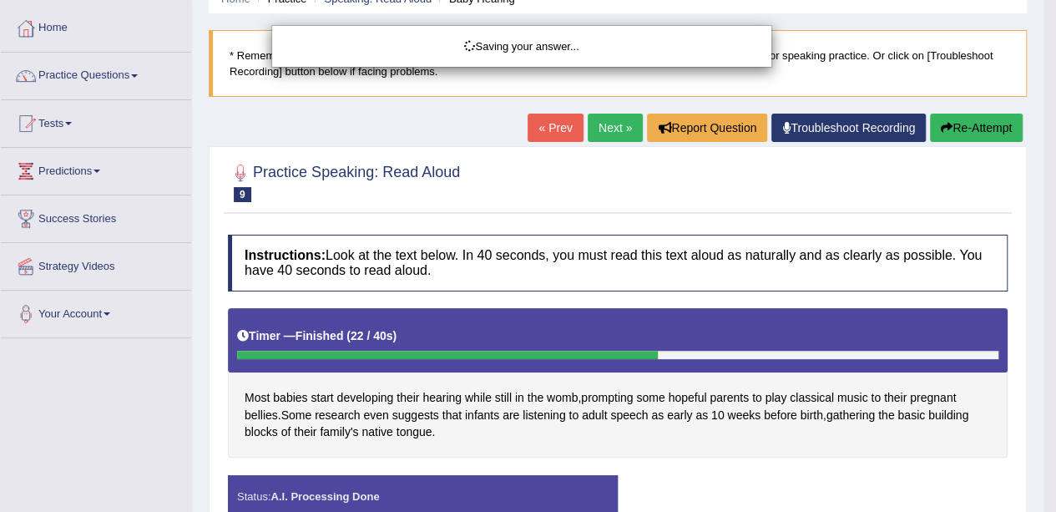
scroll to position [0, 0]
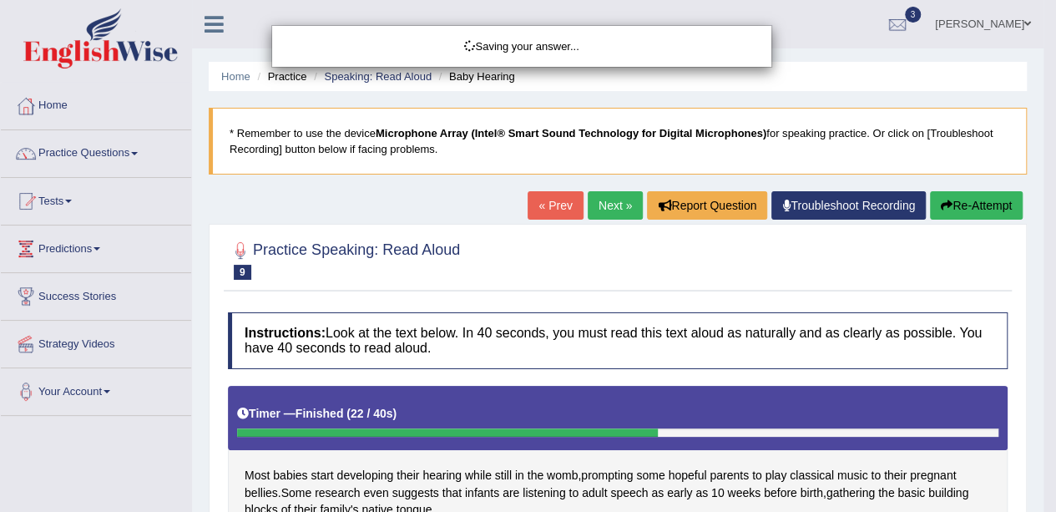
click at [991, 194] on div "Saving your answer..." at bounding box center [528, 256] width 1056 height 512
click at [986, 201] on div "Saving your answer..." at bounding box center [528, 256] width 1056 height 512
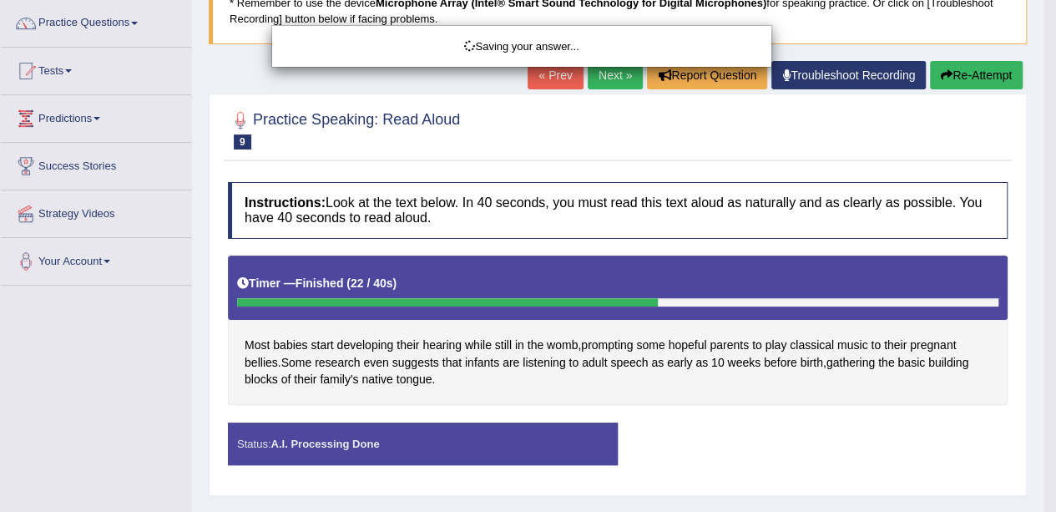
scroll to position [167, 0]
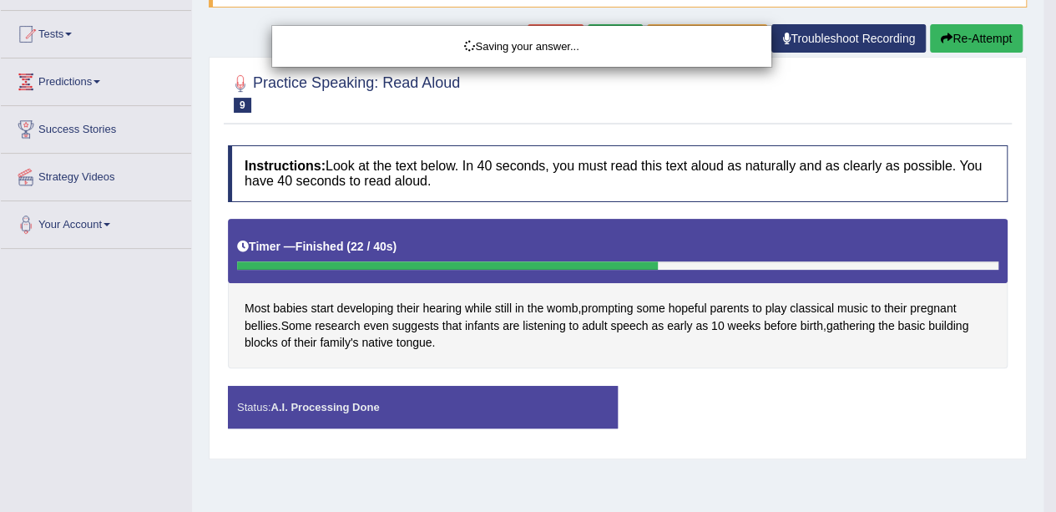
click at [568, 275] on div "Saving your answer..." at bounding box center [528, 256] width 1056 height 512
click at [512, 36] on div "Saving your answer..." at bounding box center [521, 46] width 499 height 41
click at [240, 103] on div "Saving your answer..." at bounding box center [528, 256] width 1056 height 512
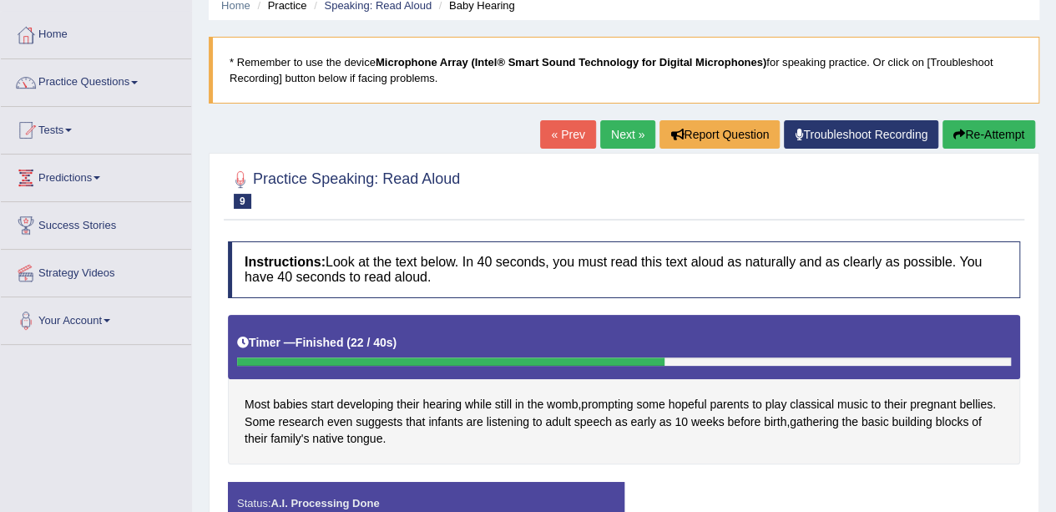
scroll to position [30, 0]
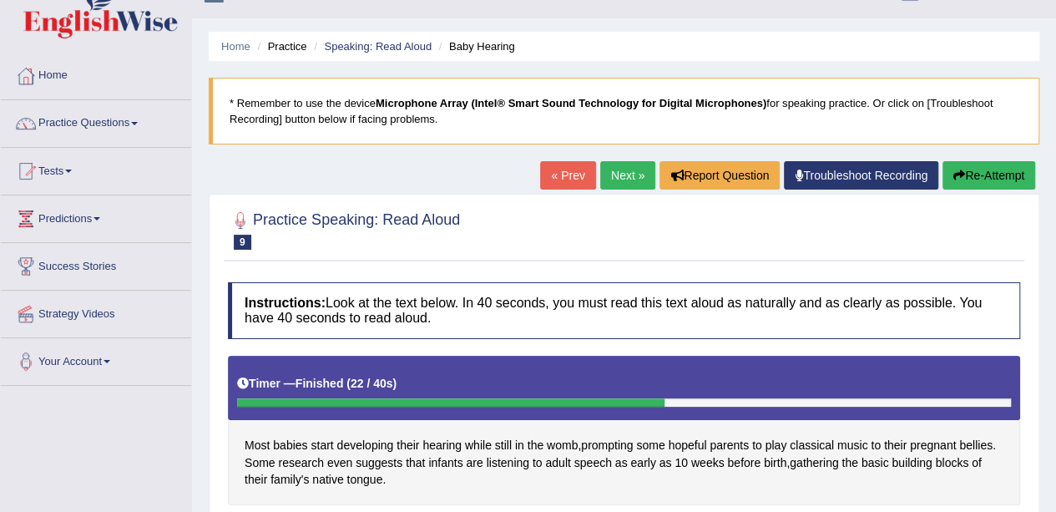
click at [991, 169] on button "Re-Attempt" at bounding box center [988, 175] width 93 height 28
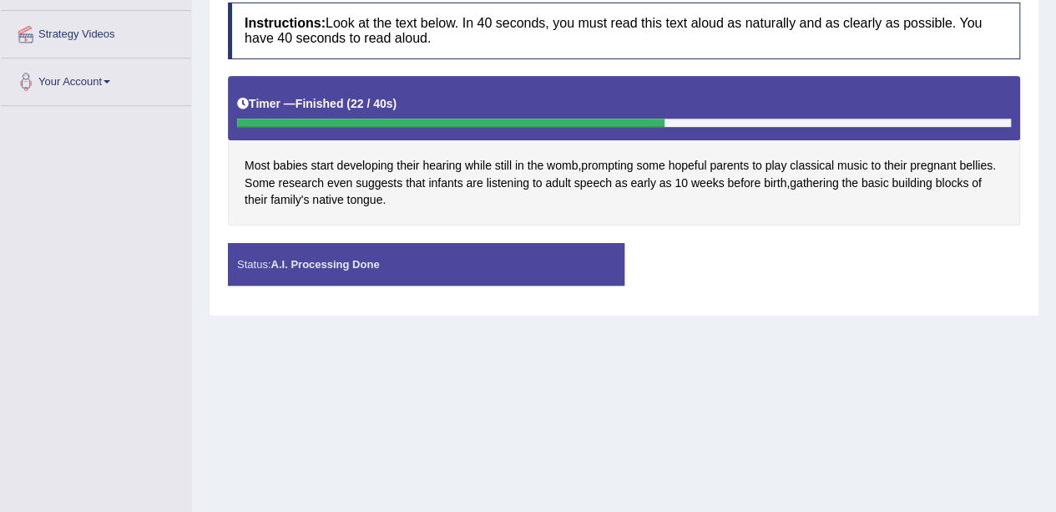
scroll to position [364, 0]
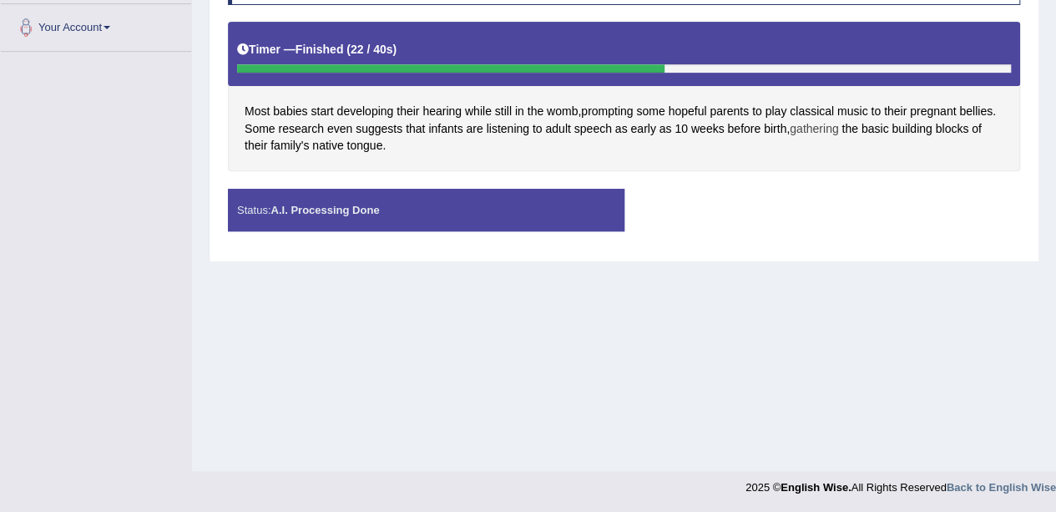
click at [816, 124] on span "gathering" at bounding box center [814, 129] width 48 height 18
click at [832, 78] on icon at bounding box center [831, 77] width 8 height 8
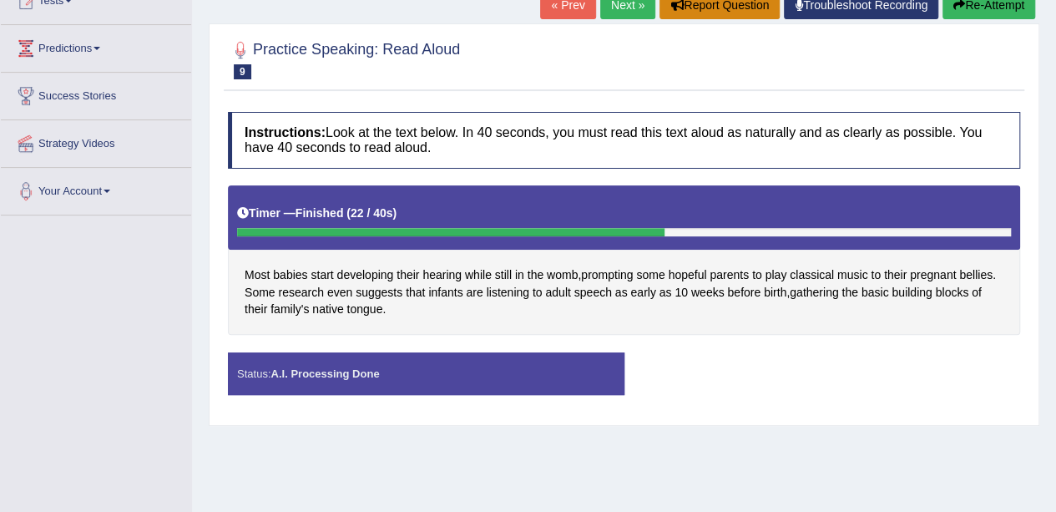
scroll to position [167, 0]
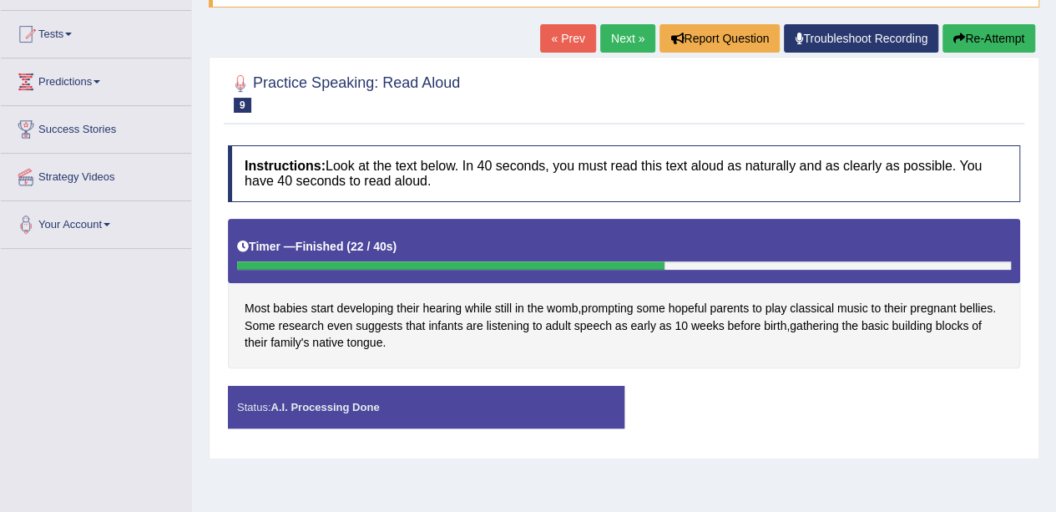
click at [1000, 37] on button "Re-Attempt" at bounding box center [988, 38] width 93 height 28
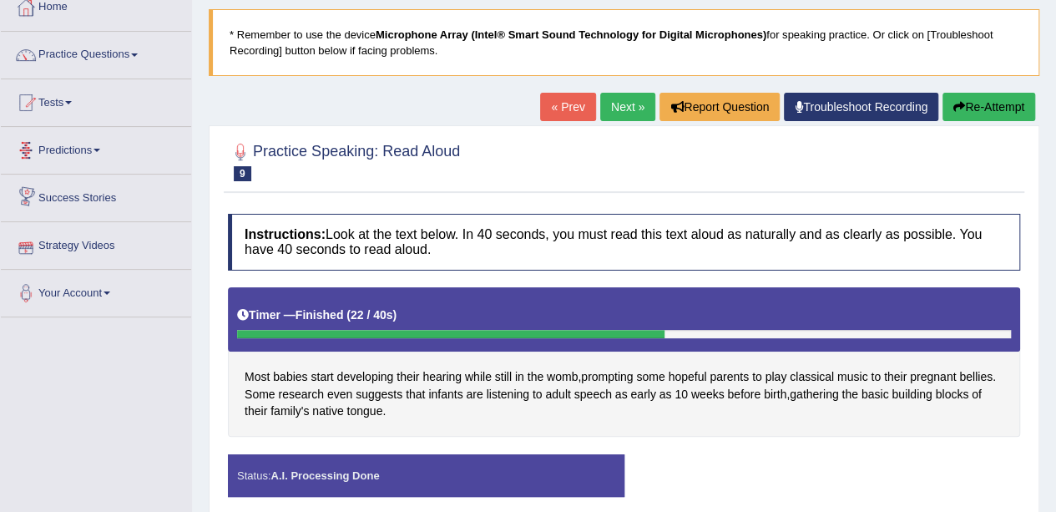
scroll to position [83, 0]
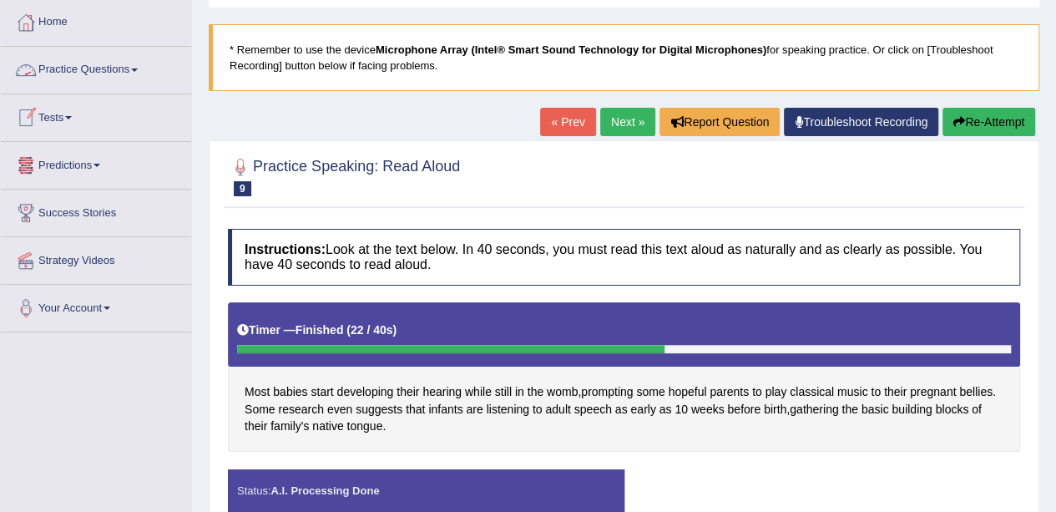
click at [68, 123] on link "Tests" at bounding box center [96, 115] width 190 height 42
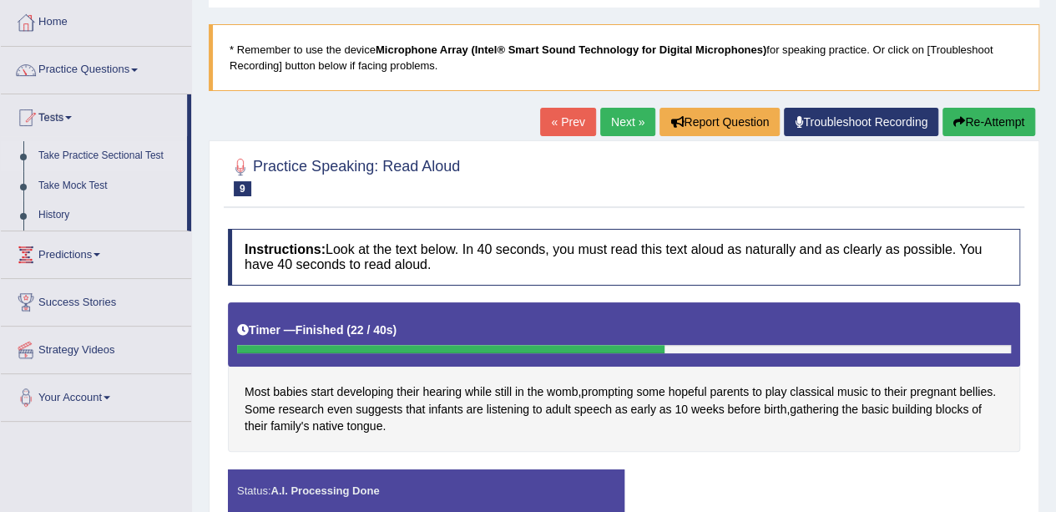
click at [84, 158] on link "Take Practice Sectional Test" at bounding box center [109, 156] width 156 height 30
click at [65, 102] on link "Tests" at bounding box center [94, 115] width 186 height 42
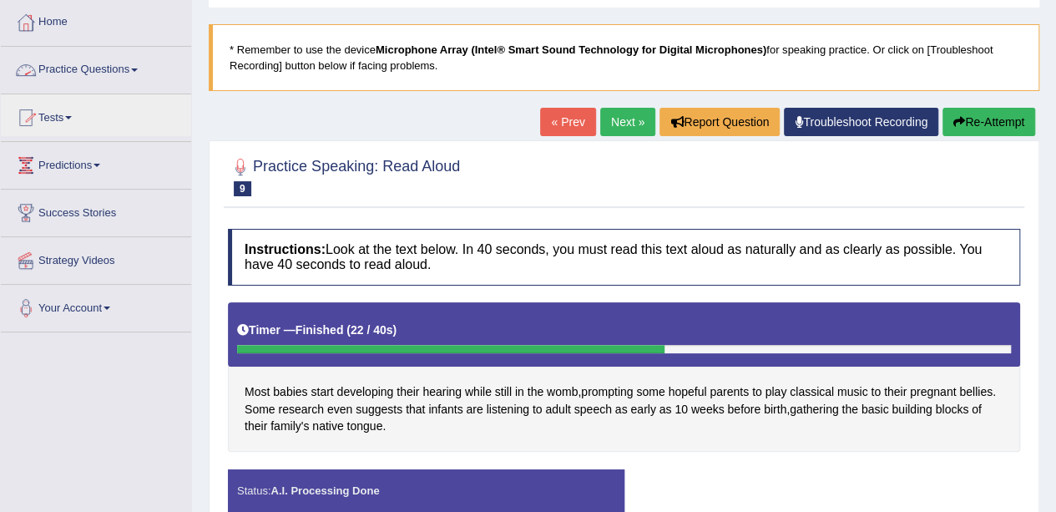
click at [970, 114] on button "Re-Attempt" at bounding box center [988, 122] width 93 height 28
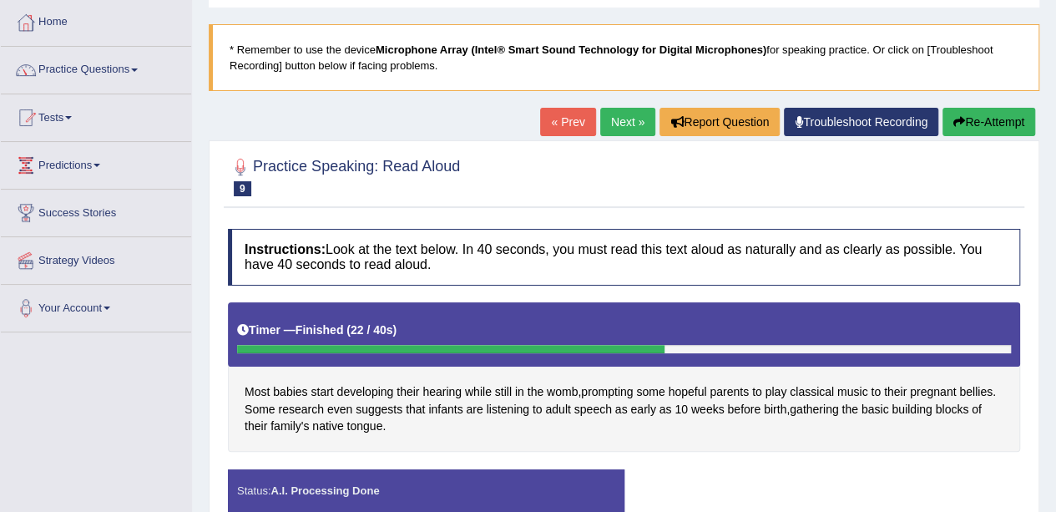
click at [970, 114] on button "Re-Attempt" at bounding box center [988, 122] width 93 height 28
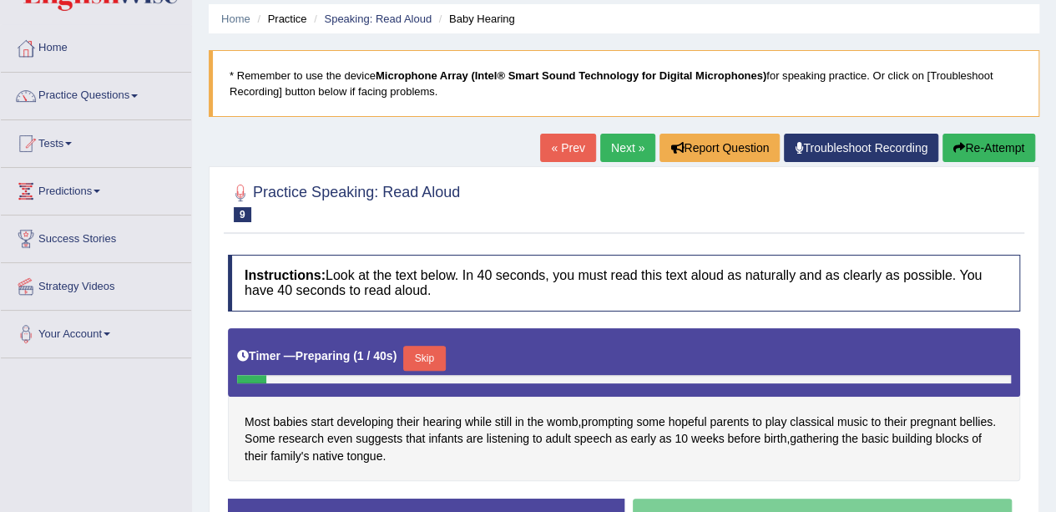
scroll to position [83, 0]
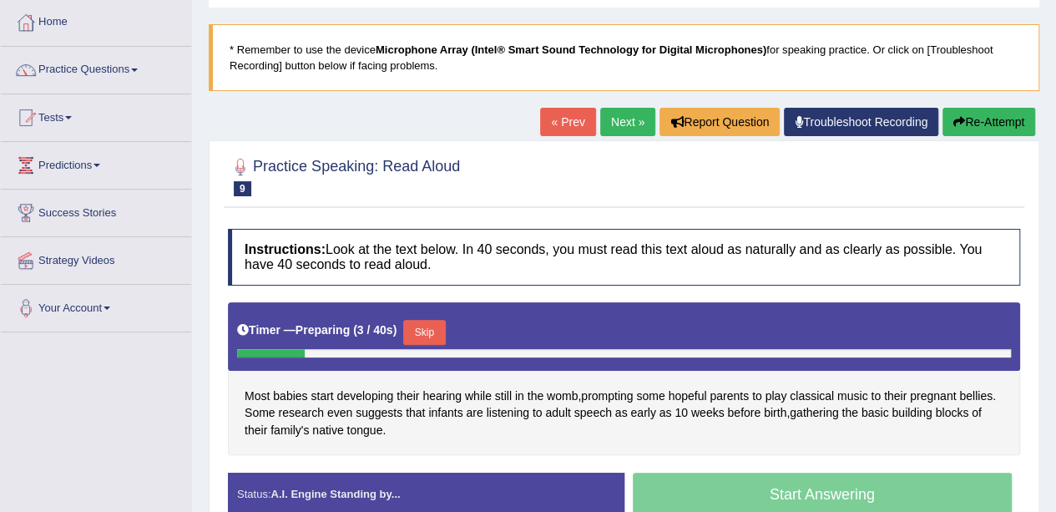
click at [434, 328] on button "Skip" at bounding box center [424, 332] width 42 height 25
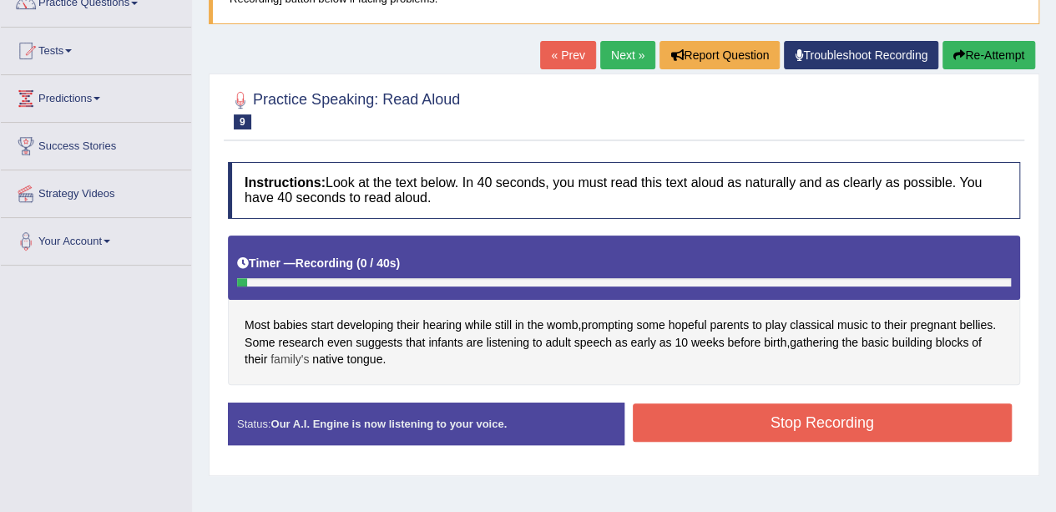
scroll to position [167, 0]
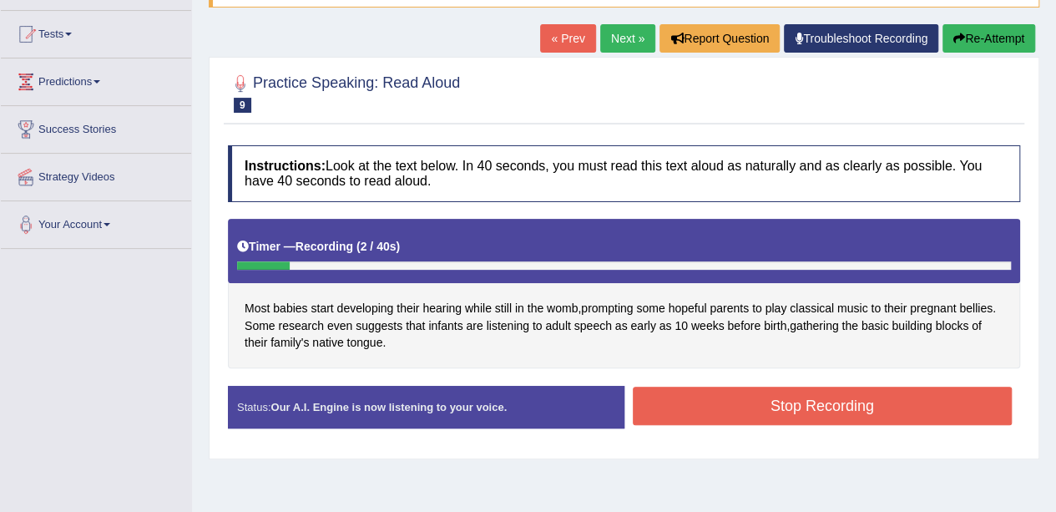
drag, startPoint x: 991, startPoint y: 41, endPoint x: 971, endPoint y: 45, distance: 20.5
click at [990, 41] on button "Re-Attempt" at bounding box center [988, 38] width 93 height 28
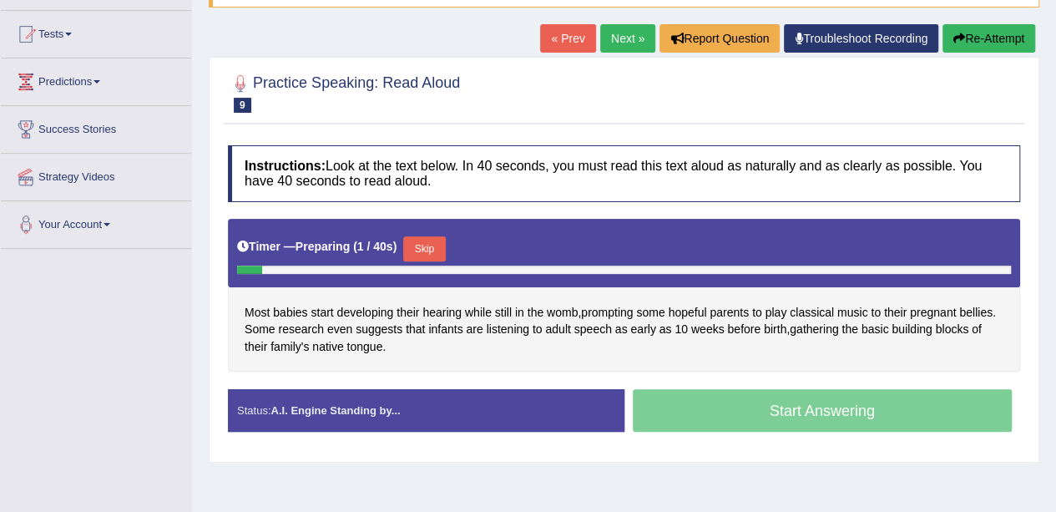
click at [417, 246] on button "Skip" at bounding box center [424, 248] width 42 height 25
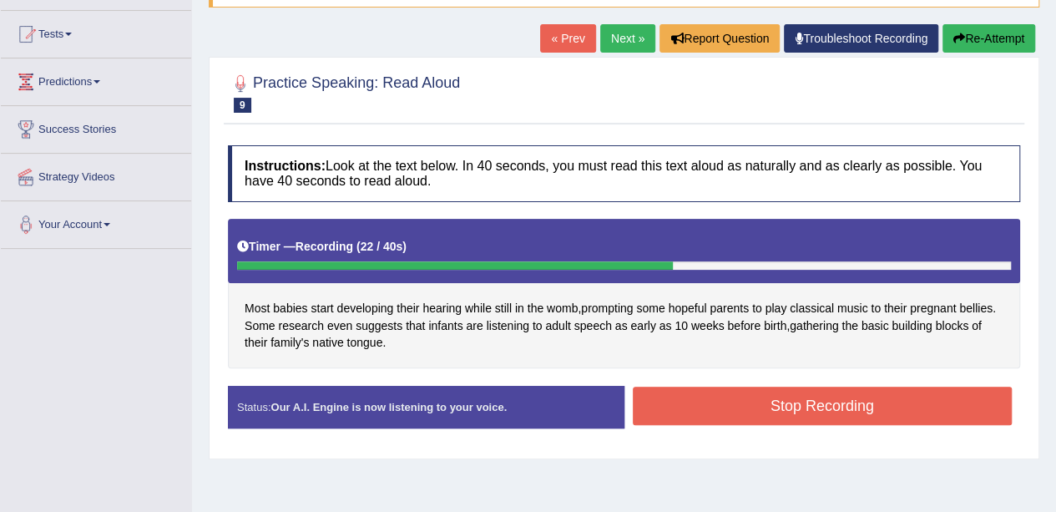
click at [686, 403] on button "Stop Recording" at bounding box center [823, 405] width 380 height 38
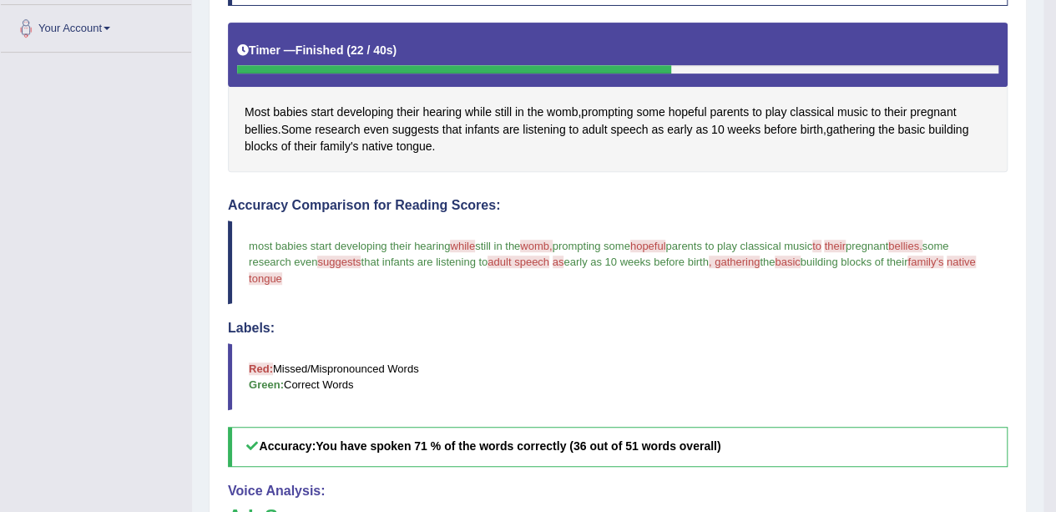
scroll to position [167, 0]
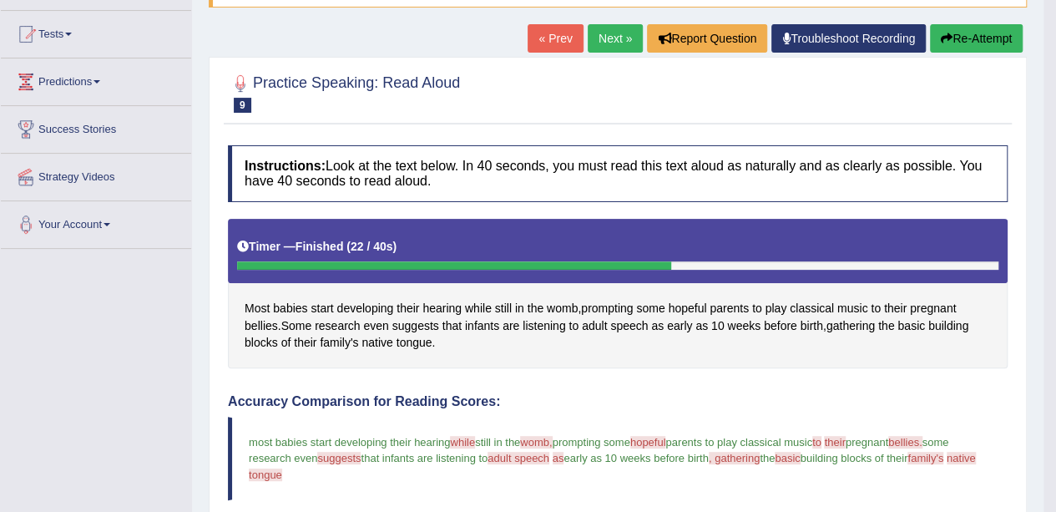
click at [608, 32] on link "Next »" at bounding box center [615, 38] width 55 height 28
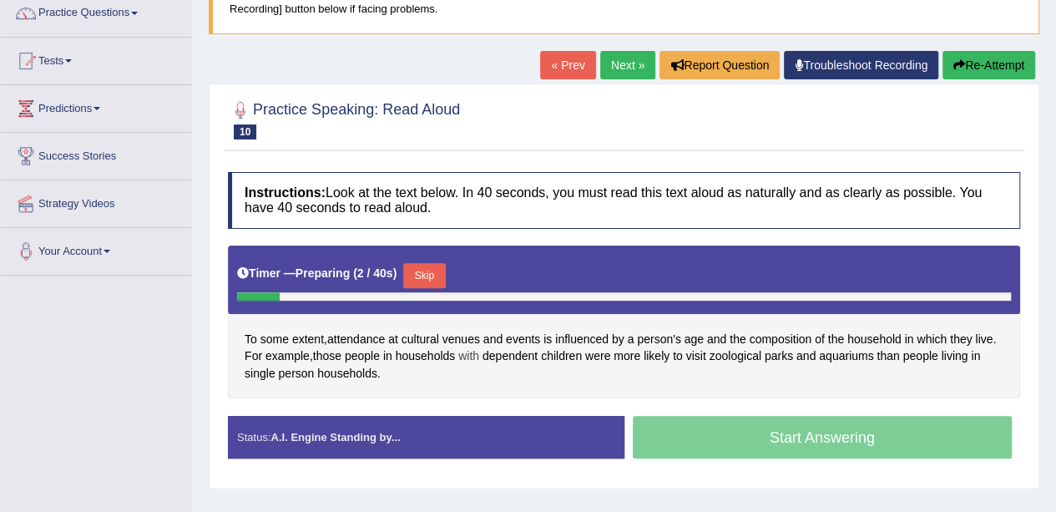
scroll to position [167, 0]
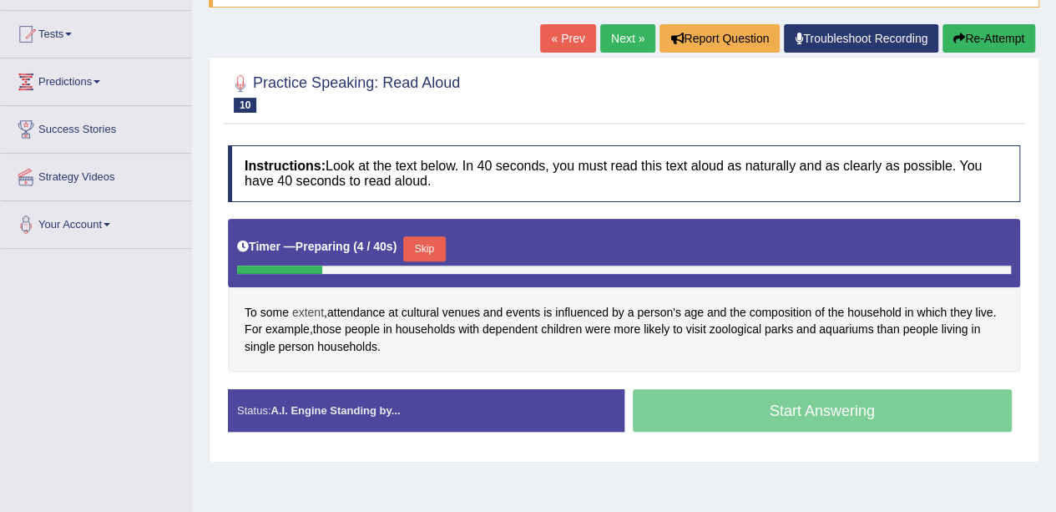
click at [315, 312] on span "extent" at bounding box center [308, 313] width 32 height 18
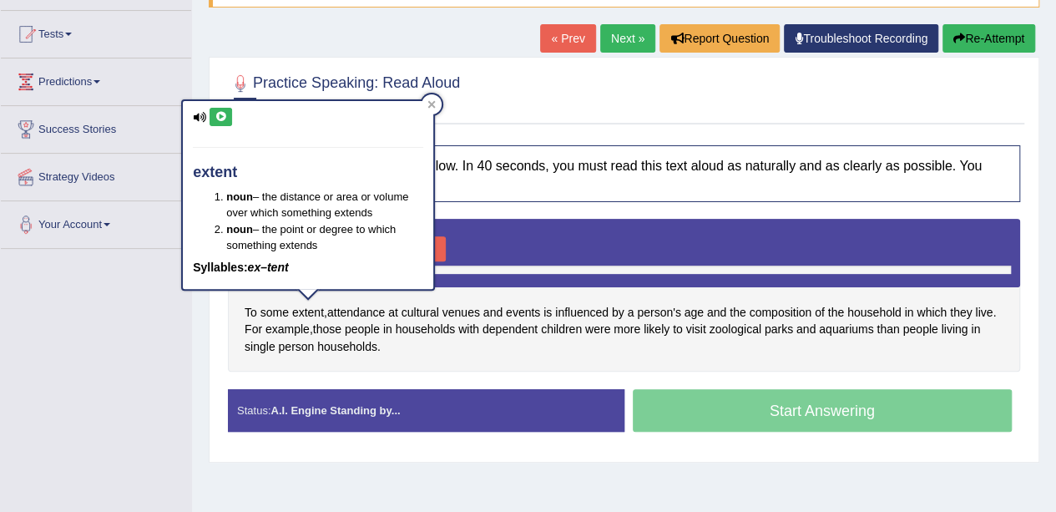
click at [219, 120] on button at bounding box center [220, 117] width 23 height 18
click at [436, 105] on div at bounding box center [431, 104] width 20 height 20
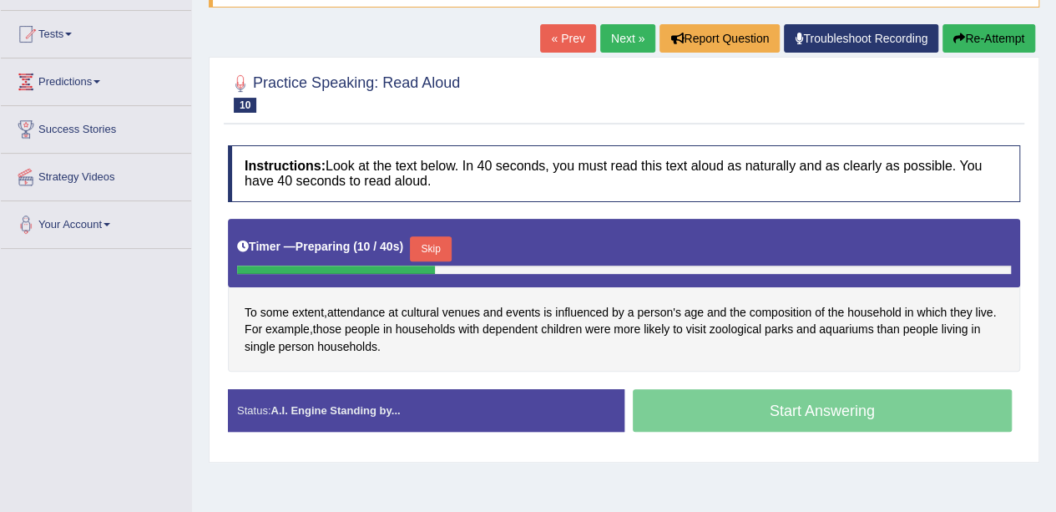
click at [452, 236] on button "Skip" at bounding box center [431, 248] width 42 height 25
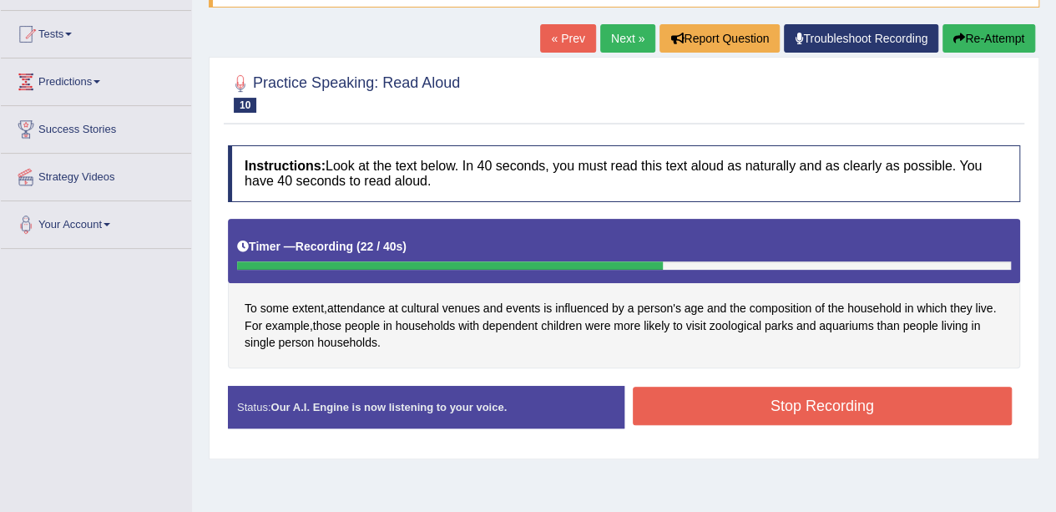
click at [697, 402] on button "Stop Recording" at bounding box center [823, 405] width 380 height 38
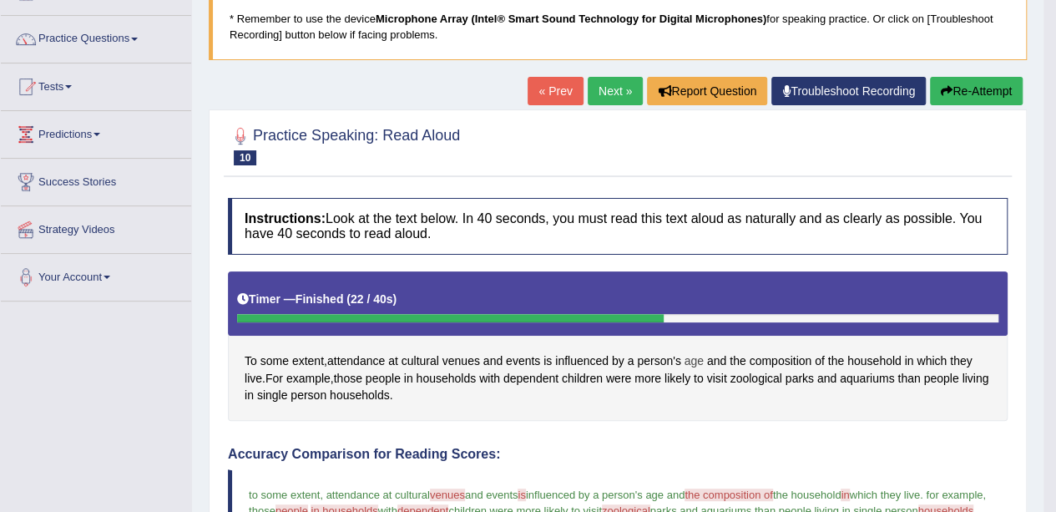
scroll to position [83, 0]
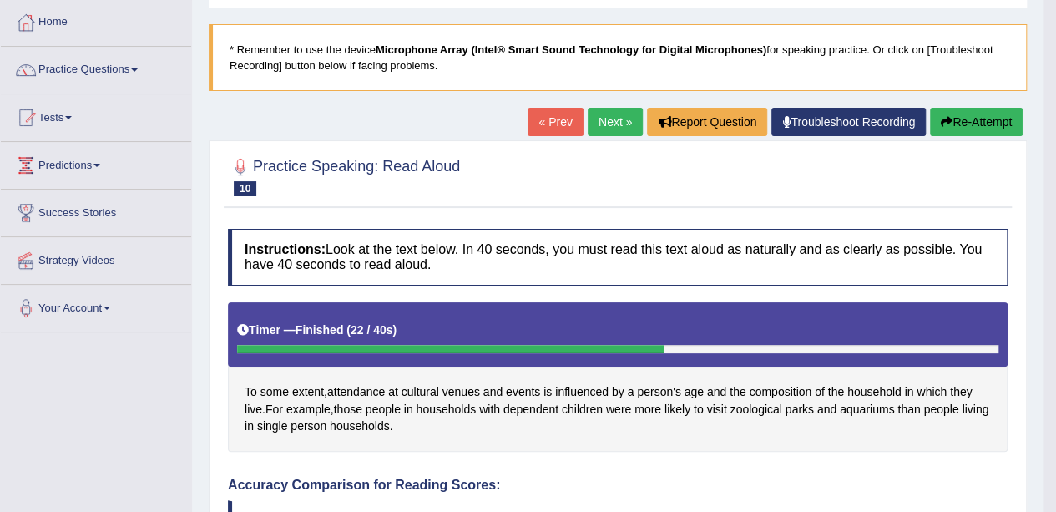
click at [609, 129] on link "Next »" at bounding box center [615, 122] width 55 height 28
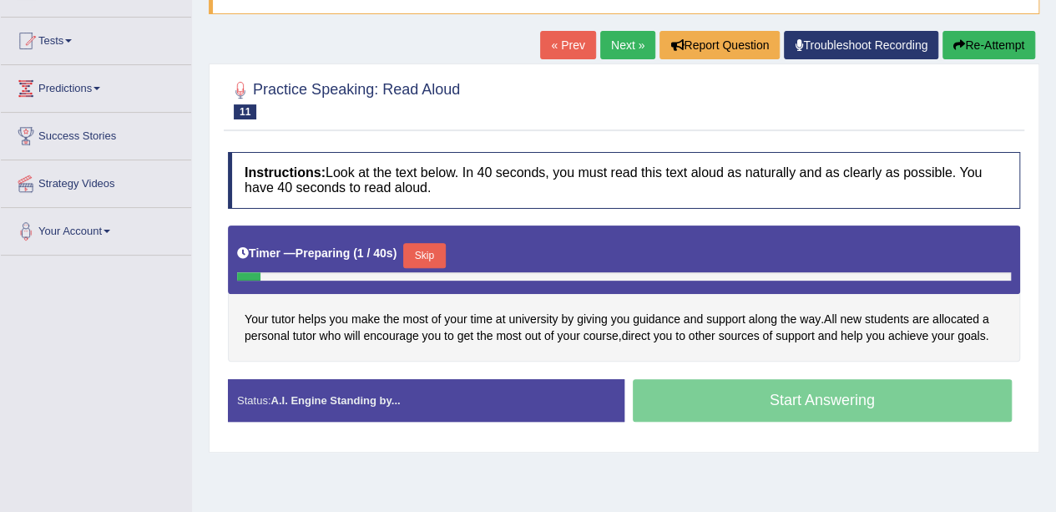
scroll to position [167, 0]
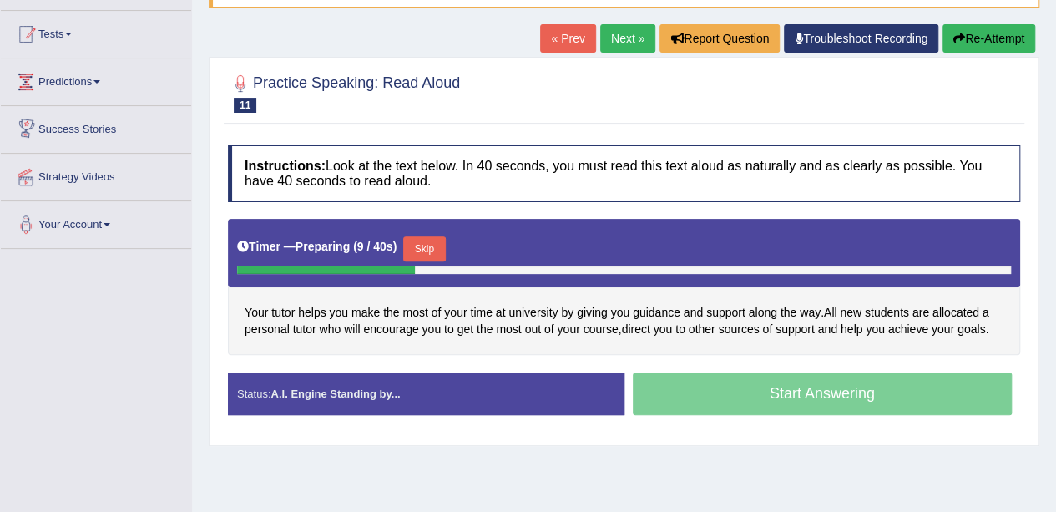
click at [62, 20] on link "Tests" at bounding box center [96, 32] width 190 height 42
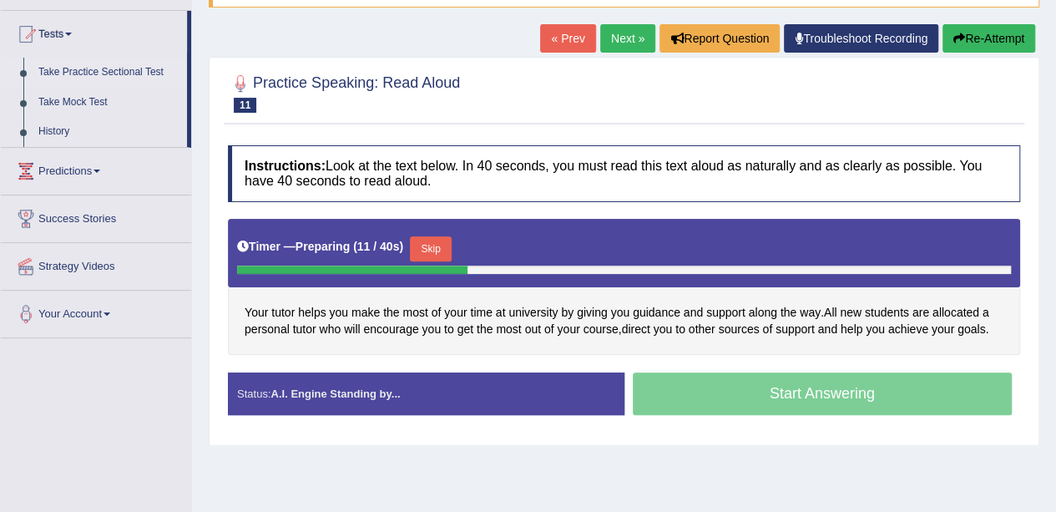
click at [107, 68] on link "Take Practice Sectional Test" at bounding box center [109, 73] width 156 height 30
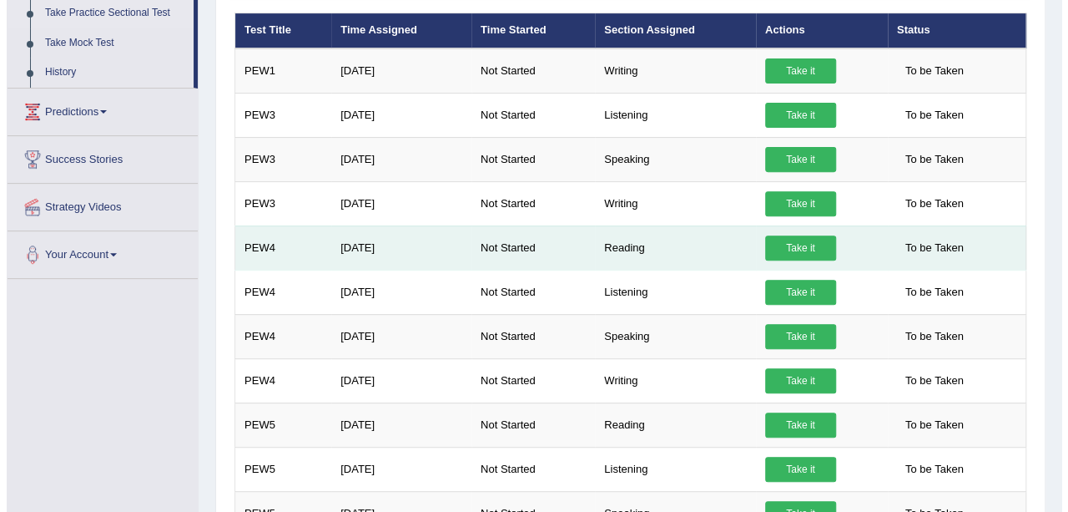
scroll to position [250, 0]
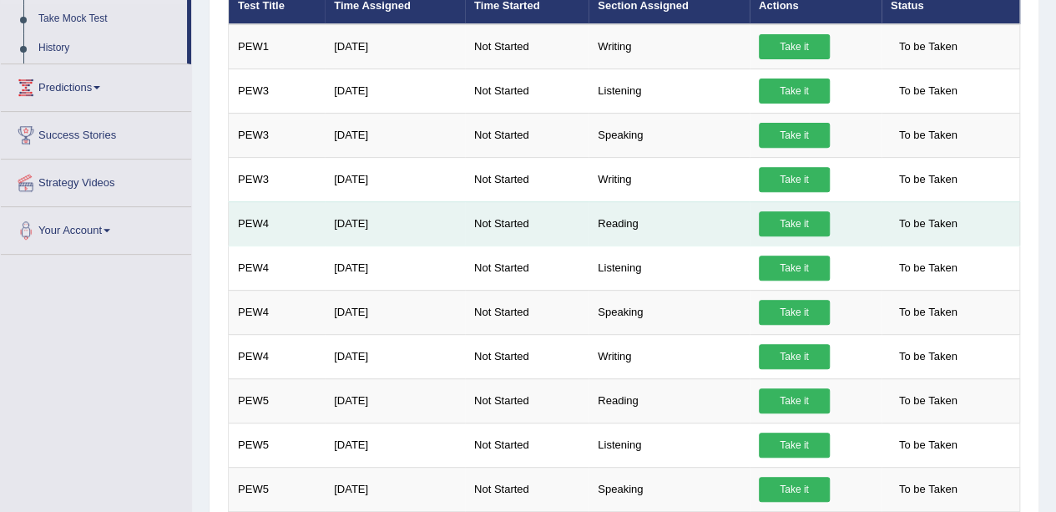
click at [801, 220] on link "Take it" at bounding box center [794, 223] width 71 height 25
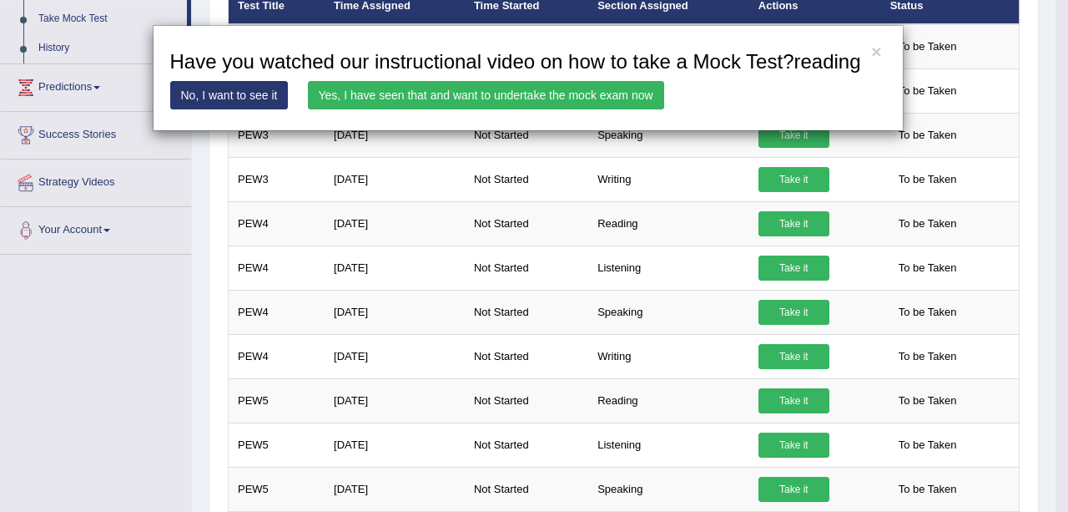
click at [608, 98] on link "Yes, I have seen that and want to undertake the mock exam now" at bounding box center [486, 95] width 356 height 28
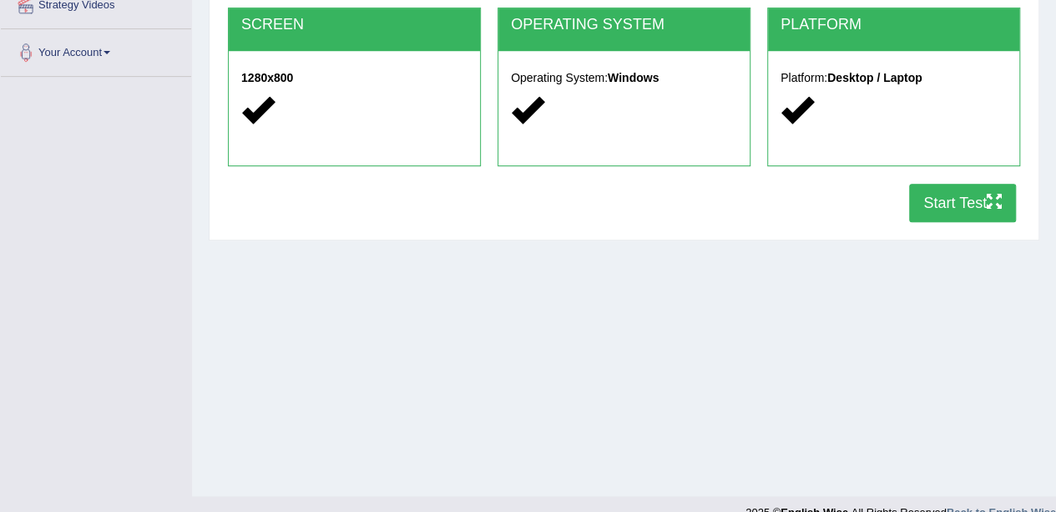
scroll to position [364, 0]
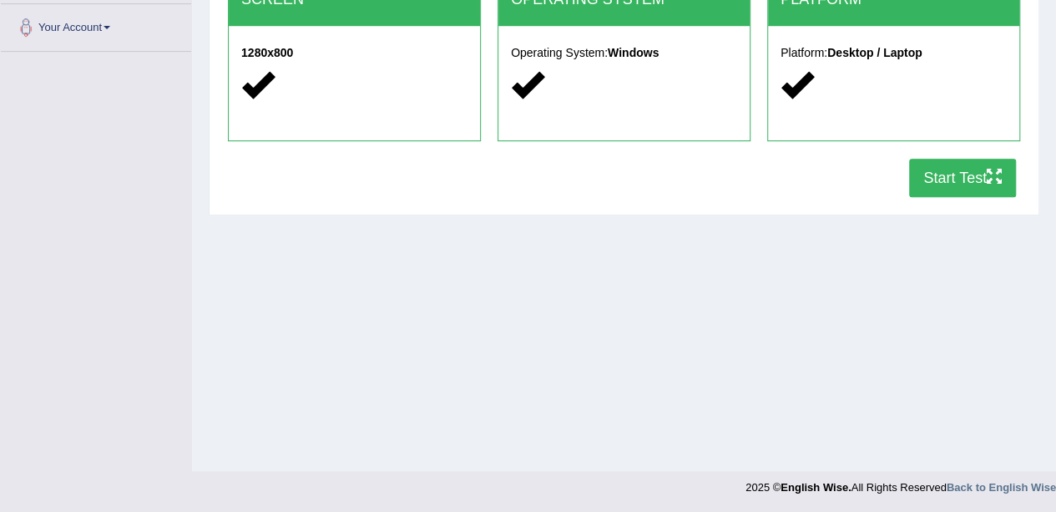
click at [975, 184] on button "Start Test" at bounding box center [962, 178] width 107 height 38
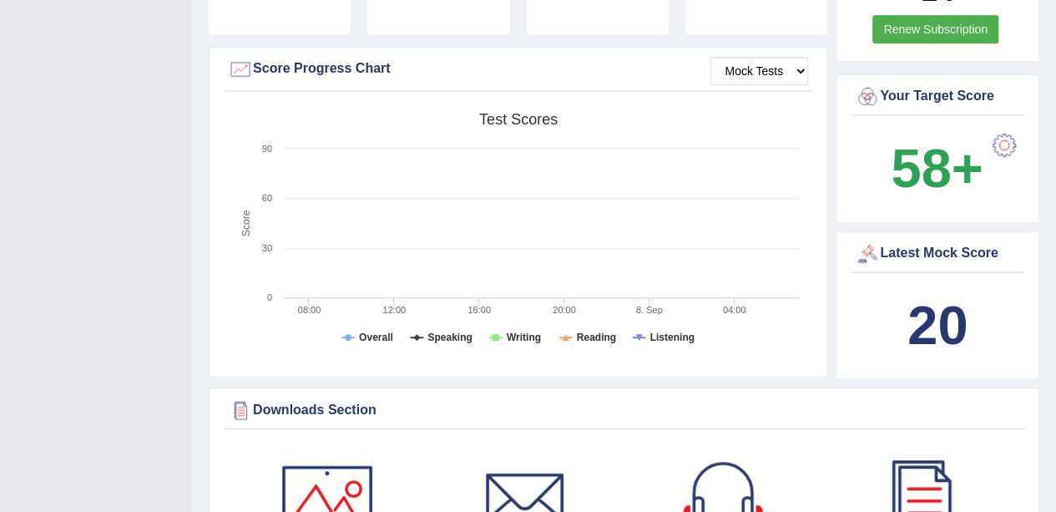
scroll to position [417, 0]
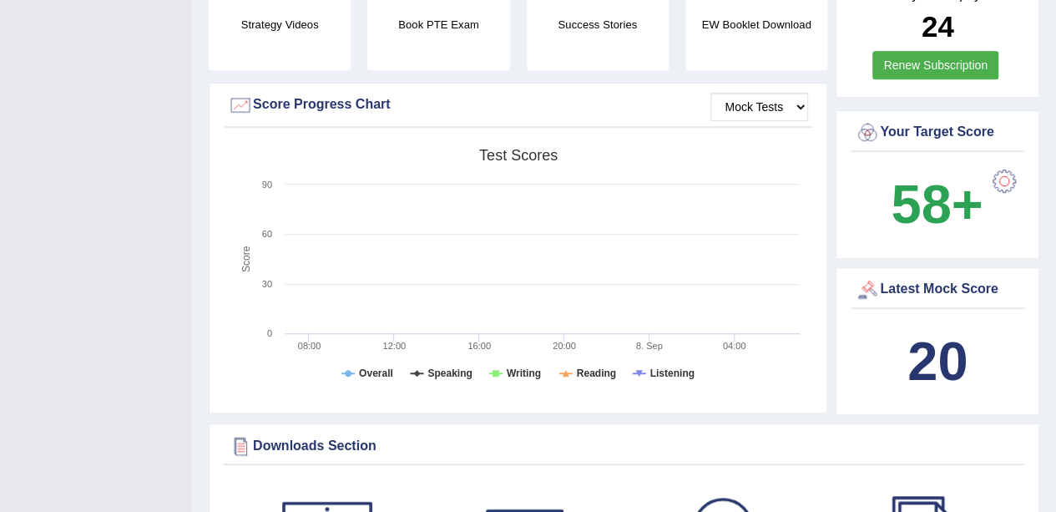
click at [872, 284] on div at bounding box center [867, 289] width 25 height 25
click at [936, 356] on b "20" at bounding box center [937, 360] width 60 height 61
click at [521, 370] on tspan "Writing" at bounding box center [524, 373] width 34 height 12
click at [474, 374] on rect at bounding box center [518, 269] width 580 height 259
click at [452, 371] on tspan "Speaking" at bounding box center [449, 373] width 44 height 12
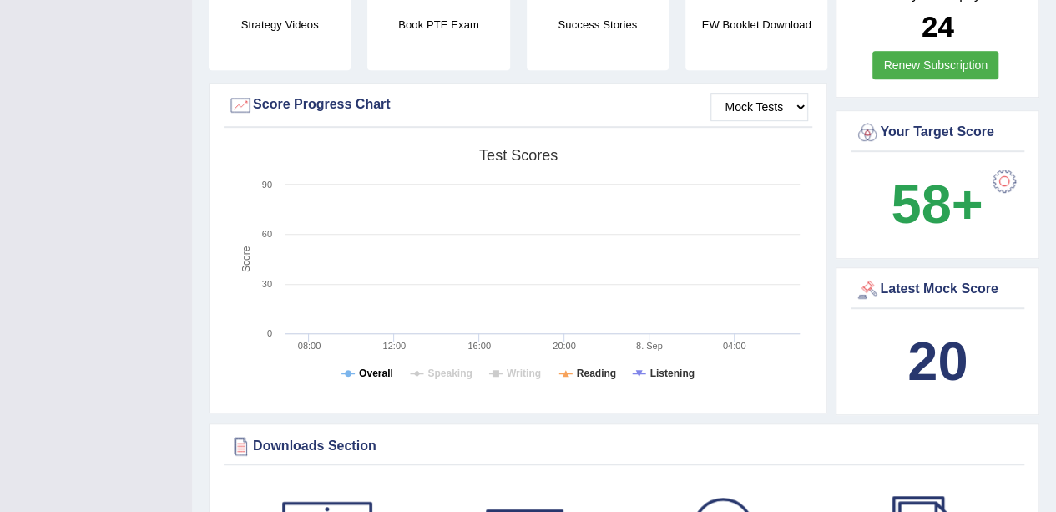
click at [369, 369] on tspan "Overall" at bounding box center [376, 373] width 34 height 12
click at [669, 375] on tspan "Listening" at bounding box center [672, 373] width 44 height 12
click at [775, 104] on select "Mock Tests" at bounding box center [759, 107] width 98 height 28
click at [711, 93] on select "Mock Tests" at bounding box center [759, 107] width 98 height 28
click at [783, 110] on select "Mock Tests" at bounding box center [759, 107] width 98 height 28
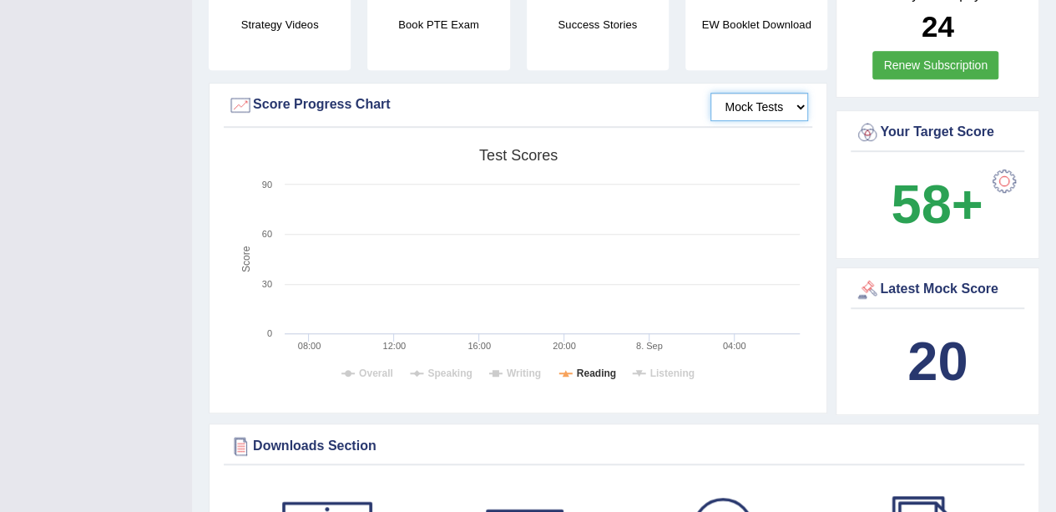
click at [796, 108] on select "Mock Tests" at bounding box center [759, 107] width 98 height 28
click at [361, 108] on div "Score Progress Chart" at bounding box center [518, 105] width 580 height 25
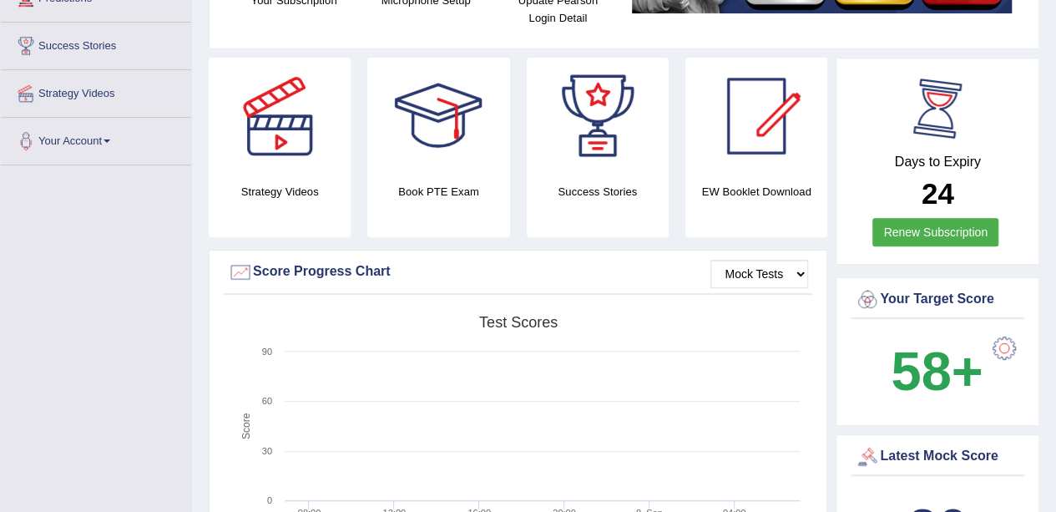
click at [937, 139] on div at bounding box center [937, 108] width 75 height 75
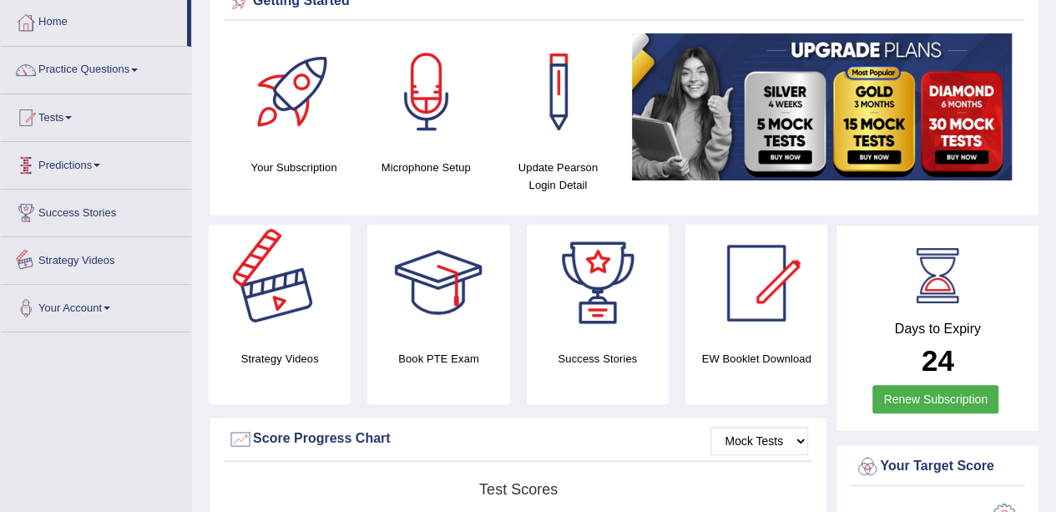
scroll to position [0, 0]
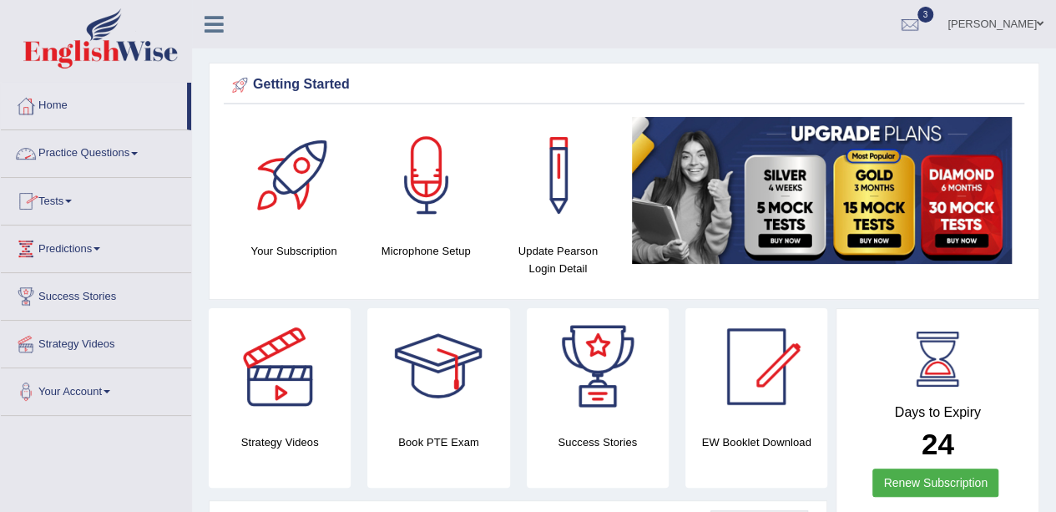
click at [101, 156] on link "Practice Questions" at bounding box center [96, 151] width 190 height 42
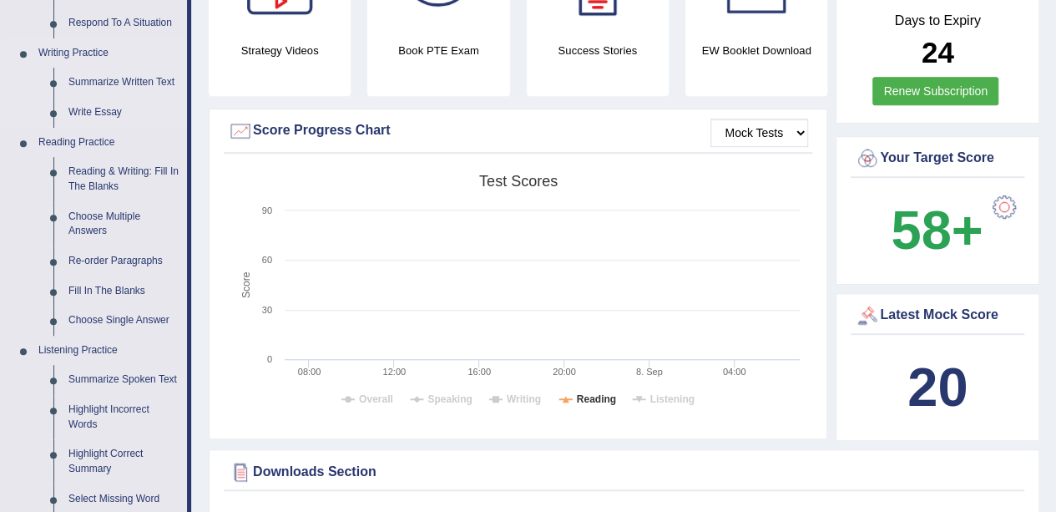
scroll to position [417, 0]
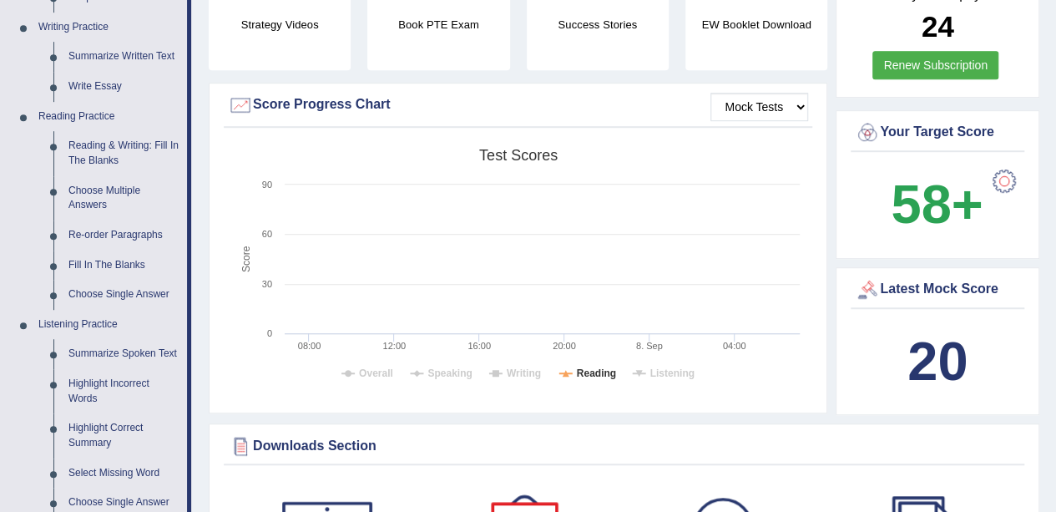
click at [1007, 184] on div at bounding box center [1003, 180] width 33 height 33
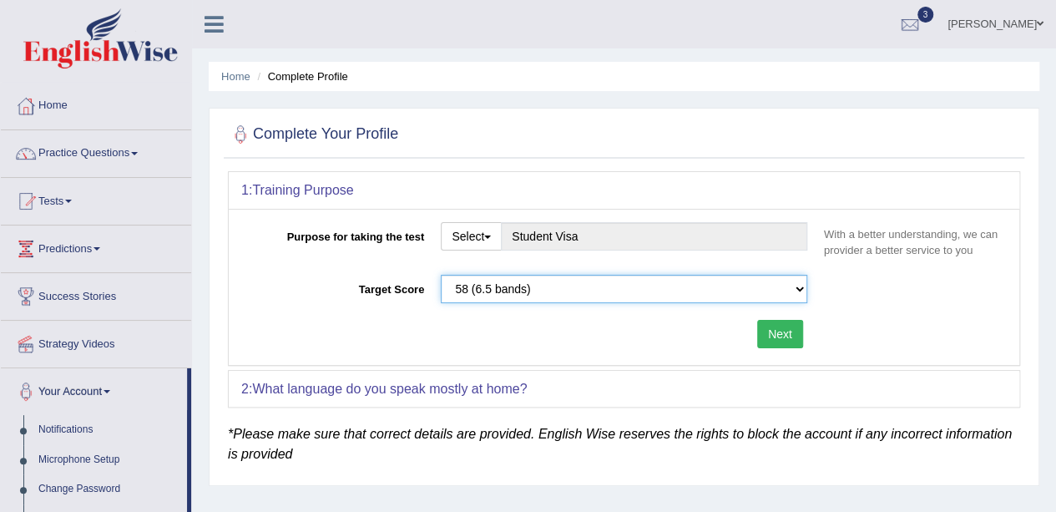
click at [462, 285] on select "Please select the correct value 50 (6 bands) 58 (6.5 bands) 65 (7 bands) 79 (8 …" at bounding box center [624, 289] width 366 height 28
click at [787, 290] on select "Please select the correct value 50 (6 bands) 58 (6.5 bands) 65 (7 bands) 79 (8 …" at bounding box center [624, 289] width 366 height 28
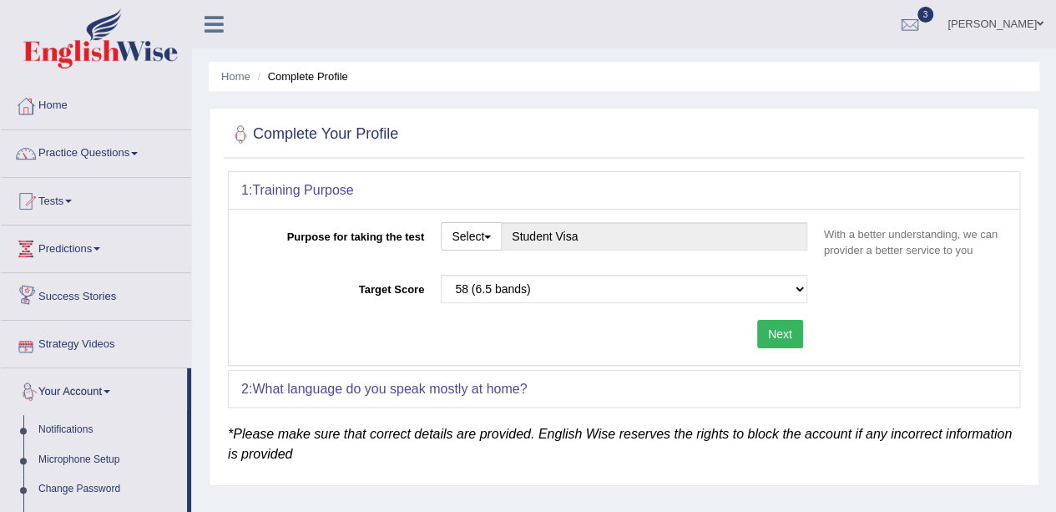
click at [92, 290] on link "Success Stories" at bounding box center [96, 294] width 190 height 42
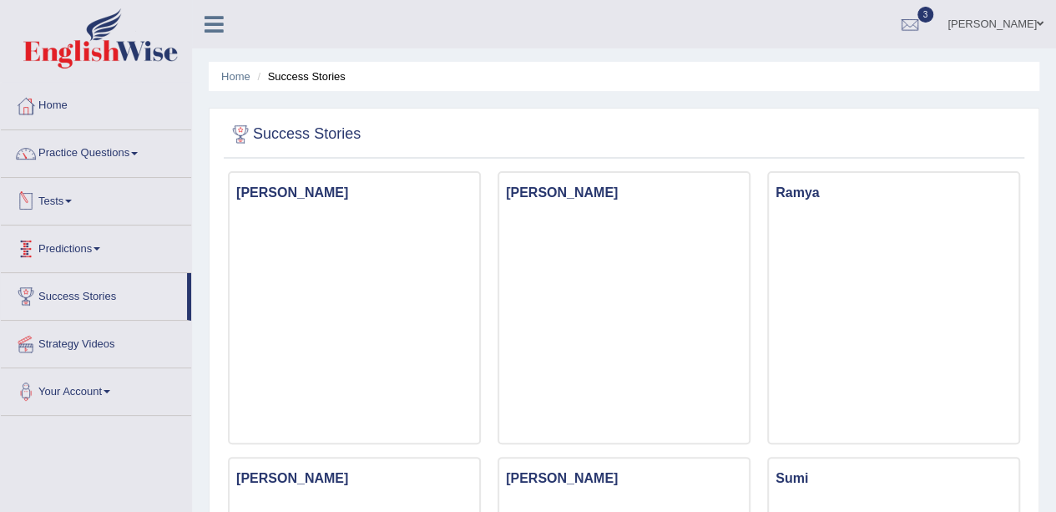
click at [73, 244] on link "Predictions" at bounding box center [96, 246] width 190 height 42
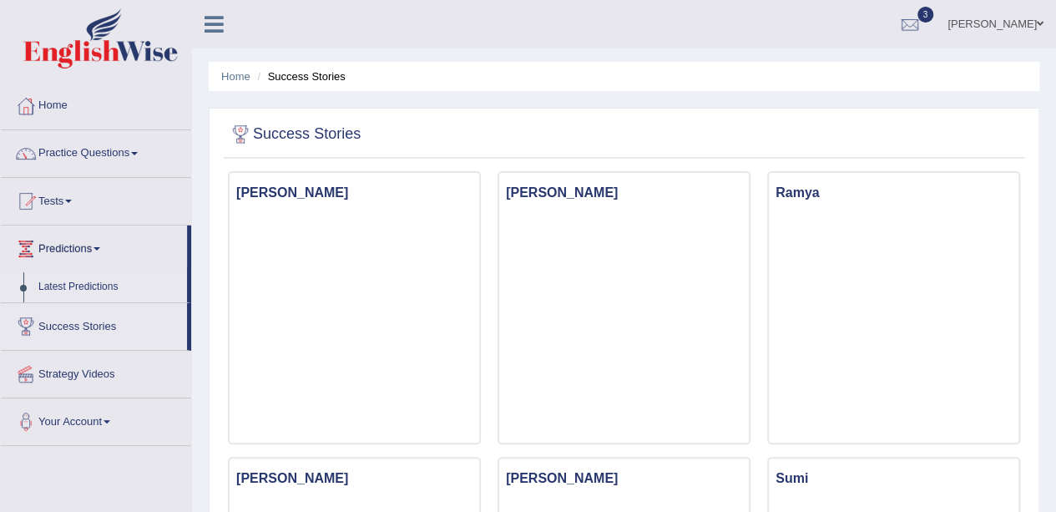
click at [92, 284] on link "Latest Predictions" at bounding box center [109, 287] width 156 height 30
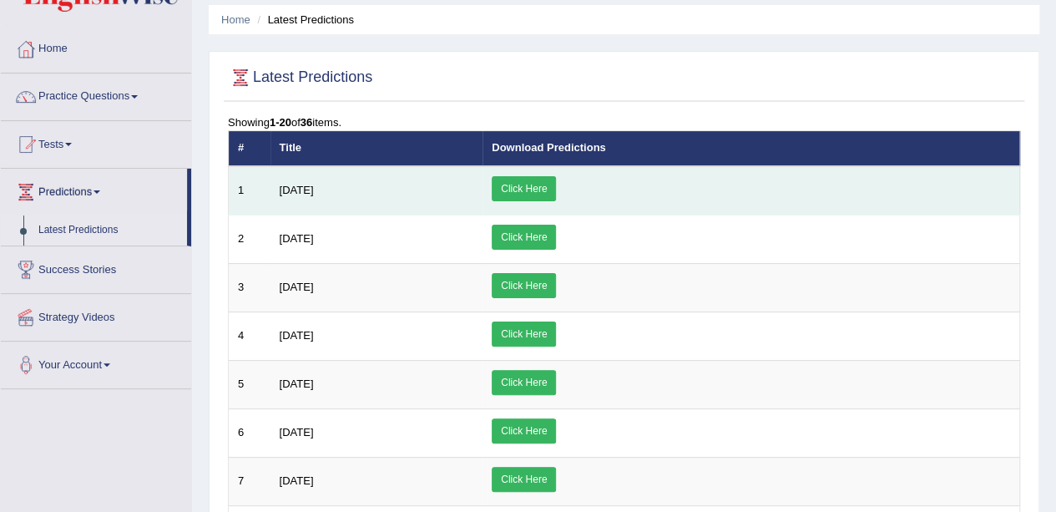
scroll to position [83, 0]
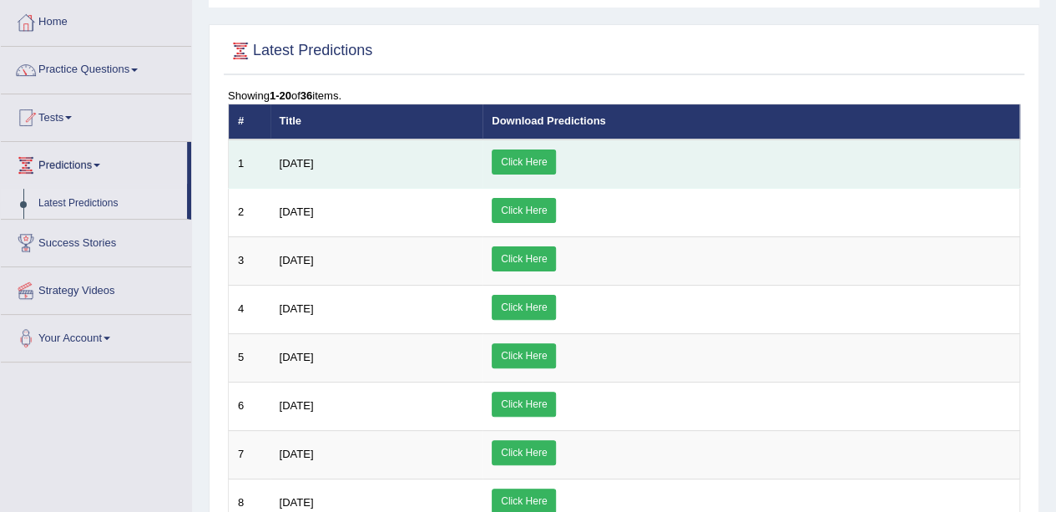
click at [309, 164] on span "August 2025" at bounding box center [297, 163] width 34 height 13
click at [598, 161] on td "Click Here" at bounding box center [750, 163] width 537 height 49
click at [556, 163] on link "Click Here" at bounding box center [524, 161] width 64 height 25
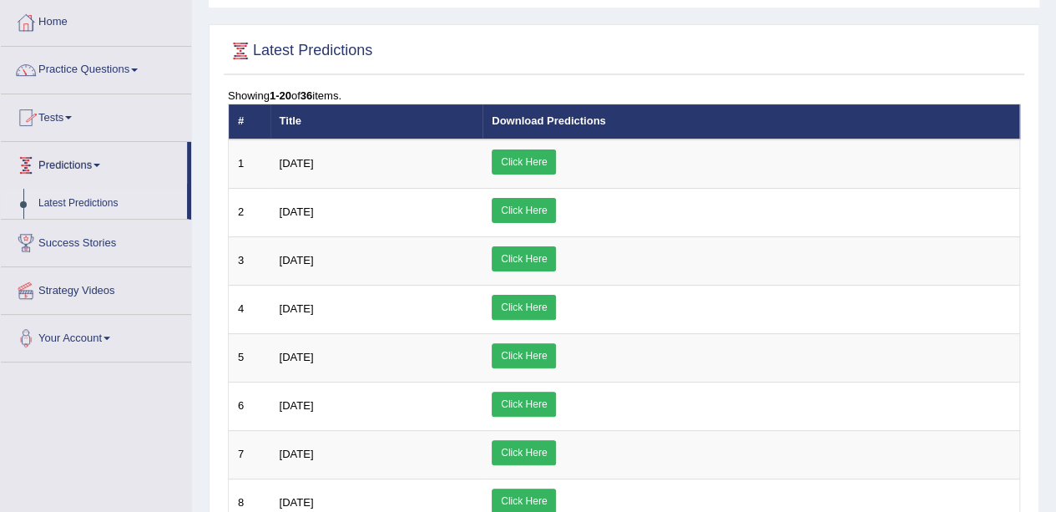
scroll to position [0, 0]
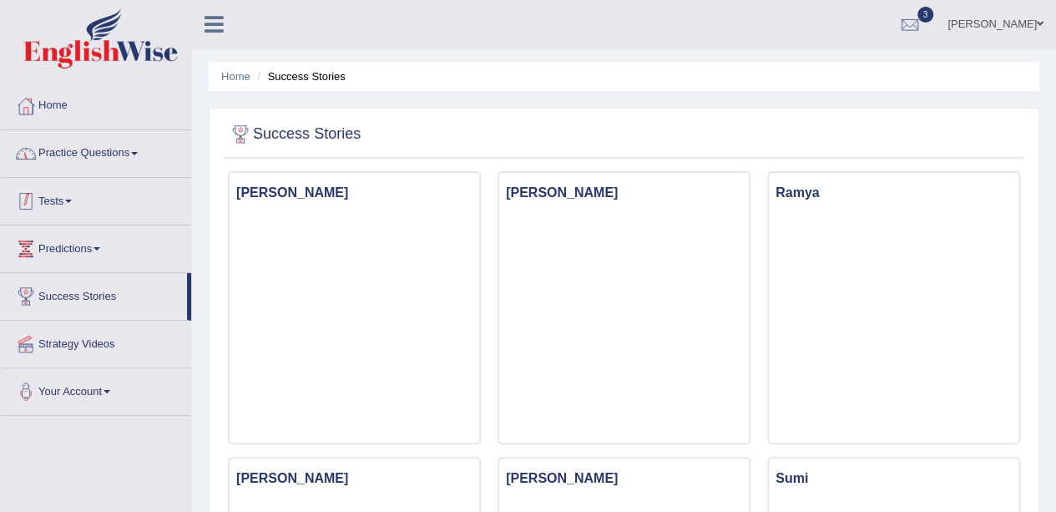
click at [119, 143] on link "Practice Questions" at bounding box center [96, 151] width 190 height 42
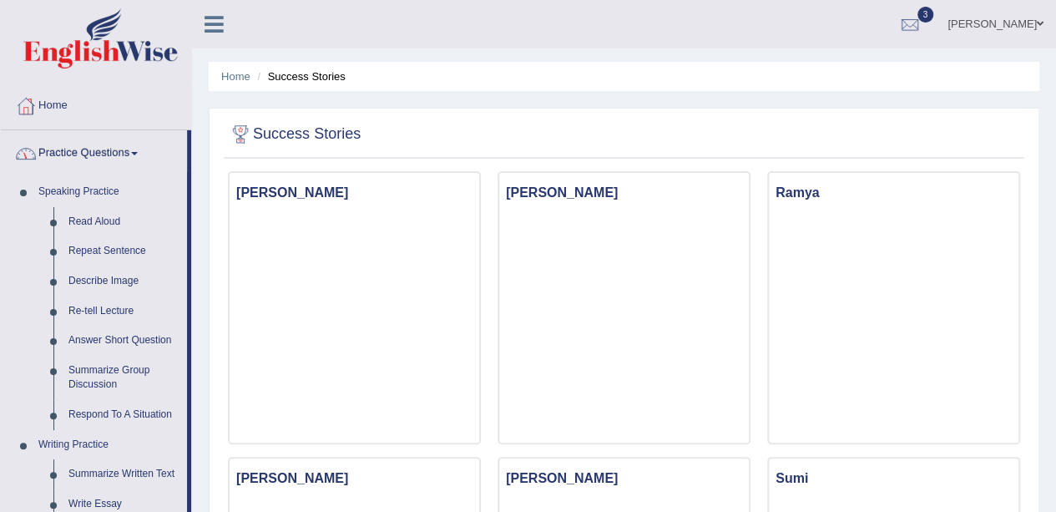
click at [116, 161] on link "Practice Questions" at bounding box center [94, 151] width 186 height 42
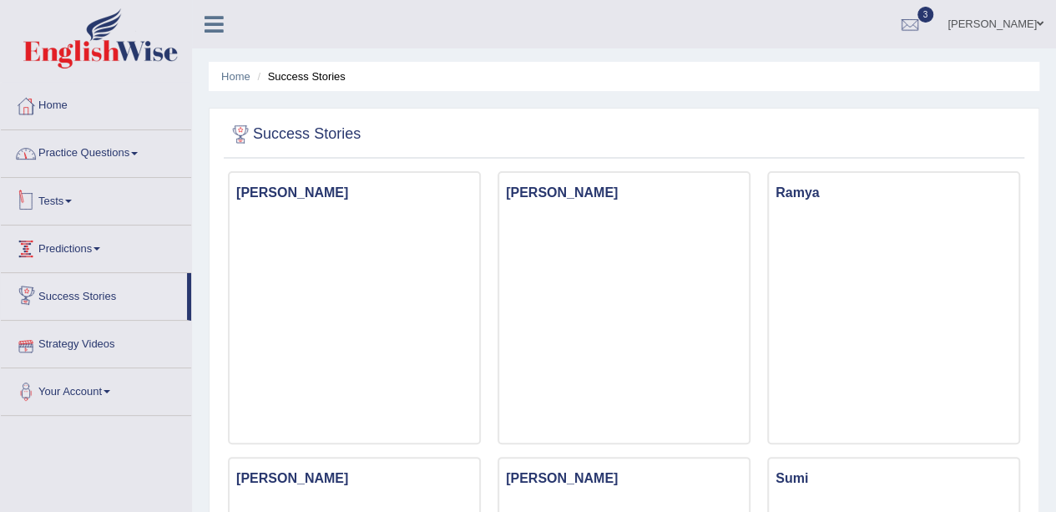
click at [75, 193] on link "Tests" at bounding box center [96, 199] width 190 height 42
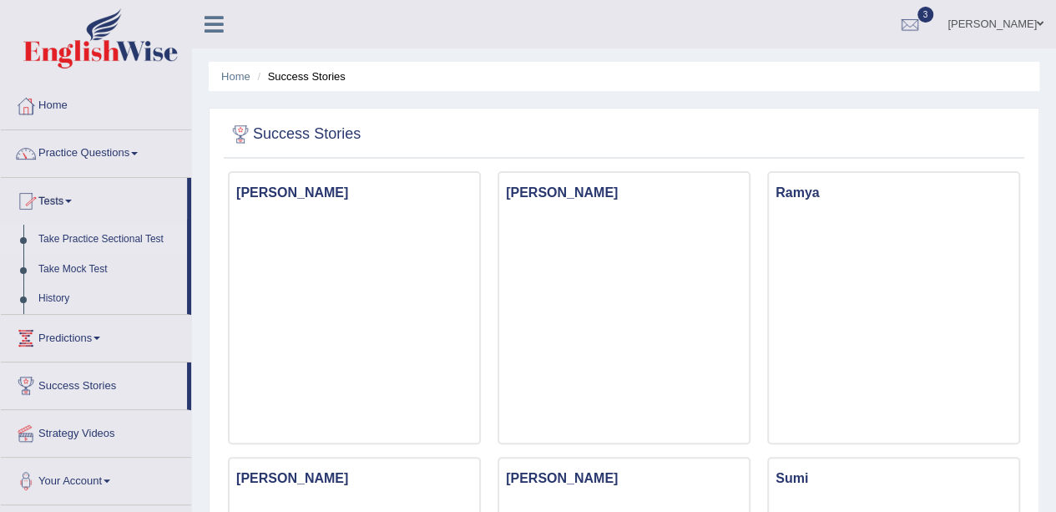
click at [125, 237] on link "Take Practice Sectional Test" at bounding box center [109, 240] width 156 height 30
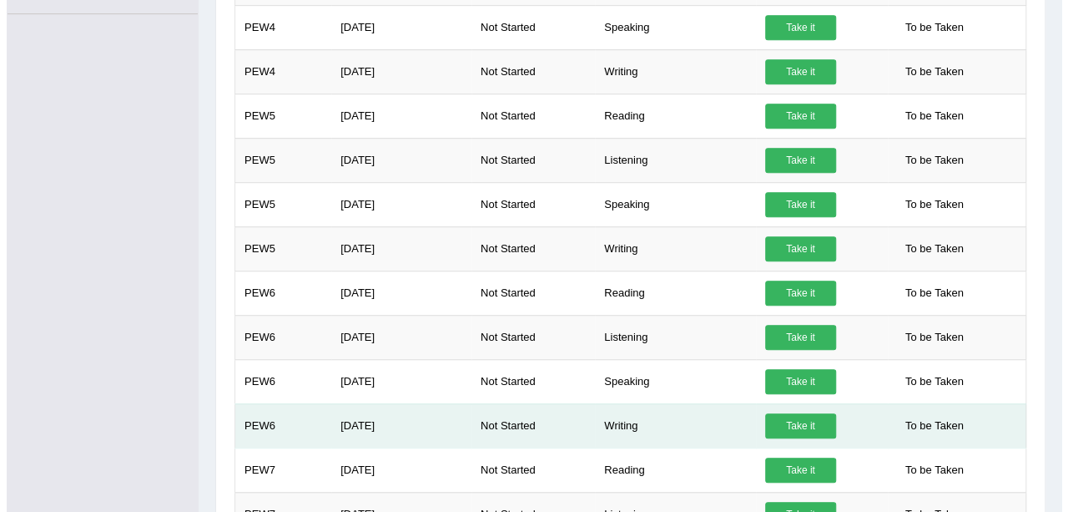
scroll to position [501, 0]
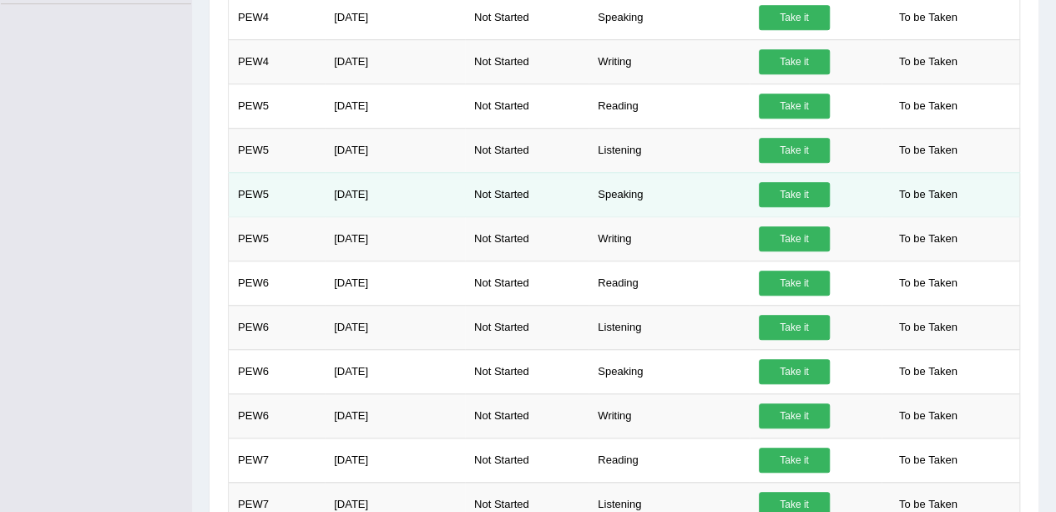
click at [804, 194] on link "Take it" at bounding box center [794, 194] width 71 height 25
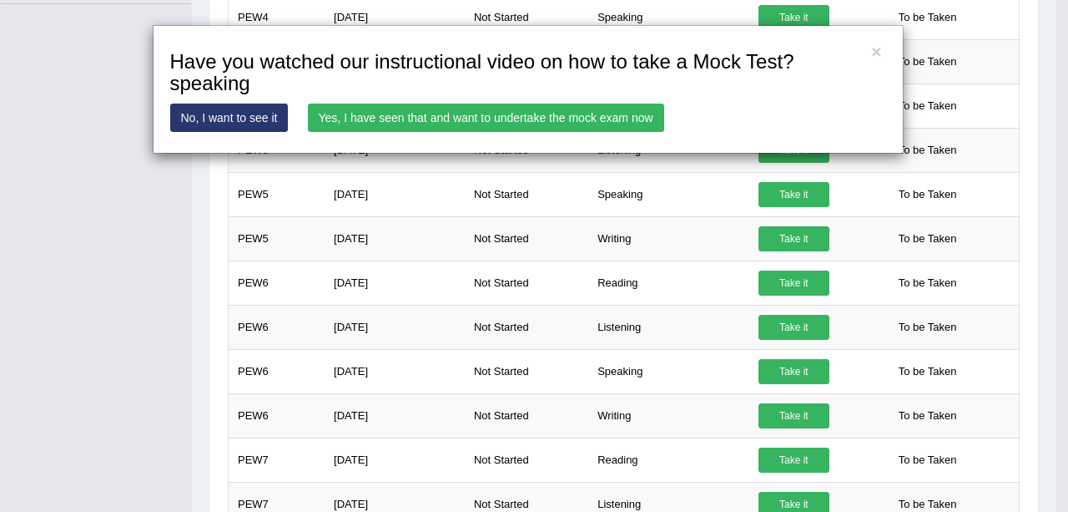
click at [613, 122] on link "Yes, I have seen that and want to undertake the mock exam now" at bounding box center [486, 117] width 356 height 28
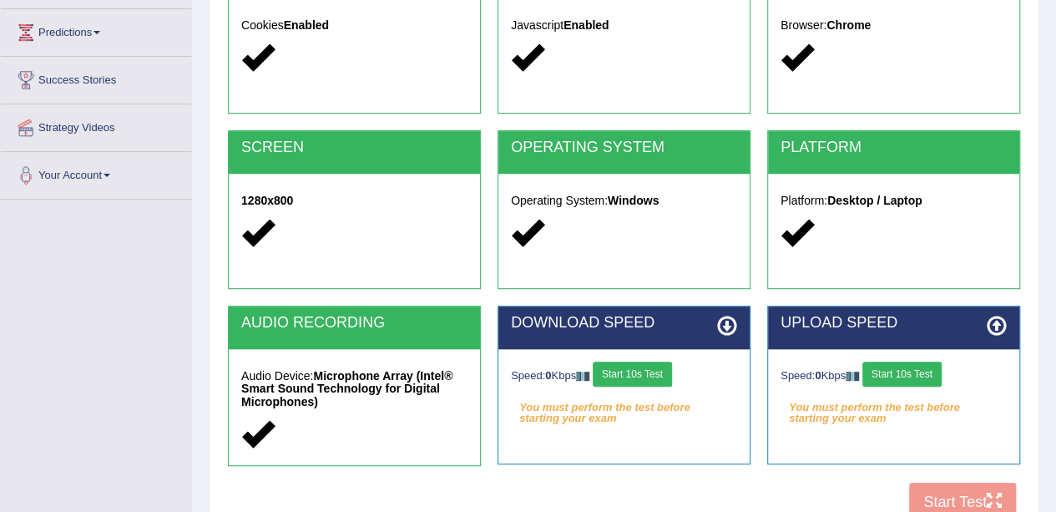
scroll to position [364, 0]
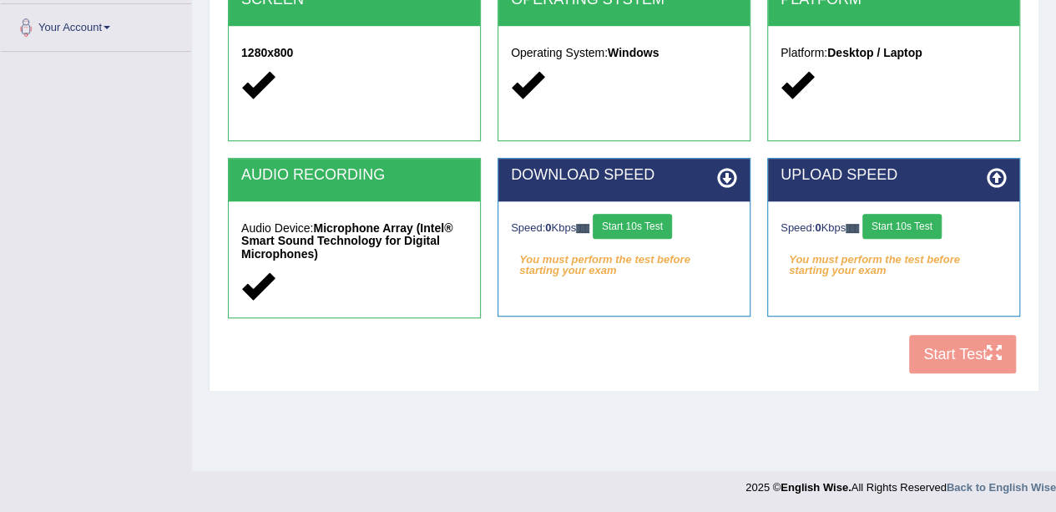
click at [660, 224] on button "Start 10s Test" at bounding box center [632, 226] width 79 height 25
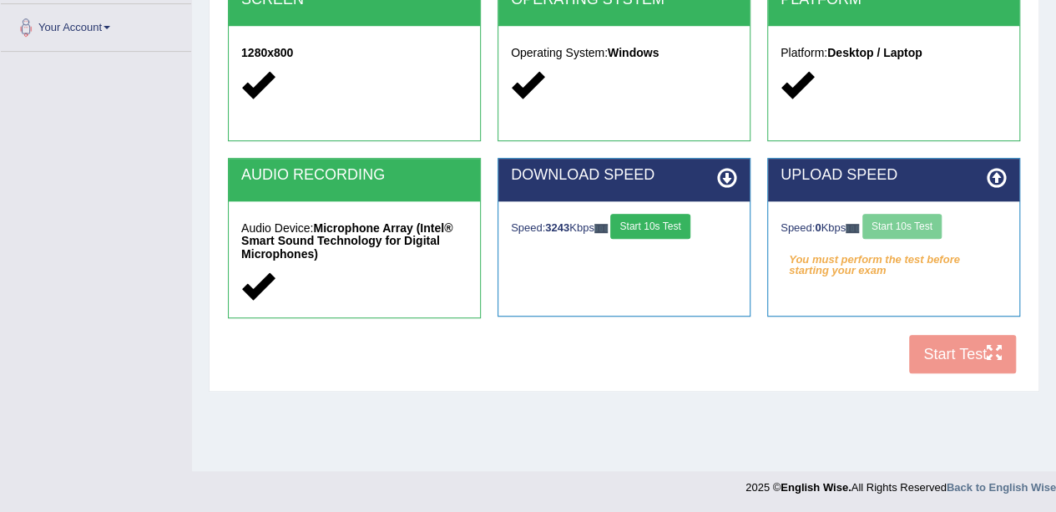
click at [884, 219] on div "Speed: 0 Kbps Start 10s Test" at bounding box center [893, 228] width 226 height 29
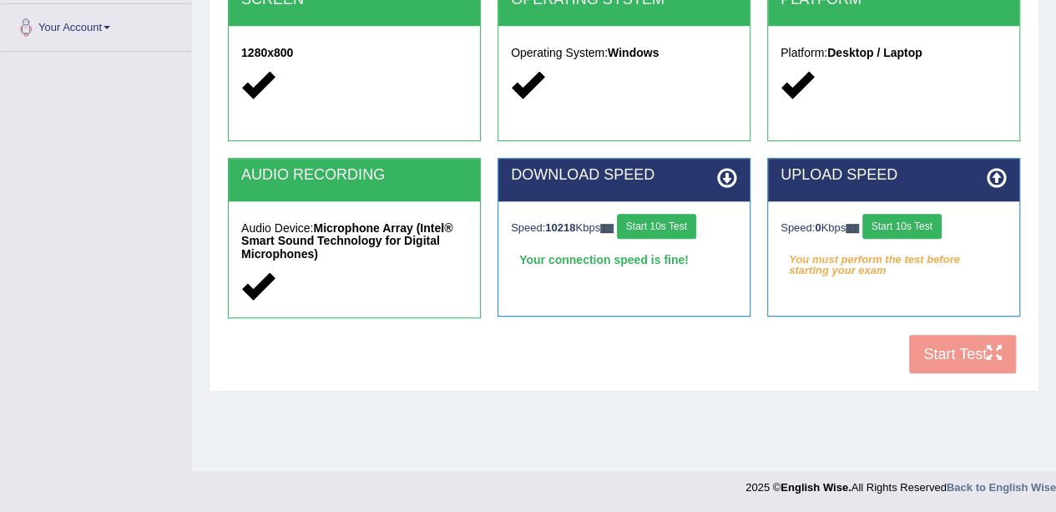
click at [899, 226] on button "Start 10s Test" at bounding box center [901, 226] width 79 height 25
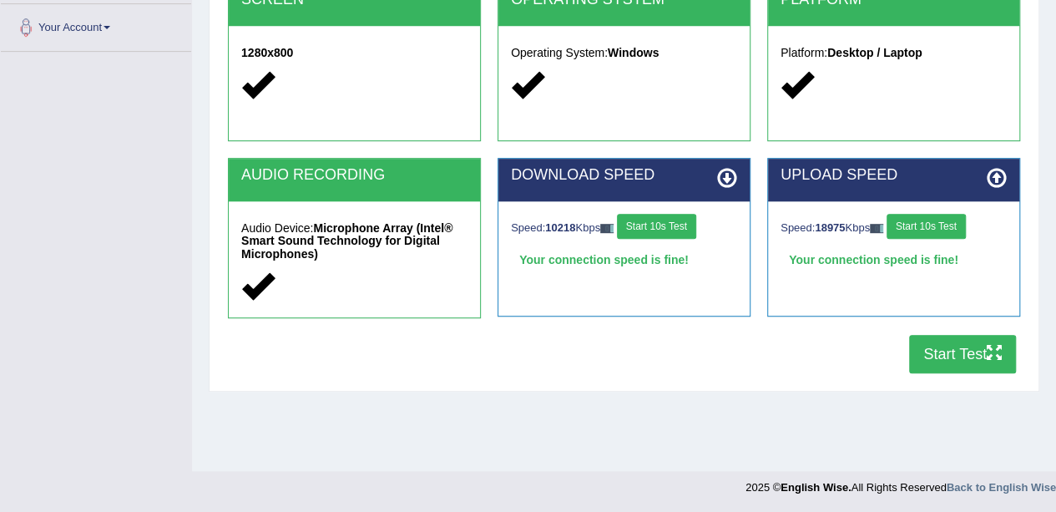
click at [953, 351] on button "Start Test" at bounding box center [962, 354] width 107 height 38
